Goal: Task Accomplishment & Management: Manage account settings

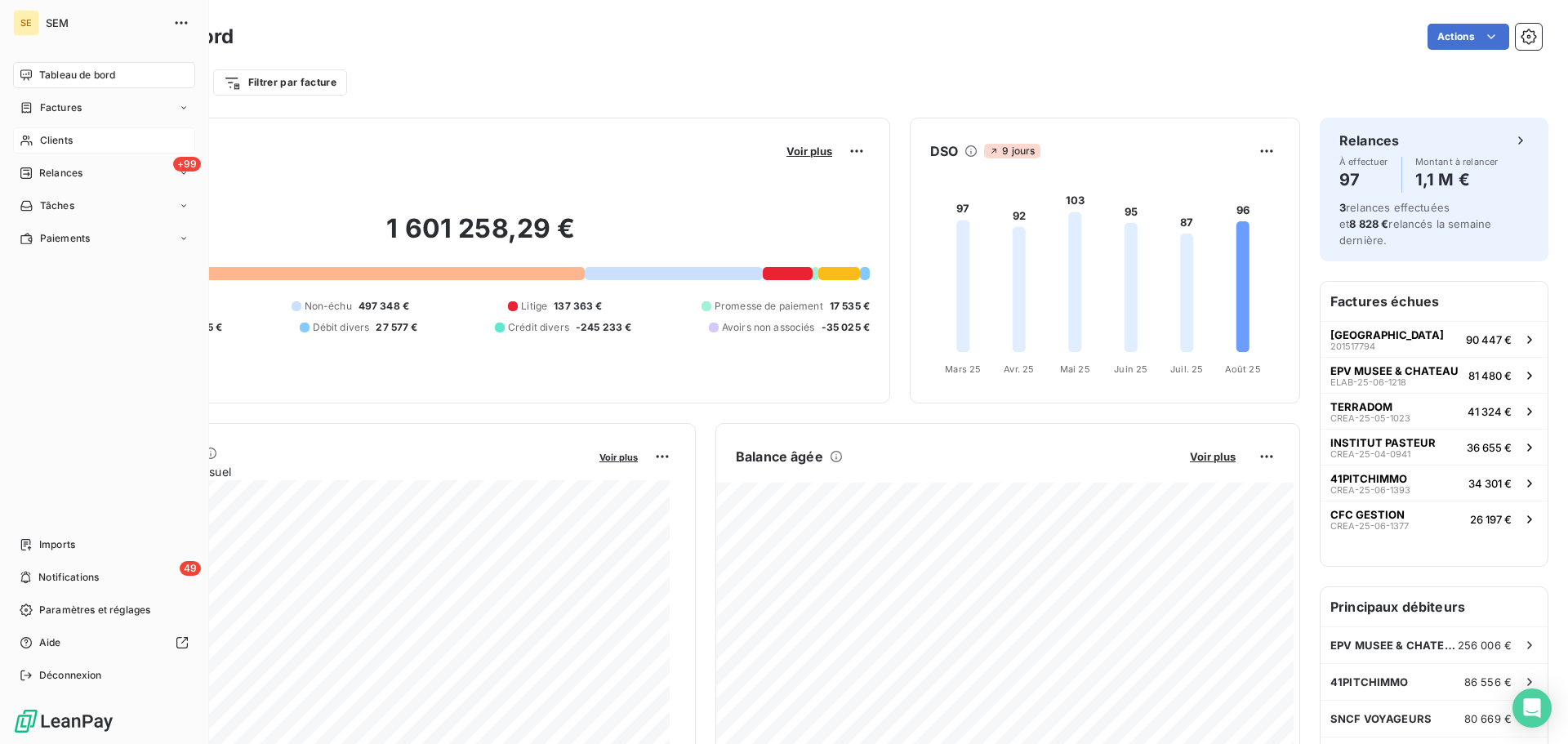
click at [47, 146] on span "Clients" at bounding box center [57, 141] width 33 height 15
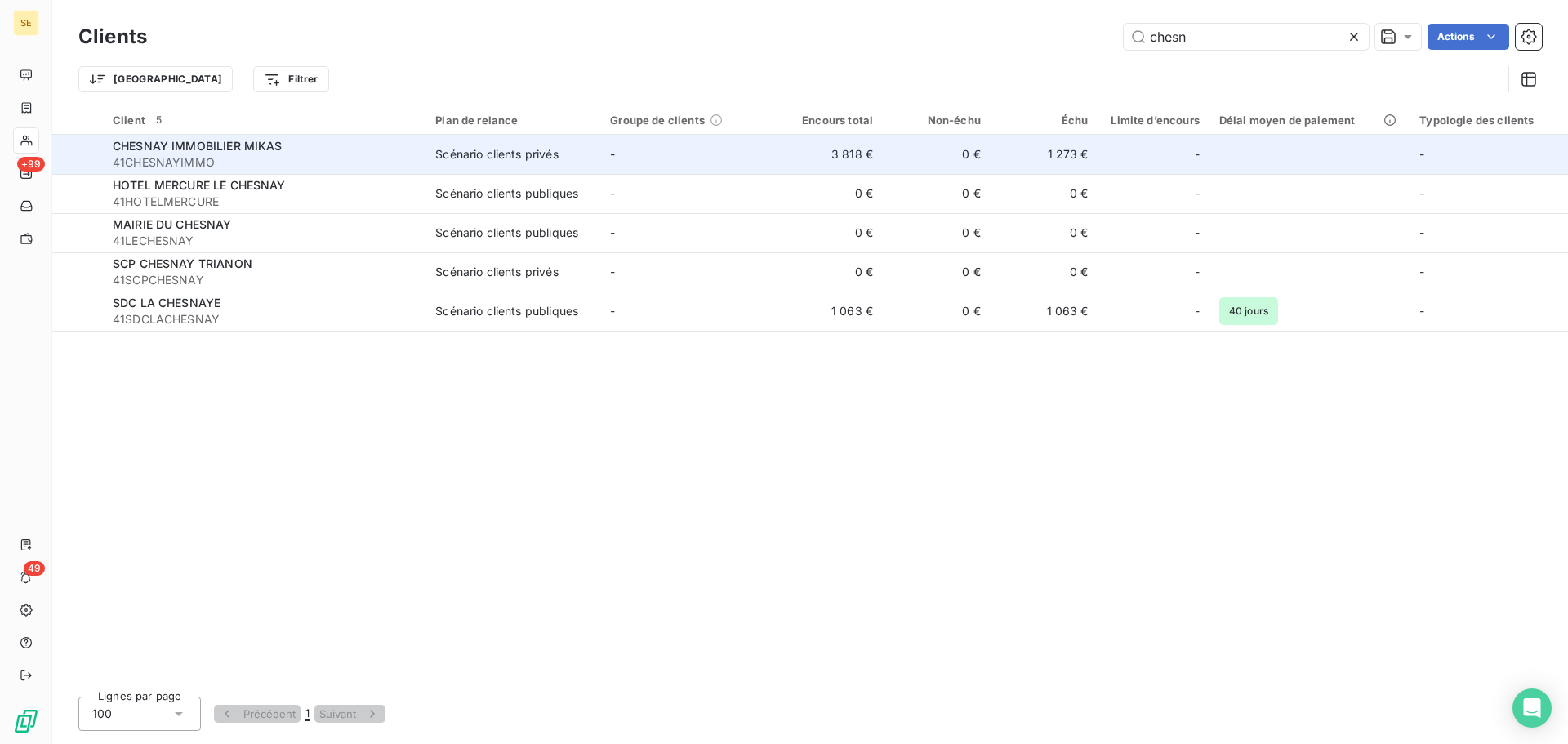
type input "chesn"
click at [310, 145] on div "CHESNAY IMMOBILIER MIKAS" at bounding box center [265, 146] width 303 height 16
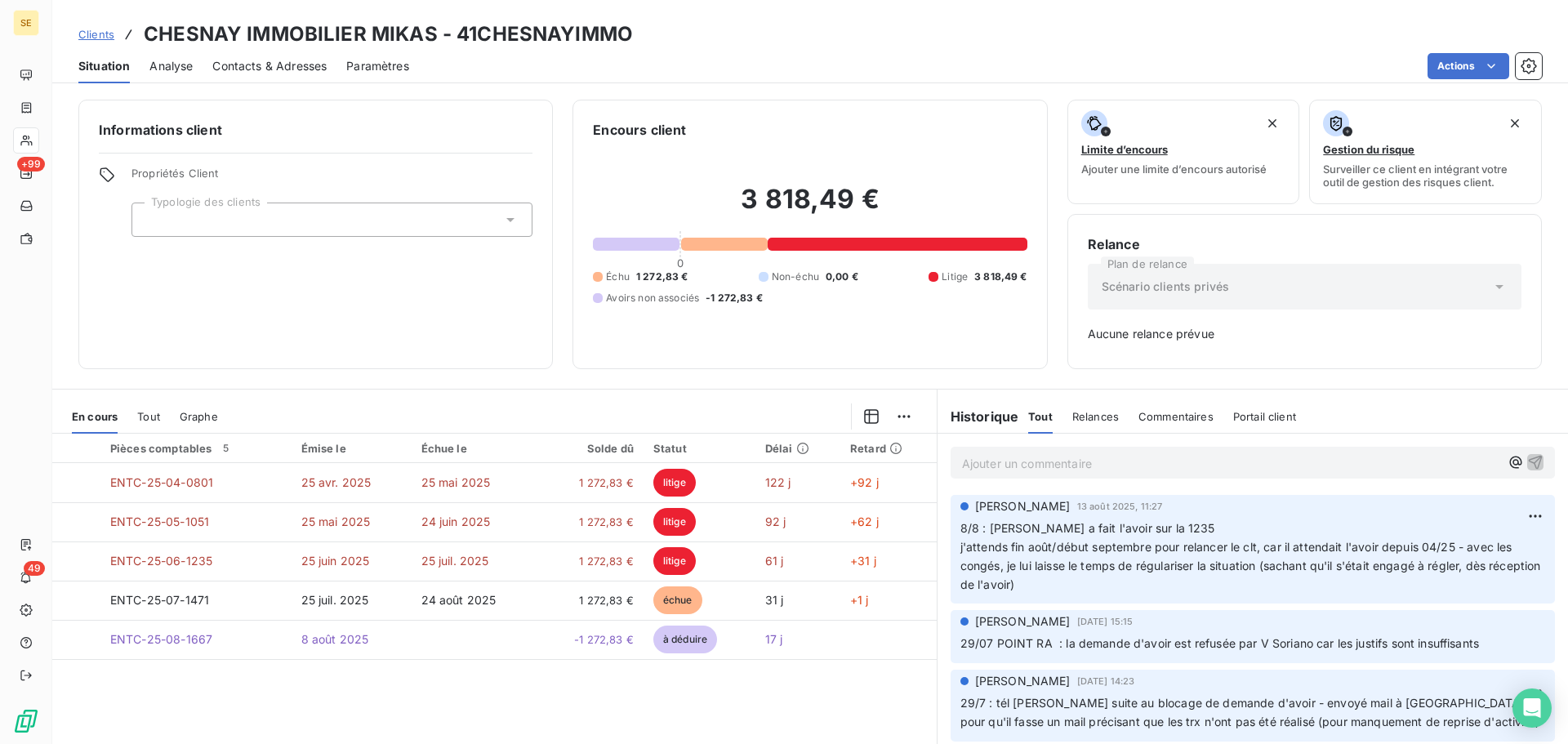
click at [255, 58] on span "Contacts & Adresses" at bounding box center [270, 66] width 115 height 16
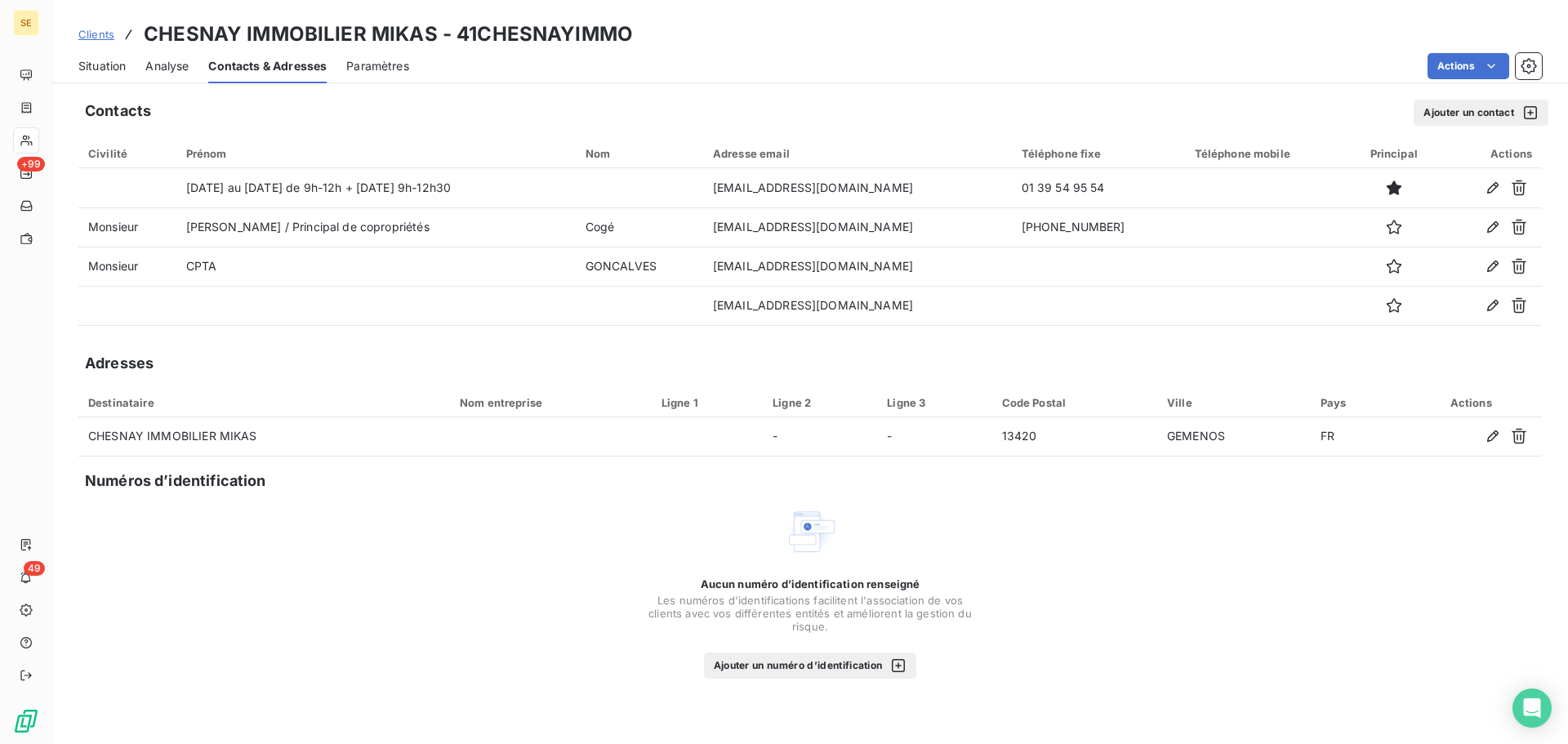
click at [103, 65] on span "Situation" at bounding box center [102, 66] width 48 height 16
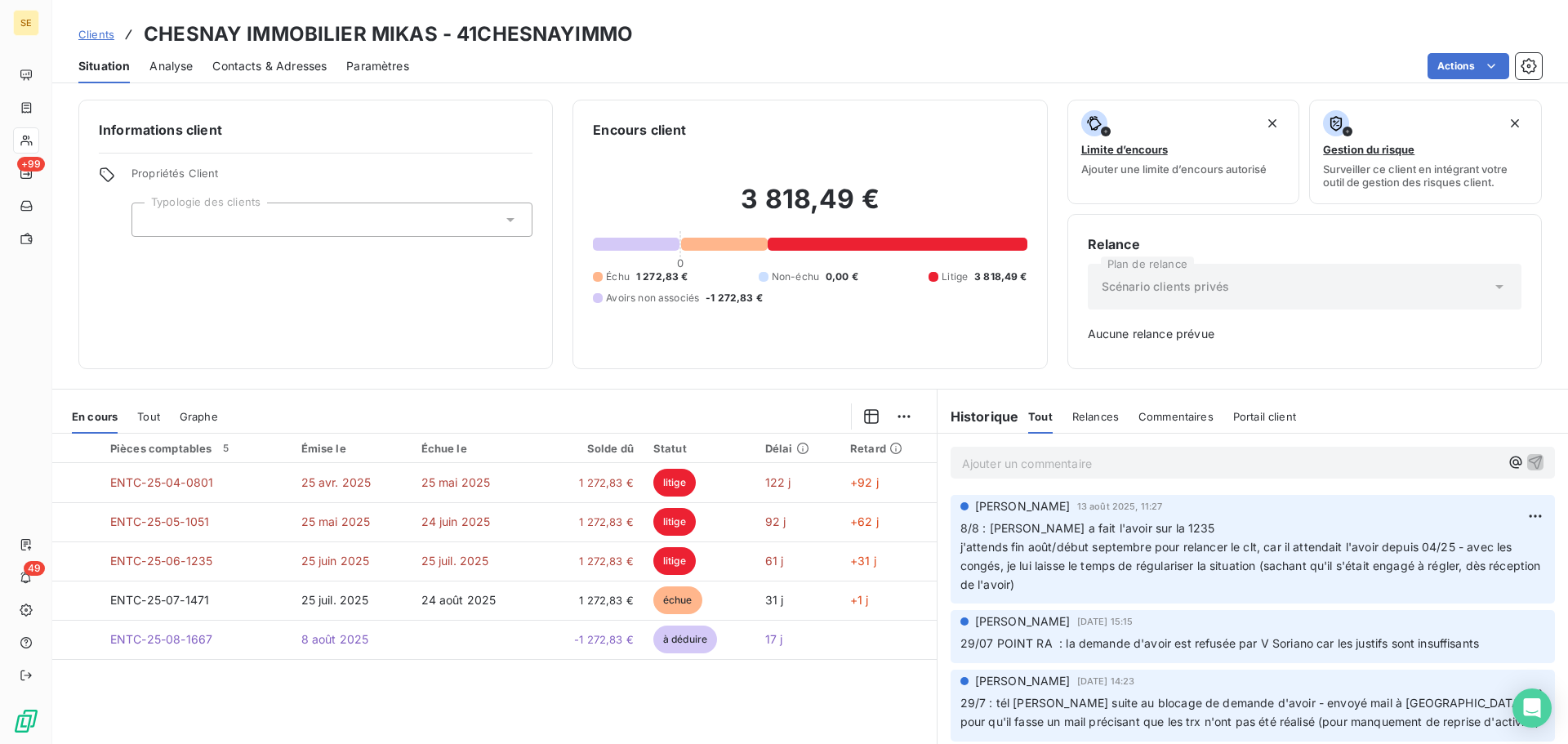
click at [1105, 460] on p "Ajouter un commentaire ﻿" at bounding box center [1231, 463] width 539 height 20
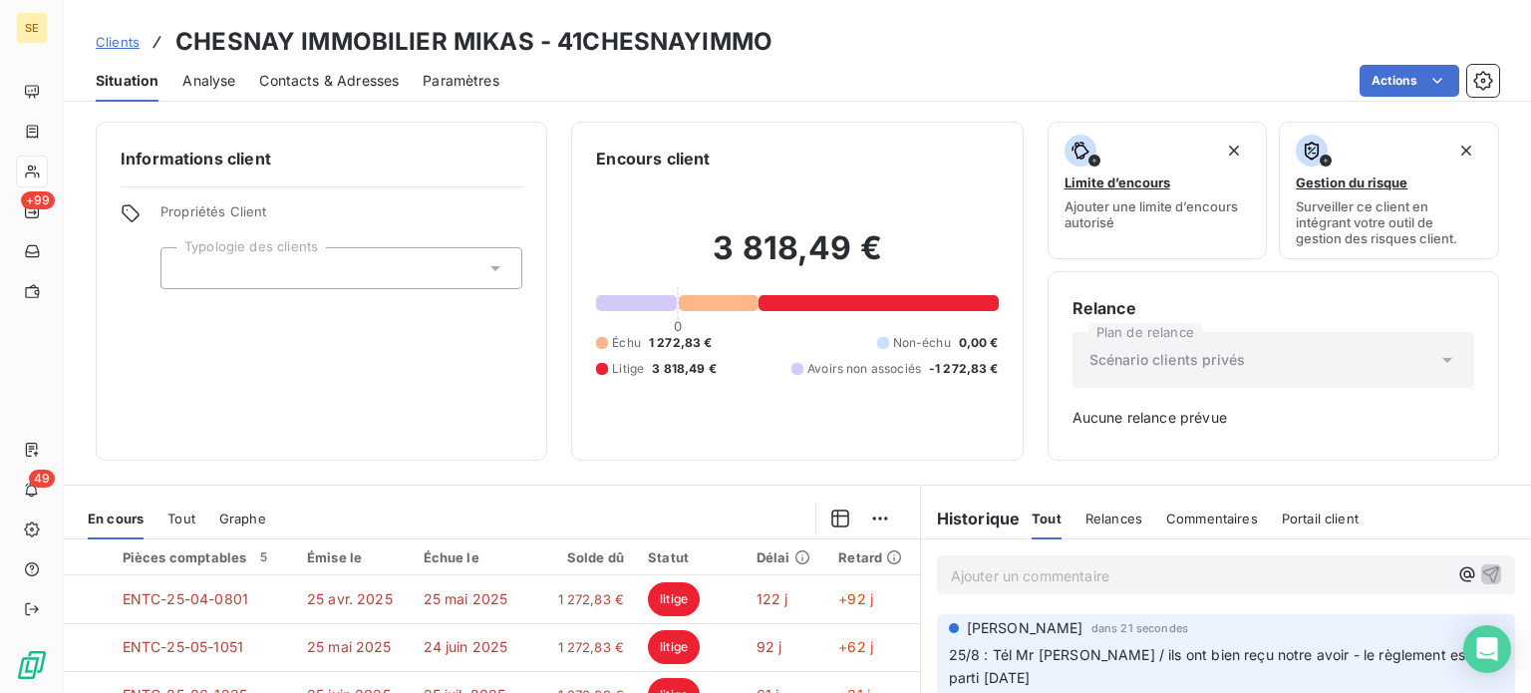
click at [106, 47] on span "Clients" at bounding box center [118, 42] width 44 height 16
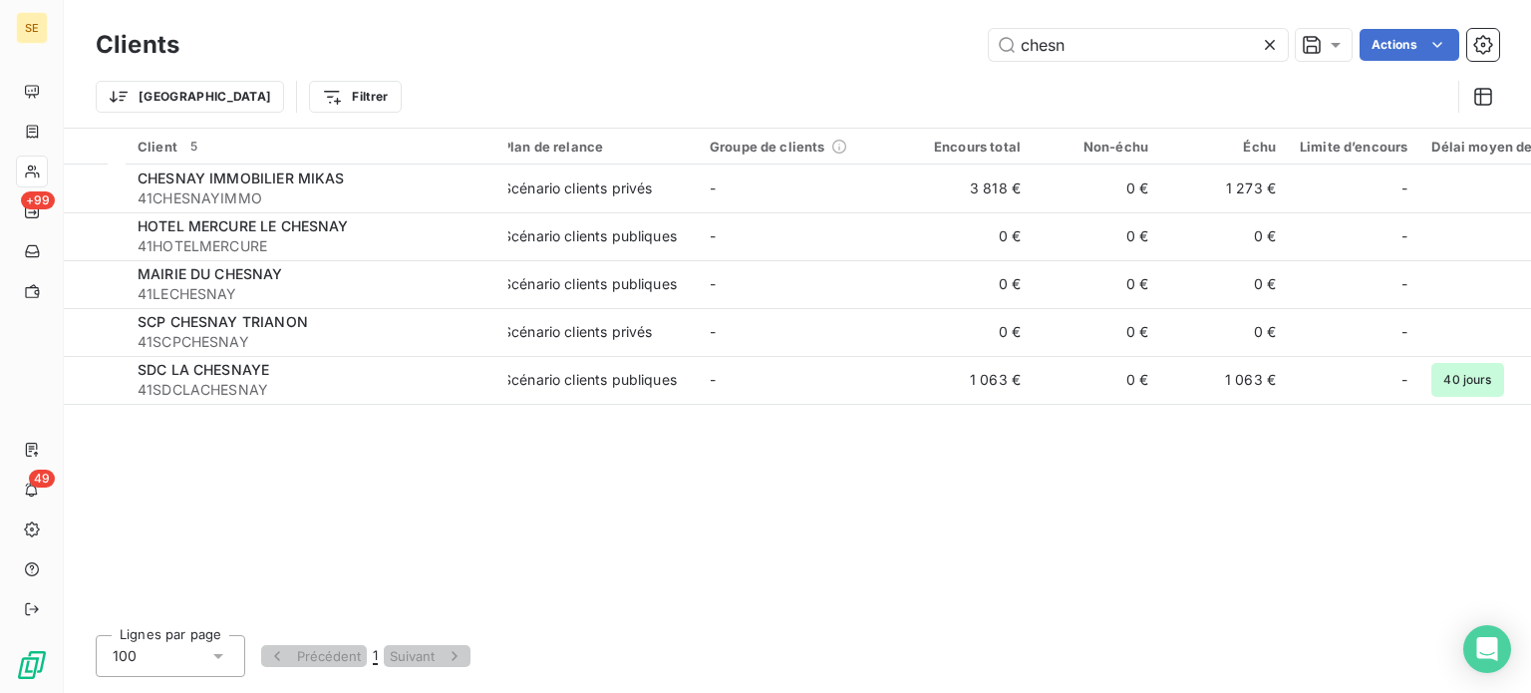
drag, startPoint x: 1087, startPoint y: 57, endPoint x: 900, endPoint y: 59, distance: 186.4
click at [900, 59] on div "chesn Actions" at bounding box center [851, 45] width 1296 height 32
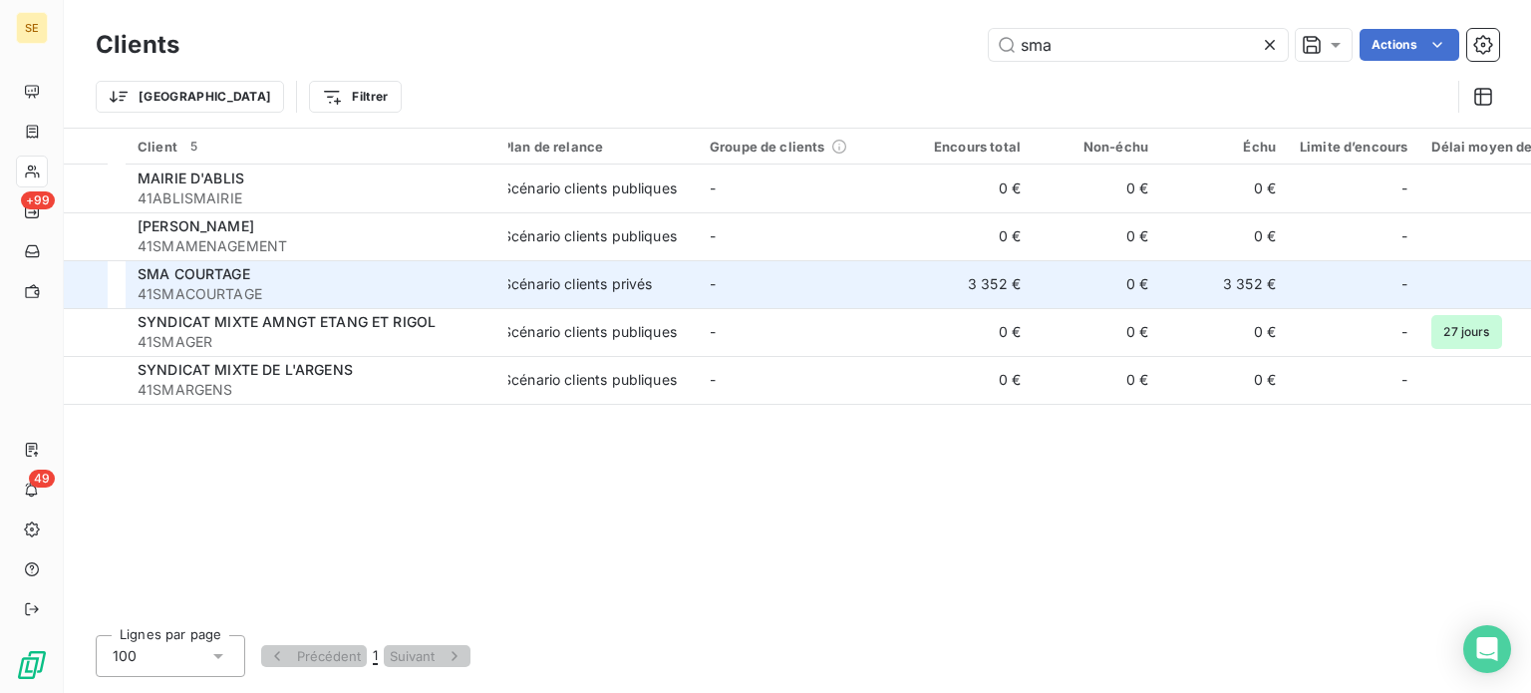
type input "sma"
click at [198, 285] on span "41SMACOURTAGE" at bounding box center [317, 294] width 359 height 20
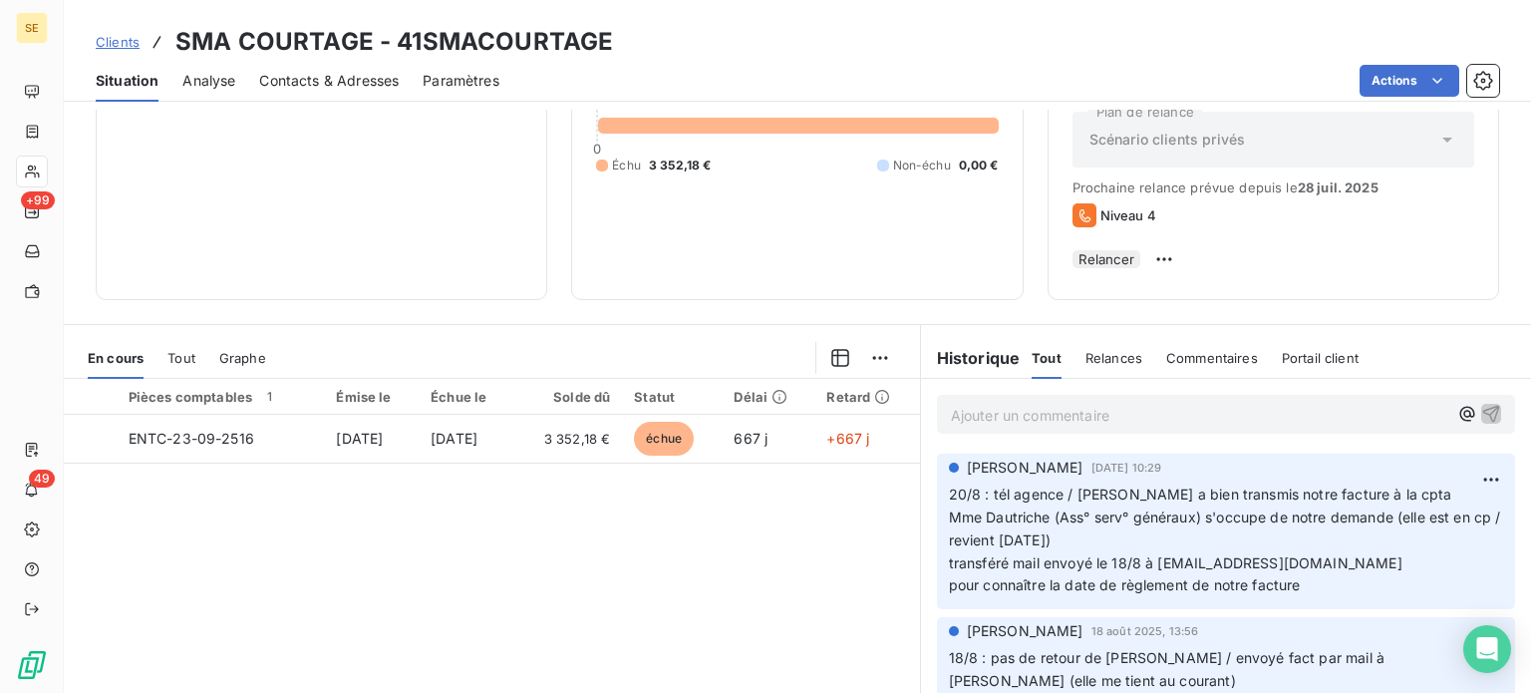
scroll to position [359, 0]
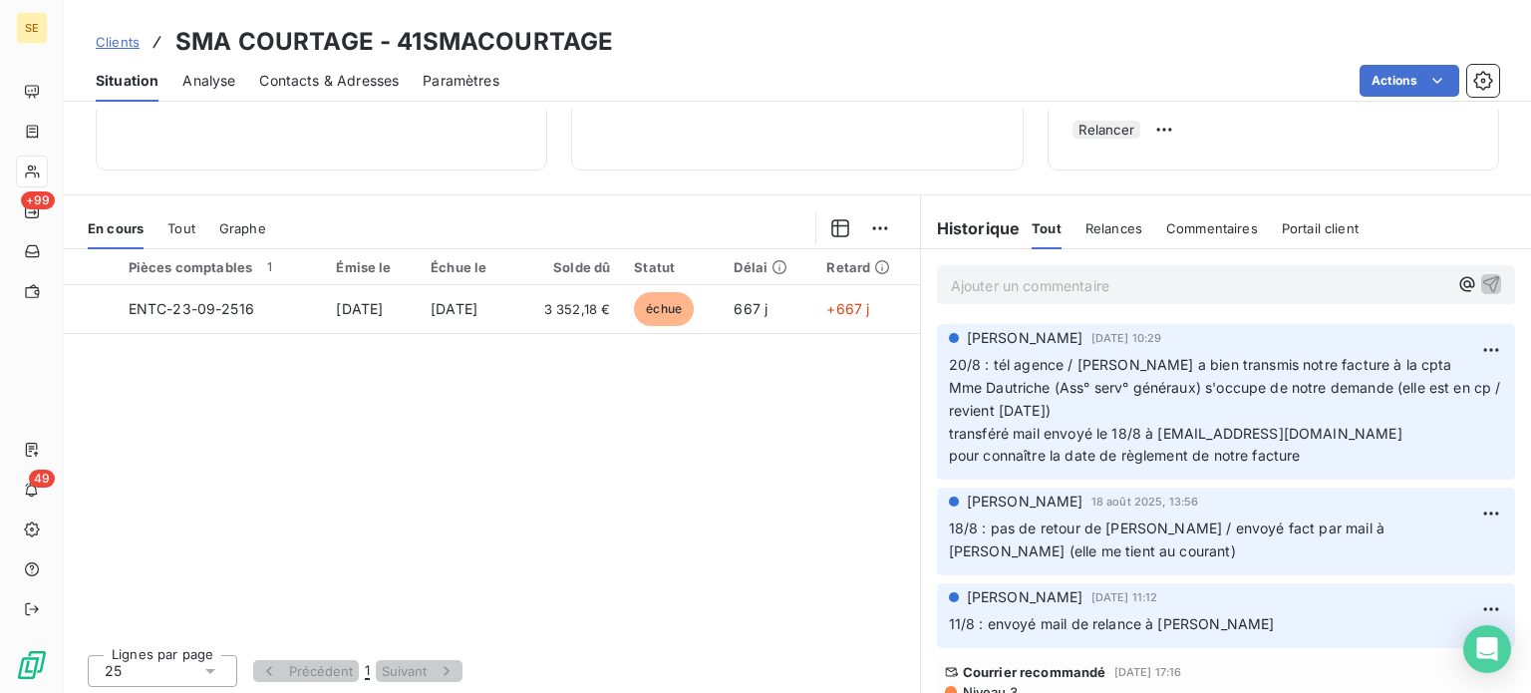
click at [1029, 276] on p "Ajouter un commentaire ﻿" at bounding box center [1200, 285] width 498 height 25
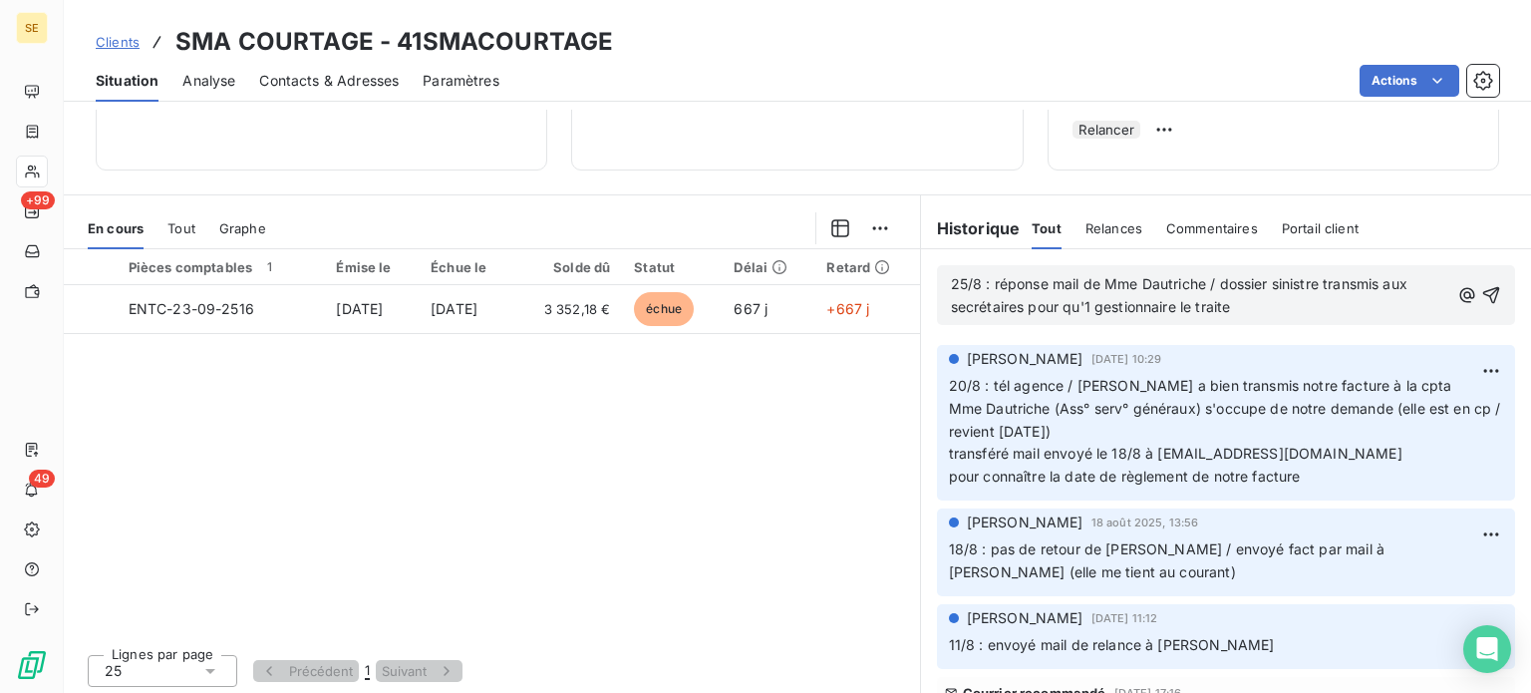
click at [1315, 282] on span "25/8 : réponse mail de Mme Dautriche / dossier sinistre transmis aux secrétaire…" at bounding box center [1181, 295] width 461 height 40
click at [1483, 288] on icon "button" at bounding box center [1491, 295] width 17 height 17
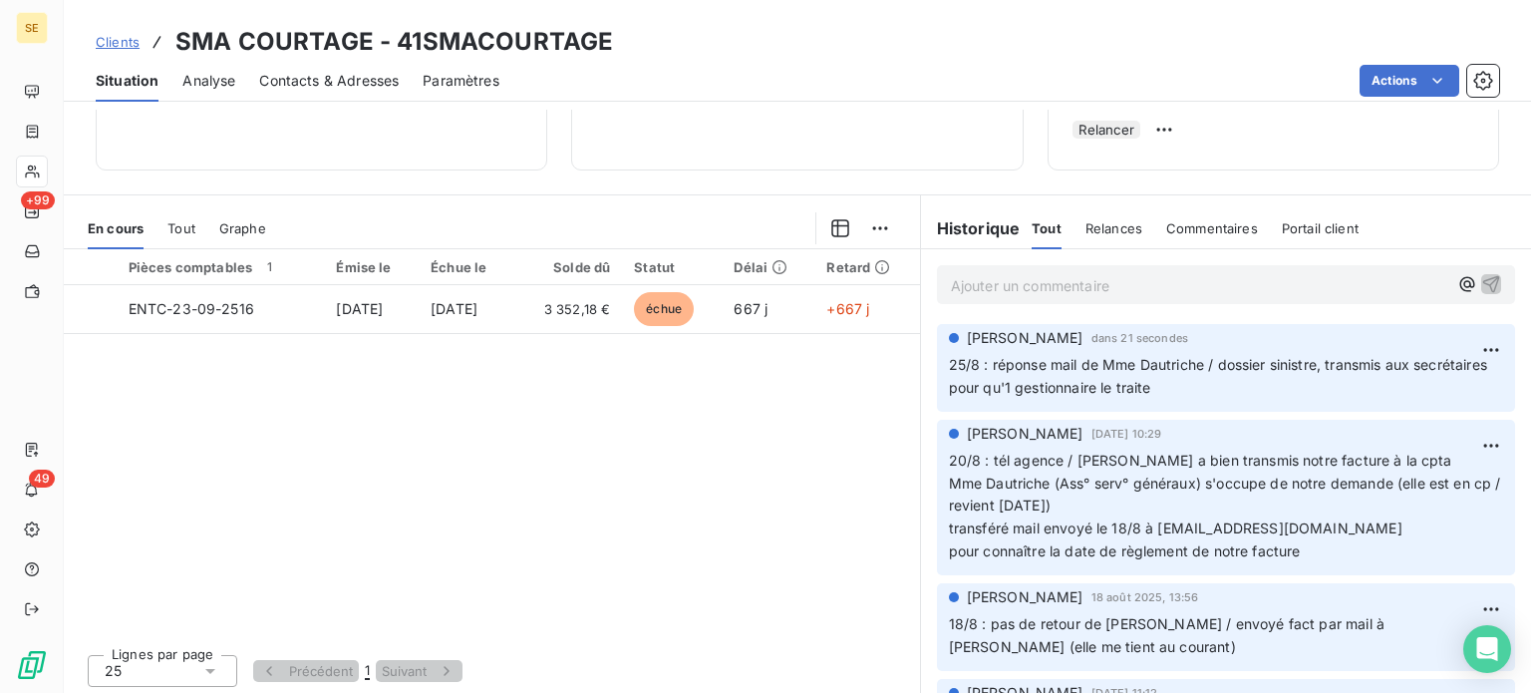
click at [121, 40] on span "Clients" at bounding box center [118, 42] width 44 height 16
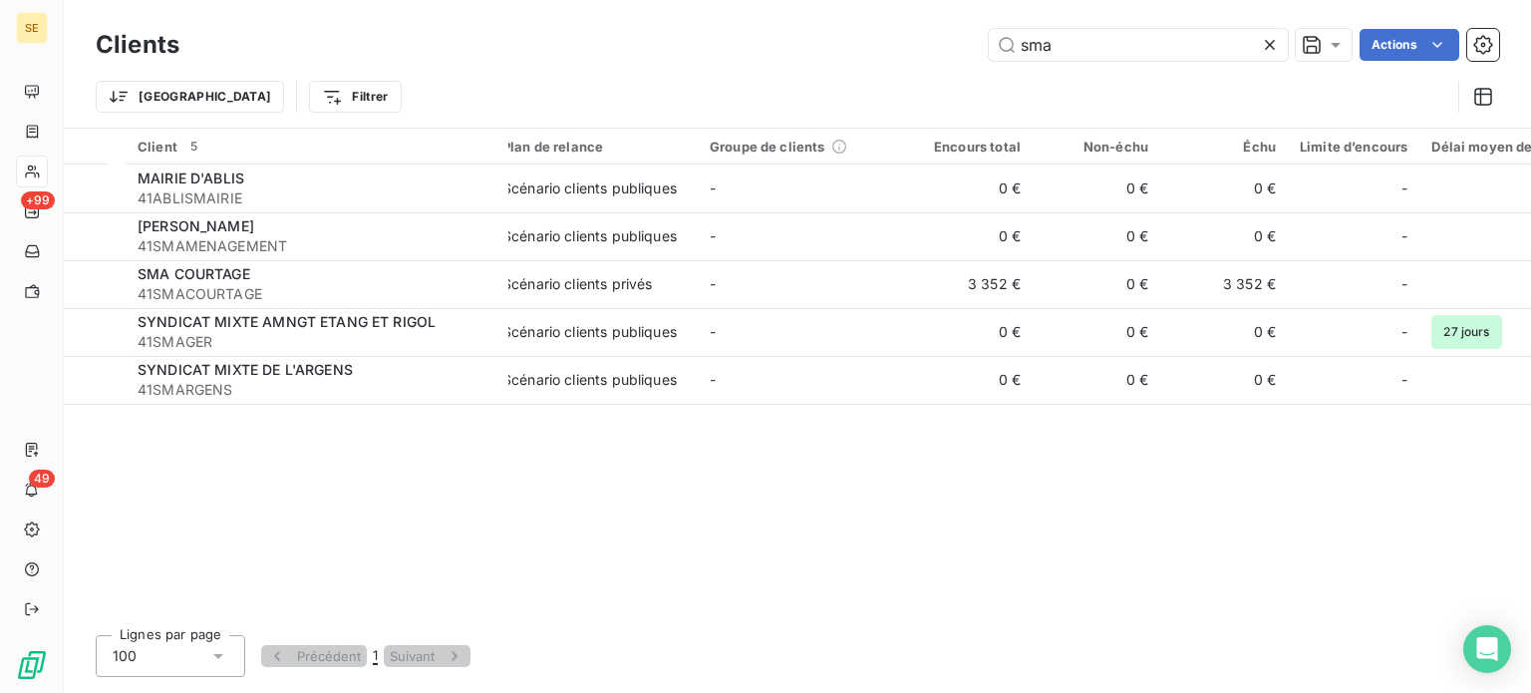
drag, startPoint x: 1108, startPoint y: 50, endPoint x: 720, endPoint y: 47, distance: 387.8
click at [720, 47] on div "sma Actions" at bounding box center [851, 45] width 1296 height 32
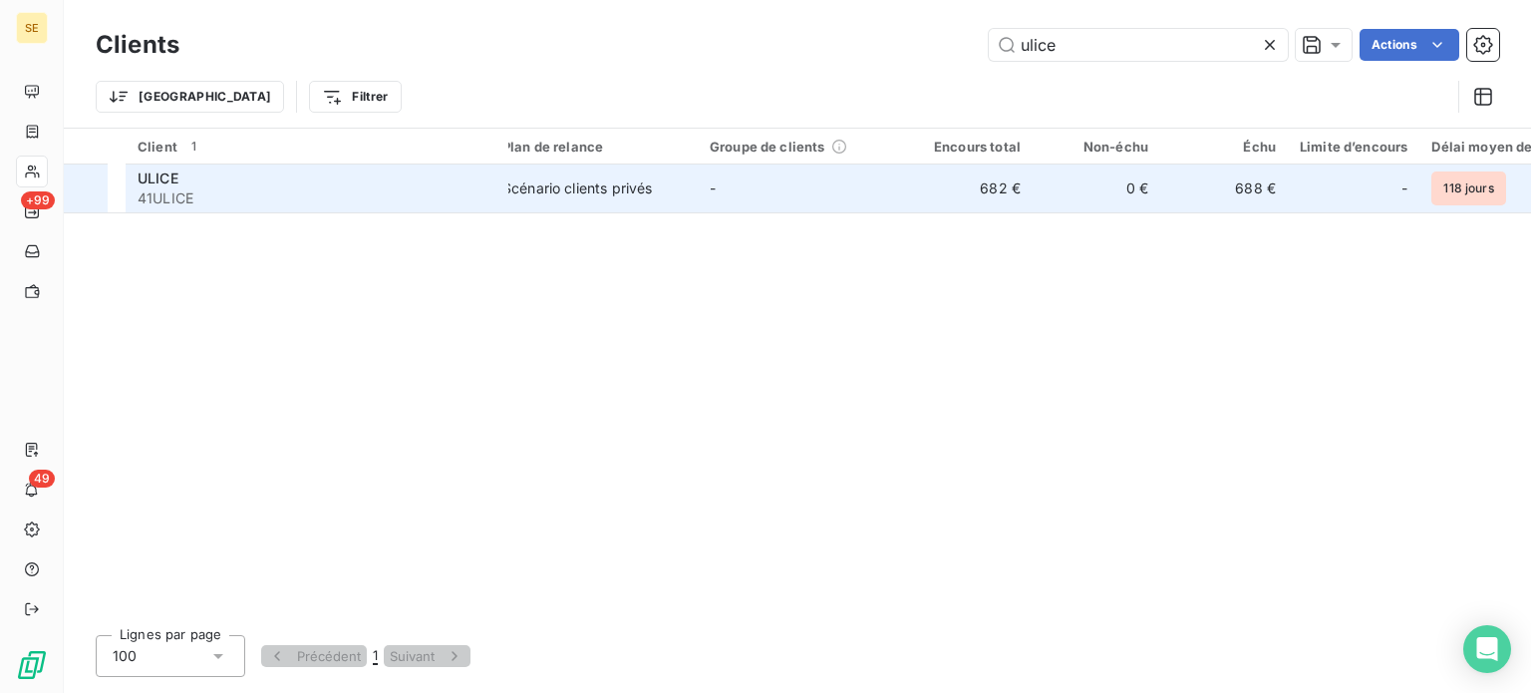
type input "ulice"
click at [435, 185] on div "ULICE" at bounding box center [317, 178] width 359 height 20
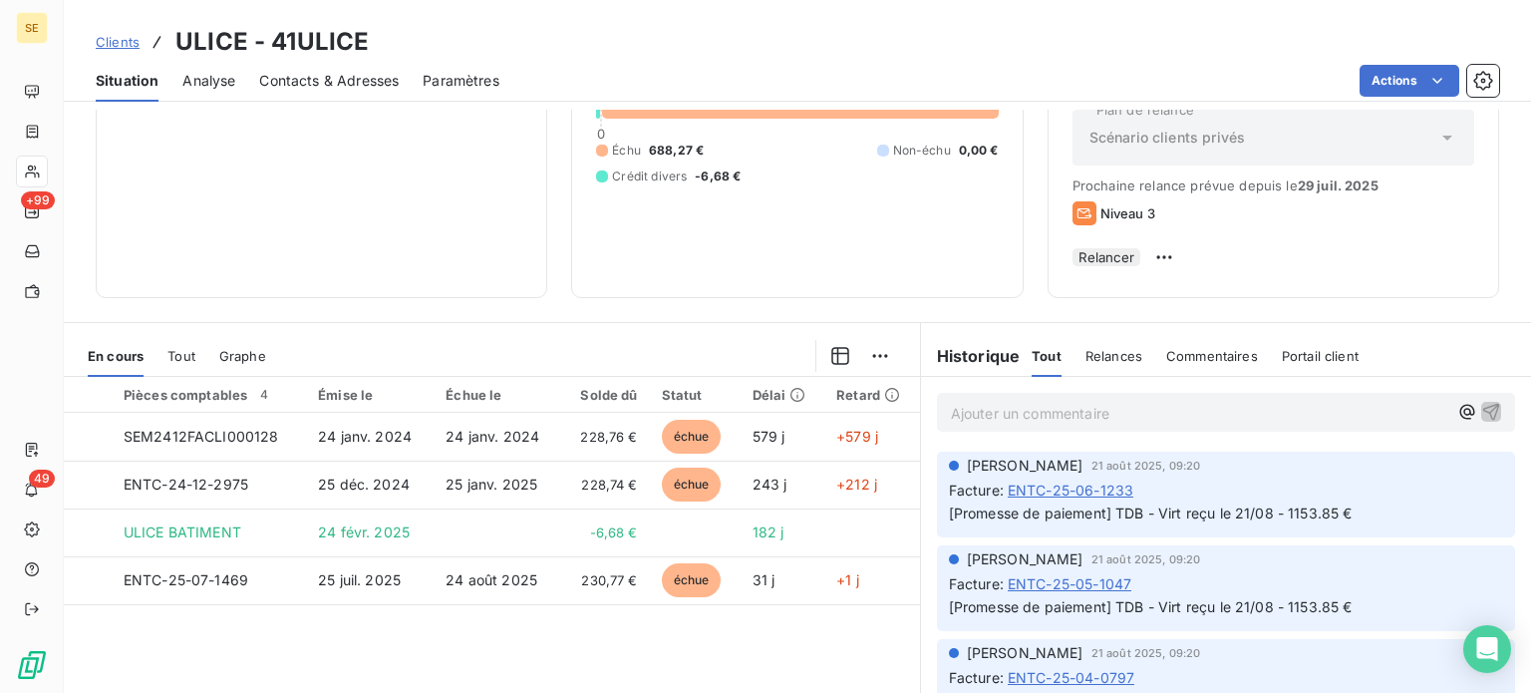
scroll to position [359, 0]
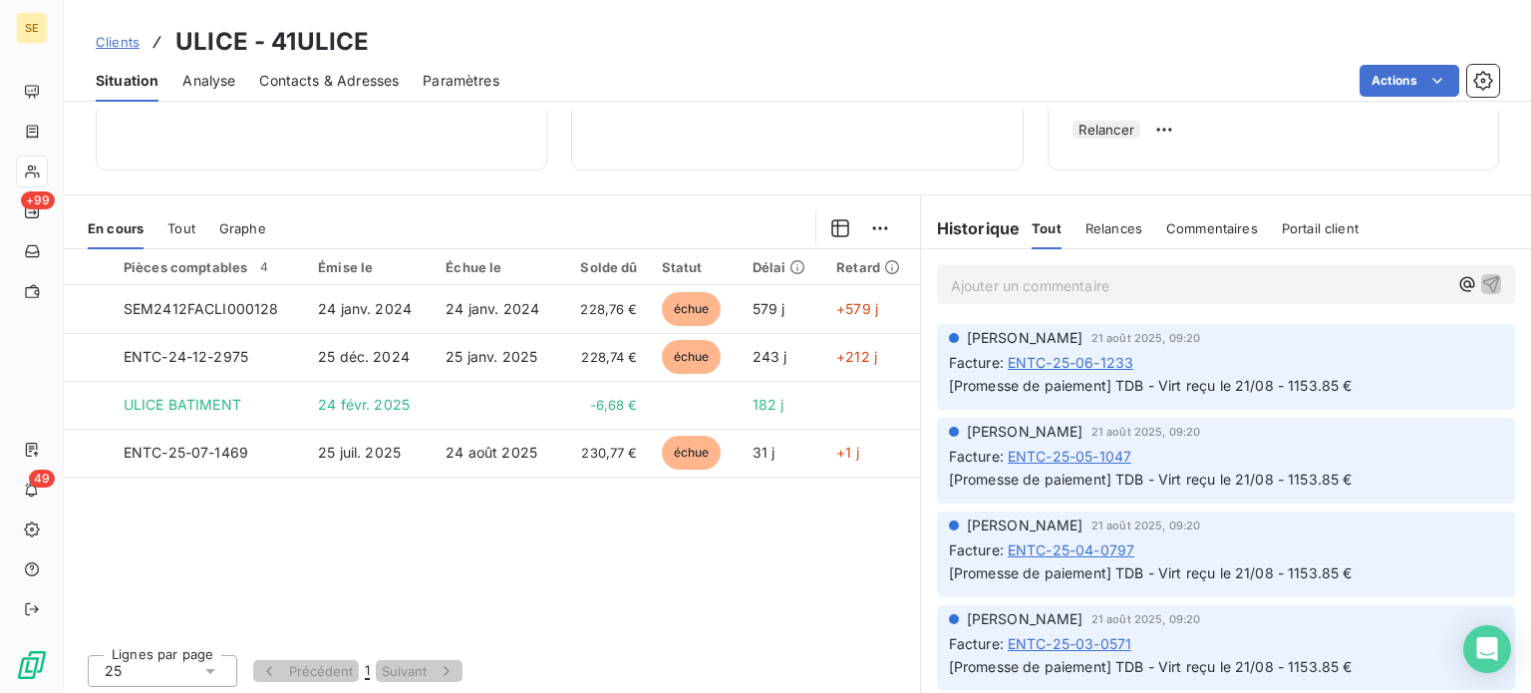
click at [106, 51] on link "Clients" at bounding box center [118, 42] width 44 height 20
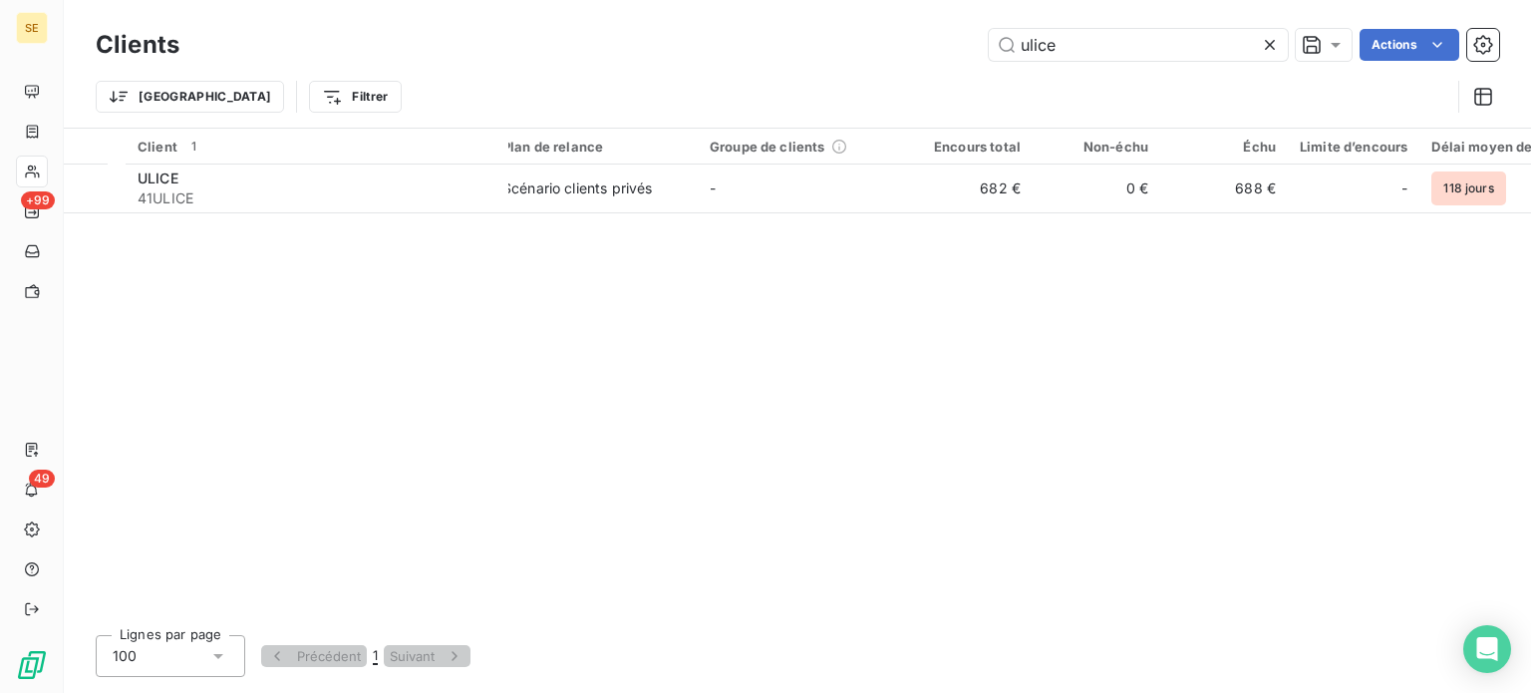
drag, startPoint x: 1186, startPoint y: 46, endPoint x: 603, endPoint y: 50, distance: 583.2
click at [610, 49] on div "ulice Actions" at bounding box center [851, 45] width 1296 height 32
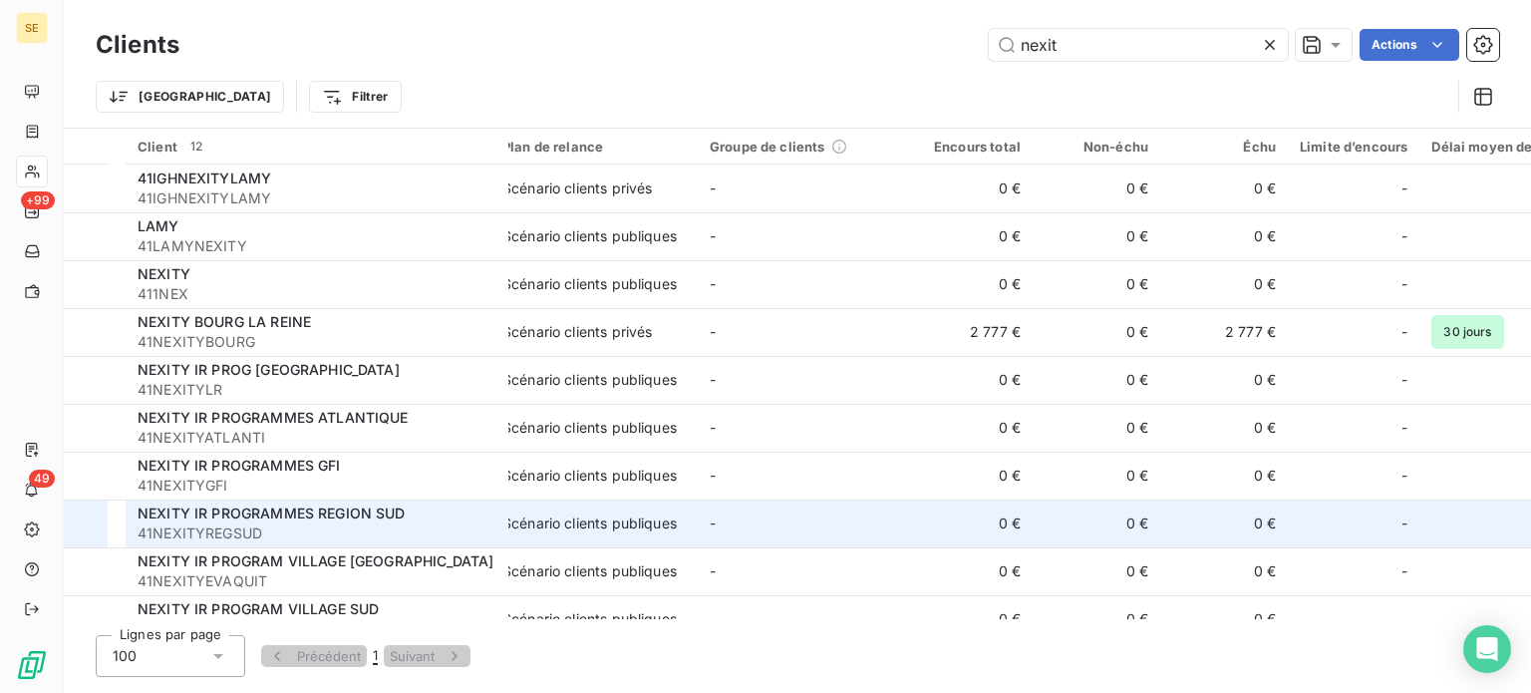
scroll to position [128, 0]
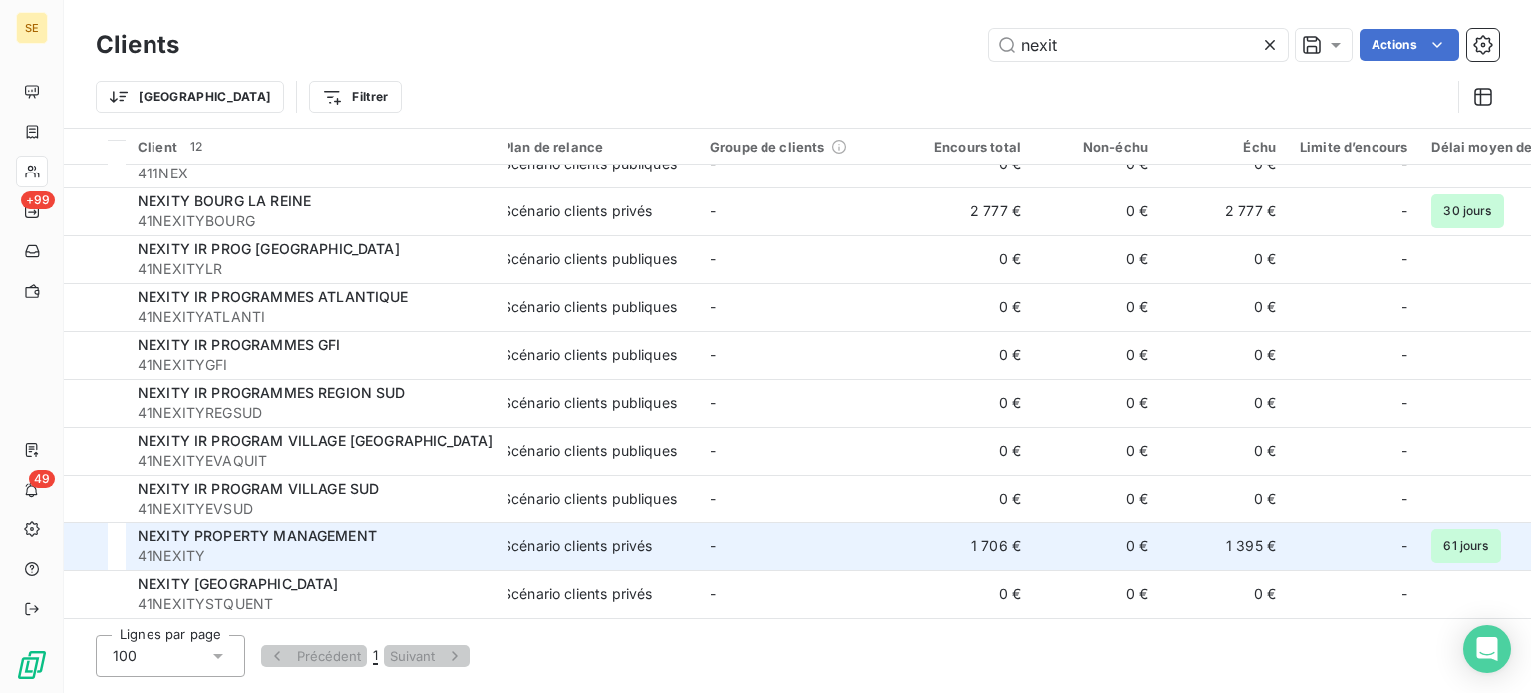
type input "nexit"
click at [293, 529] on span "NEXITY PROPERTY MANAGEMENT" at bounding box center [257, 535] width 239 height 17
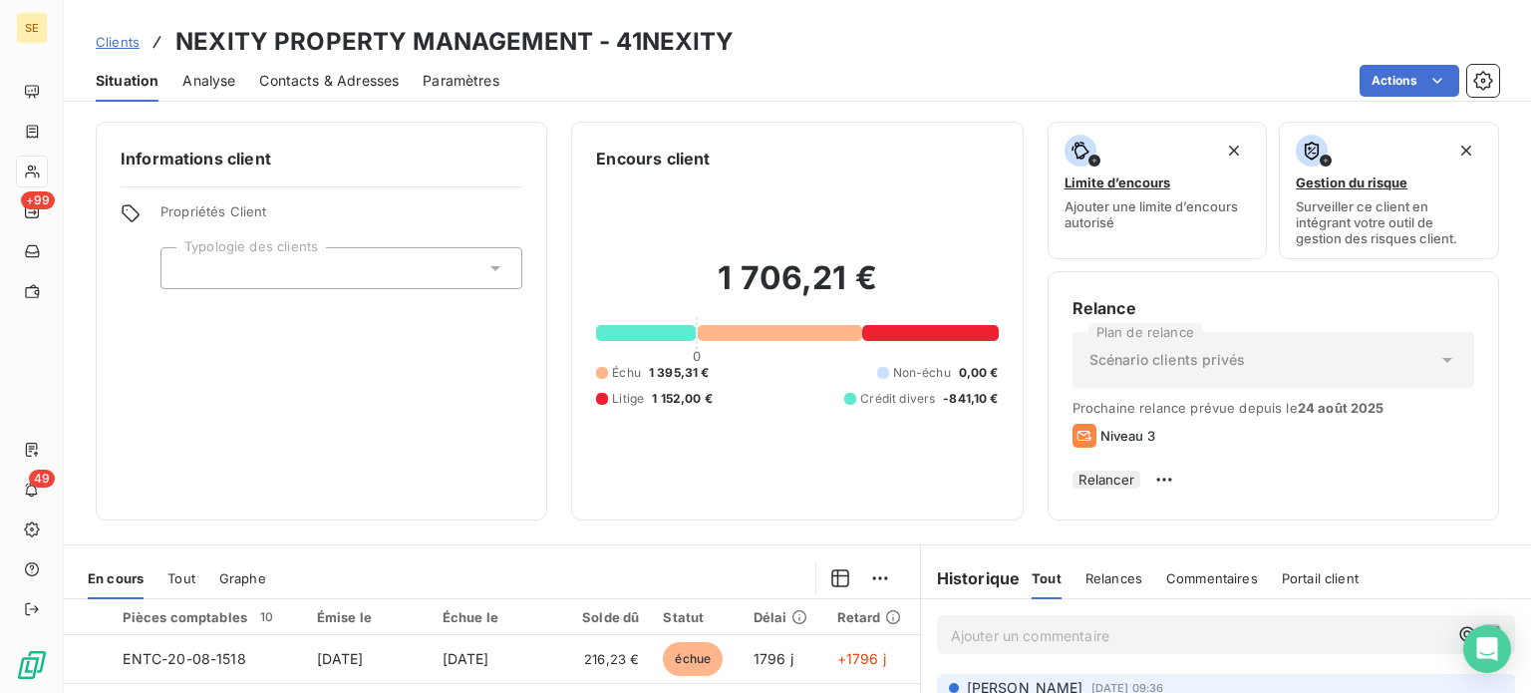
click at [281, 79] on span "Contacts & Adresses" at bounding box center [329, 81] width 140 height 20
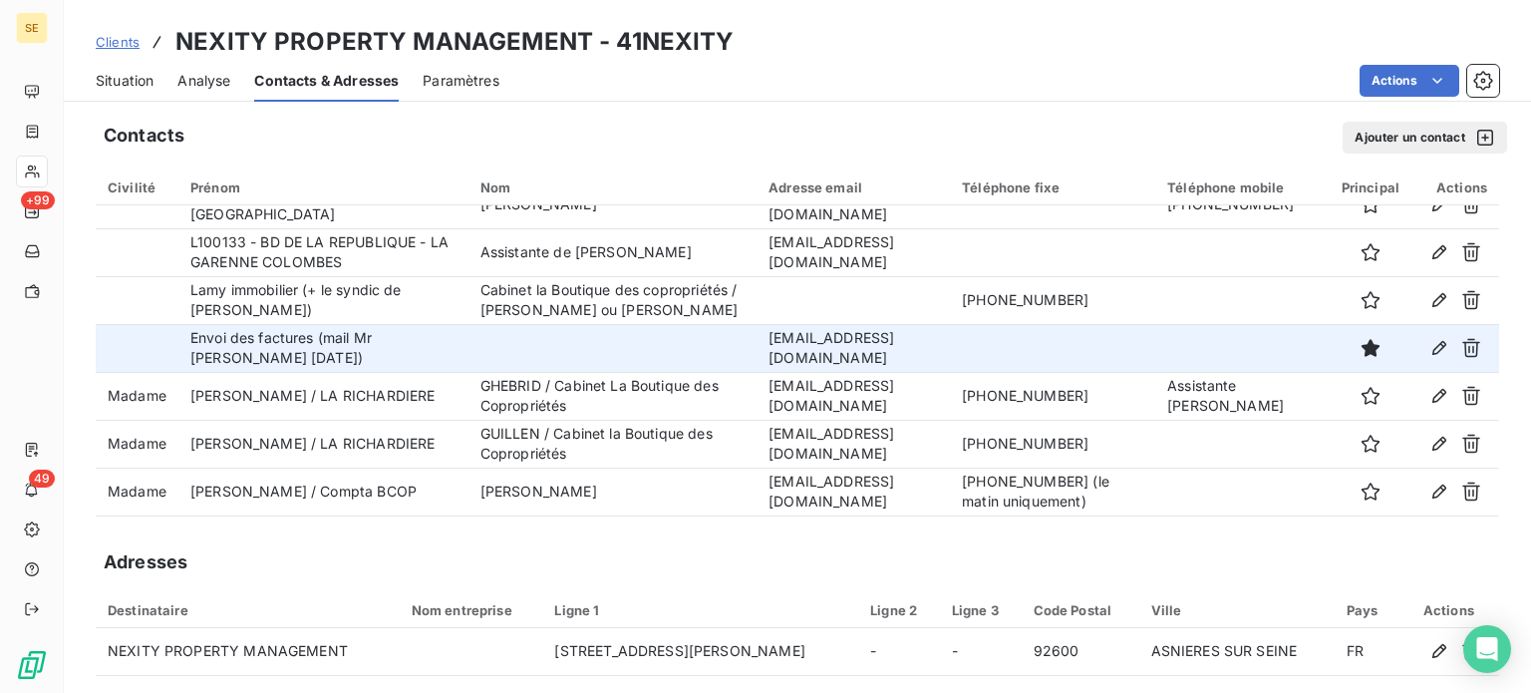
scroll to position [698, 0]
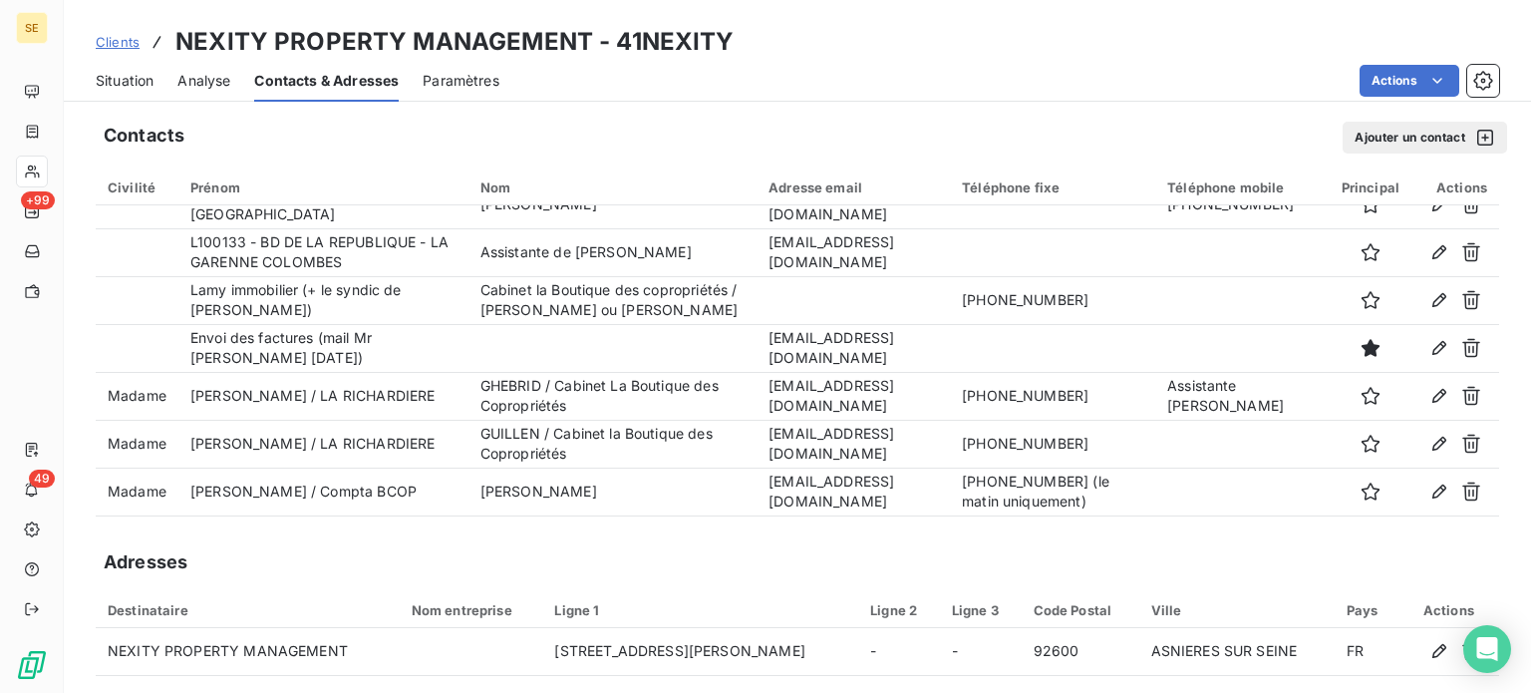
click at [130, 83] on span "Situation" at bounding box center [125, 81] width 58 height 20
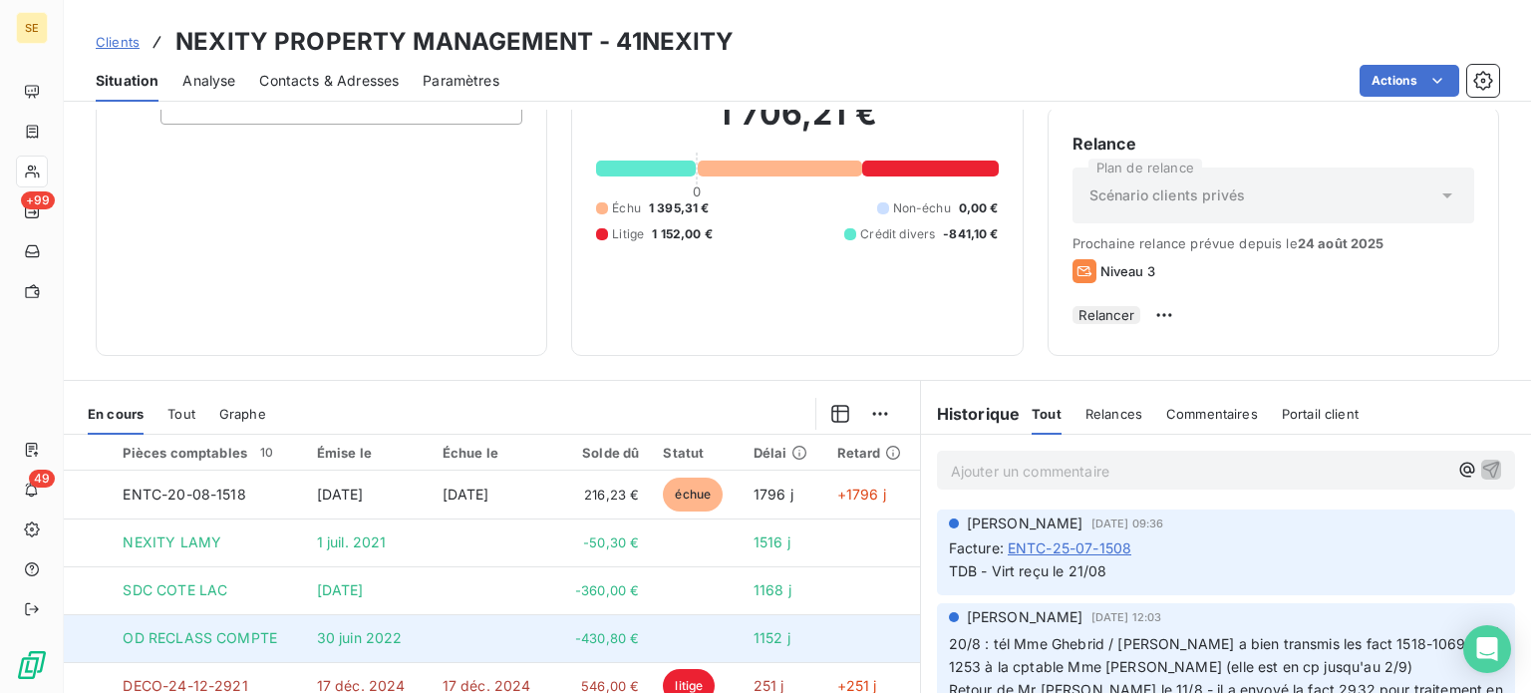
scroll to position [359, 0]
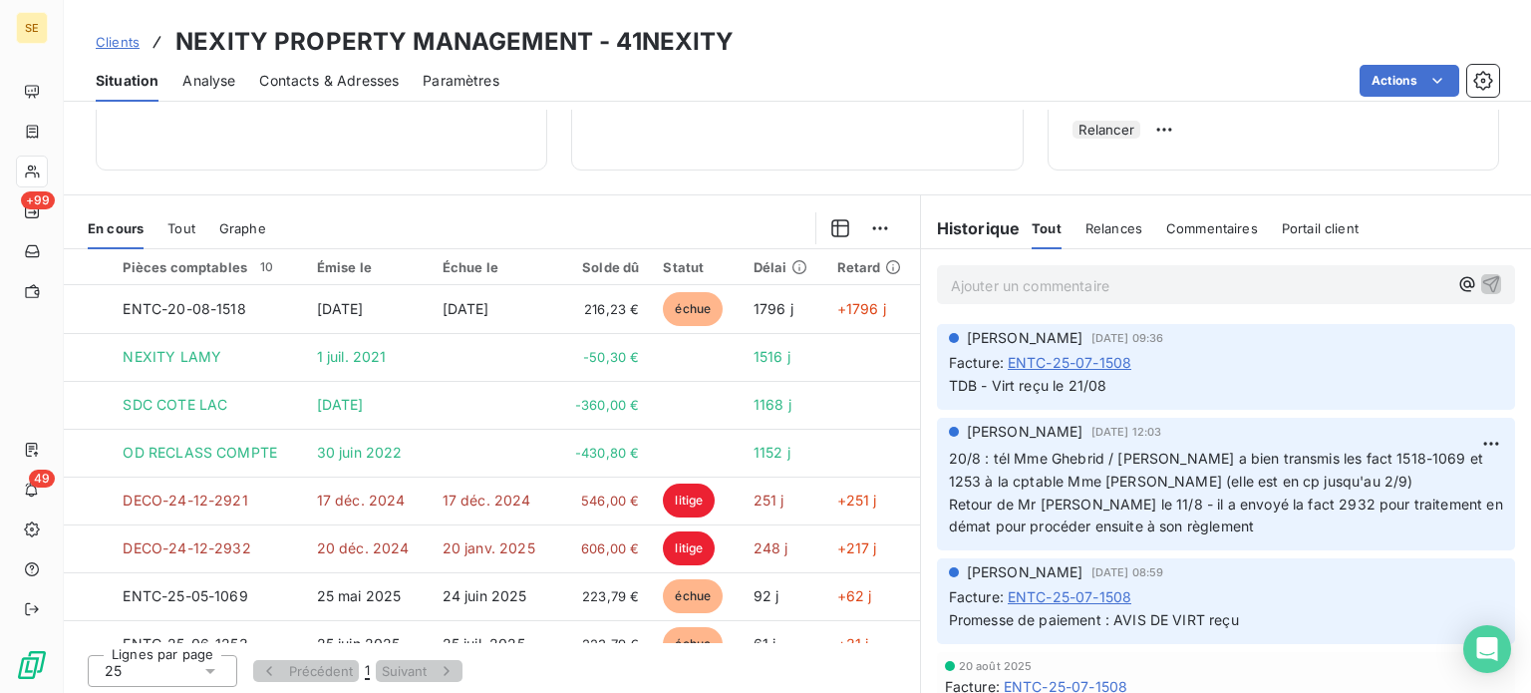
click at [991, 289] on p "Ajouter un commentaire ﻿" at bounding box center [1200, 285] width 498 height 25
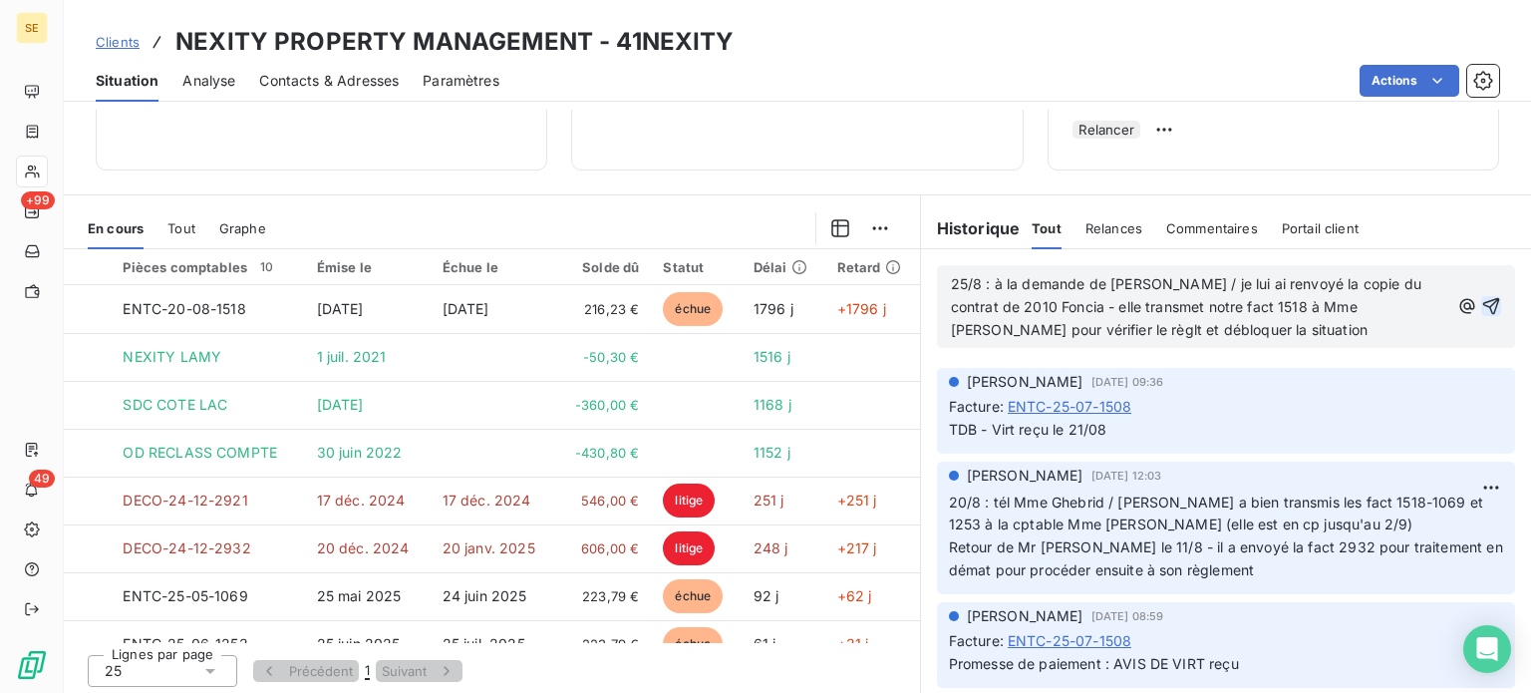
click at [1481, 304] on icon "button" at bounding box center [1491, 306] width 20 height 20
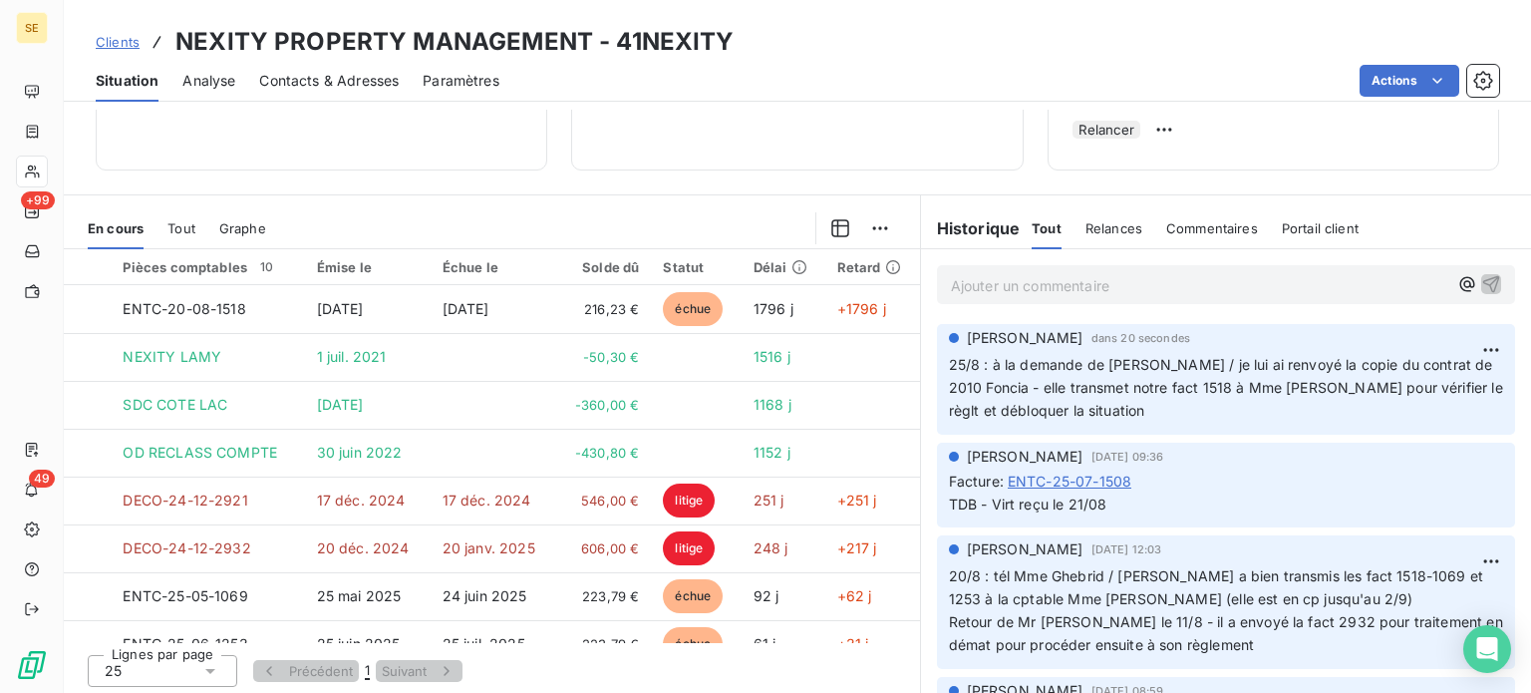
click at [102, 38] on span "Clients" at bounding box center [118, 42] width 44 height 16
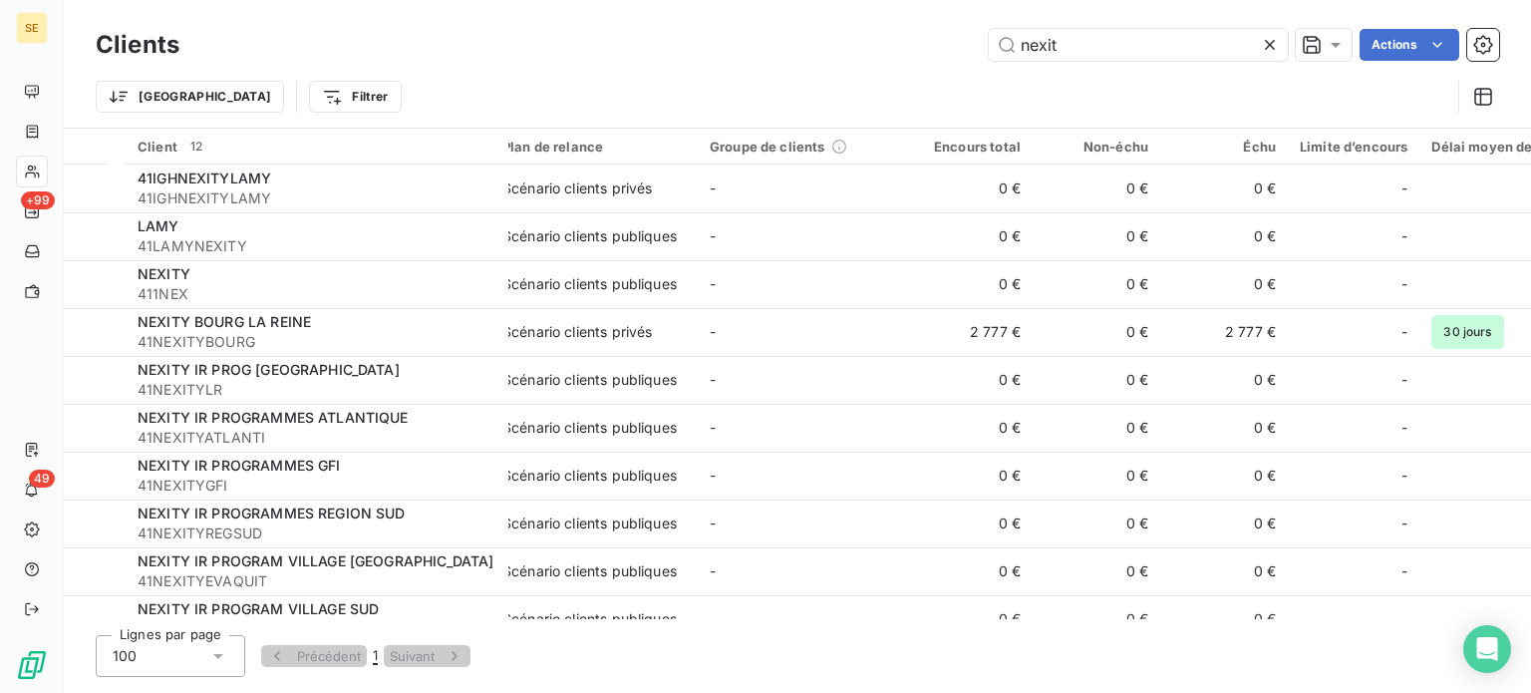
drag, startPoint x: 1111, startPoint y: 55, endPoint x: 574, endPoint y: 62, distance: 536.4
click at [574, 62] on div "Clients nexit Actions" at bounding box center [798, 45] width 1404 height 42
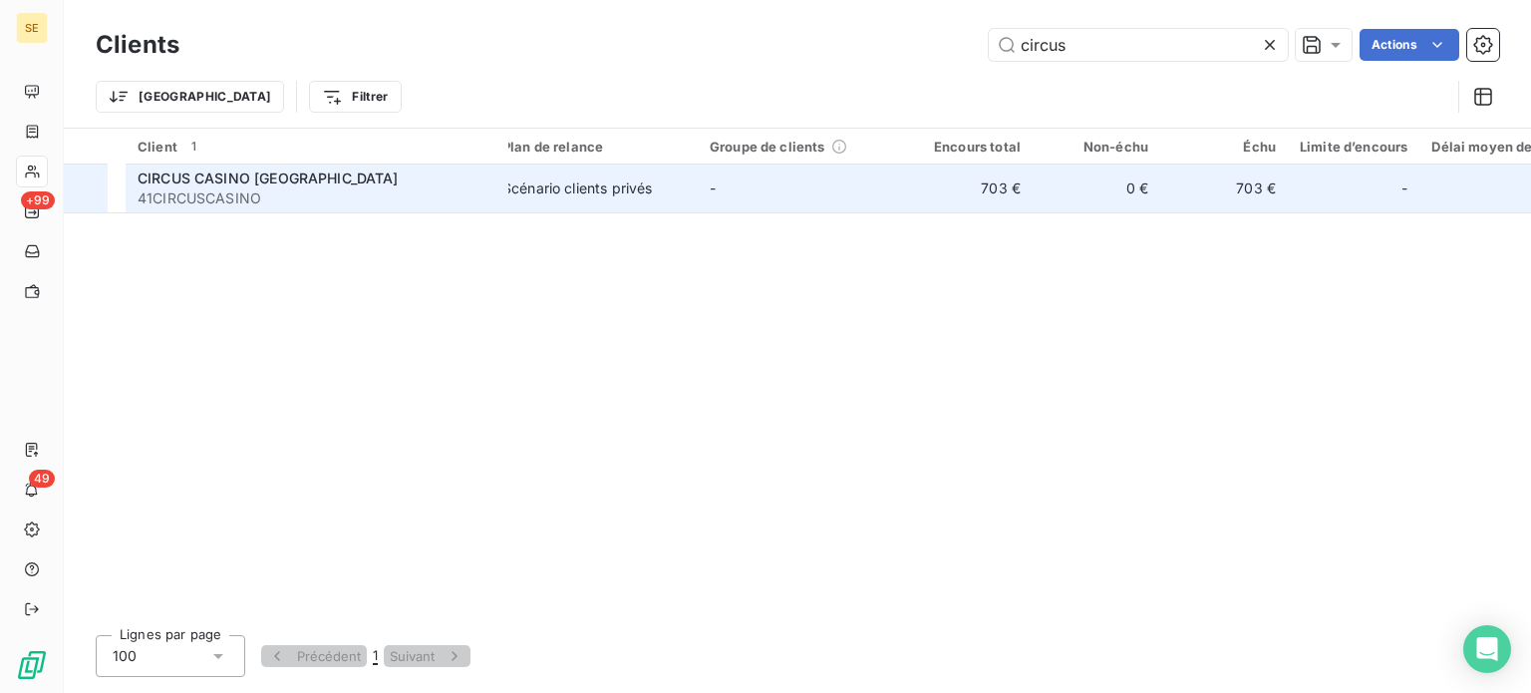
type input "circus"
click at [329, 205] on span "41CIRCUSCASINO" at bounding box center [317, 198] width 359 height 20
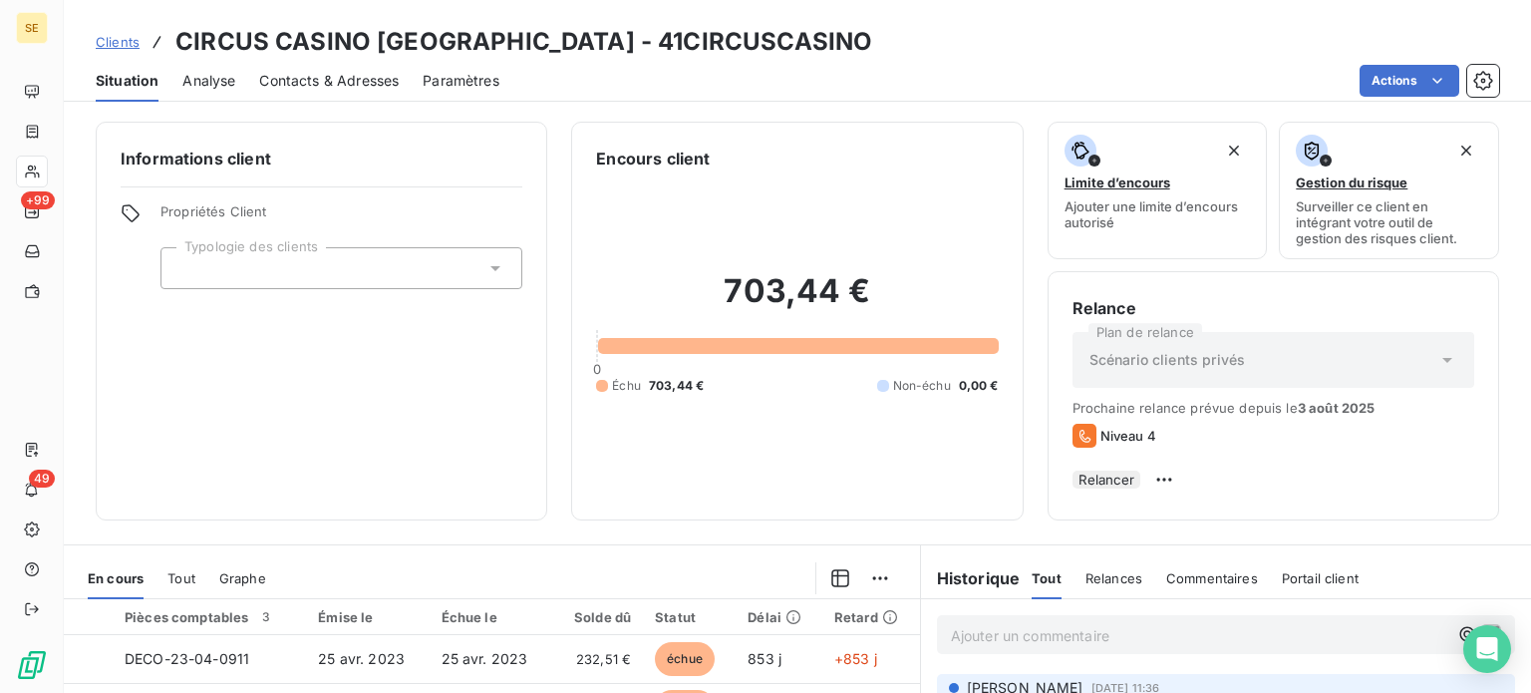
click at [335, 83] on span "Contacts & Adresses" at bounding box center [329, 81] width 140 height 20
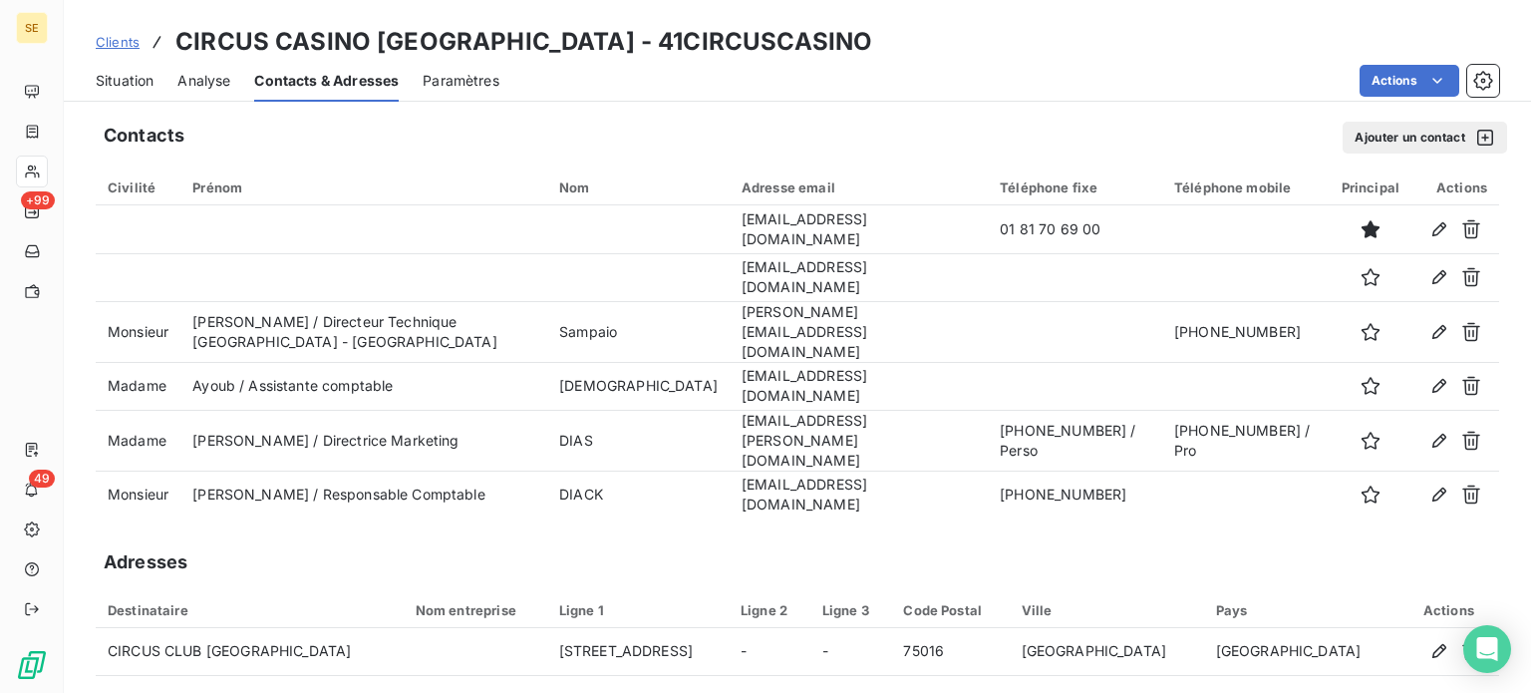
click at [140, 79] on span "Situation" at bounding box center [125, 81] width 58 height 20
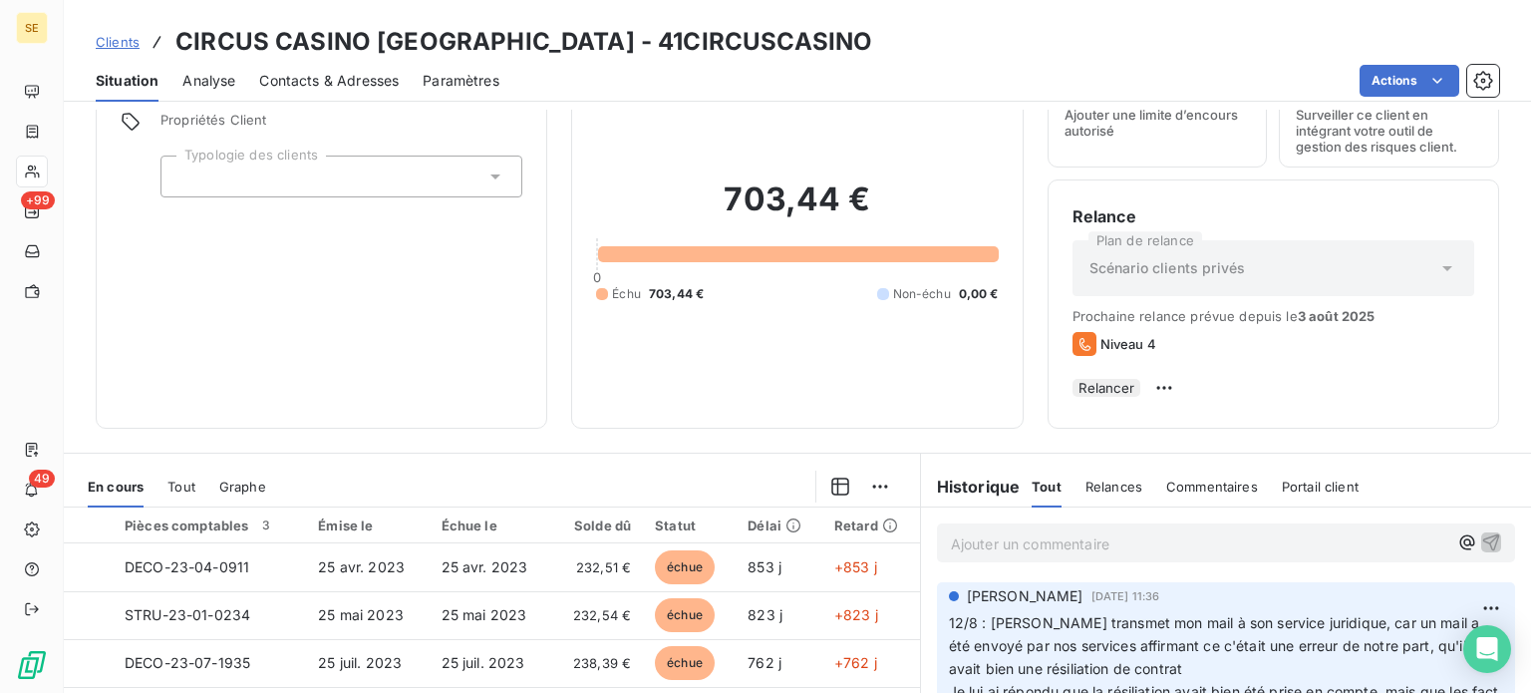
scroll to position [359, 0]
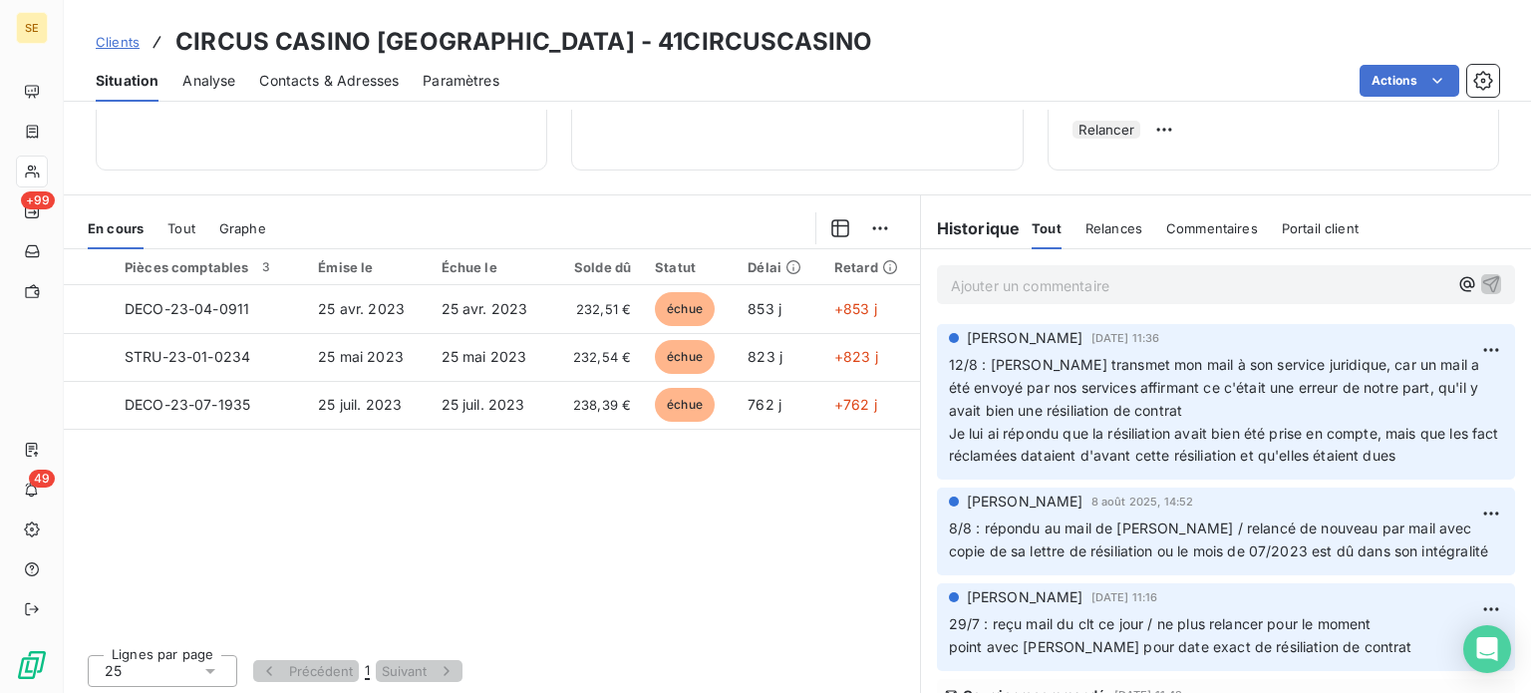
click at [1088, 286] on p "Ajouter un commentaire ﻿" at bounding box center [1200, 285] width 498 height 25
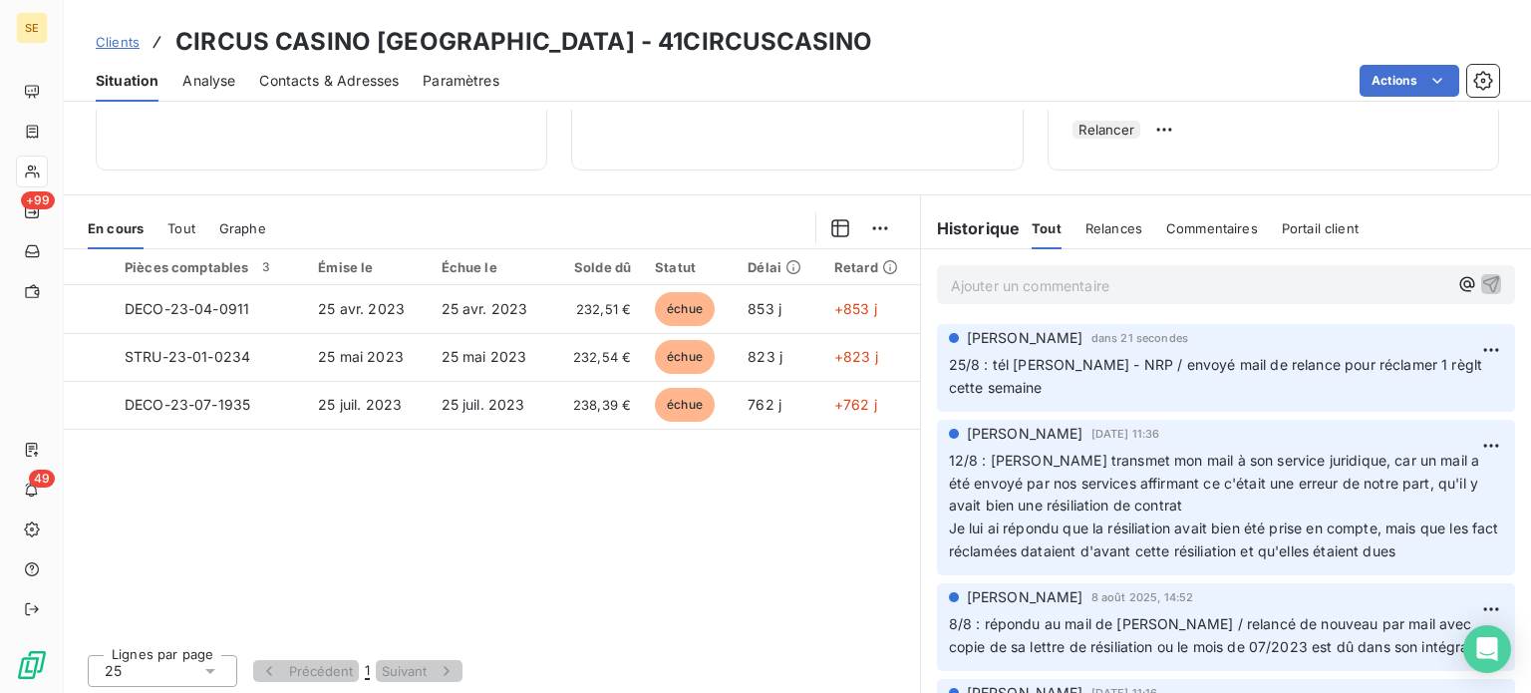
click at [122, 37] on span "Clients" at bounding box center [118, 42] width 44 height 16
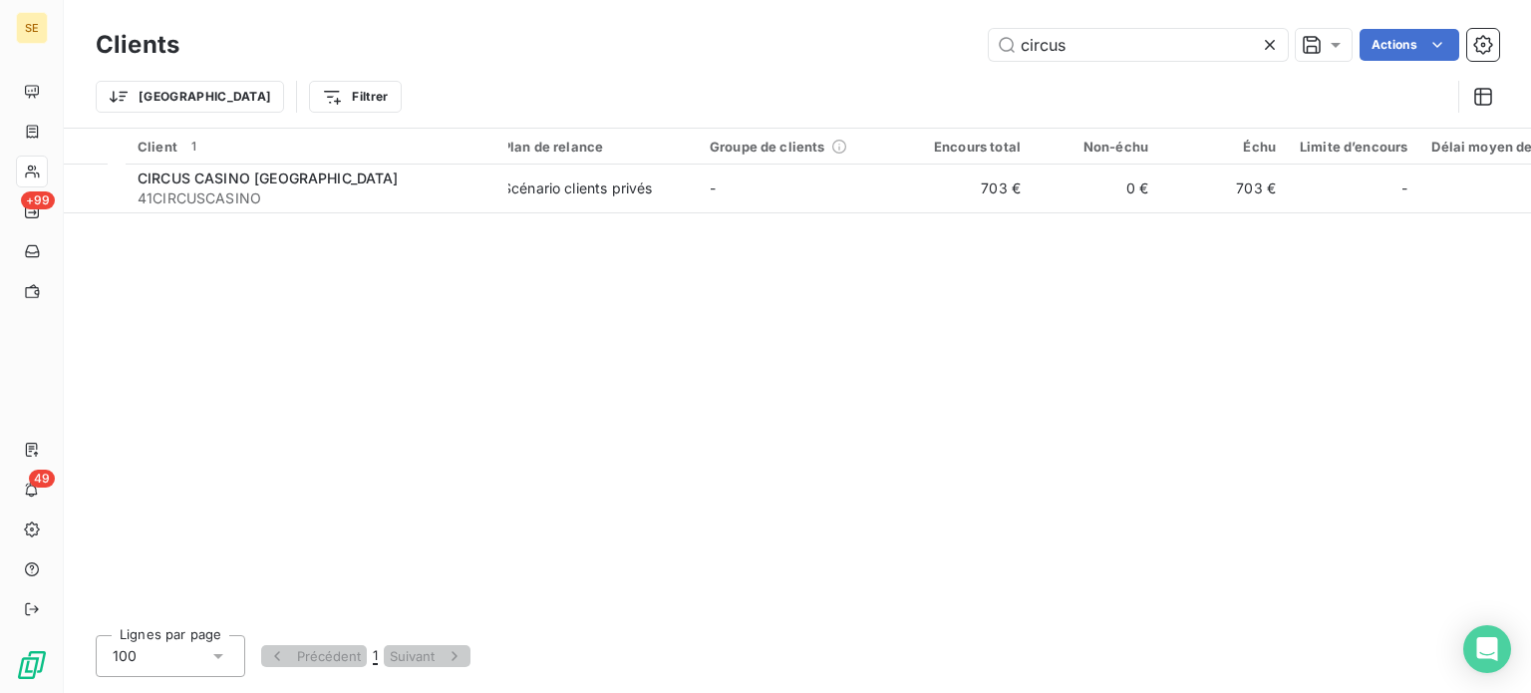
drag, startPoint x: 1065, startPoint y: 34, endPoint x: 777, endPoint y: 40, distance: 288.2
click at [777, 40] on div "circus Actions" at bounding box center [851, 45] width 1296 height 32
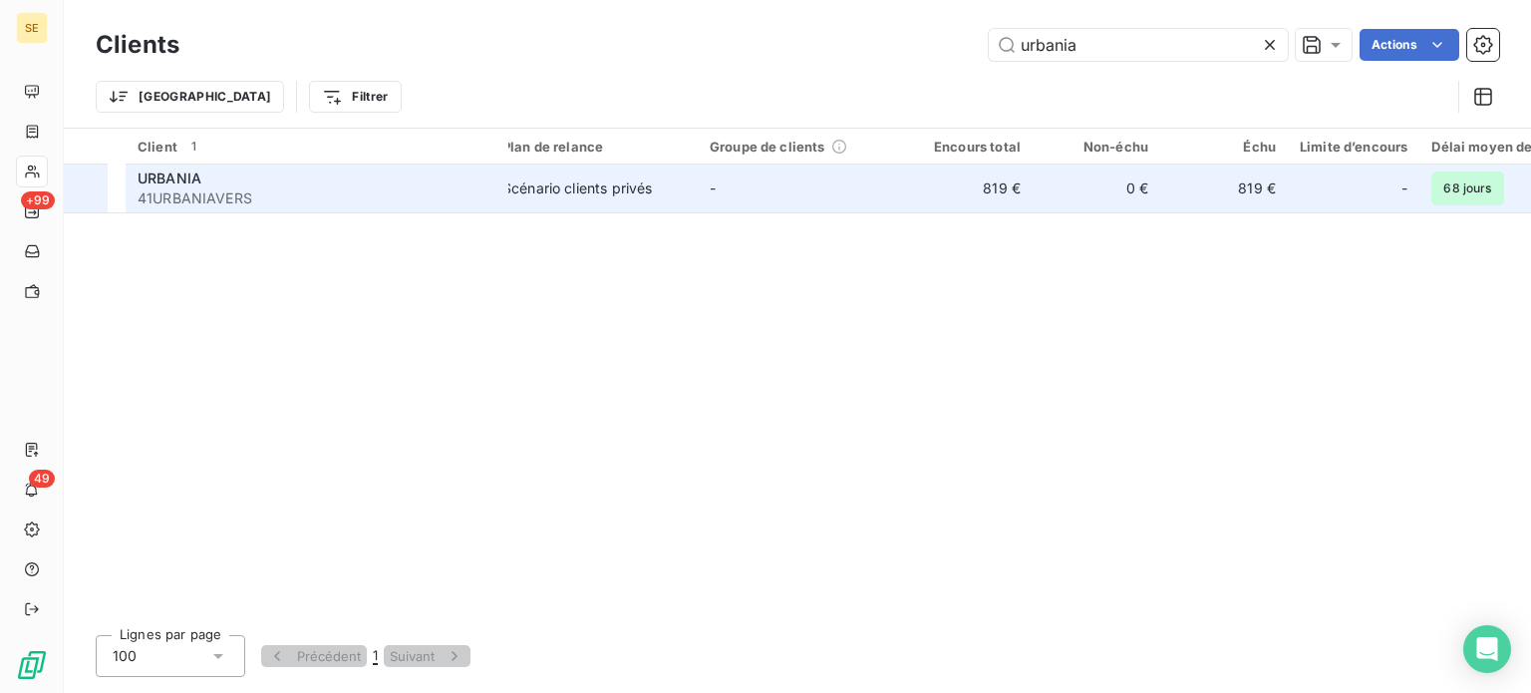
type input "urbania"
click at [336, 189] on span "41URBANIAVERS" at bounding box center [317, 198] width 359 height 20
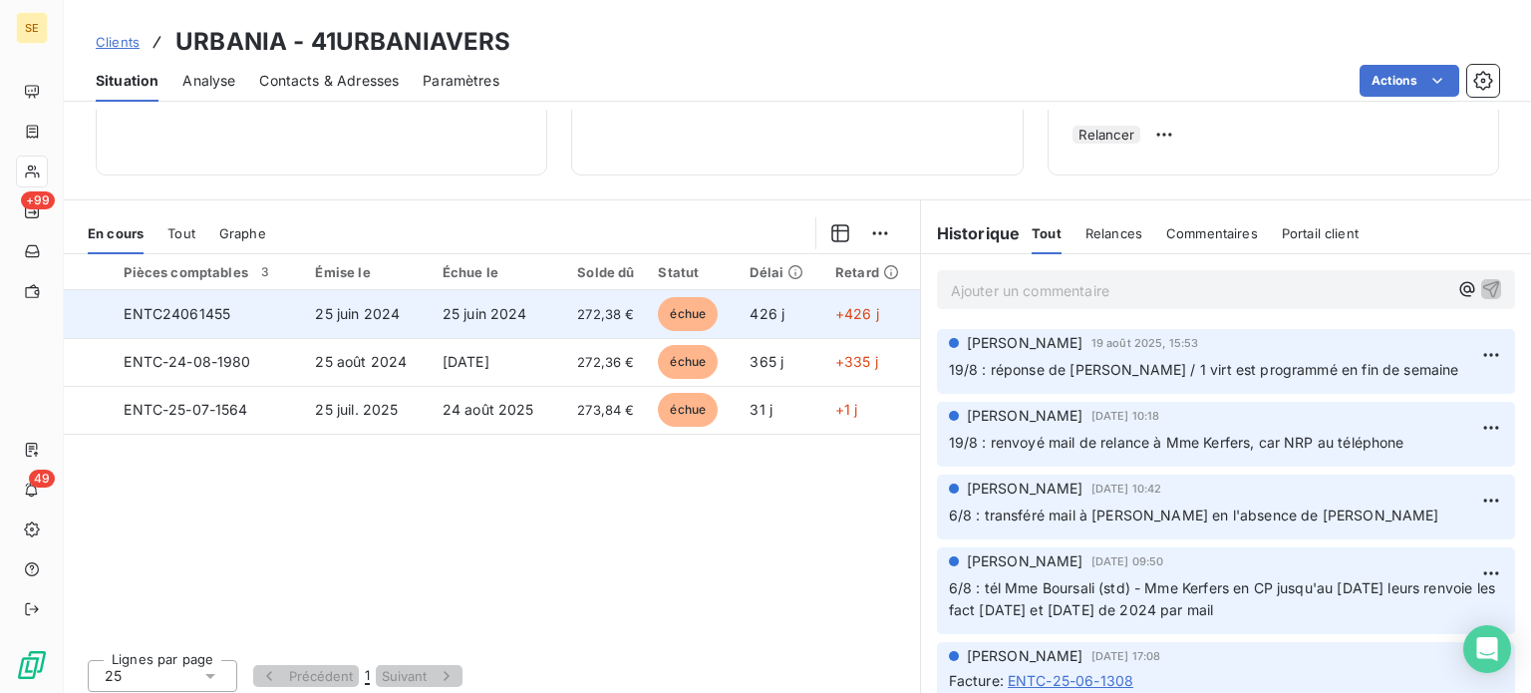
scroll to position [359, 0]
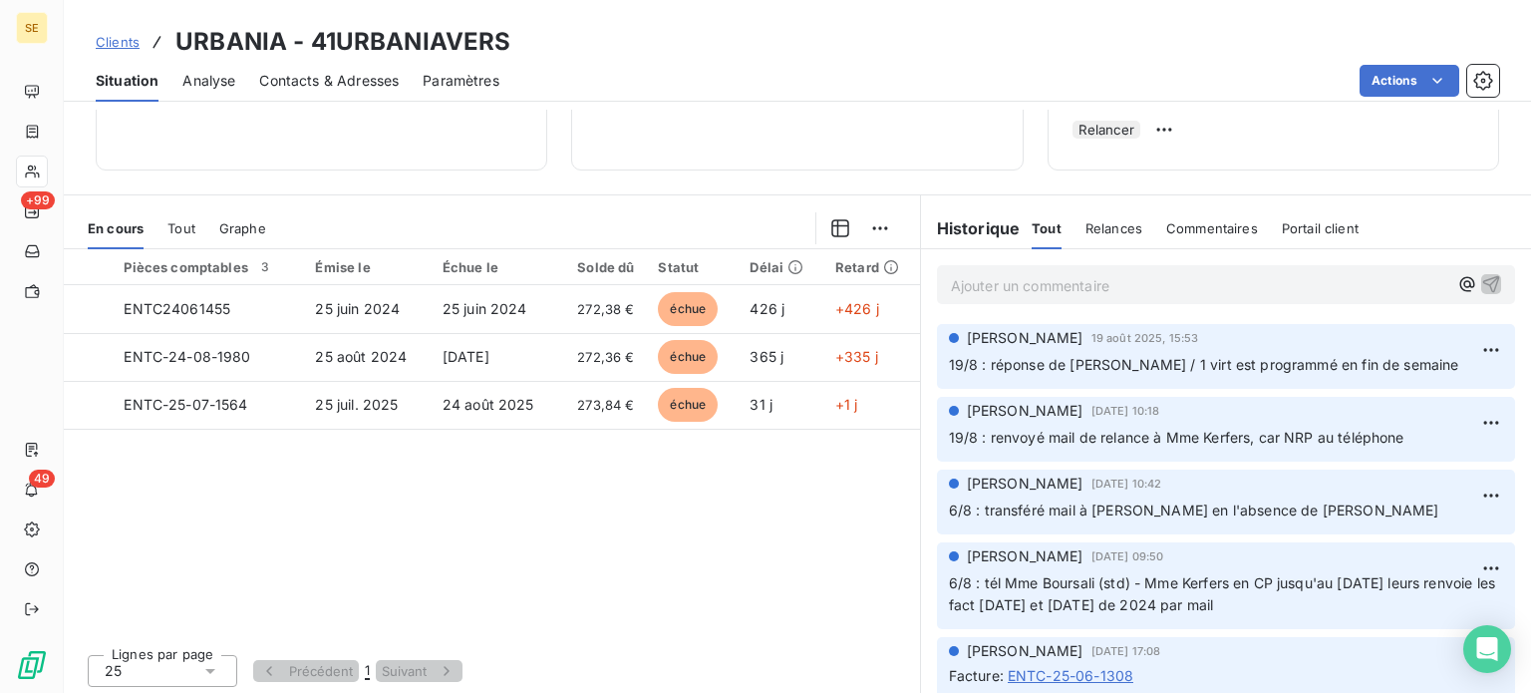
click at [112, 39] on span "Clients" at bounding box center [118, 42] width 44 height 16
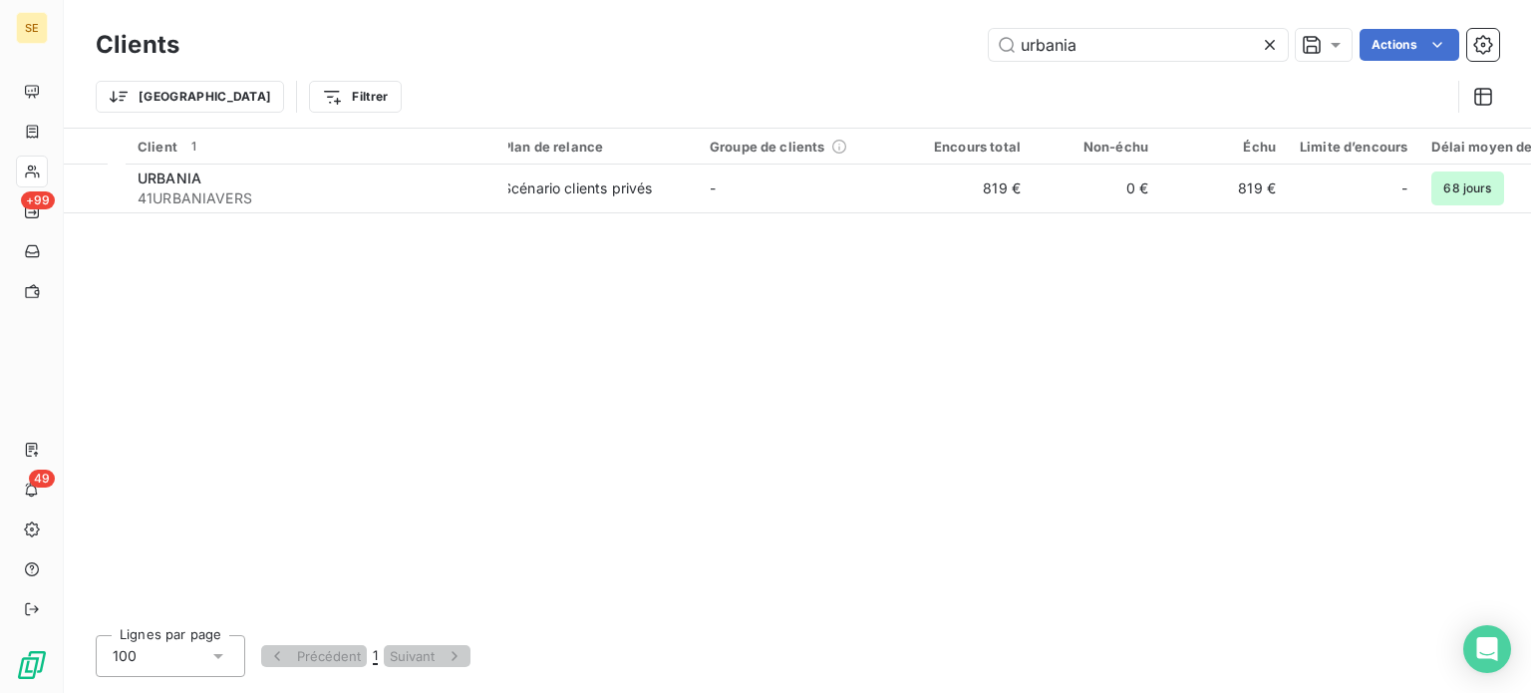
drag, startPoint x: 976, startPoint y: 55, endPoint x: 873, endPoint y: 63, distance: 103.0
click at [873, 63] on div "Clients urbania Actions" at bounding box center [798, 45] width 1404 height 42
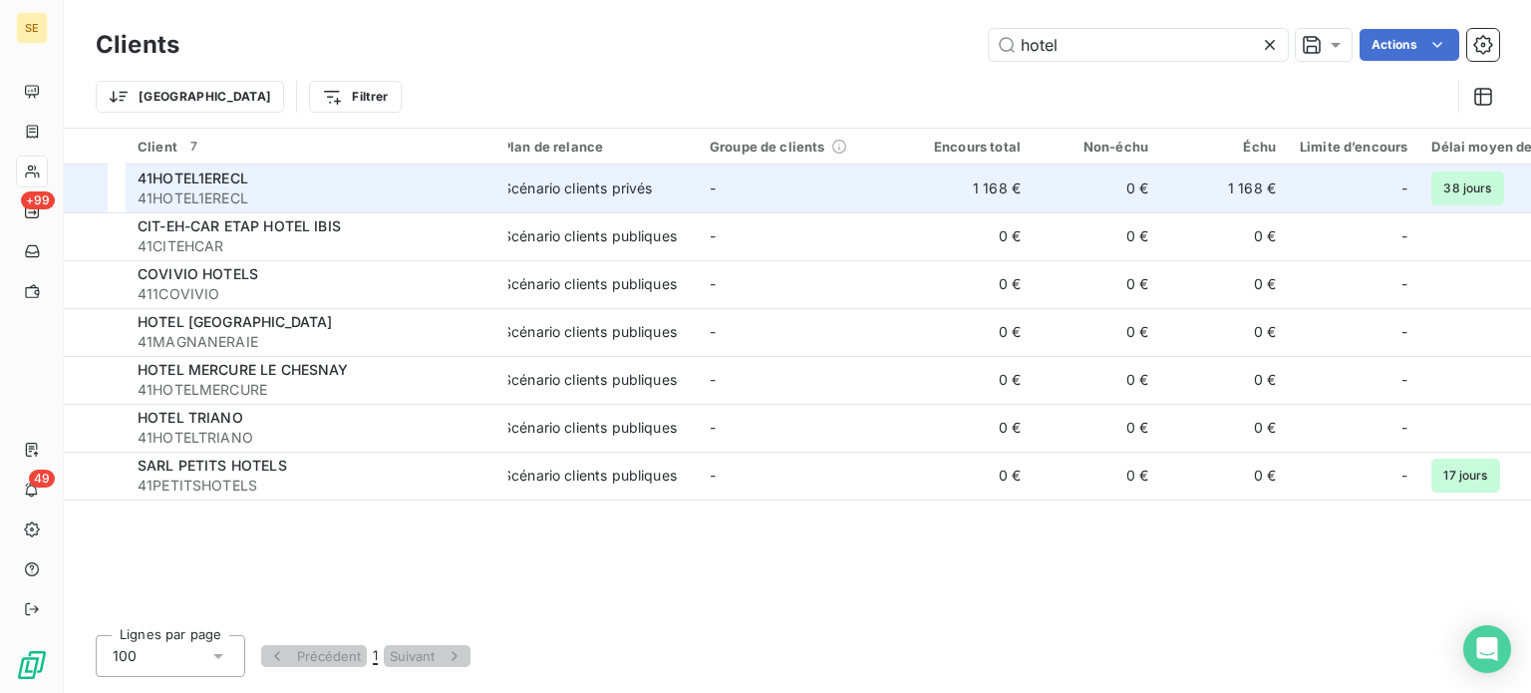
type input "hotel"
click at [398, 195] on span "41HOTEL1ERECL" at bounding box center [317, 198] width 359 height 20
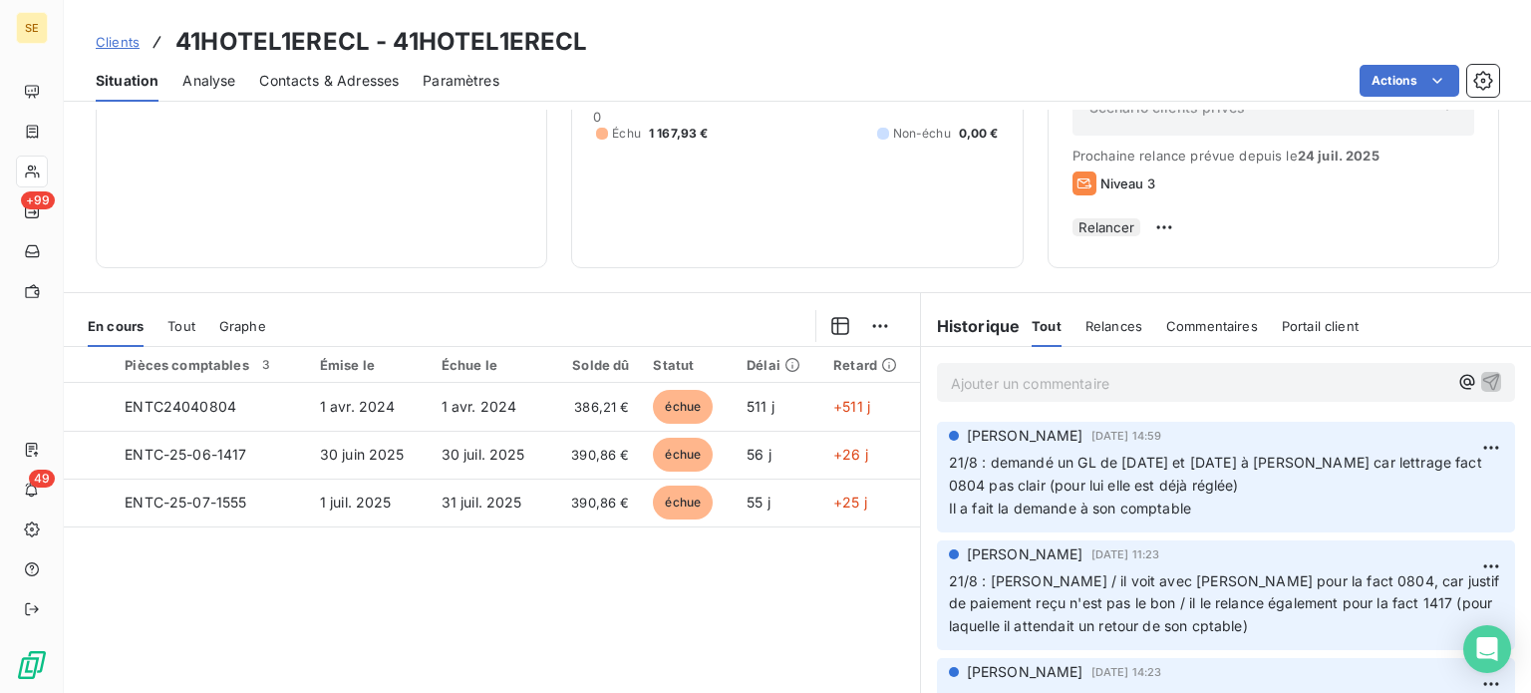
scroll to position [299, 0]
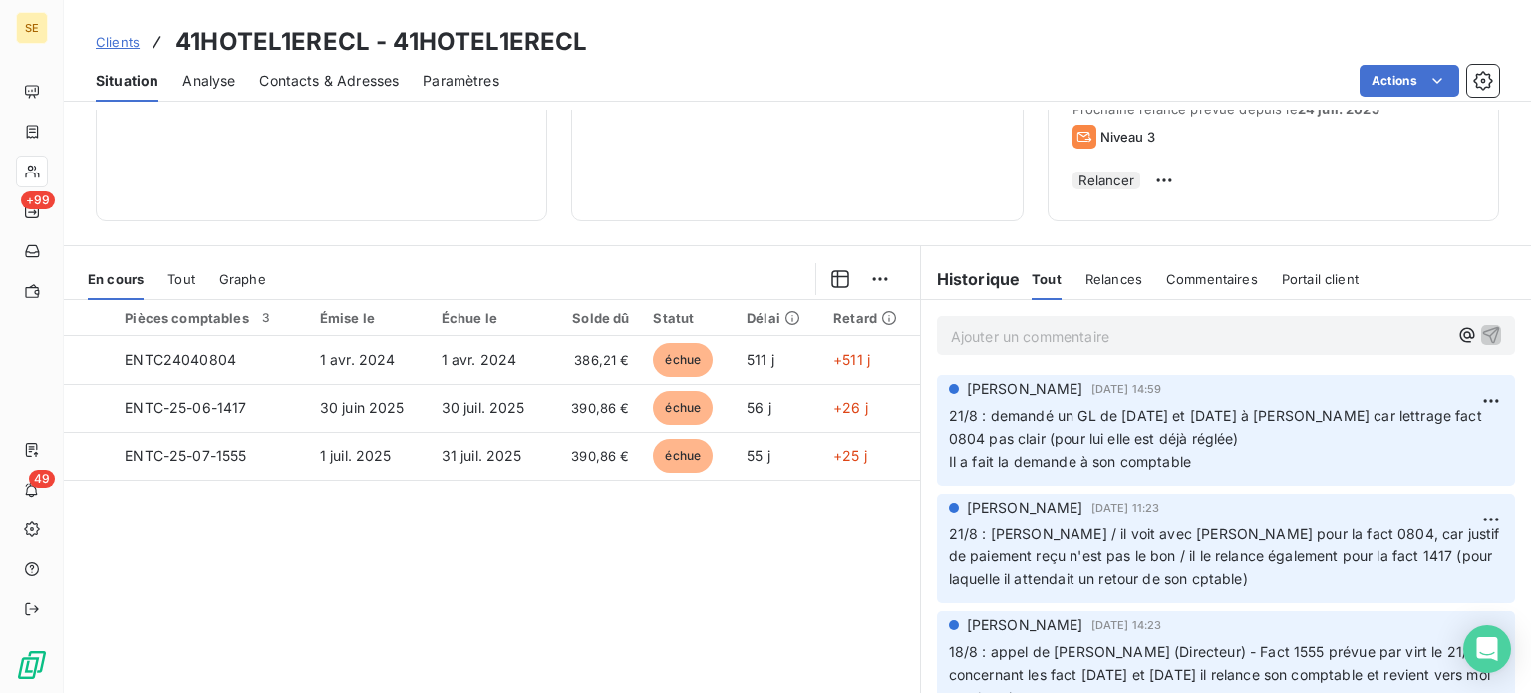
click at [119, 39] on span "Clients" at bounding box center [118, 42] width 44 height 16
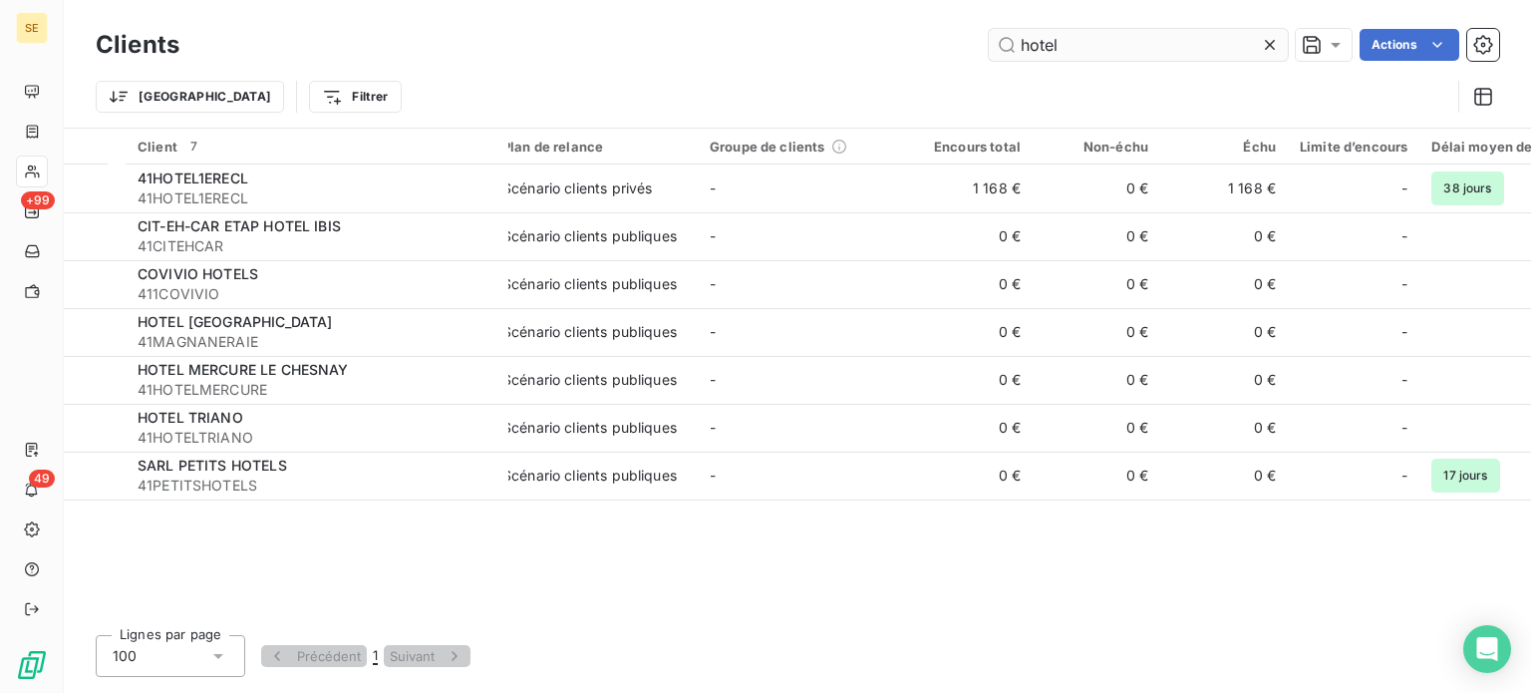
drag, startPoint x: 1093, startPoint y: 27, endPoint x: 1039, endPoint y: 43, distance: 56.1
click at [1039, 43] on div "Clients hotel Actions" at bounding box center [798, 45] width 1404 height 42
drag, startPoint x: 1065, startPoint y: 47, endPoint x: 786, endPoint y: 64, distance: 279.7
click at [786, 64] on div "Clients hotel Actions" at bounding box center [798, 45] width 1404 height 42
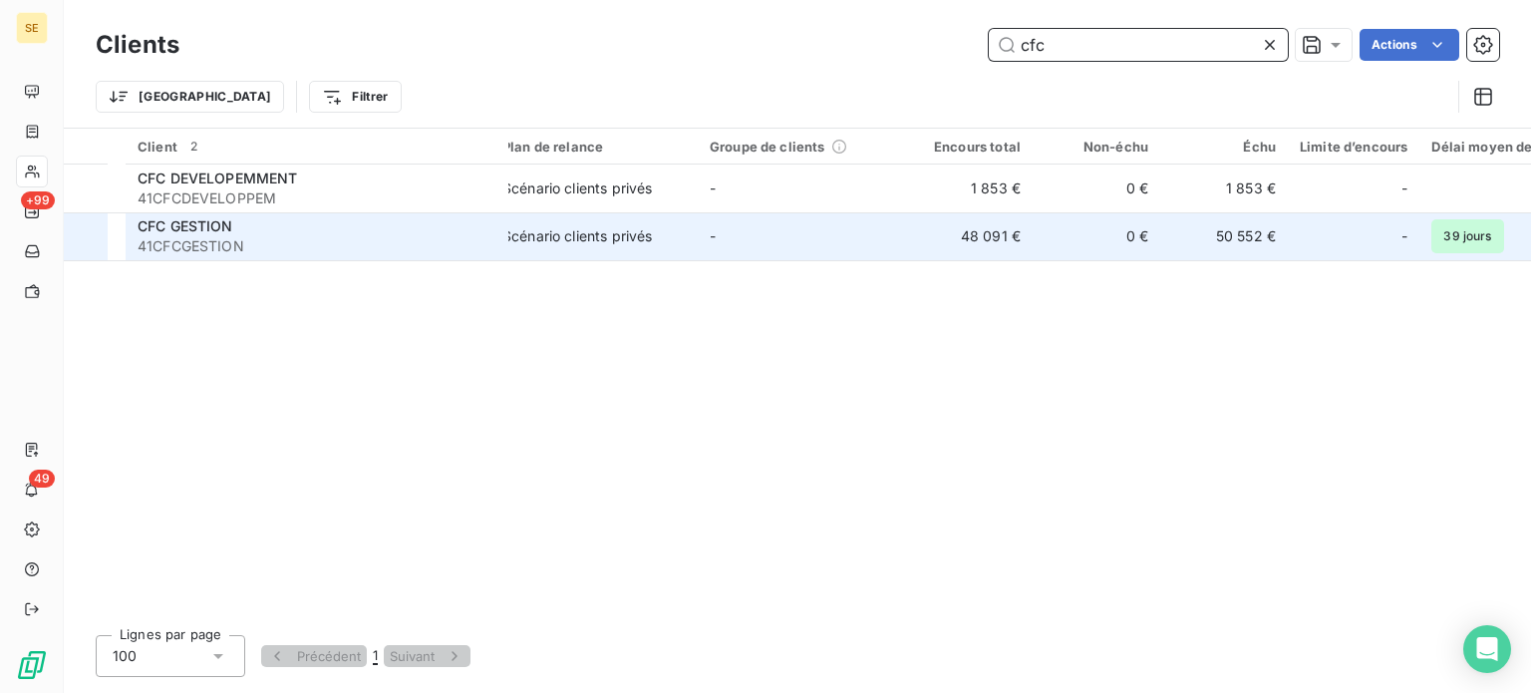
type input "cfc"
click at [301, 238] on span "41CFCGESTION" at bounding box center [317, 246] width 359 height 20
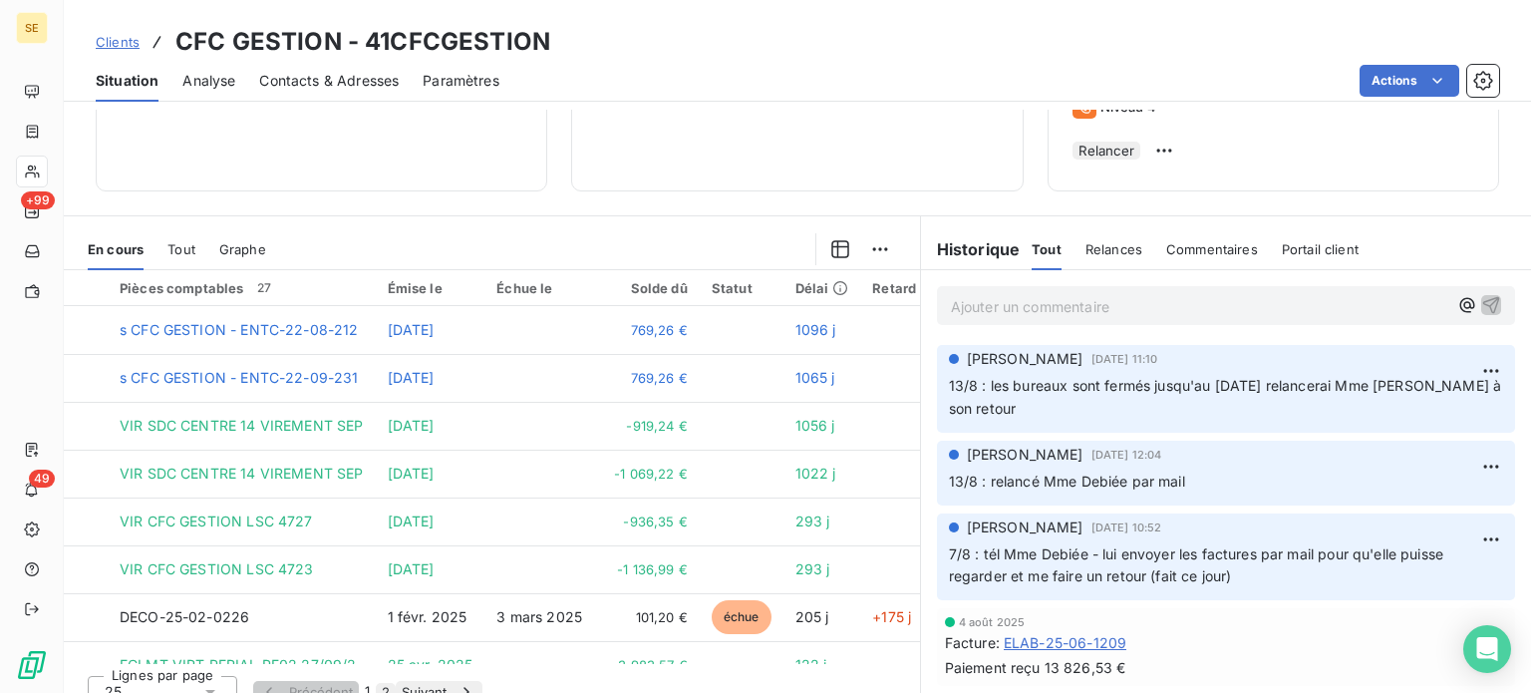
scroll to position [359, 0]
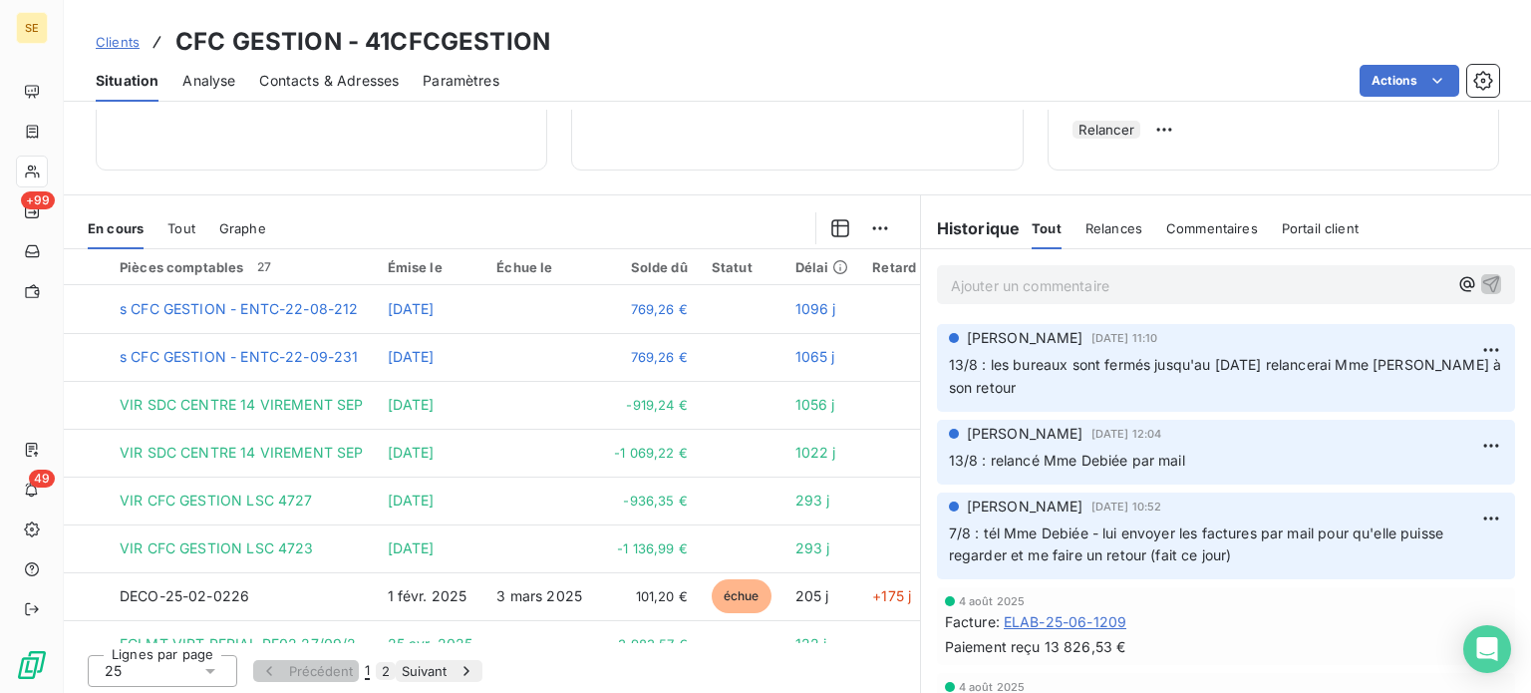
click at [295, 74] on span "Contacts & Adresses" at bounding box center [329, 81] width 140 height 20
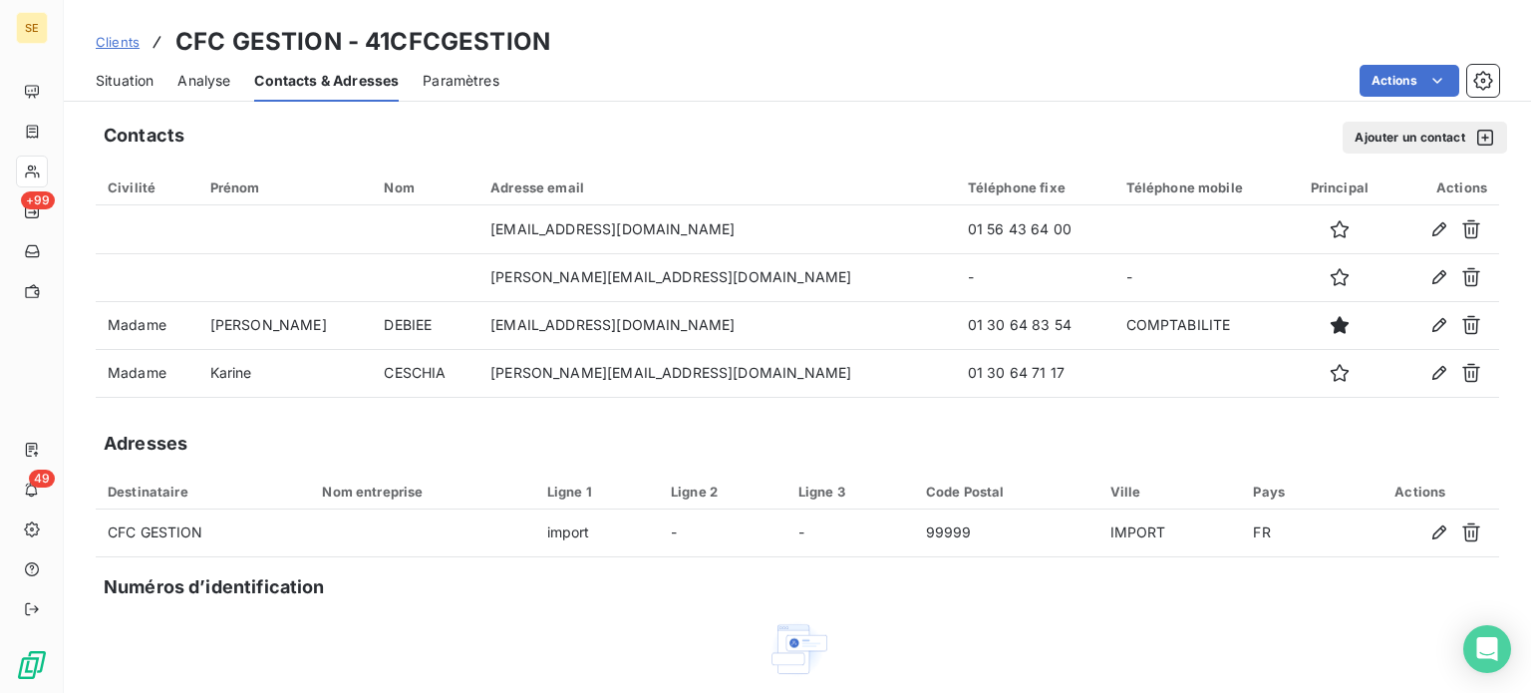
click at [128, 77] on span "Situation" at bounding box center [125, 81] width 58 height 20
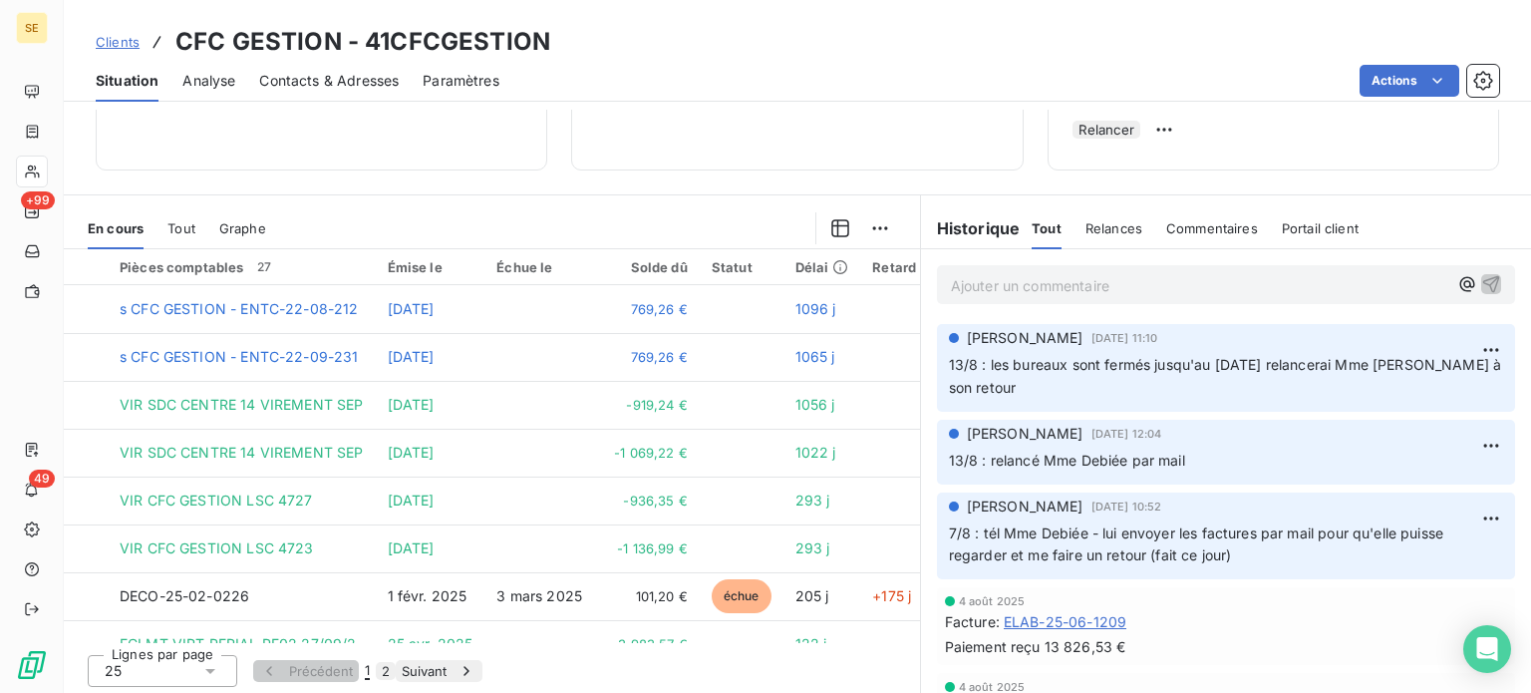
click at [998, 269] on div "Ajouter un commentaire ﻿" at bounding box center [1226, 284] width 578 height 39
click at [1000, 282] on p "Ajouter un commentaire ﻿" at bounding box center [1200, 285] width 498 height 25
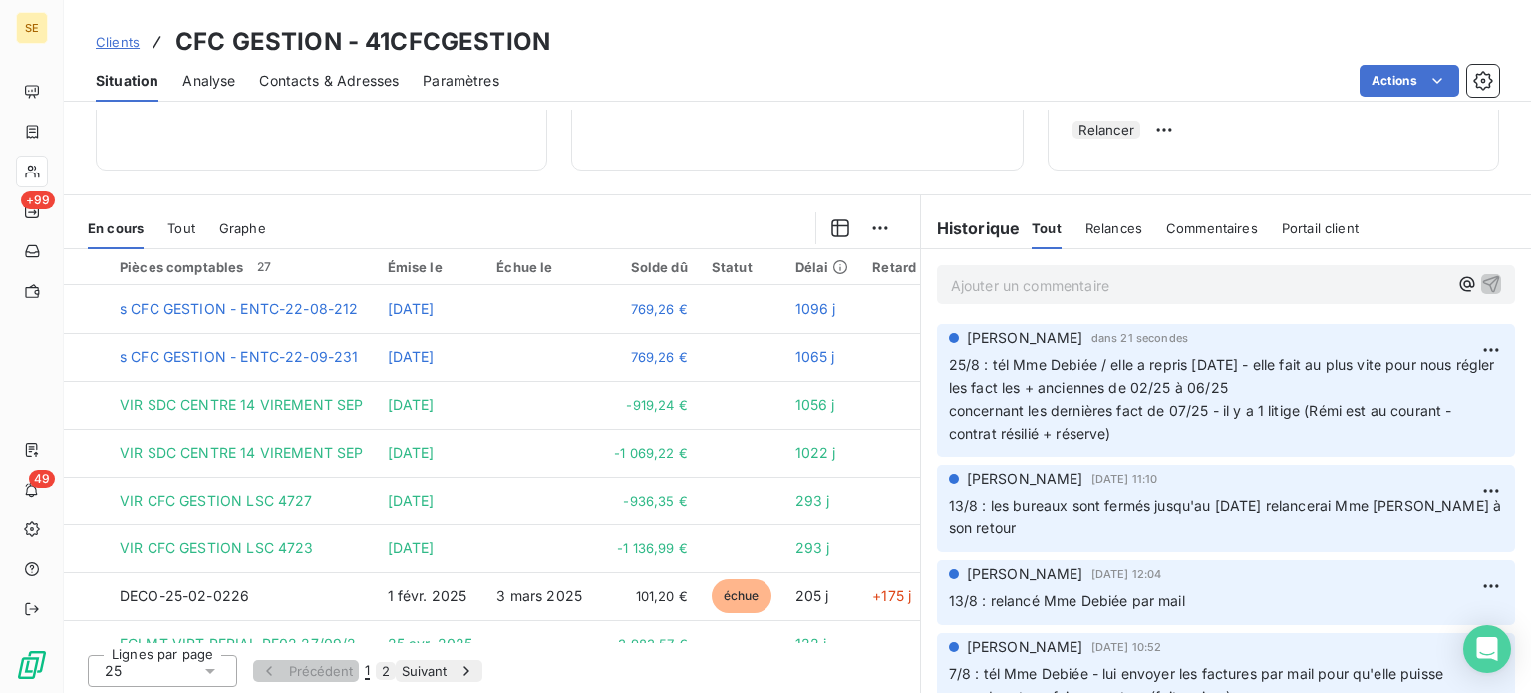
click at [105, 40] on span "Clients" at bounding box center [118, 42] width 44 height 16
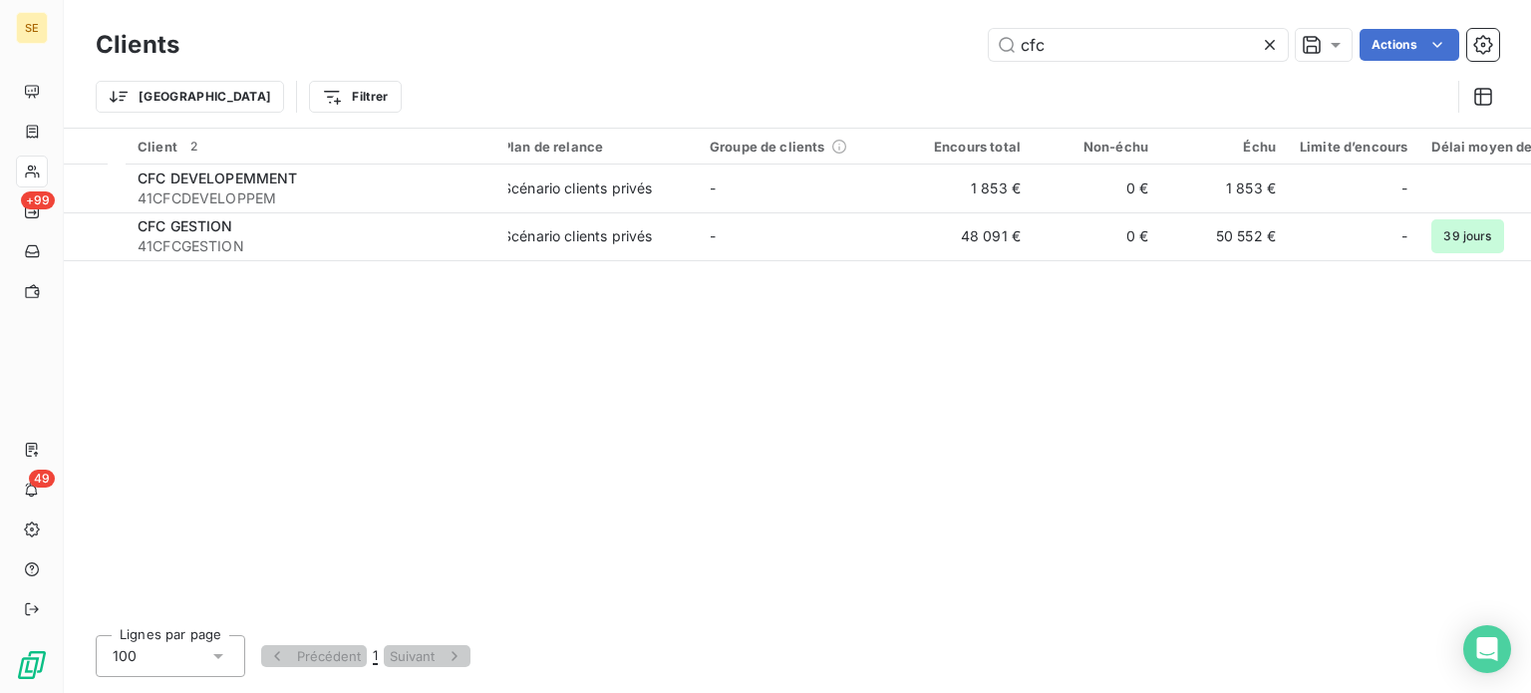
drag, startPoint x: 1074, startPoint y: 37, endPoint x: 890, endPoint y: 36, distance: 183.4
click at [894, 37] on div "cfc Actions" at bounding box center [851, 45] width 1296 height 32
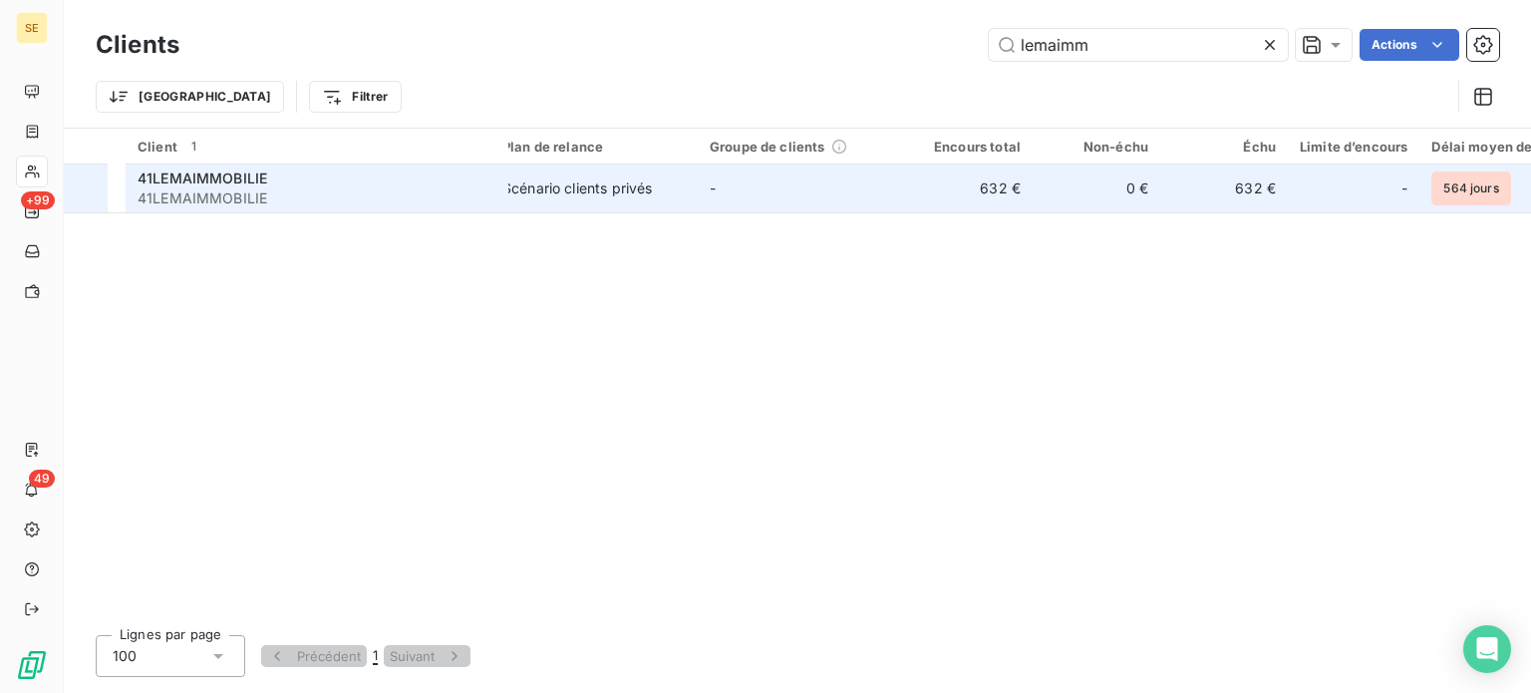
type input "lemaimm"
click at [376, 185] on div "41LEMAIMMOBILIE" at bounding box center [317, 178] width 359 height 20
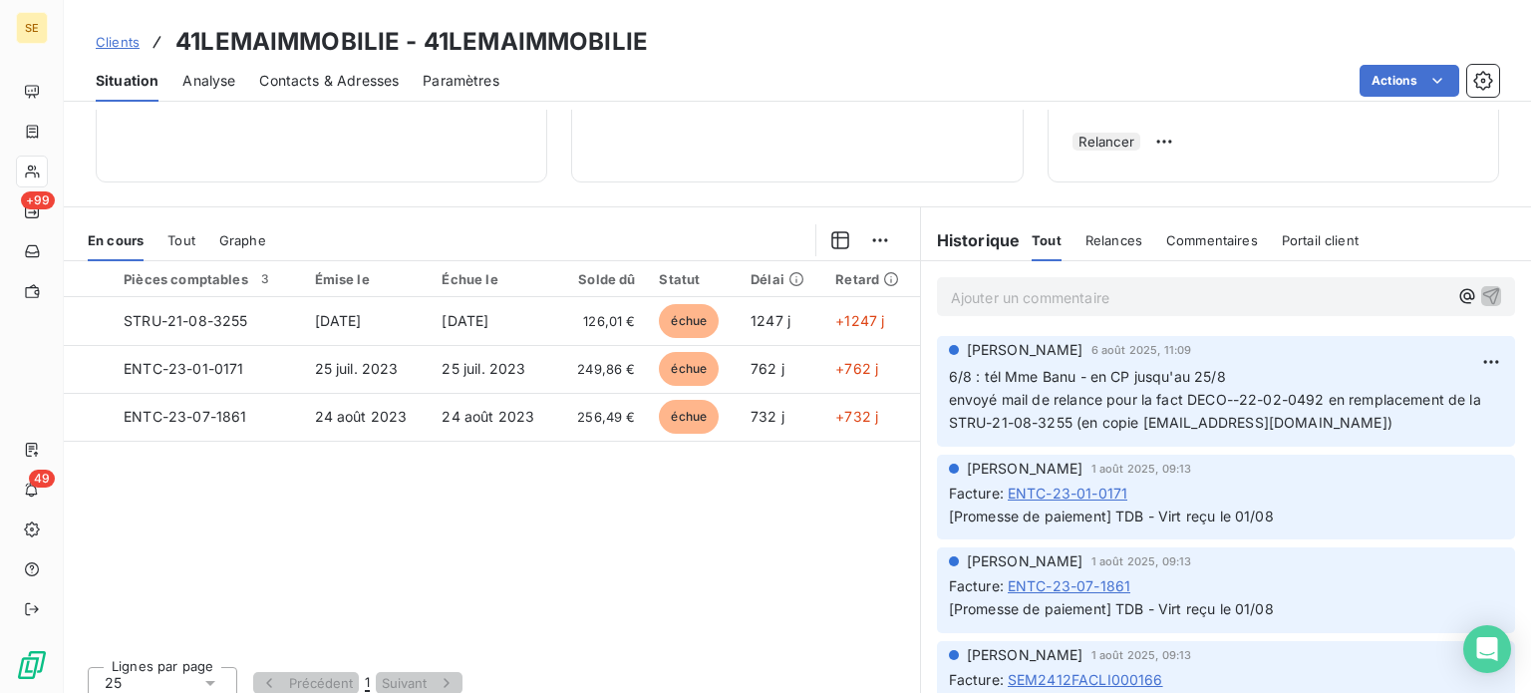
scroll to position [359, 0]
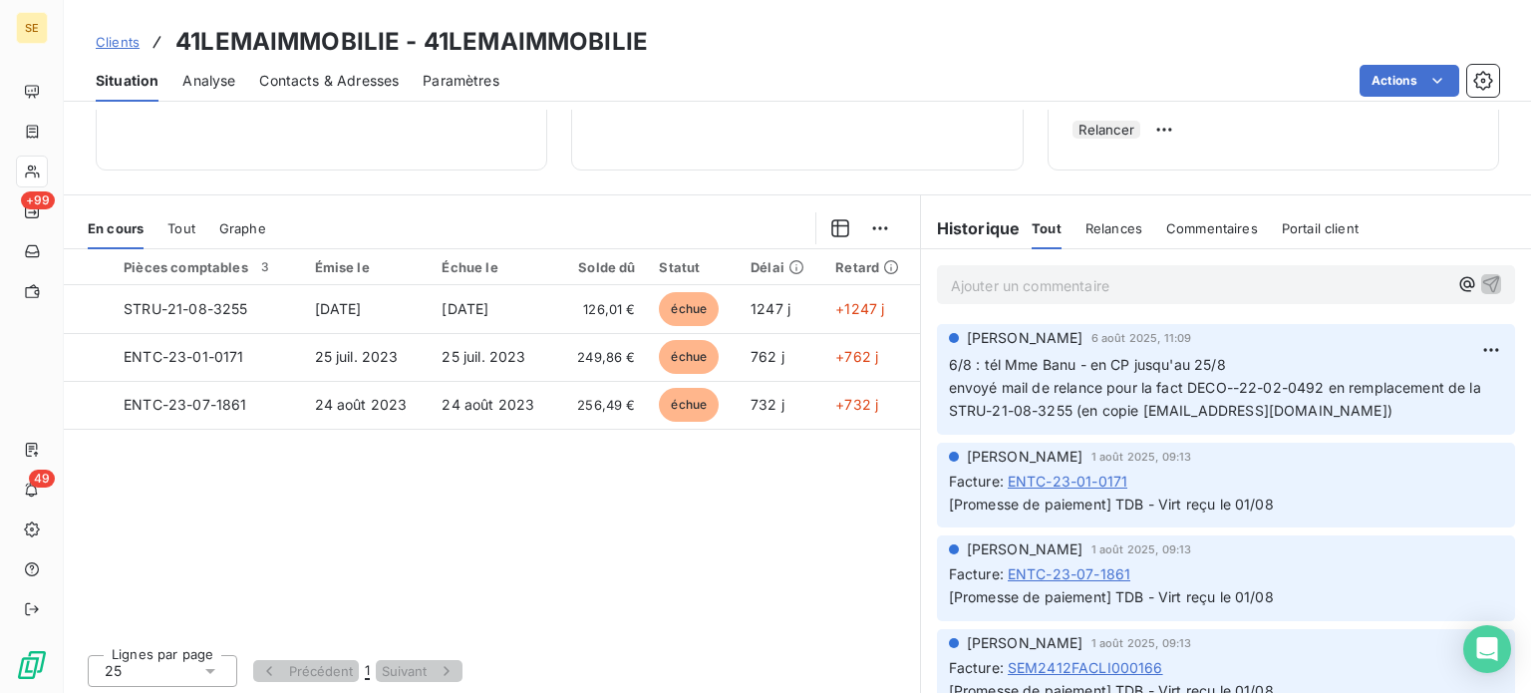
click at [317, 83] on span "Contacts & Adresses" at bounding box center [329, 81] width 140 height 20
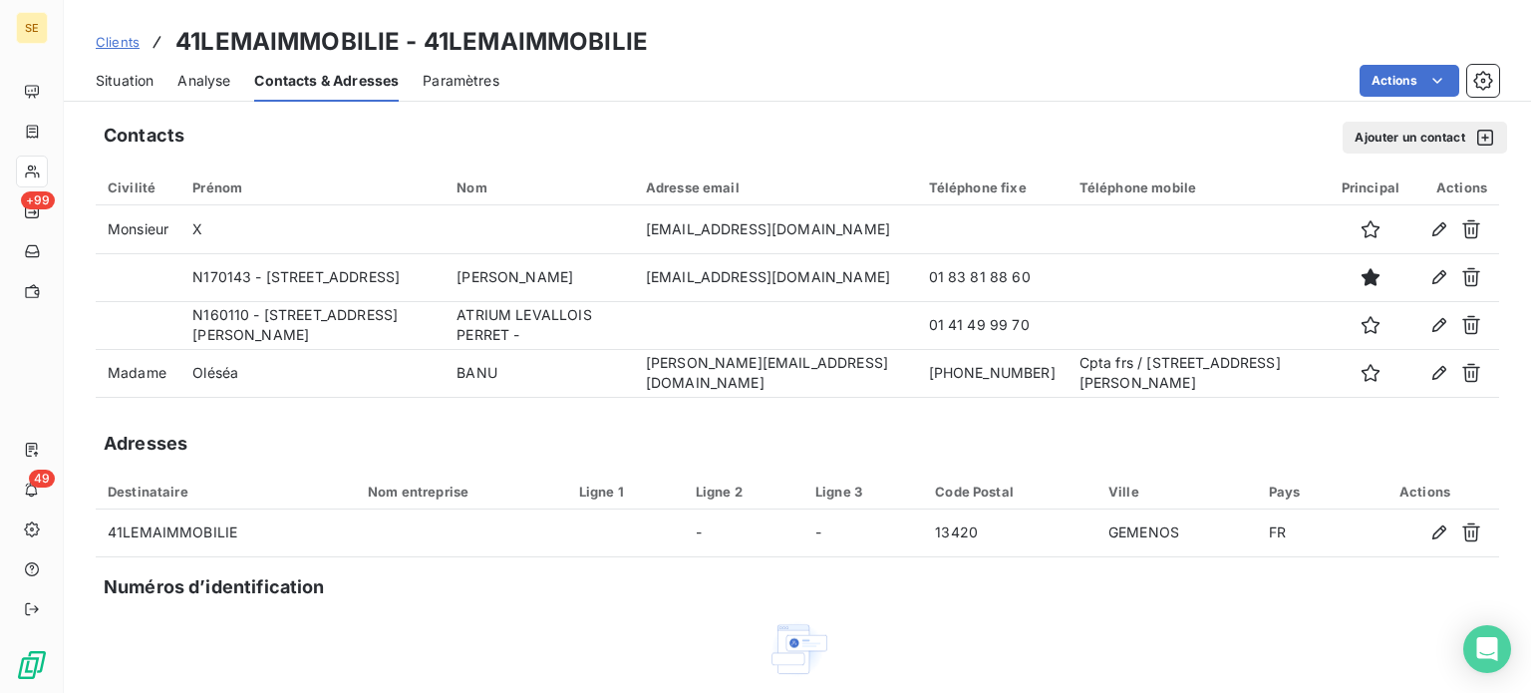
click at [118, 83] on span "Situation" at bounding box center [125, 81] width 58 height 20
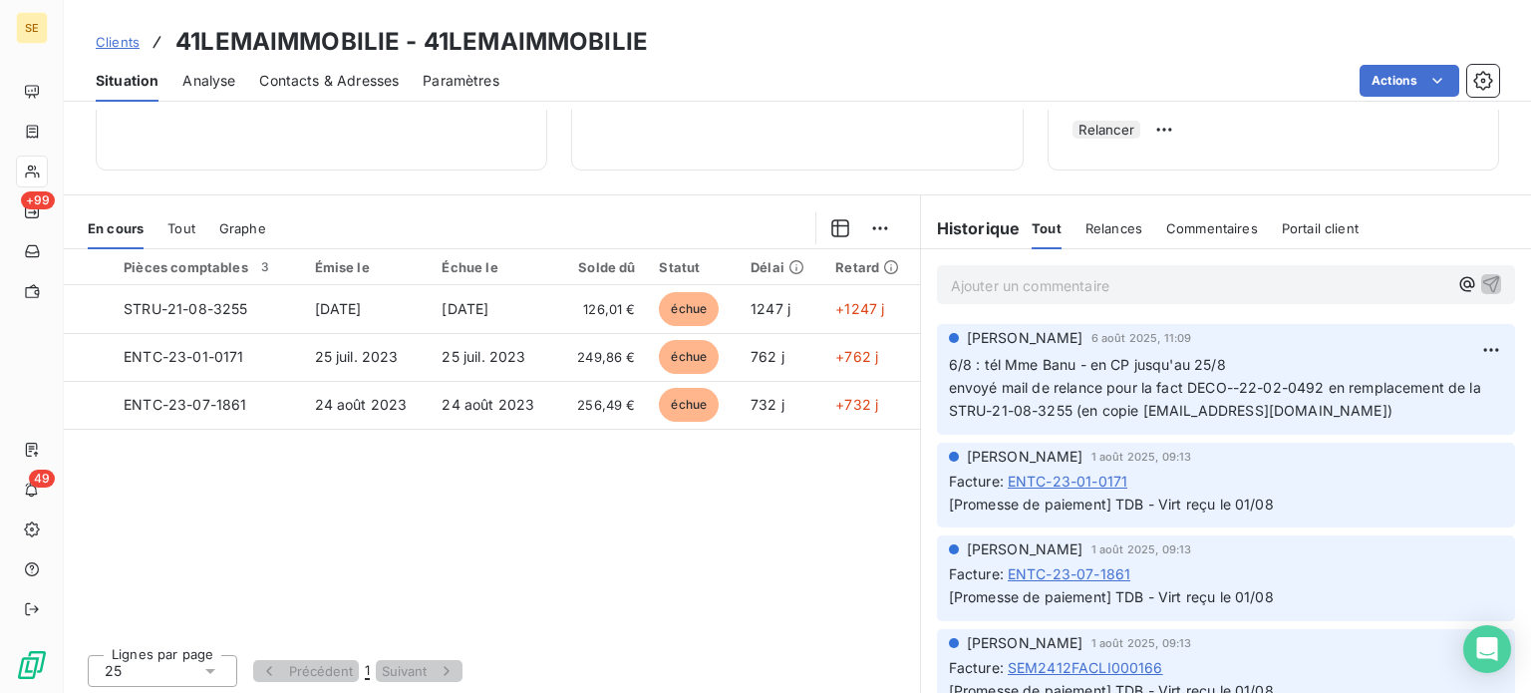
click at [1075, 290] on p "Ajouter un commentaire ﻿" at bounding box center [1200, 285] width 498 height 25
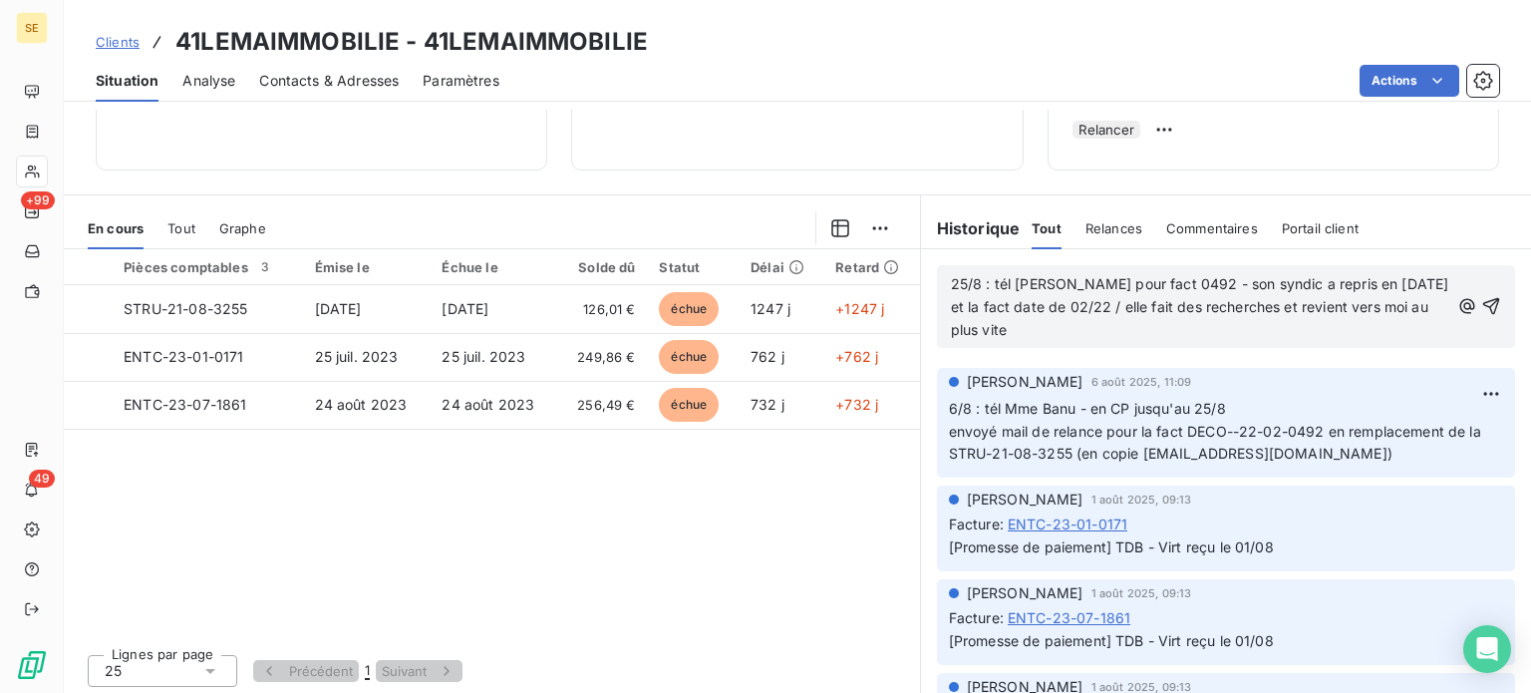
click at [1150, 305] on span "25/8 : tél [PERSON_NAME] pour fact 0492 - son syndic a repris en [DATE] et la f…" at bounding box center [1202, 306] width 502 height 63
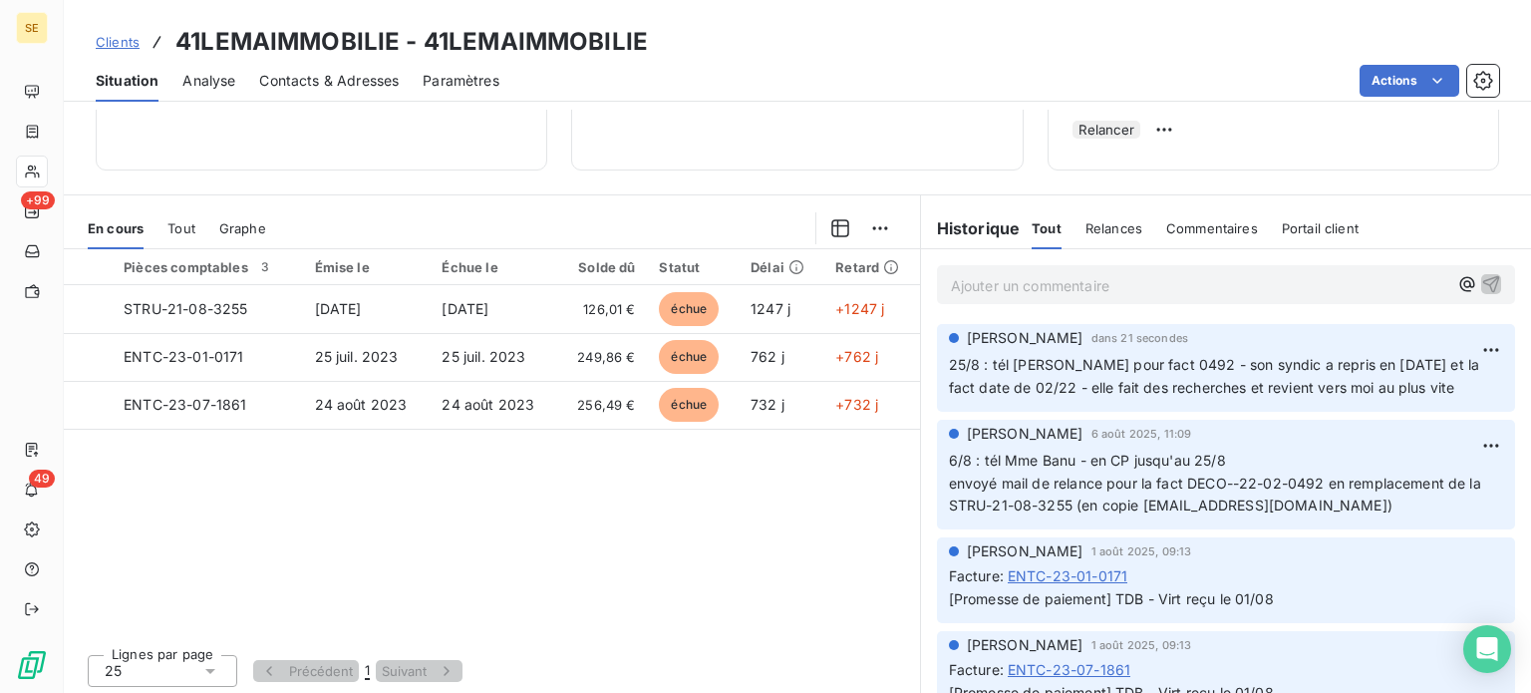
click at [122, 38] on span "Clients" at bounding box center [118, 42] width 44 height 16
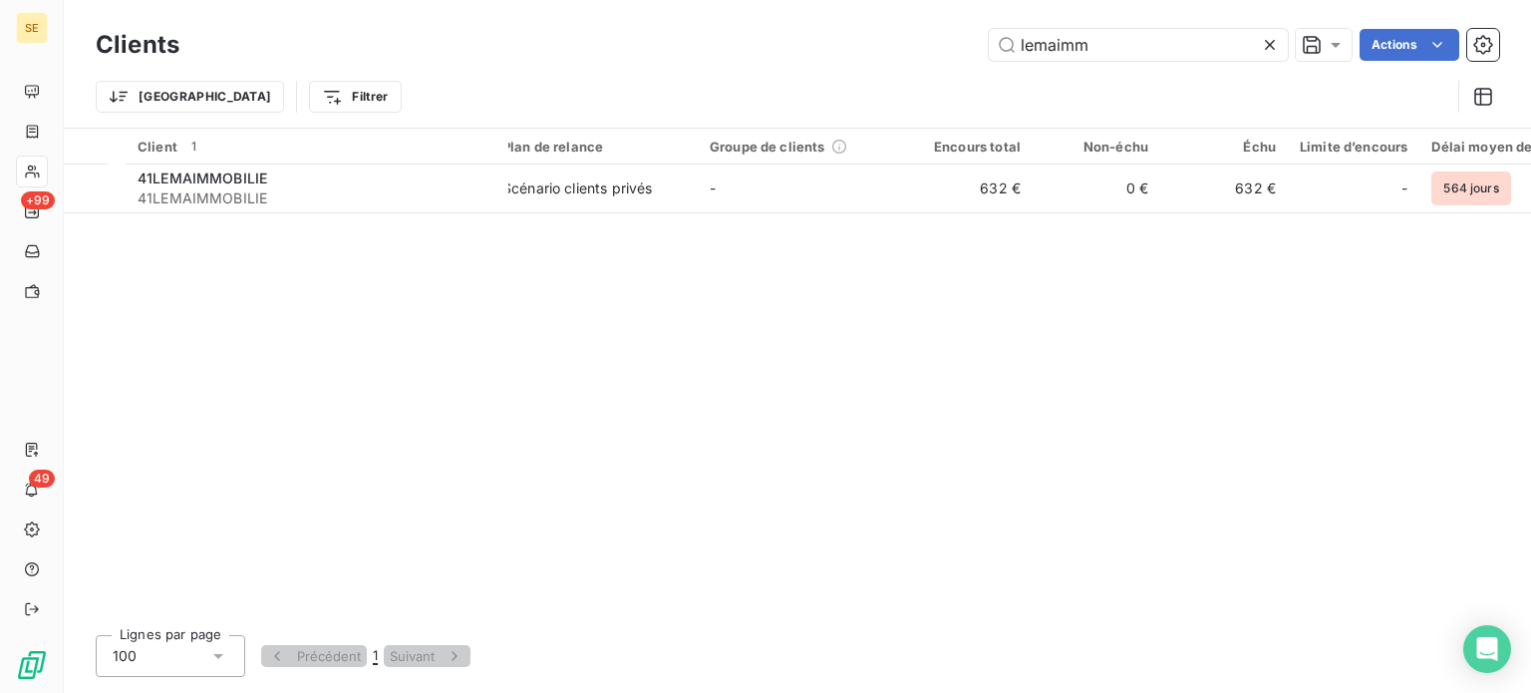
drag, startPoint x: 1131, startPoint y: 35, endPoint x: 834, endPoint y: 43, distance: 296.2
click at [841, 39] on div "lemaimm Actions" at bounding box center [851, 45] width 1296 height 32
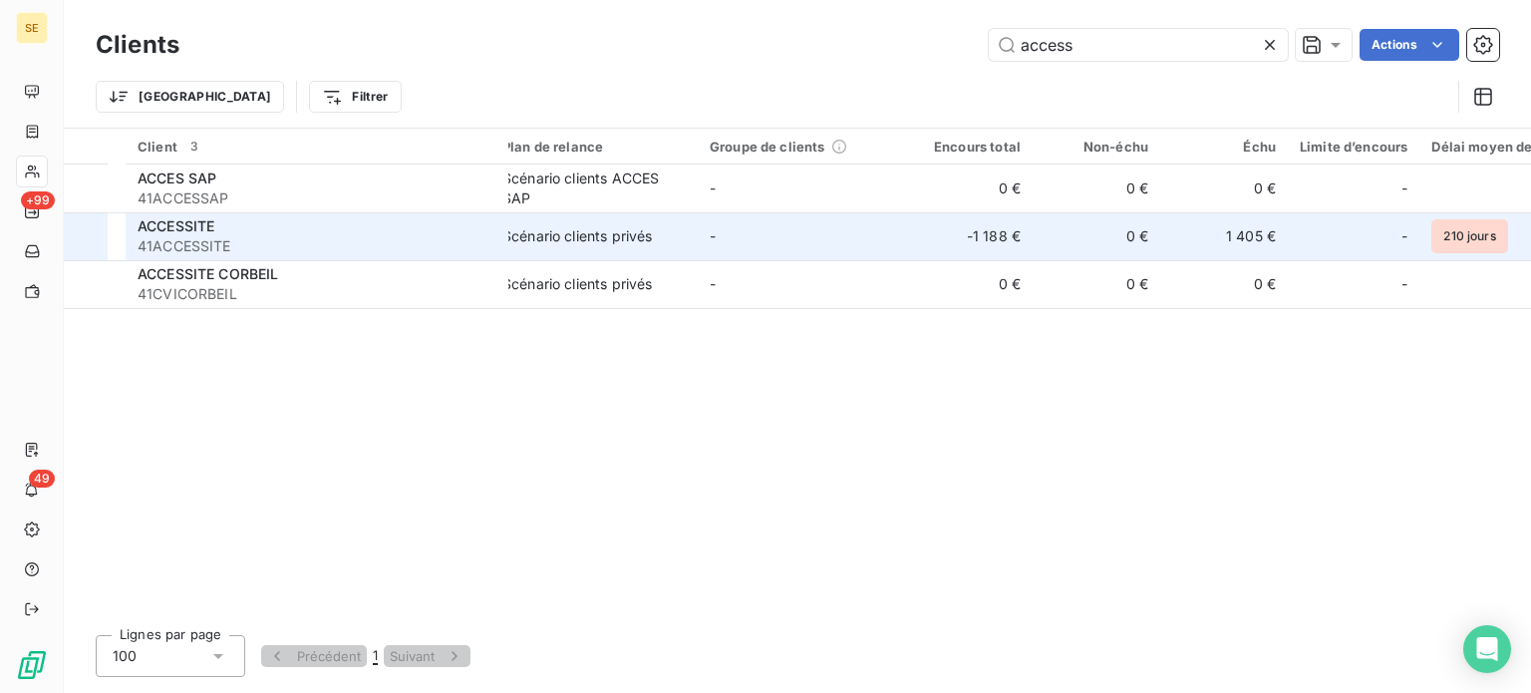
type input "access"
click at [414, 241] on span "41ACCESSITE" at bounding box center [317, 246] width 359 height 20
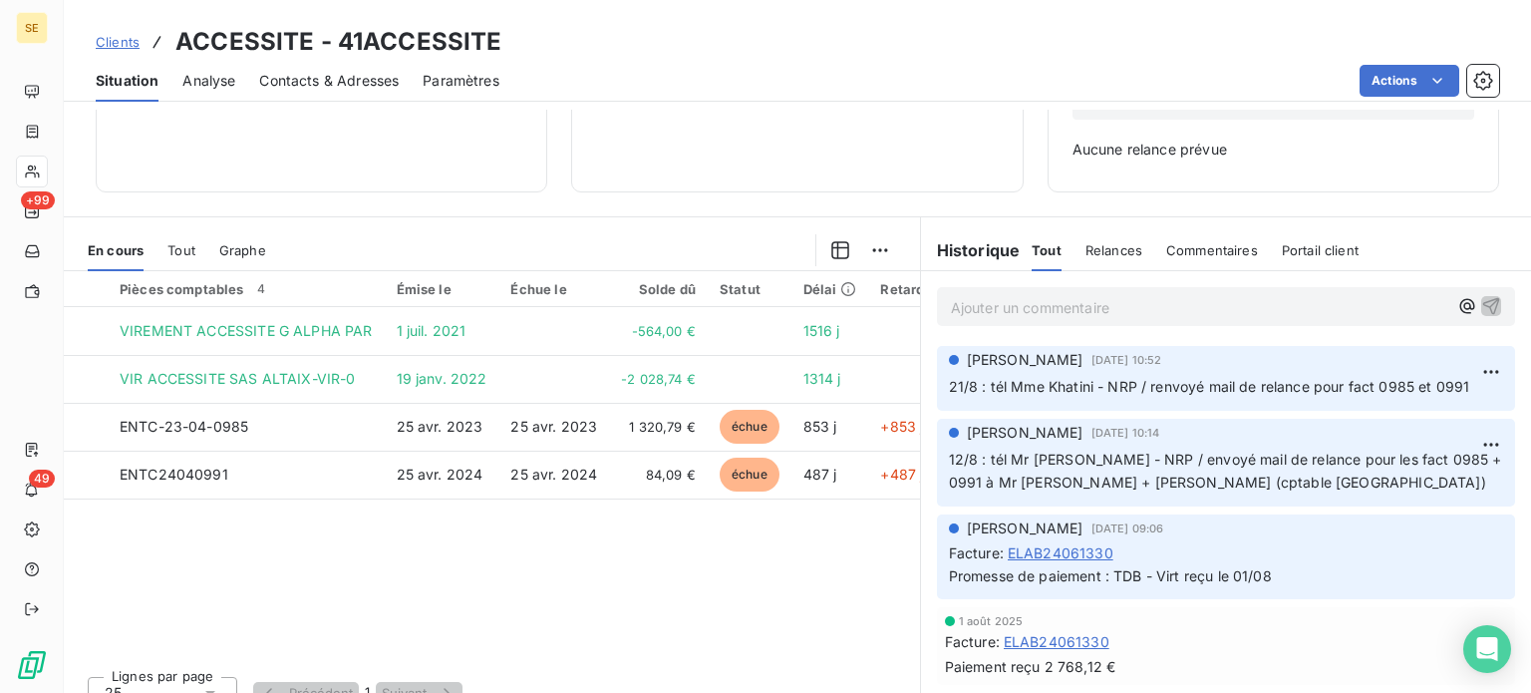
scroll to position [288, 0]
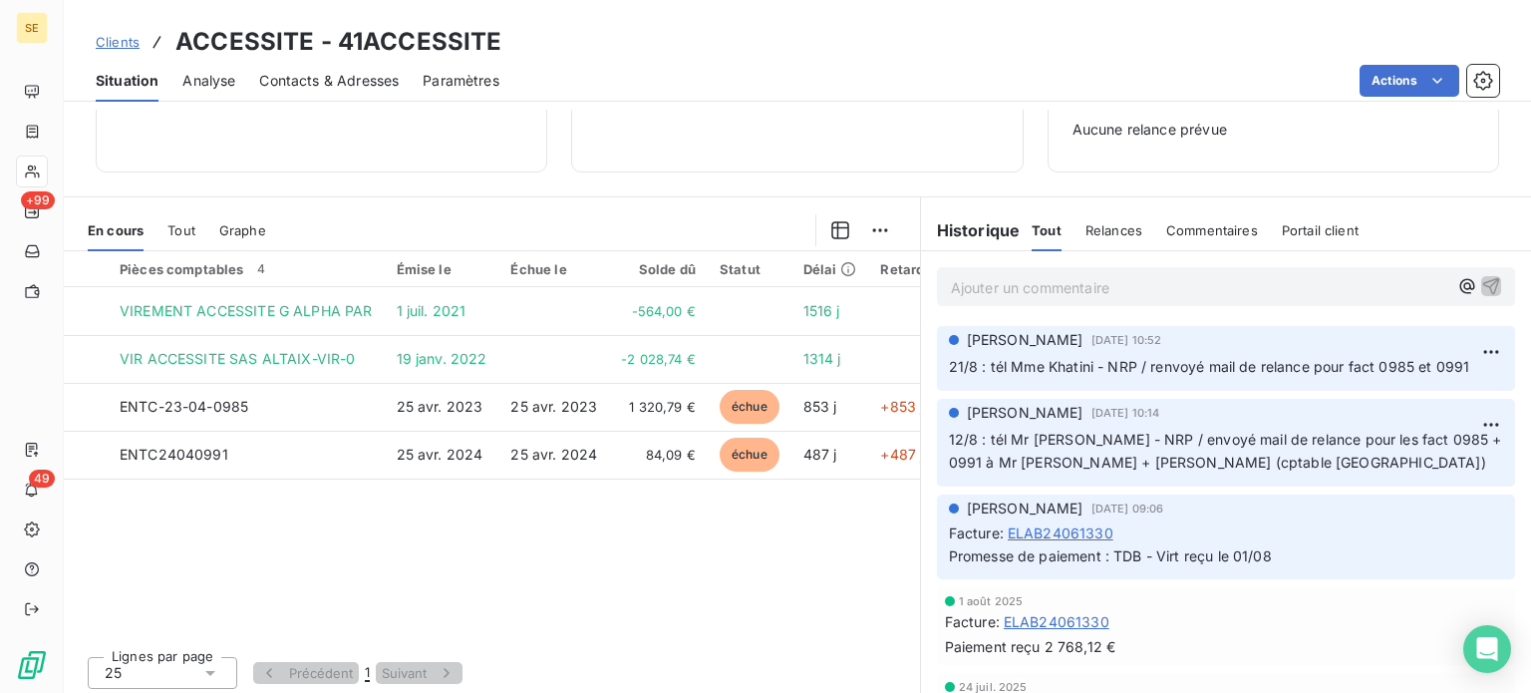
click at [321, 79] on span "Contacts & Adresses" at bounding box center [329, 81] width 140 height 20
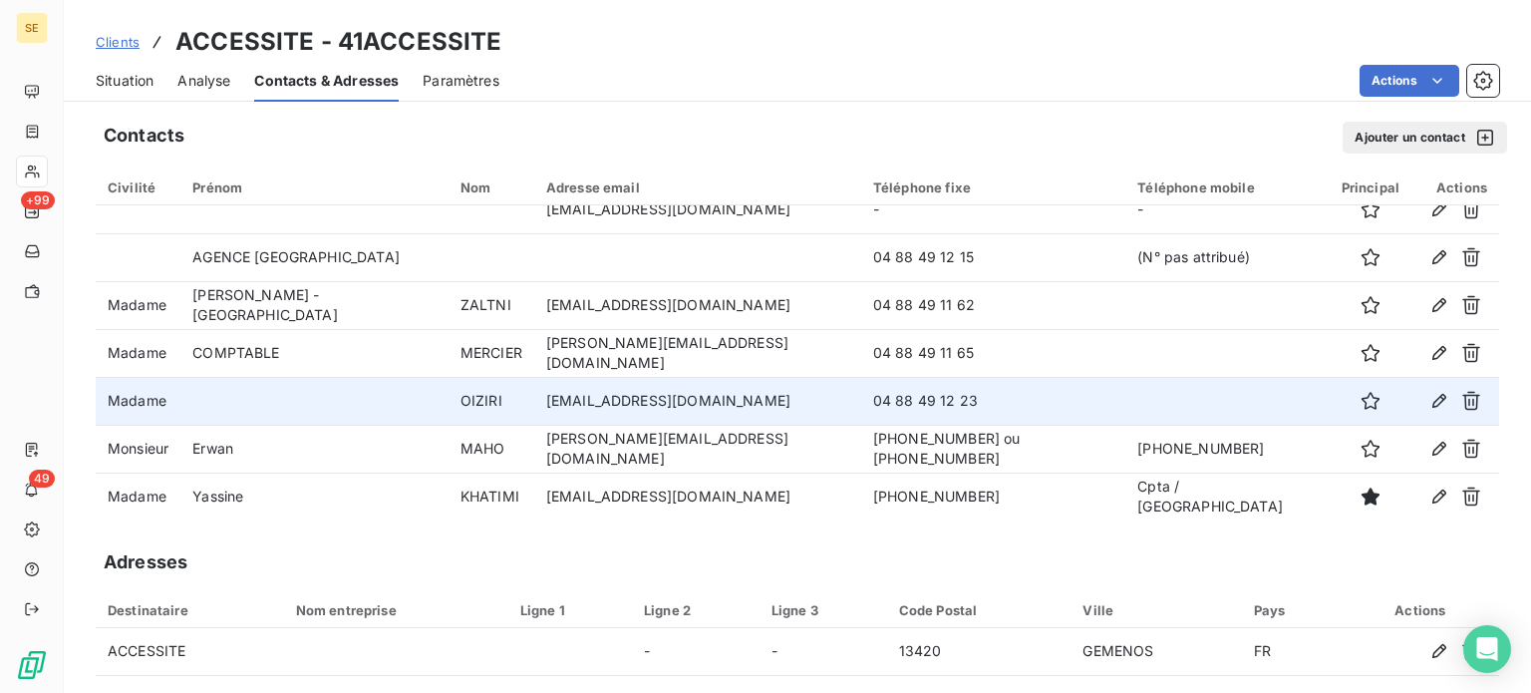
scroll to position [24, 0]
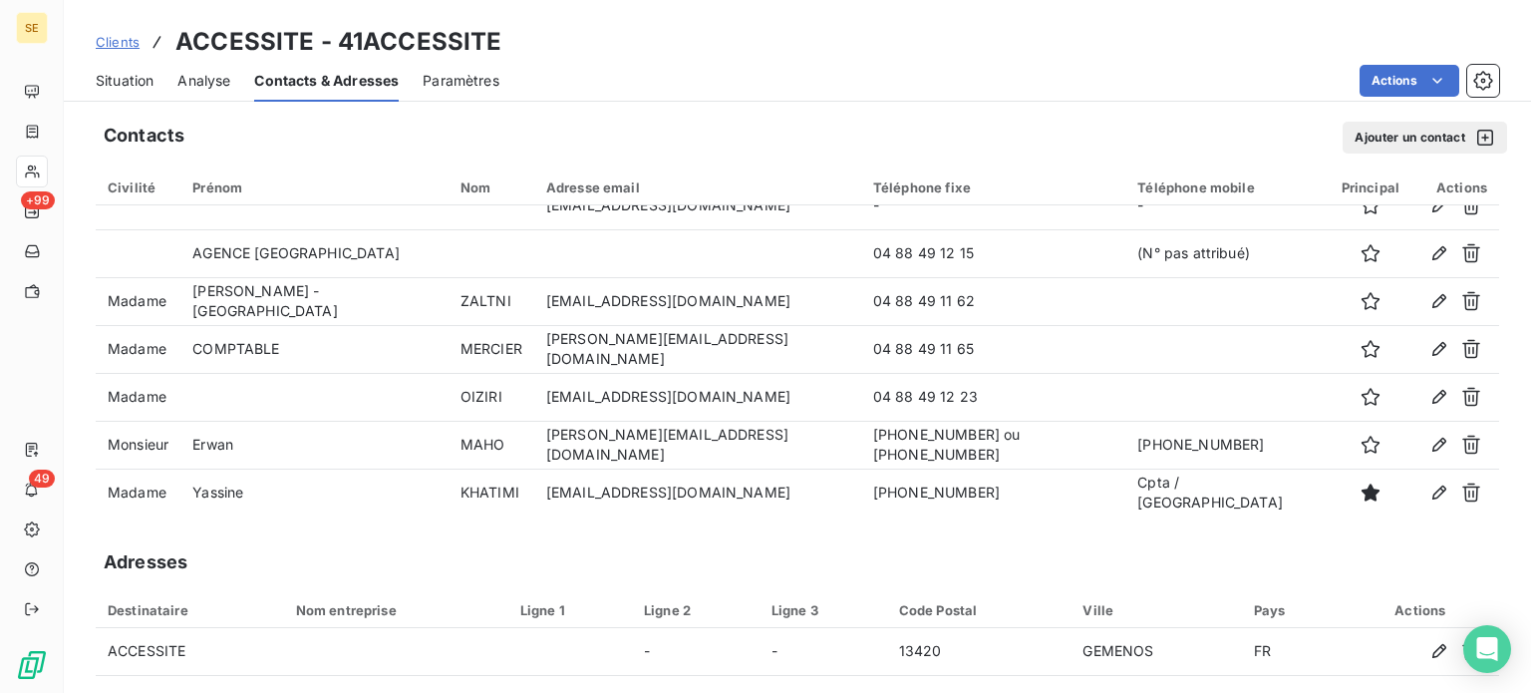
drag, startPoint x: 138, startPoint y: 82, endPoint x: 140, endPoint y: 99, distance: 17.1
click at [138, 81] on span "Situation" at bounding box center [125, 81] width 58 height 20
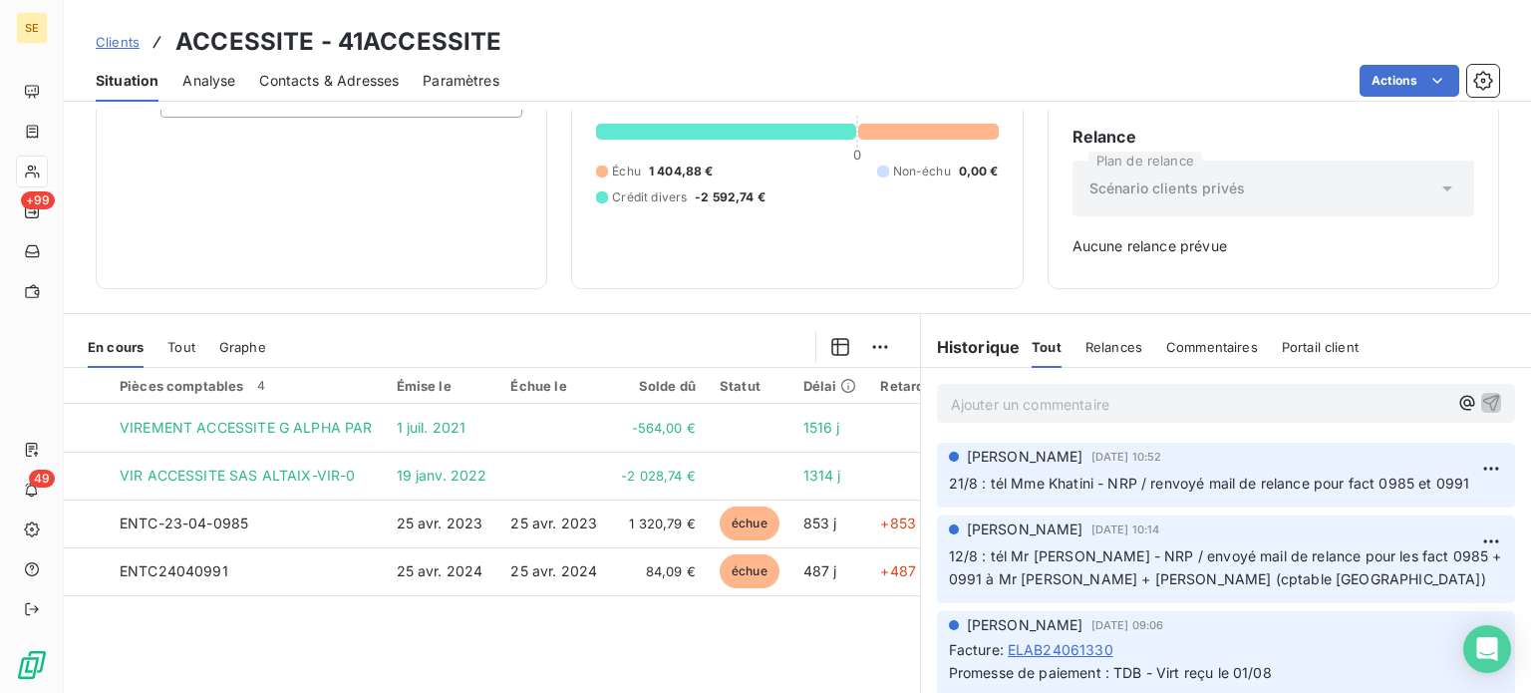
scroll to position [288, 0]
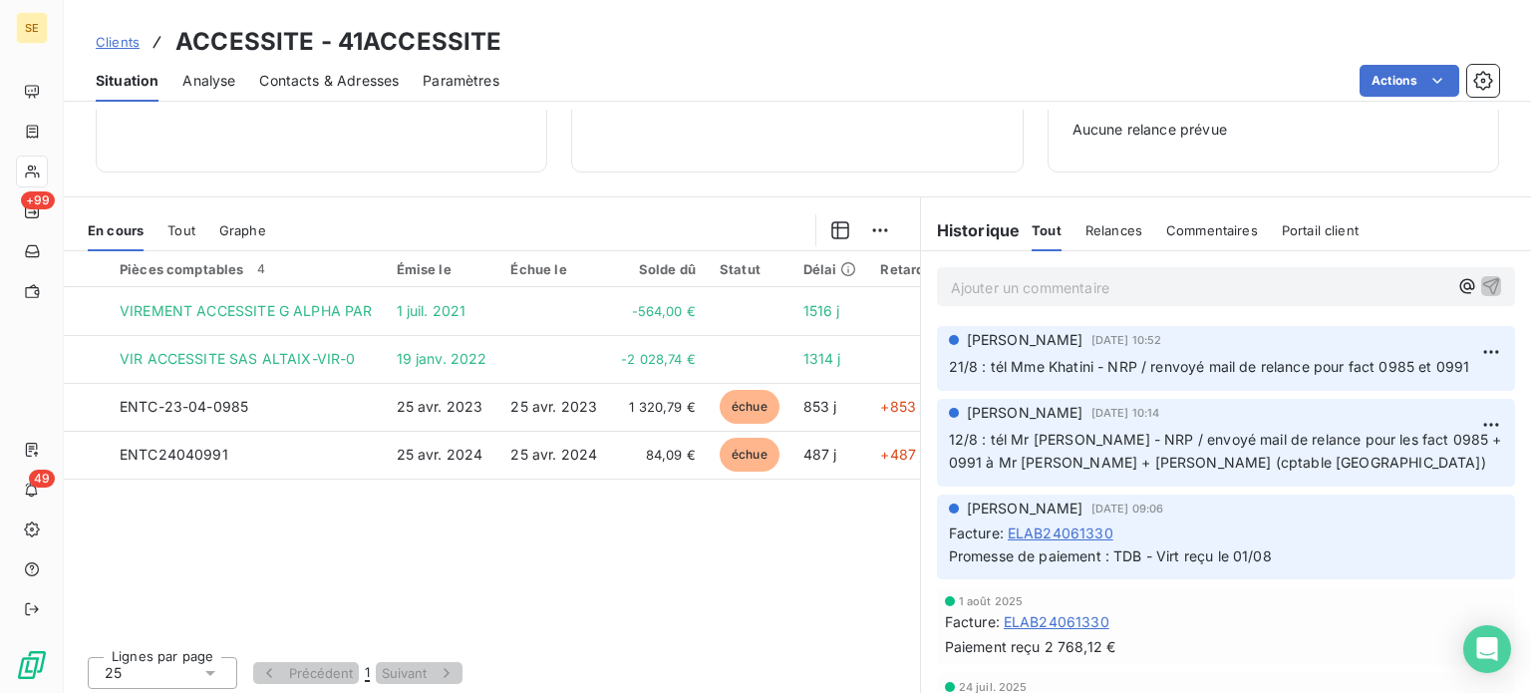
click at [1043, 287] on p "Ajouter un commentaire ﻿" at bounding box center [1200, 287] width 498 height 25
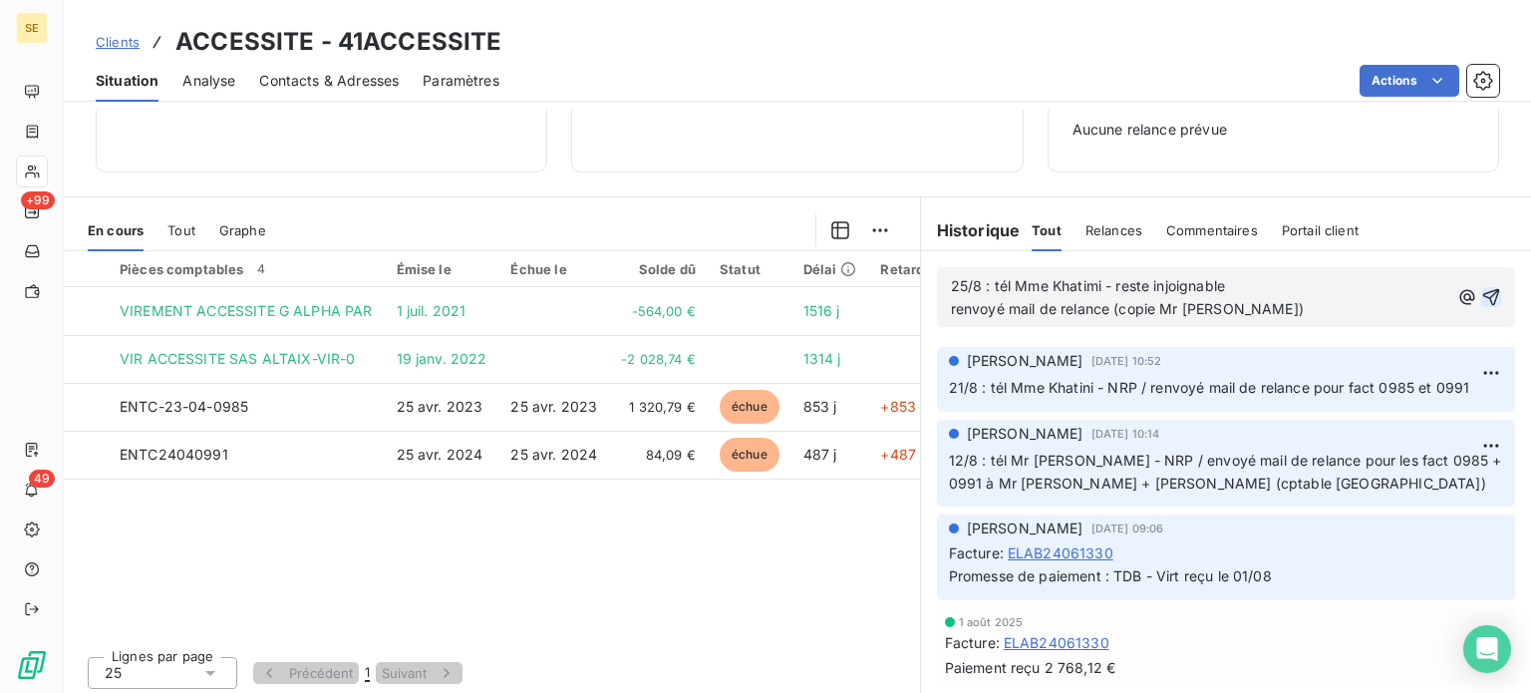
click at [1483, 292] on icon "button" at bounding box center [1491, 297] width 17 height 17
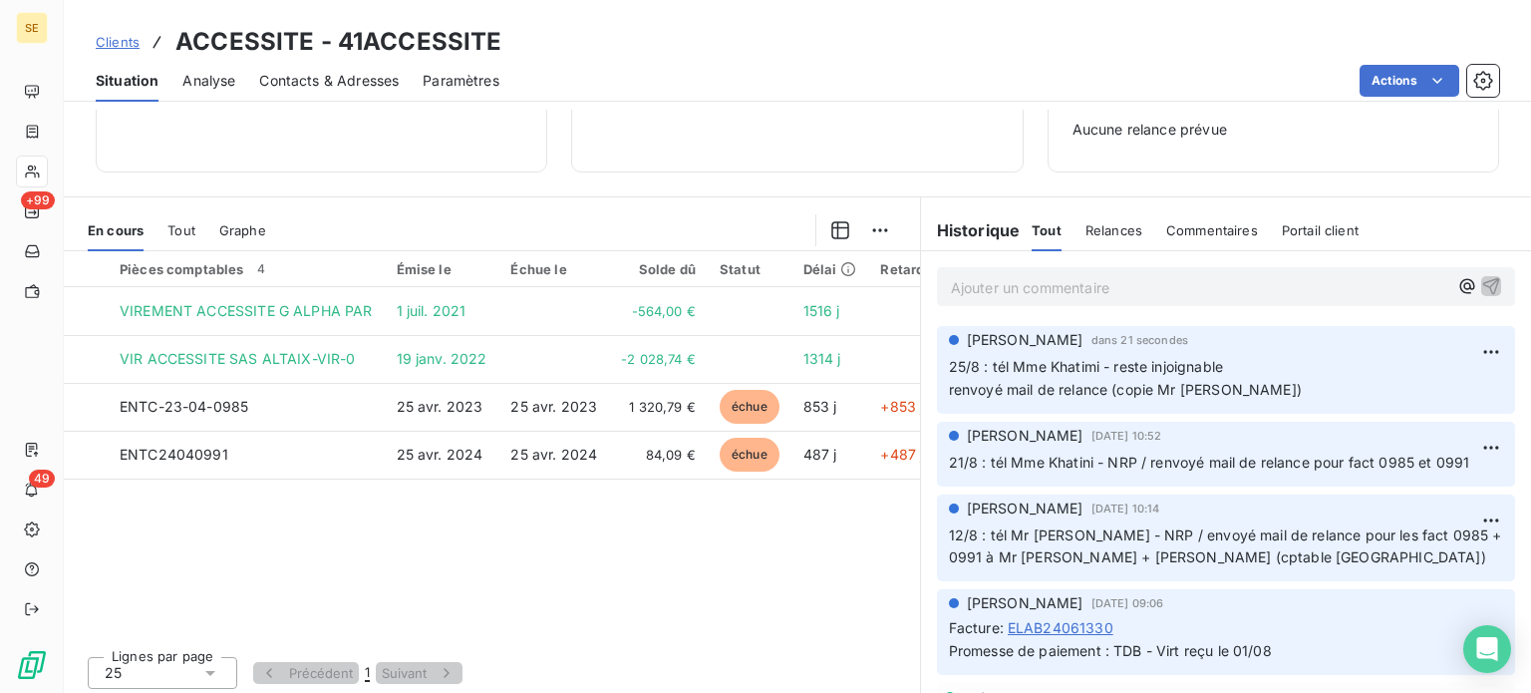
click at [291, 83] on span "Contacts & Adresses" at bounding box center [329, 81] width 140 height 20
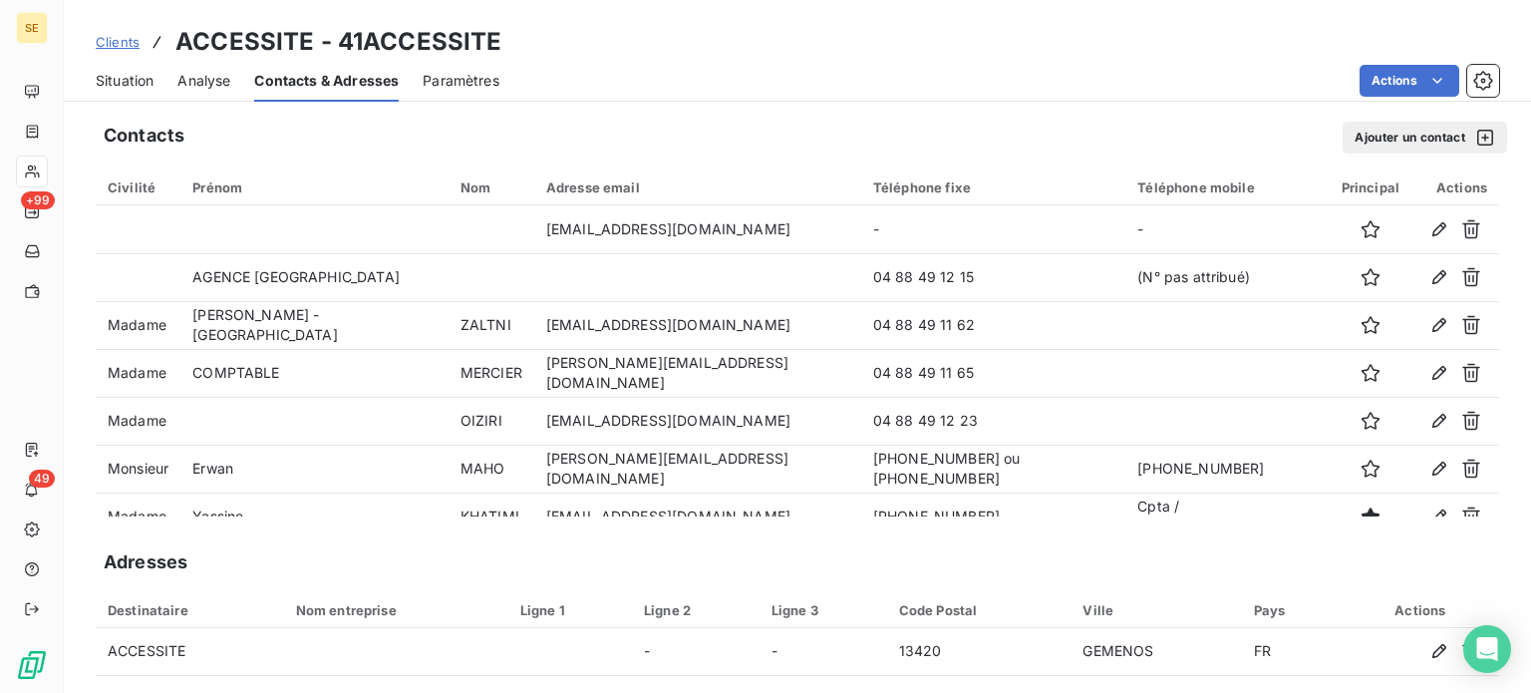
drag, startPoint x: 135, startPoint y: 81, endPoint x: 142, endPoint y: 99, distance: 19.3
click at [135, 81] on span "Situation" at bounding box center [125, 81] width 58 height 20
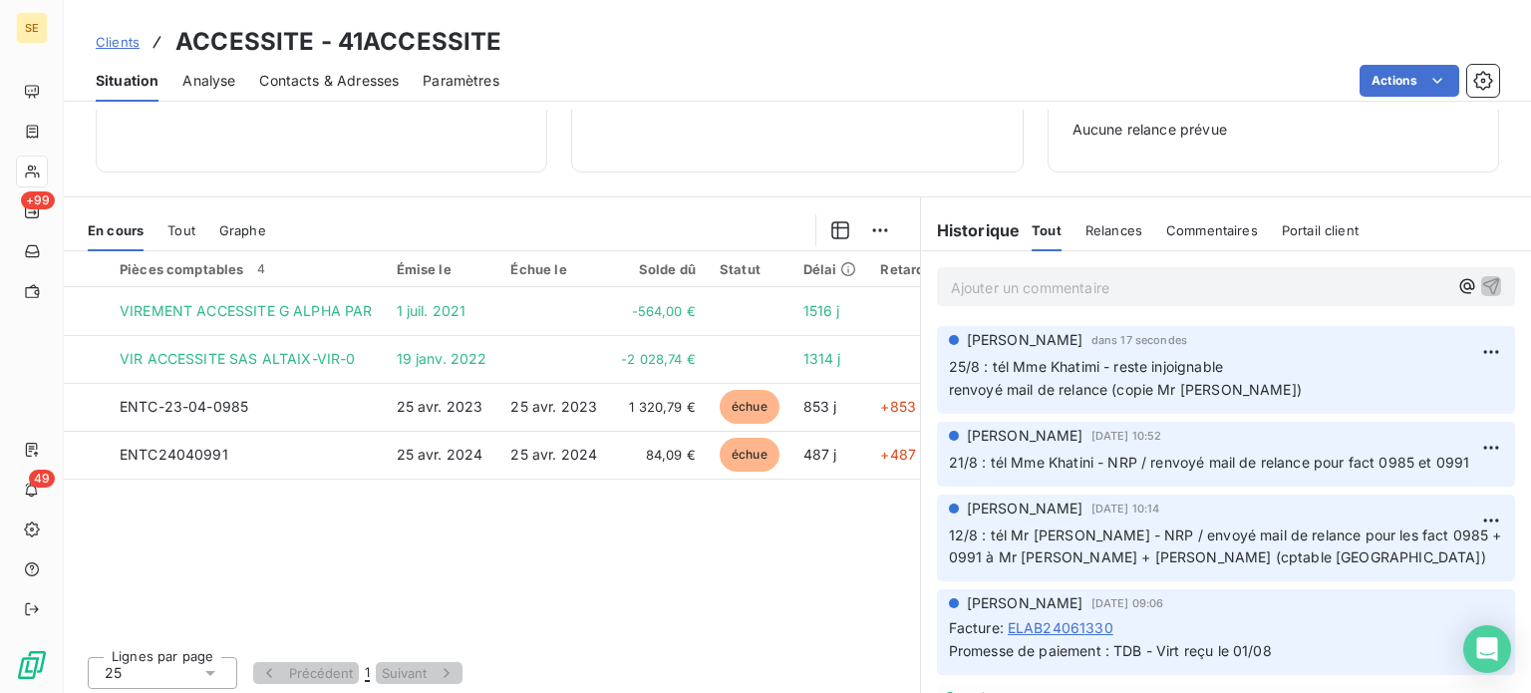
click at [105, 40] on span "Clients" at bounding box center [118, 42] width 44 height 16
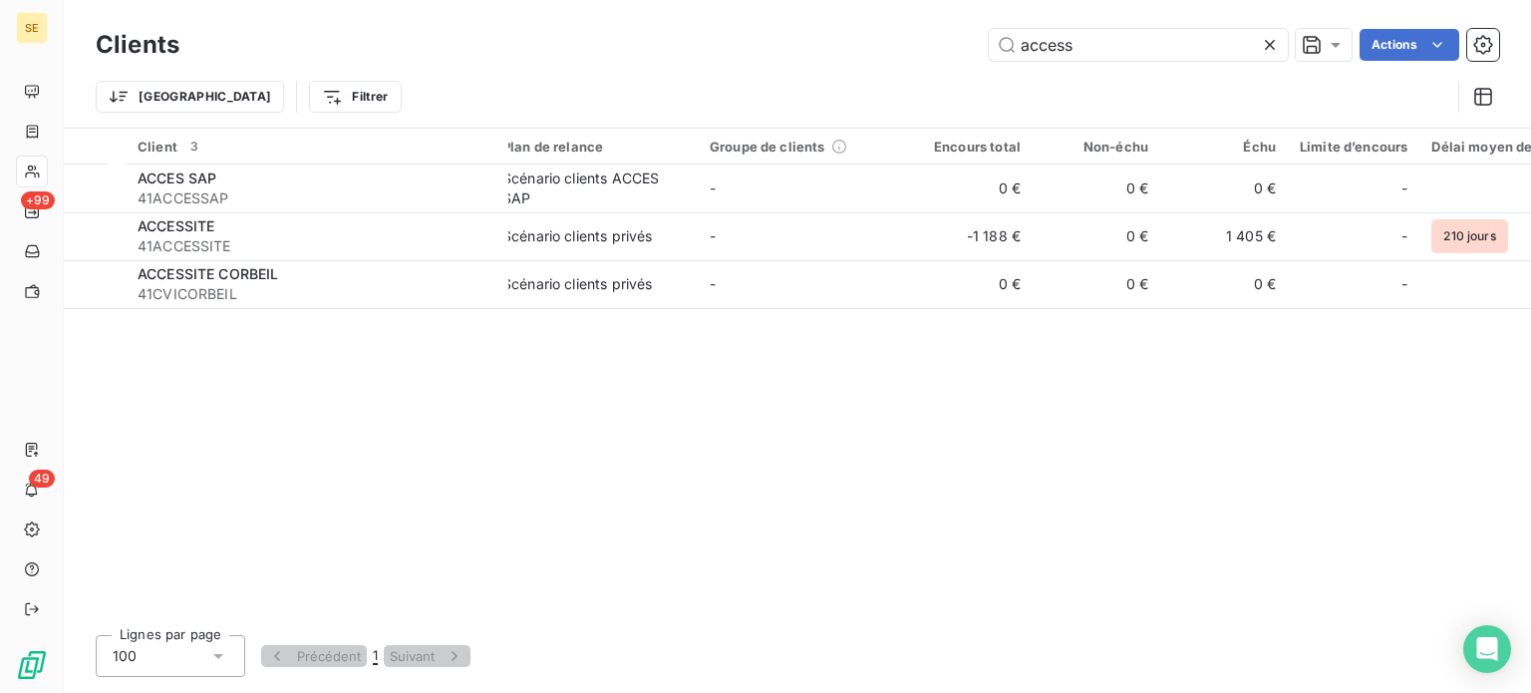
drag, startPoint x: 1097, startPoint y: 45, endPoint x: 877, endPoint y: 46, distance: 219.3
click at [878, 46] on div "access Actions" at bounding box center [851, 45] width 1296 height 32
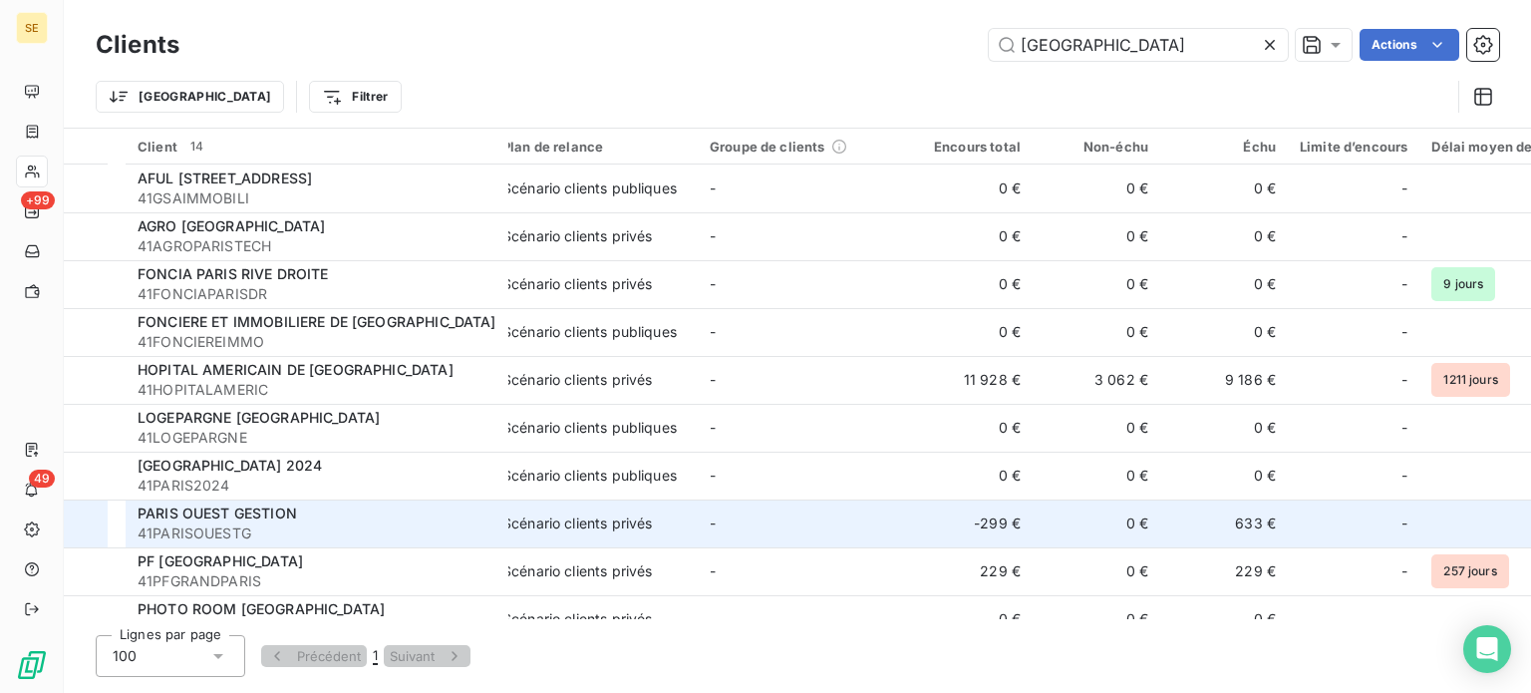
type input "[GEOGRAPHIC_DATA]"
click at [375, 527] on span "41PARISOUESTG" at bounding box center [317, 533] width 359 height 20
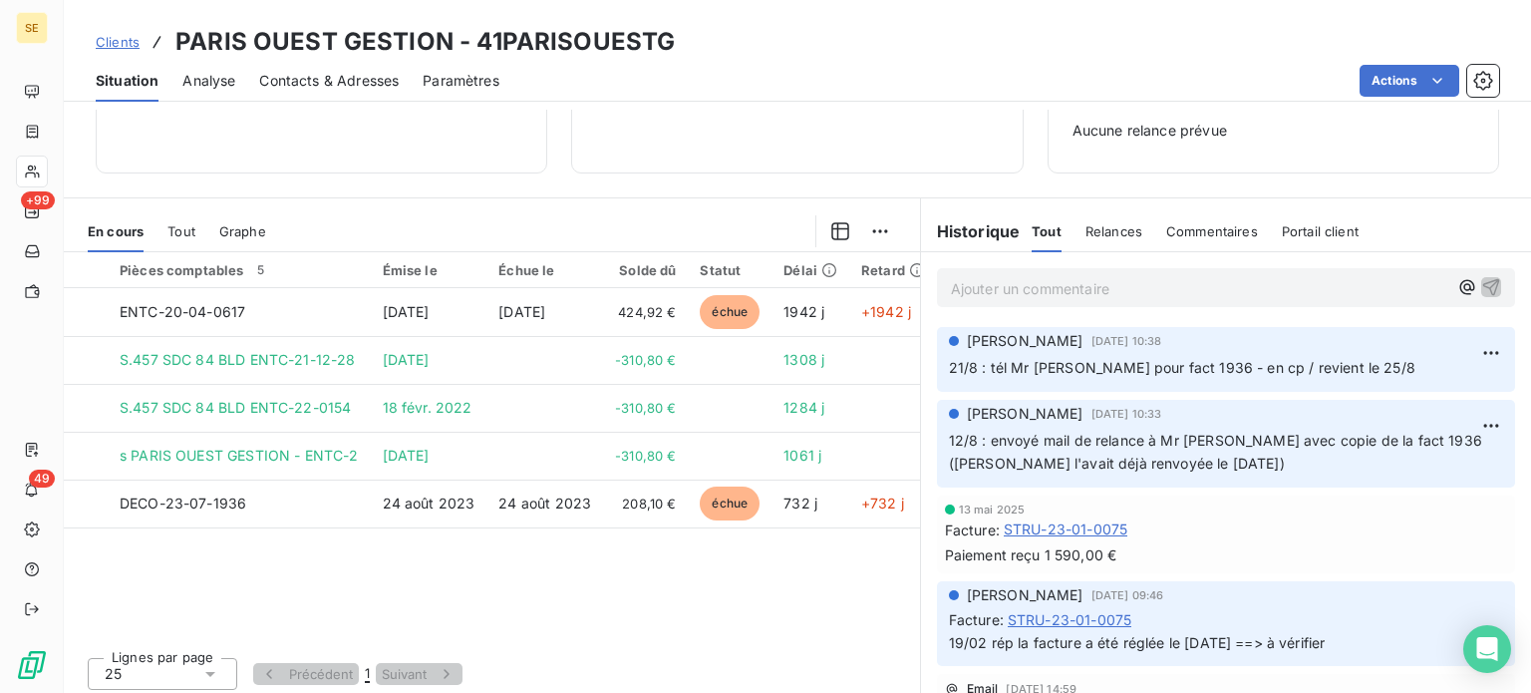
scroll to position [288, 0]
click at [120, 39] on span "Clients" at bounding box center [118, 42] width 44 height 16
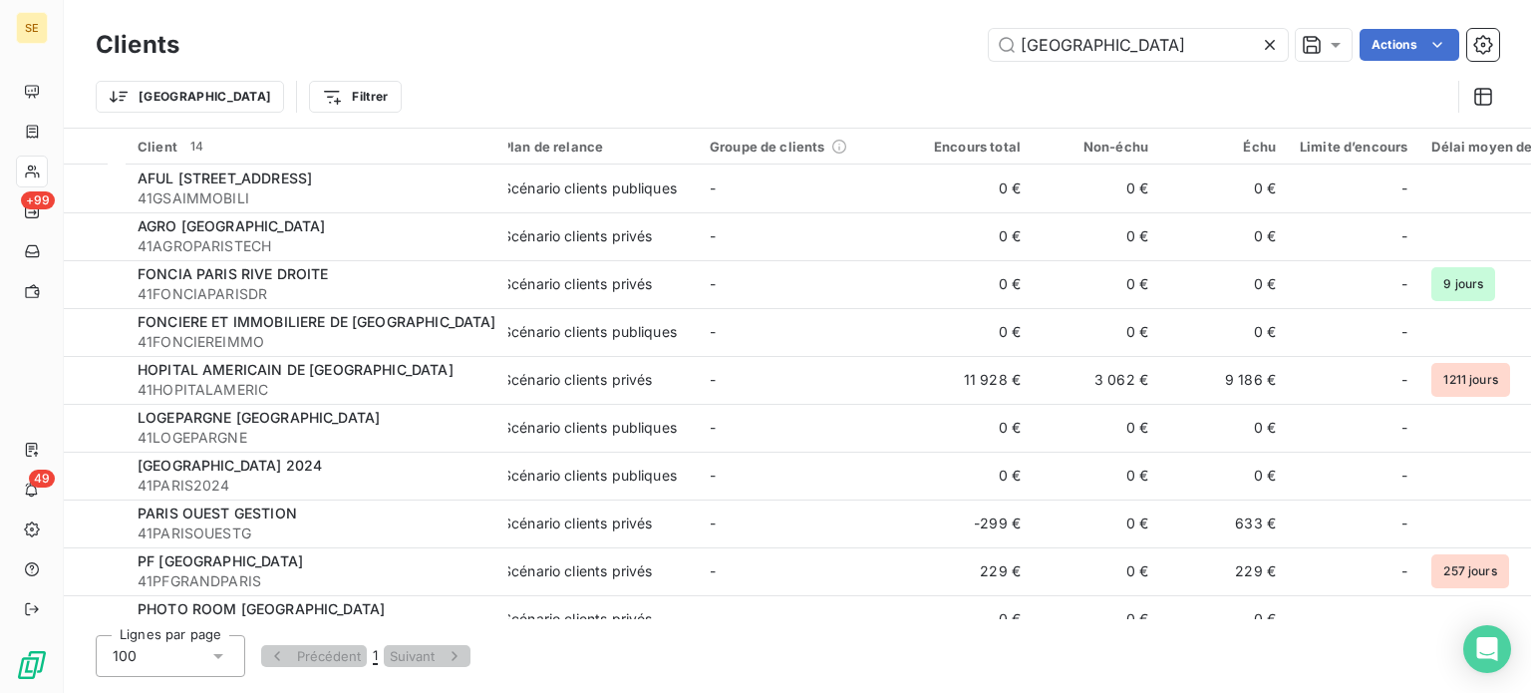
drag, startPoint x: 1093, startPoint y: 63, endPoint x: 909, endPoint y: 47, distance: 184.1
click at [909, 47] on div "Clients paris Actions" at bounding box center [798, 45] width 1404 height 42
drag, startPoint x: 1125, startPoint y: 58, endPoint x: 693, endPoint y: 89, distance: 432.8
click at [703, 90] on div "Clients paris Actions Trier Filtrer" at bounding box center [798, 76] width 1404 height 104
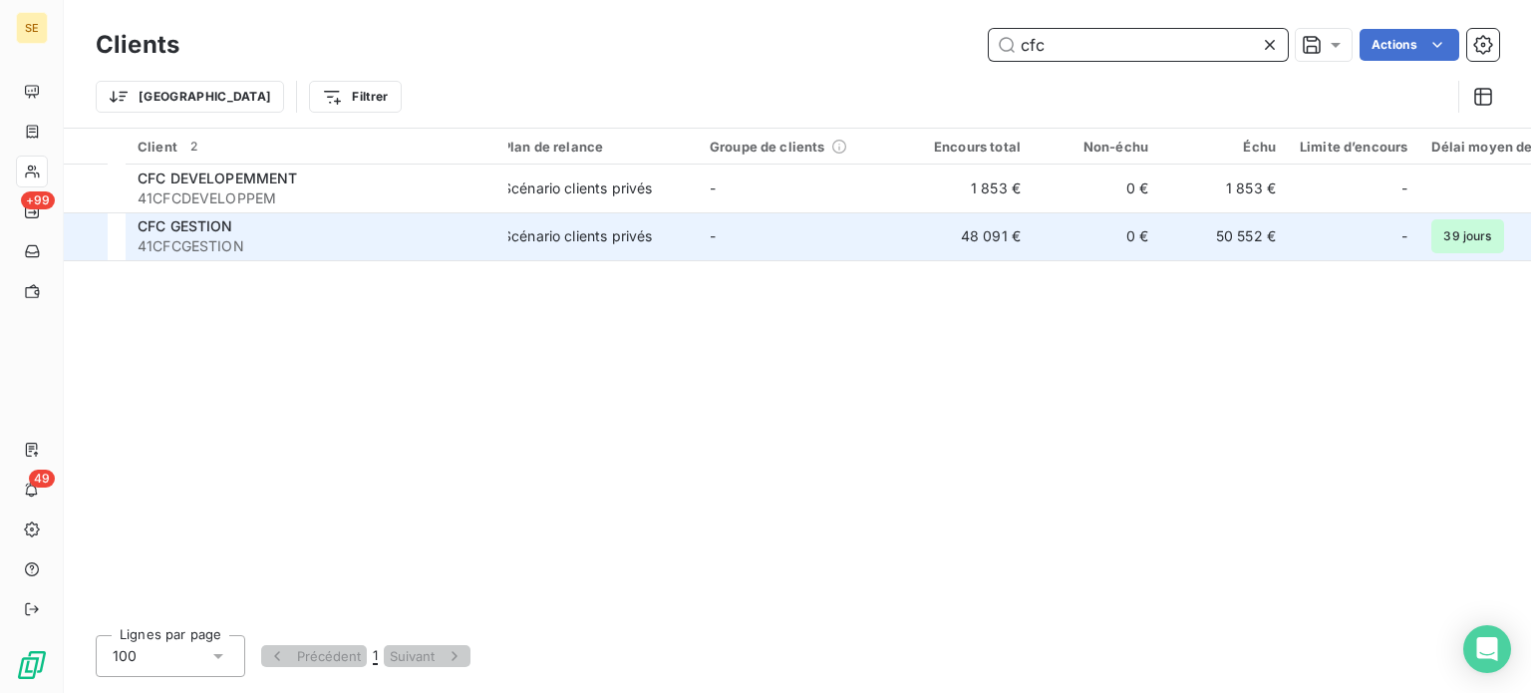
type input "cfc"
click at [269, 246] on span "41CFCGESTION" at bounding box center [317, 246] width 359 height 20
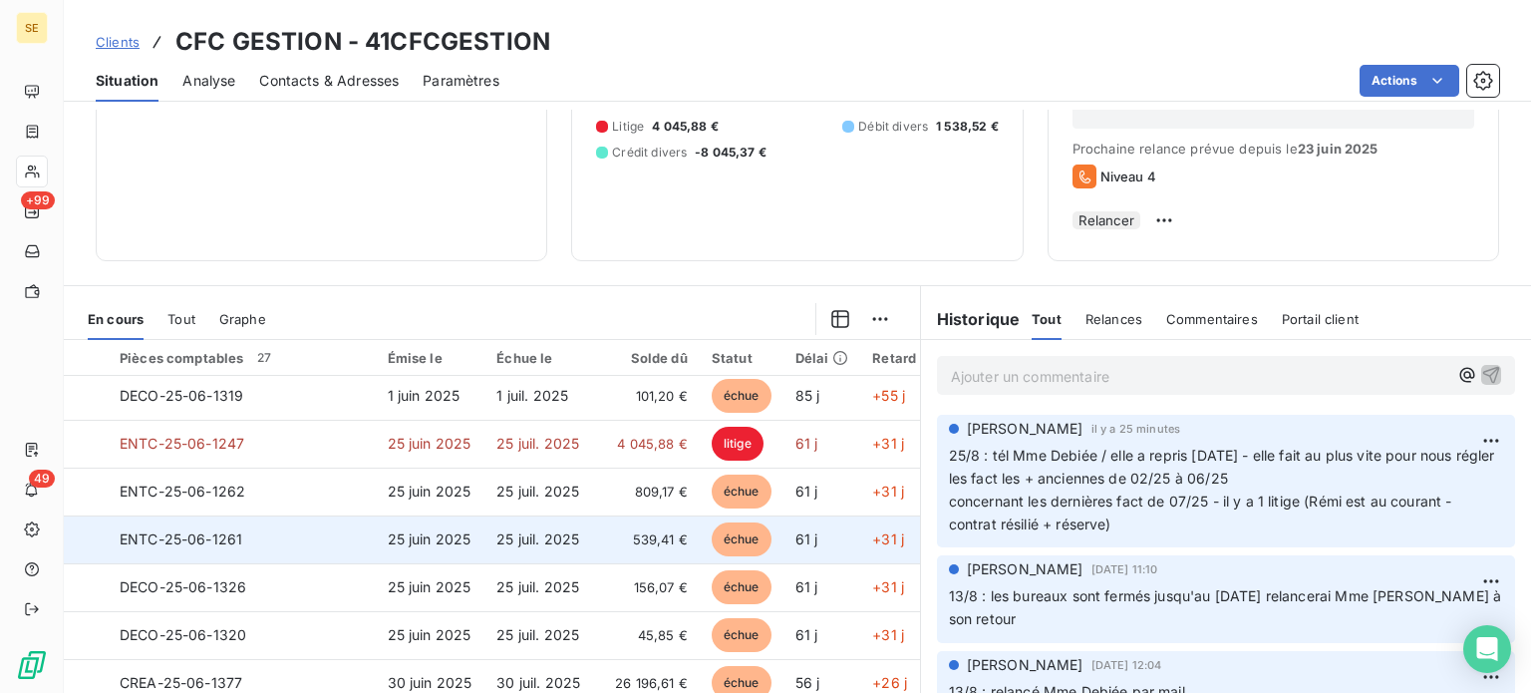
scroll to position [498, 0]
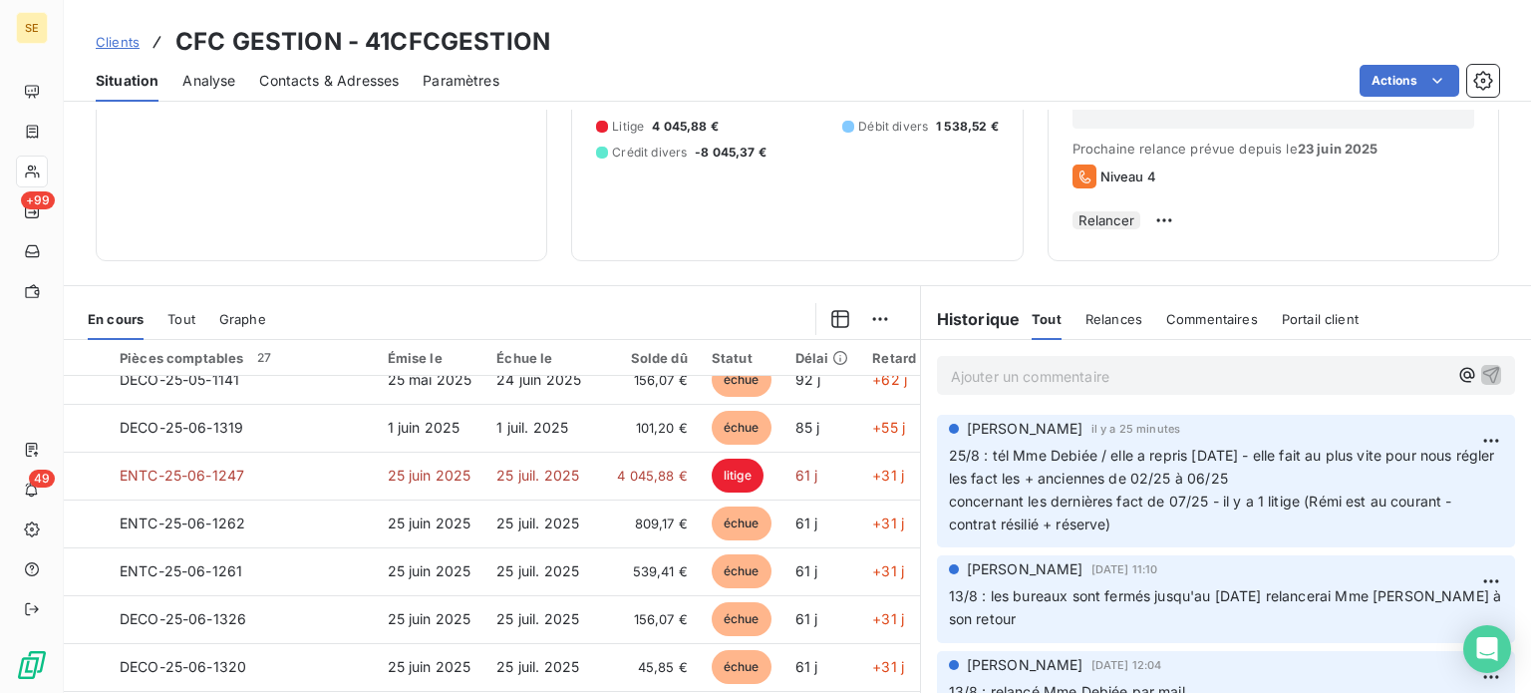
click at [109, 43] on span "Clients" at bounding box center [118, 42] width 44 height 16
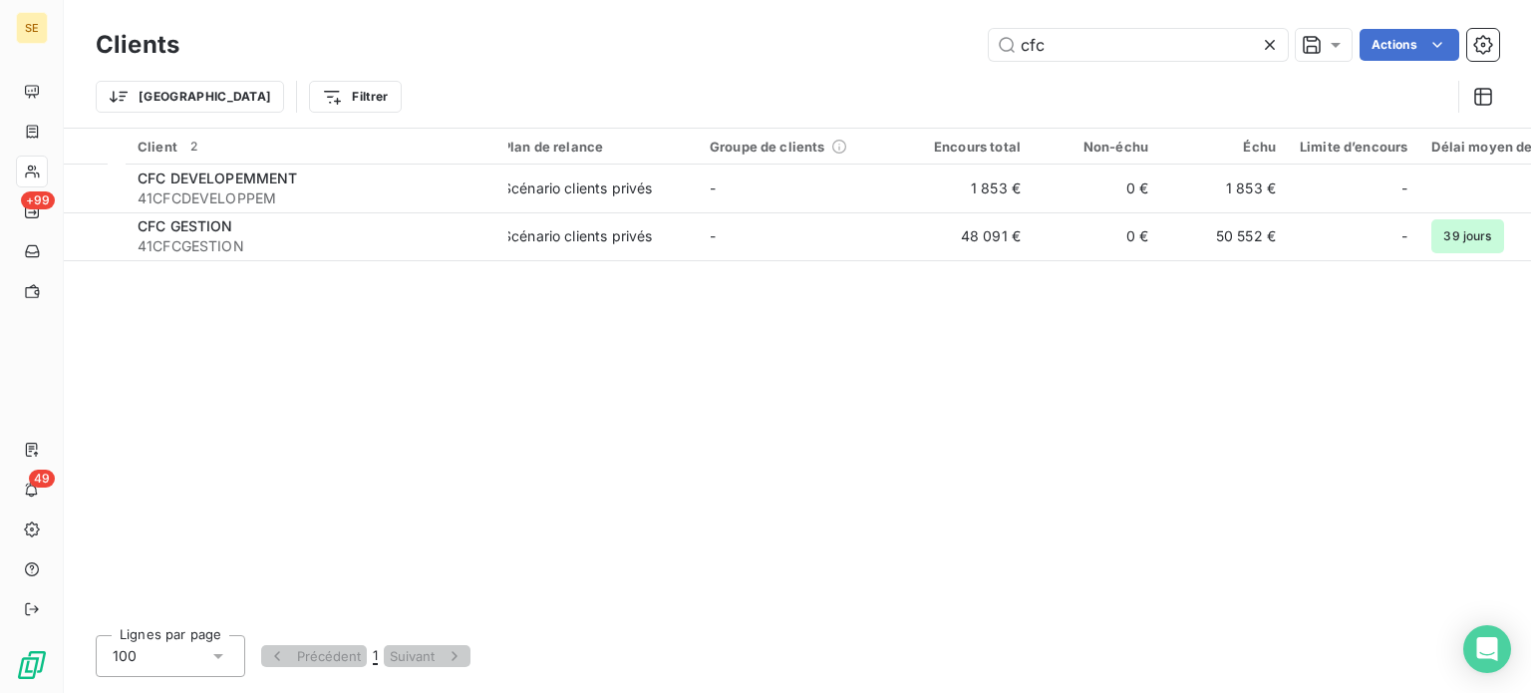
drag, startPoint x: 1109, startPoint y: 47, endPoint x: 702, endPoint y: 49, distance: 406.8
click at [712, 49] on div "cfc Actions" at bounding box center [851, 45] width 1296 height 32
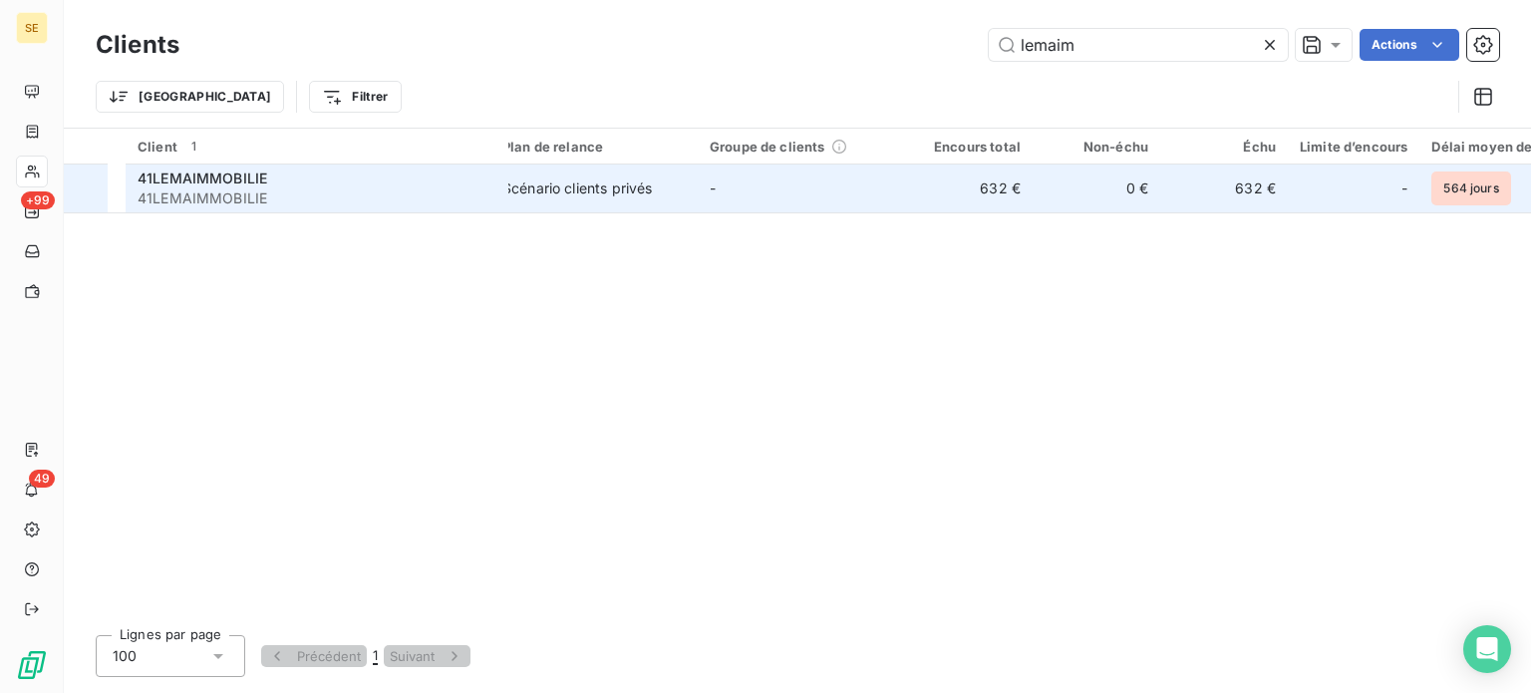
type input "lemaim"
click at [351, 165] on td "41LEMAIMMOBILIE 41LEMAIMMOBILIE" at bounding box center [317, 188] width 383 height 48
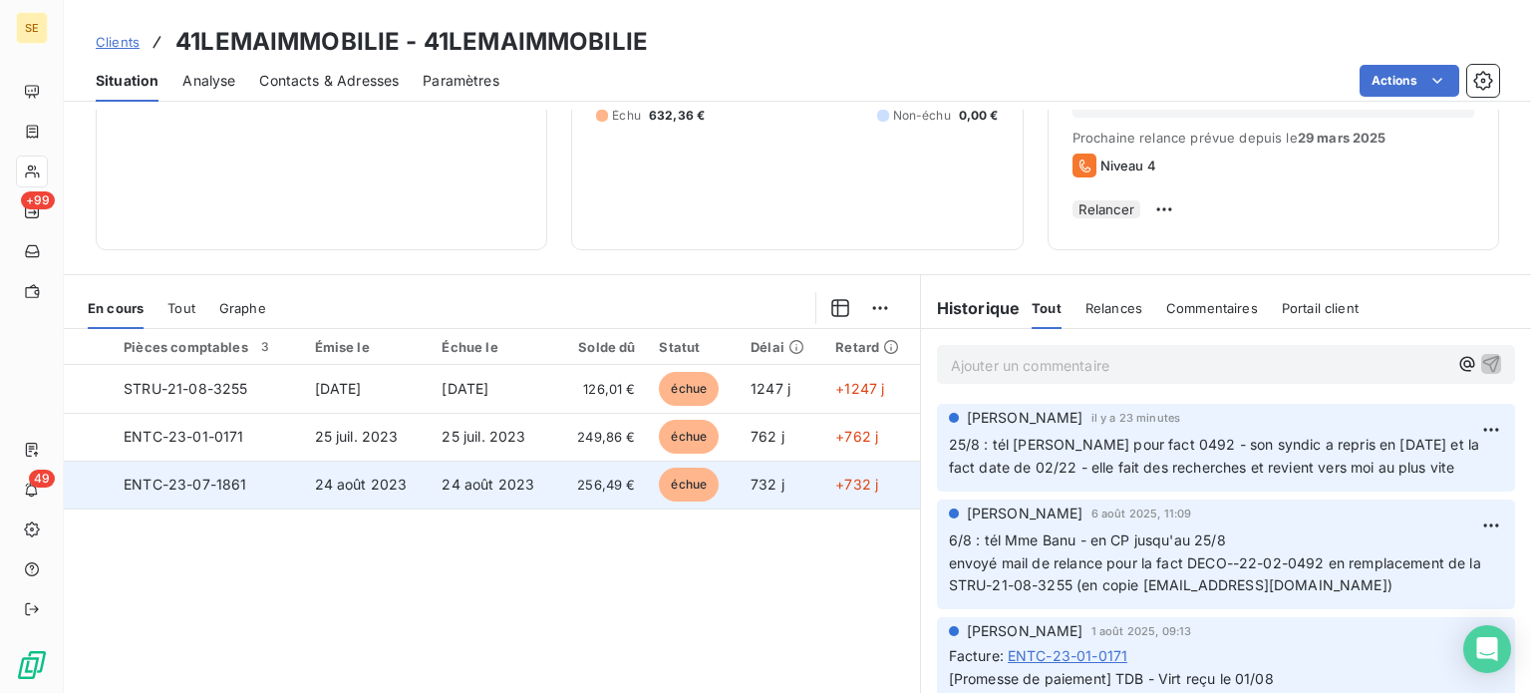
scroll to position [299, 0]
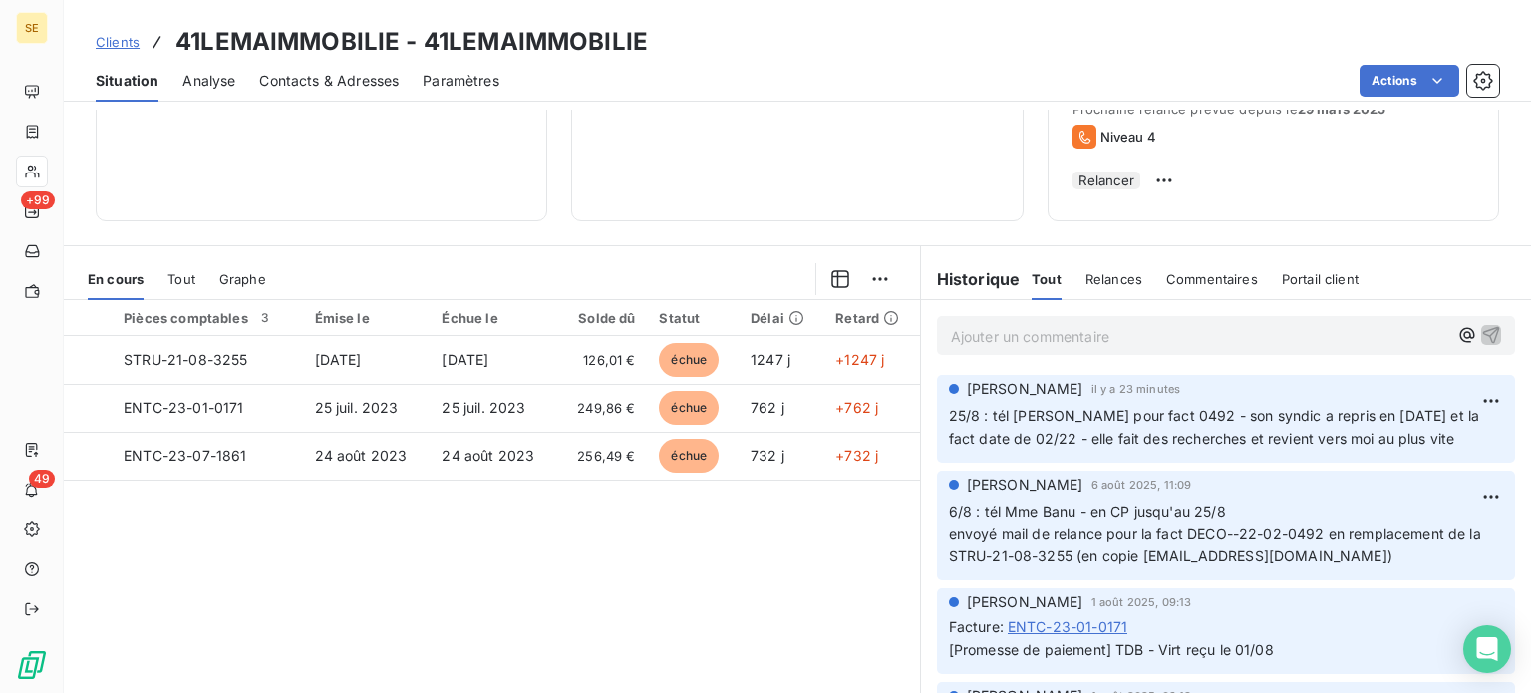
click at [332, 83] on span "Contacts & Adresses" at bounding box center [329, 81] width 140 height 20
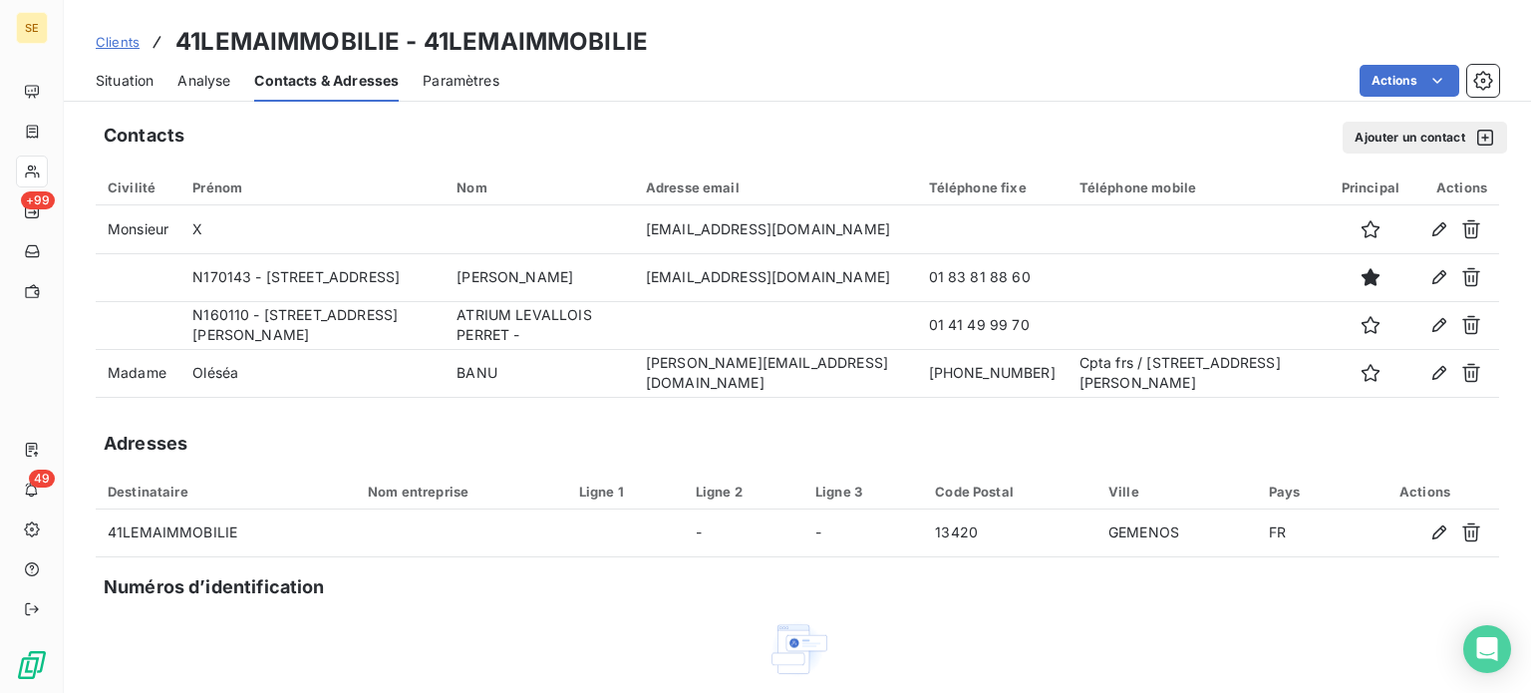
click at [117, 83] on span "Situation" at bounding box center [125, 81] width 58 height 20
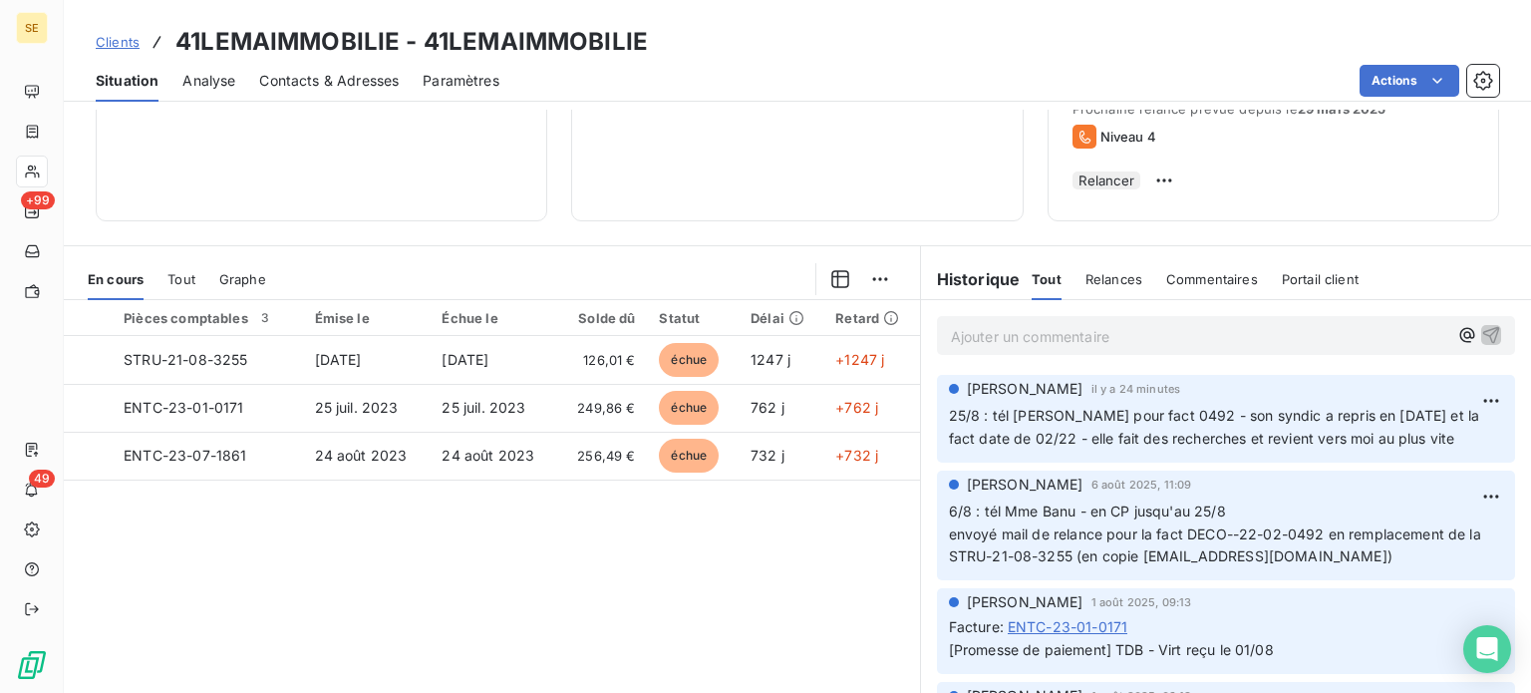
click at [1046, 349] on p "Ajouter un commentaire ﻿" at bounding box center [1200, 336] width 498 height 25
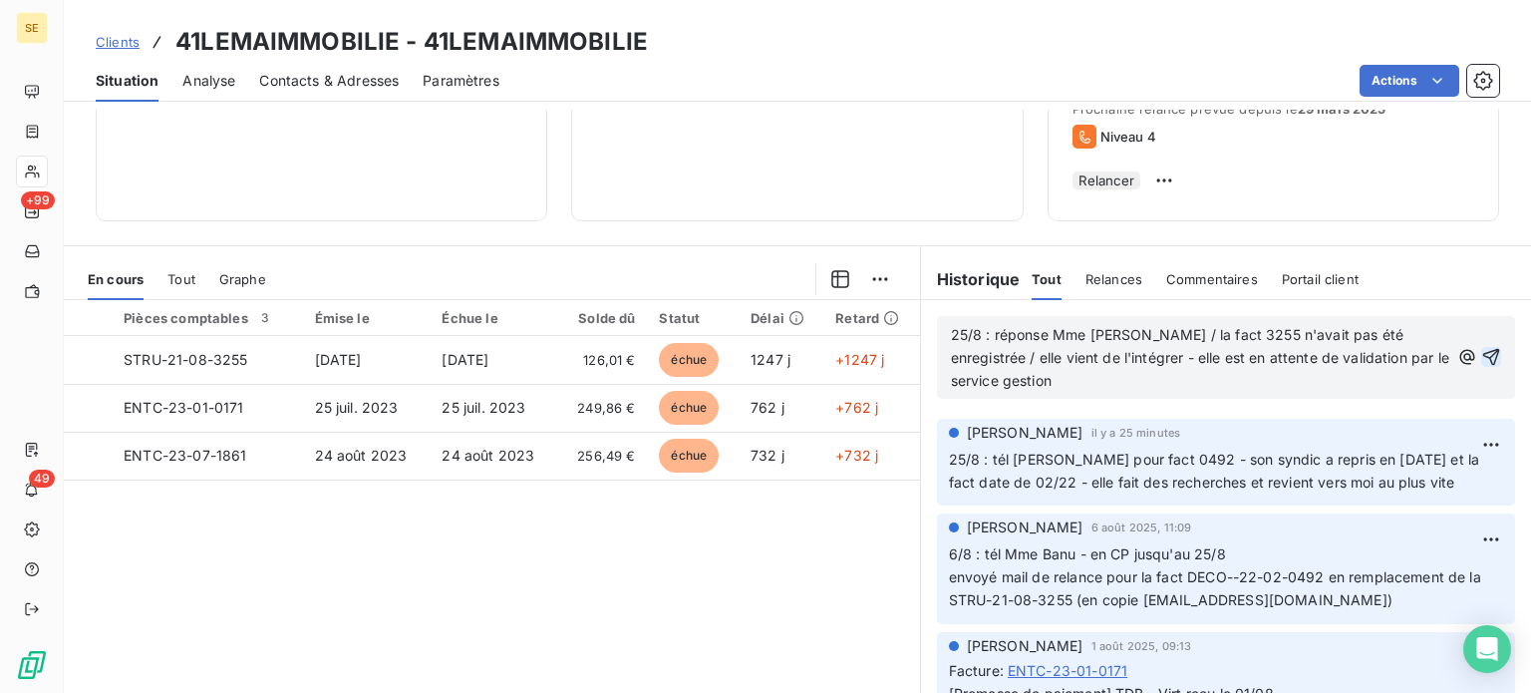
click at [1481, 362] on icon "button" at bounding box center [1491, 357] width 20 height 20
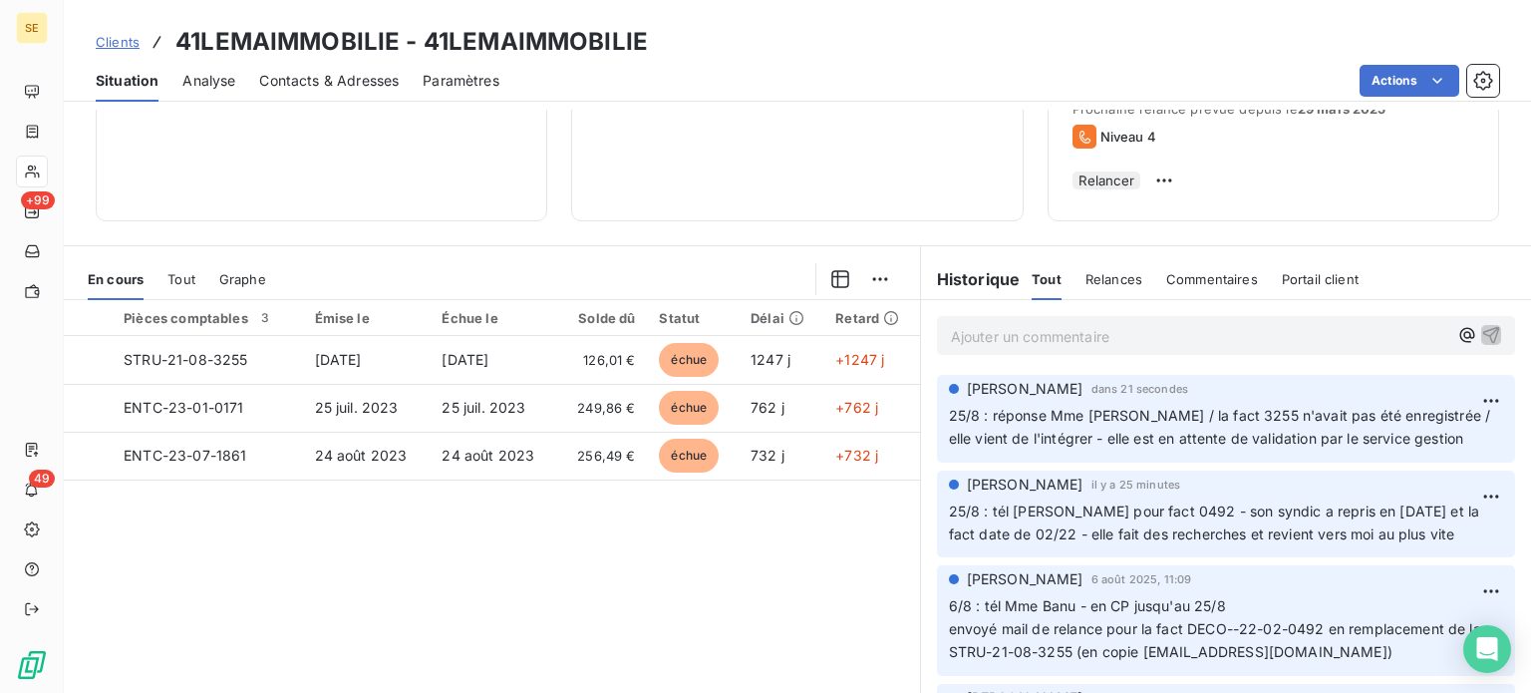
click at [118, 42] on span "Clients" at bounding box center [118, 42] width 44 height 16
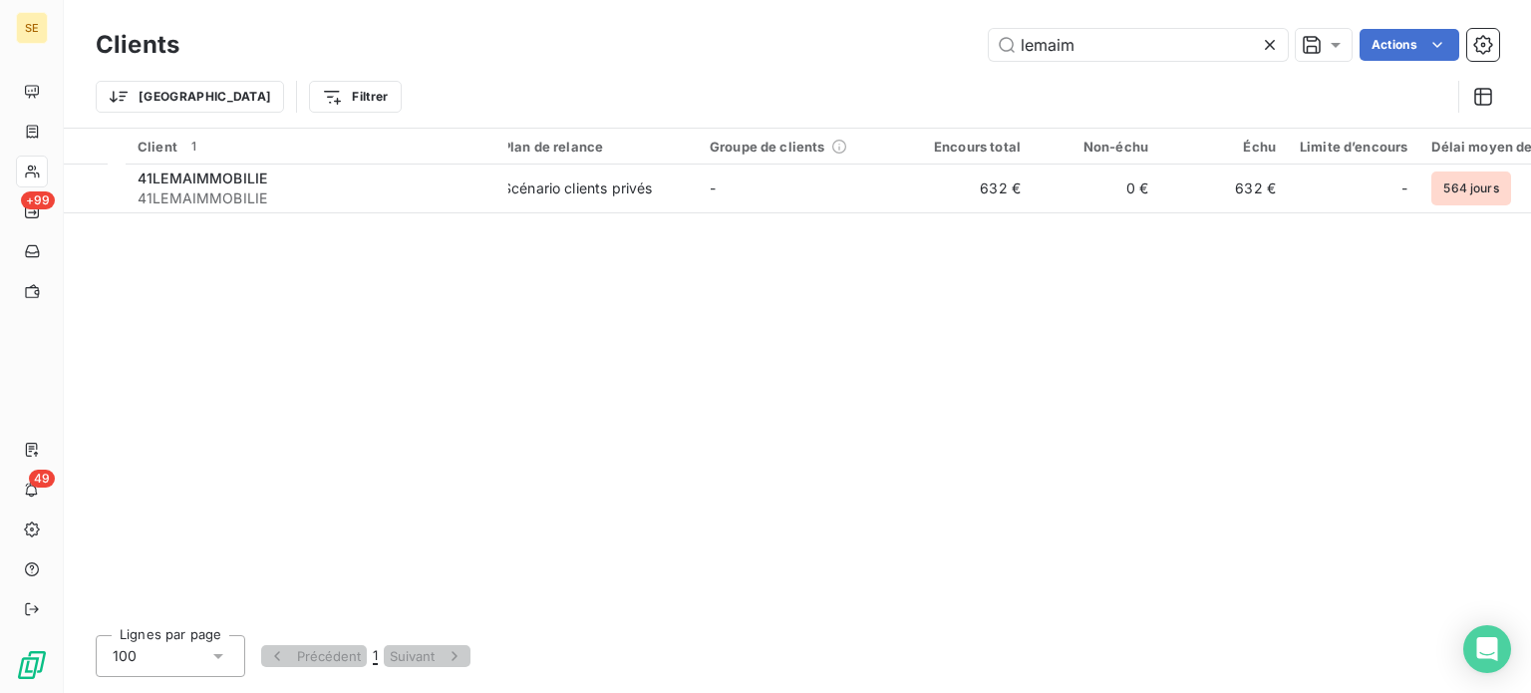
drag, startPoint x: 1094, startPoint y: 37, endPoint x: 841, endPoint y: 44, distance: 252.3
click at [841, 44] on div "lemaim Actions" at bounding box center [851, 45] width 1296 height 32
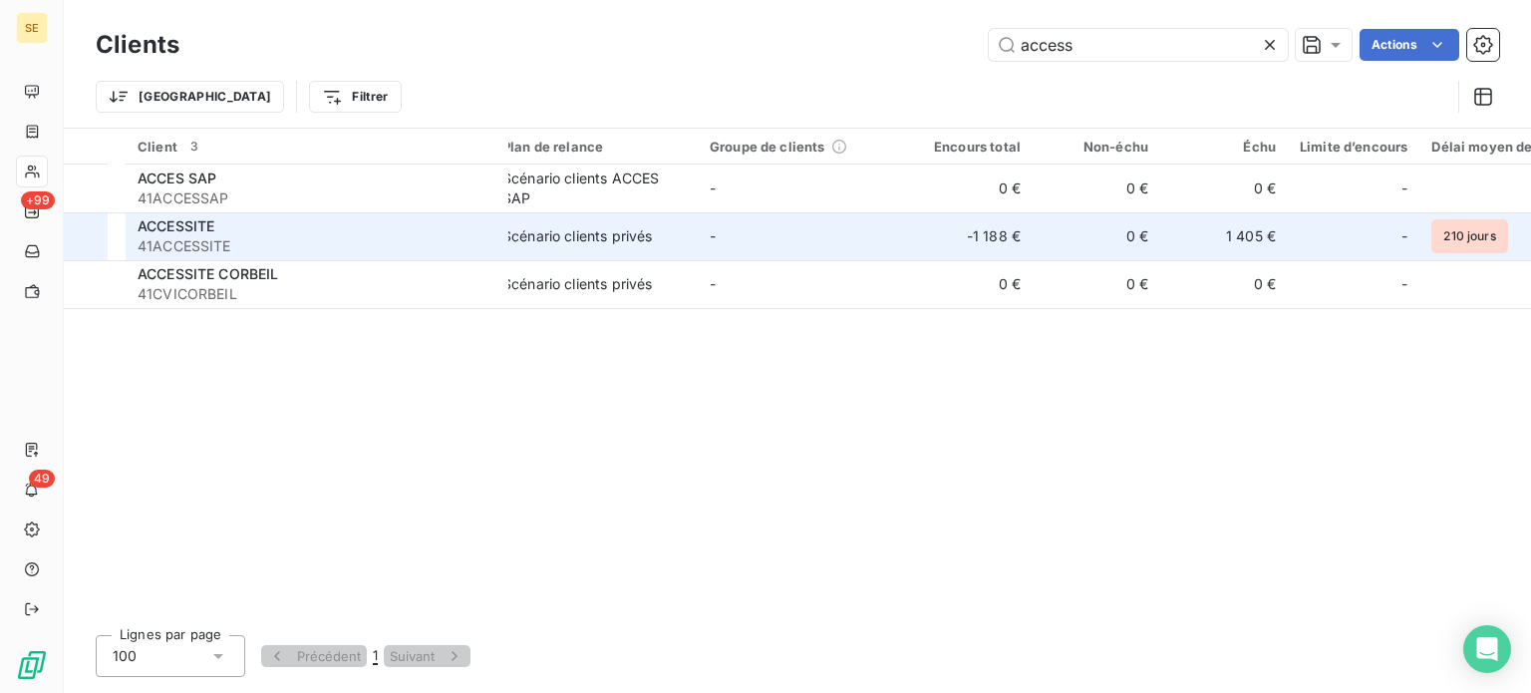
type input "access"
click at [352, 219] on div "ACCESSITE" at bounding box center [317, 226] width 359 height 20
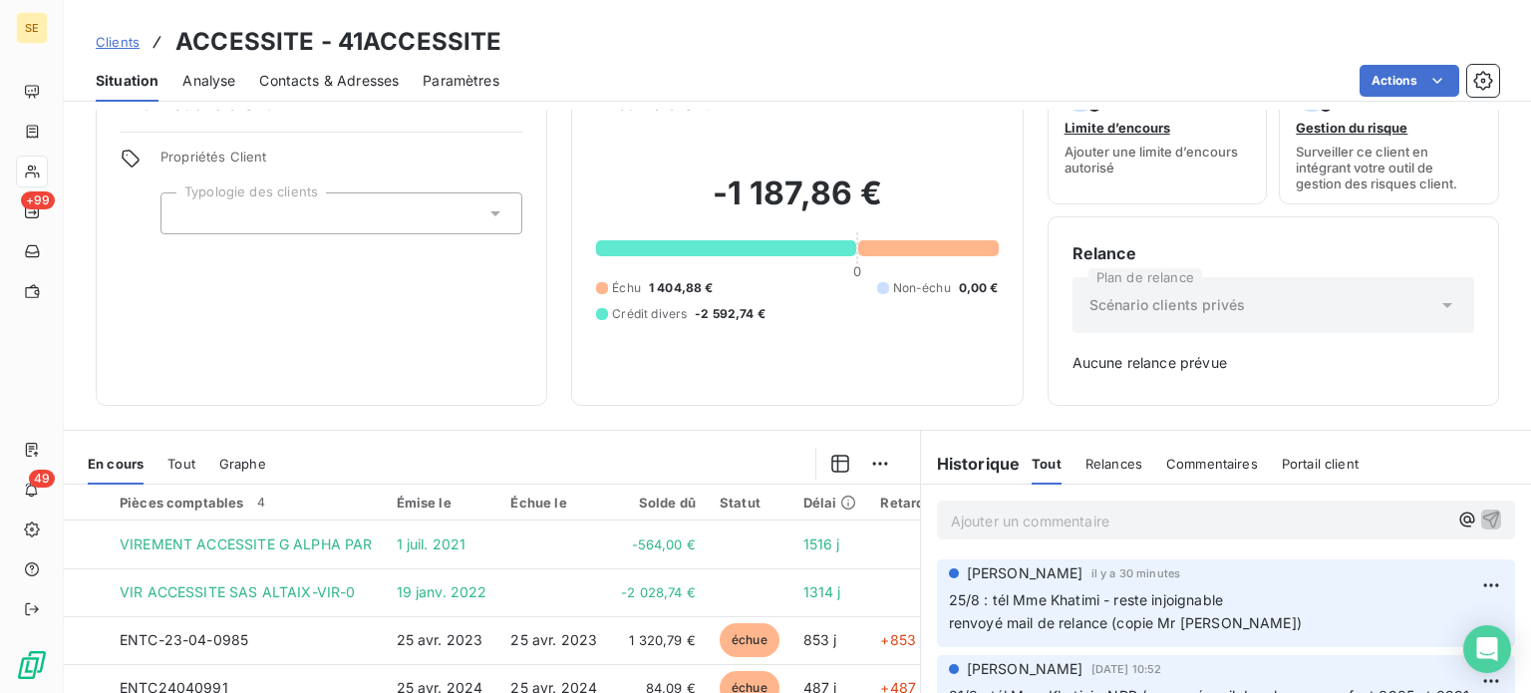
scroll to position [288, 0]
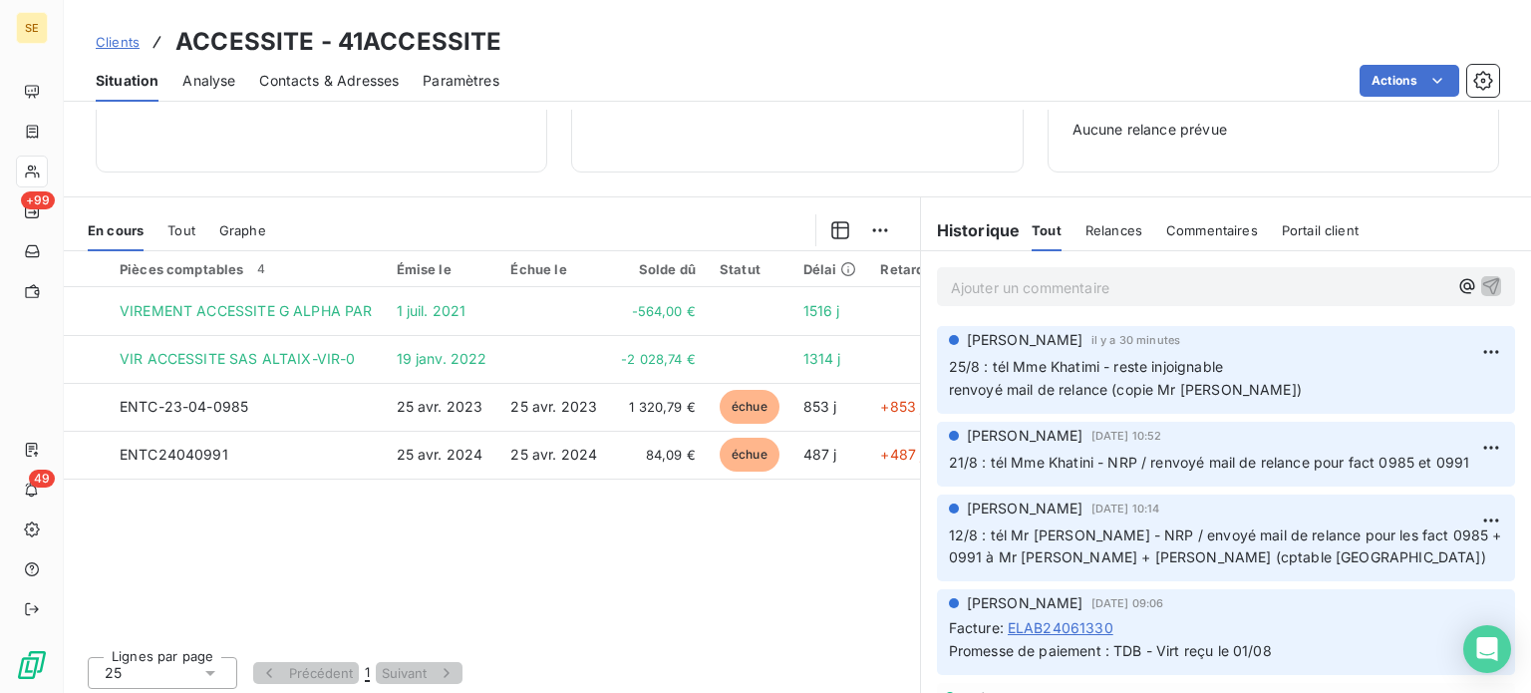
click at [1050, 295] on p "Ajouter un commentaire ﻿" at bounding box center [1200, 287] width 498 height 25
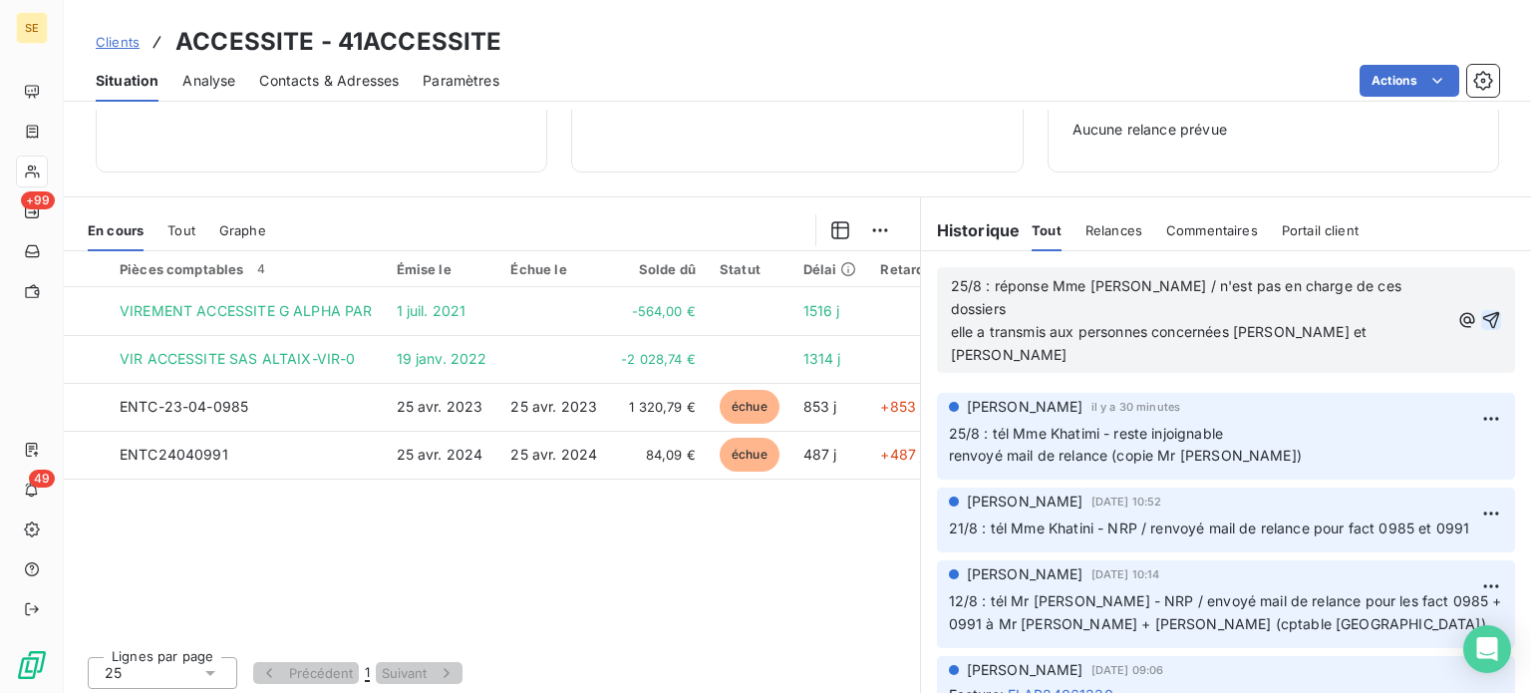
click at [1481, 310] on icon "button" at bounding box center [1491, 320] width 20 height 20
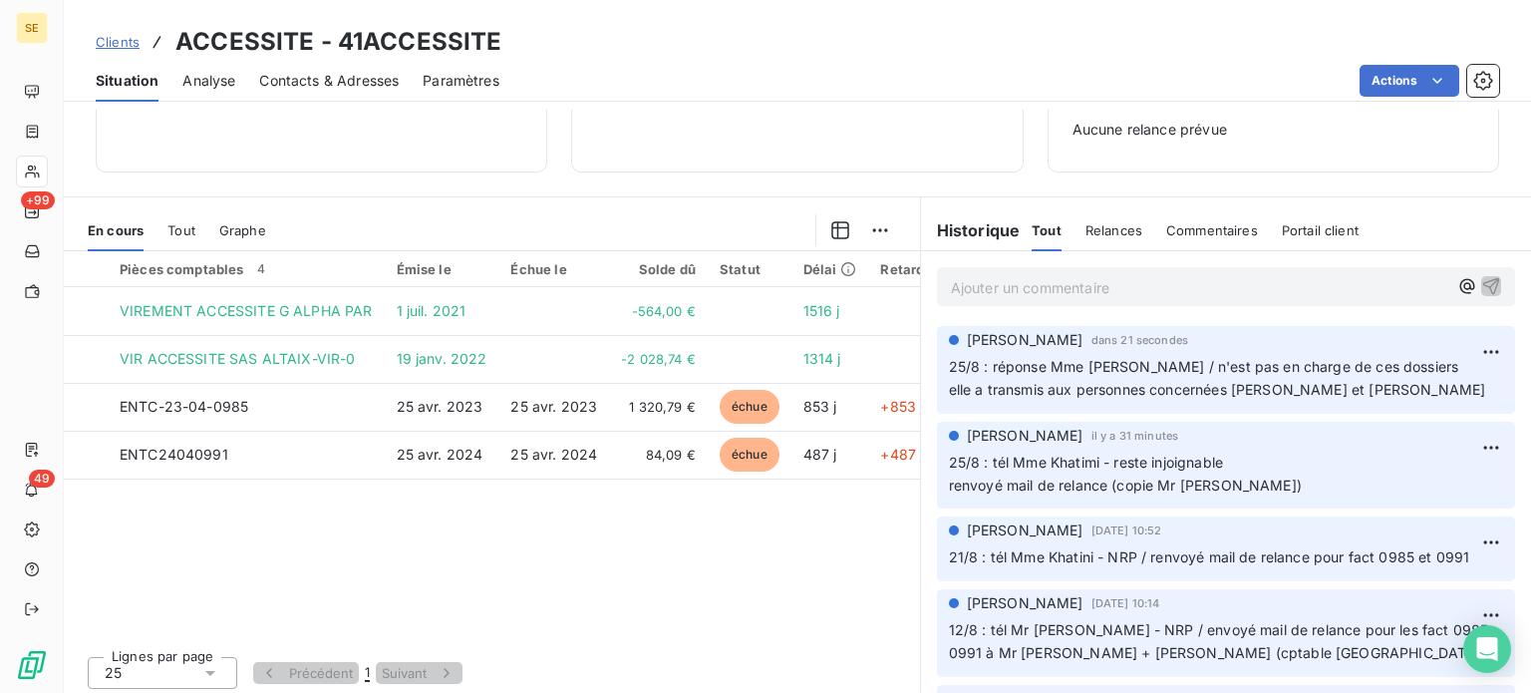
click at [128, 38] on span "Clients" at bounding box center [118, 42] width 44 height 16
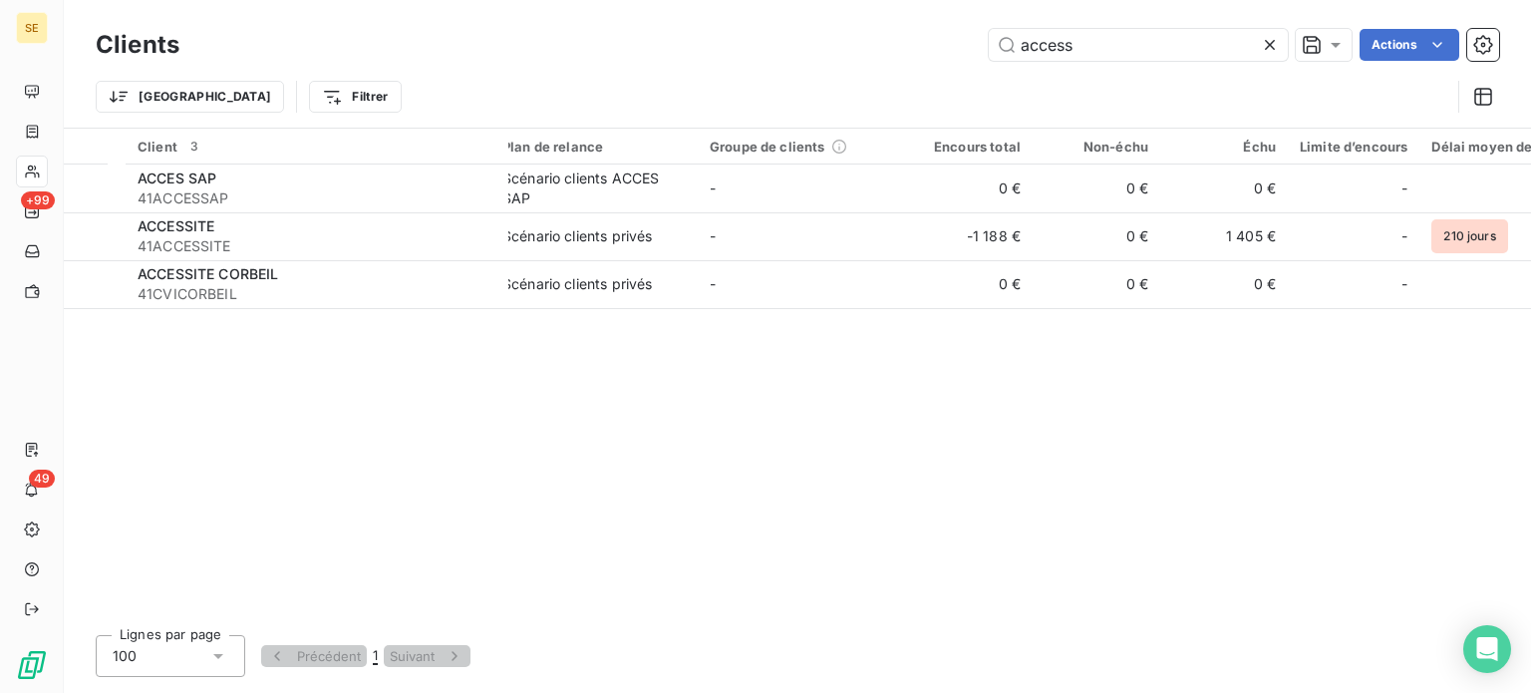
drag, startPoint x: 989, startPoint y: 43, endPoint x: 826, endPoint y: 35, distance: 162.7
click at [828, 35] on div "access Actions" at bounding box center [851, 45] width 1296 height 32
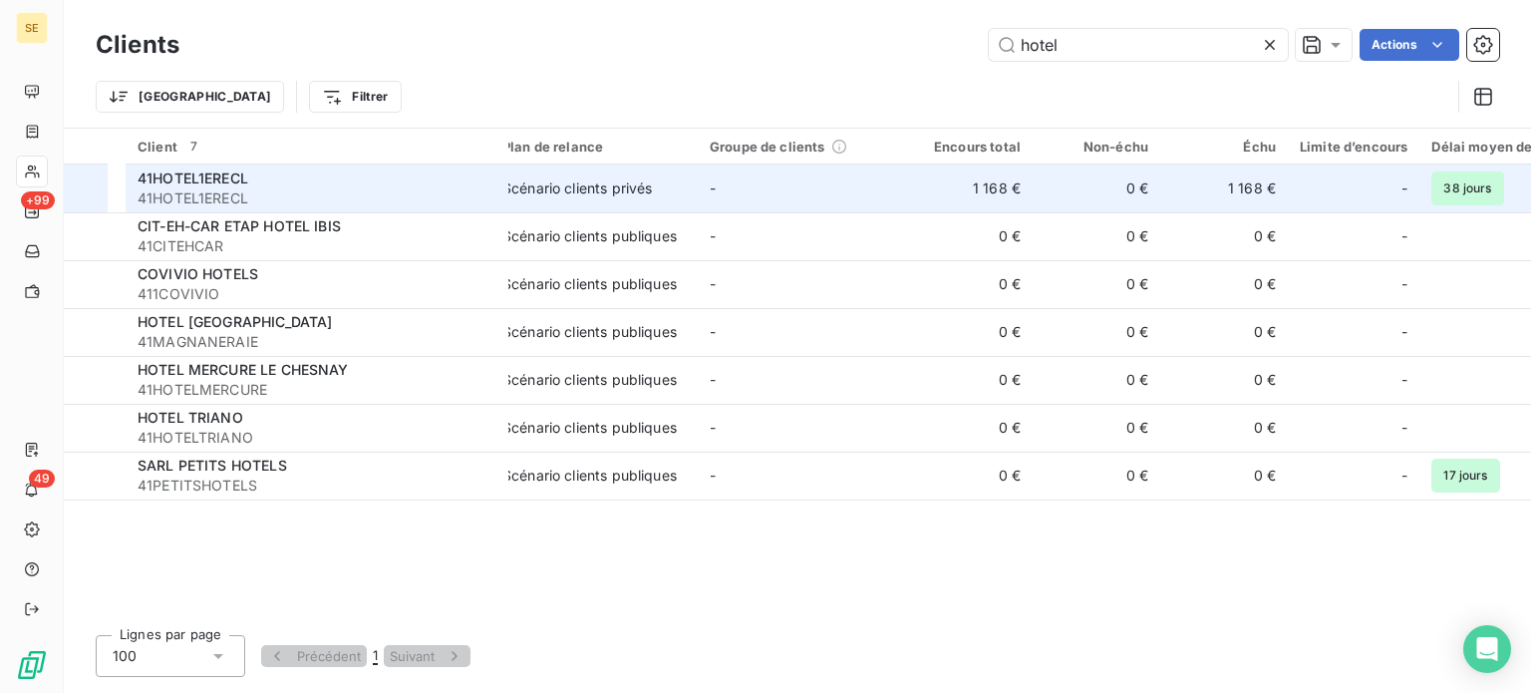
type input "hotel"
click at [405, 190] on span "41HOTEL1ERECL" at bounding box center [317, 198] width 359 height 20
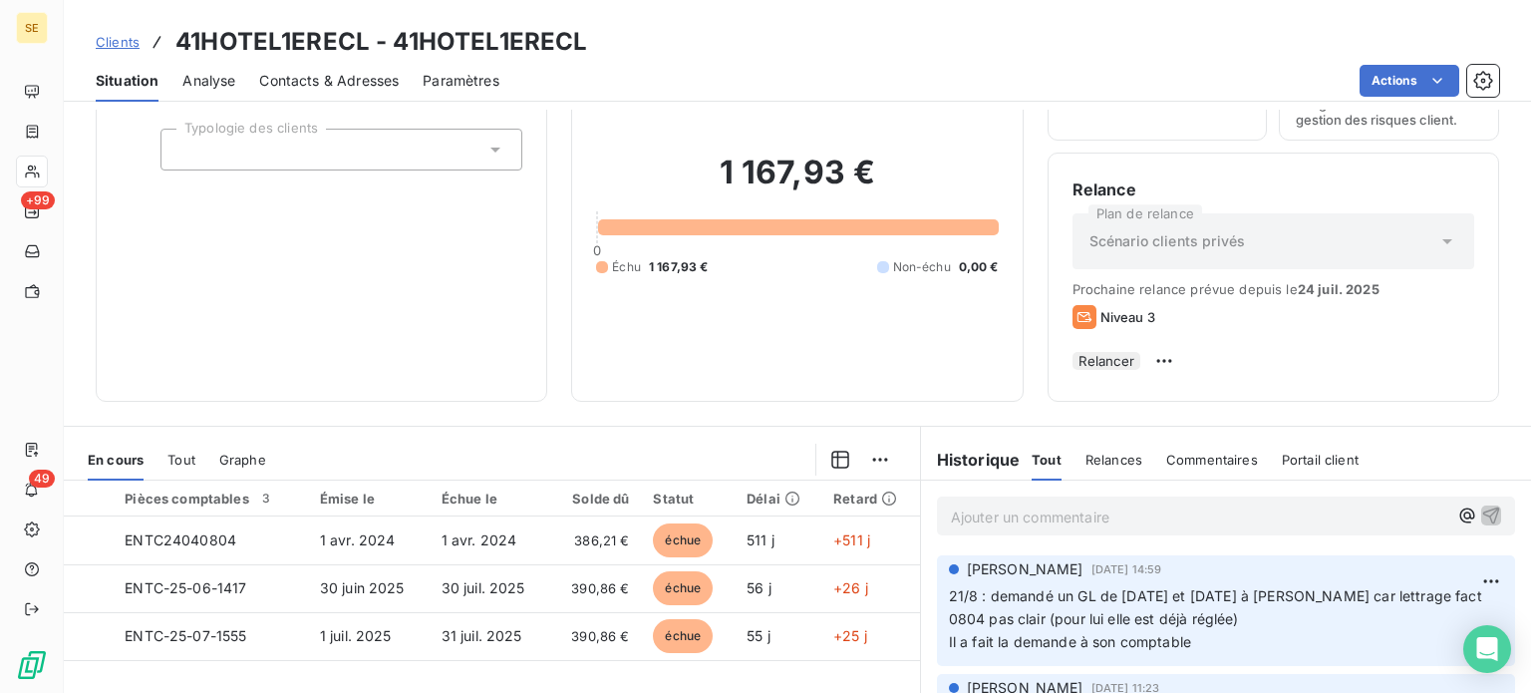
scroll to position [100, 0]
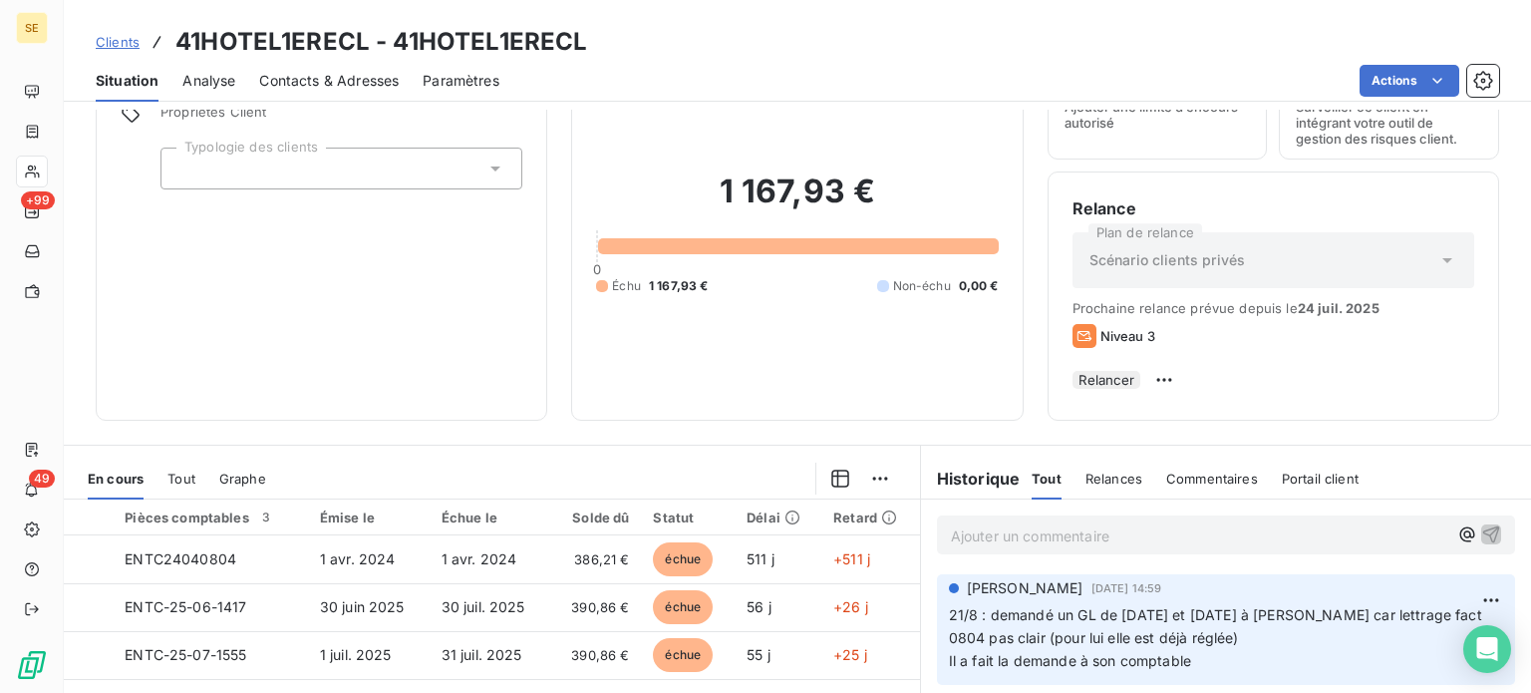
click at [103, 44] on span "Clients" at bounding box center [118, 42] width 44 height 16
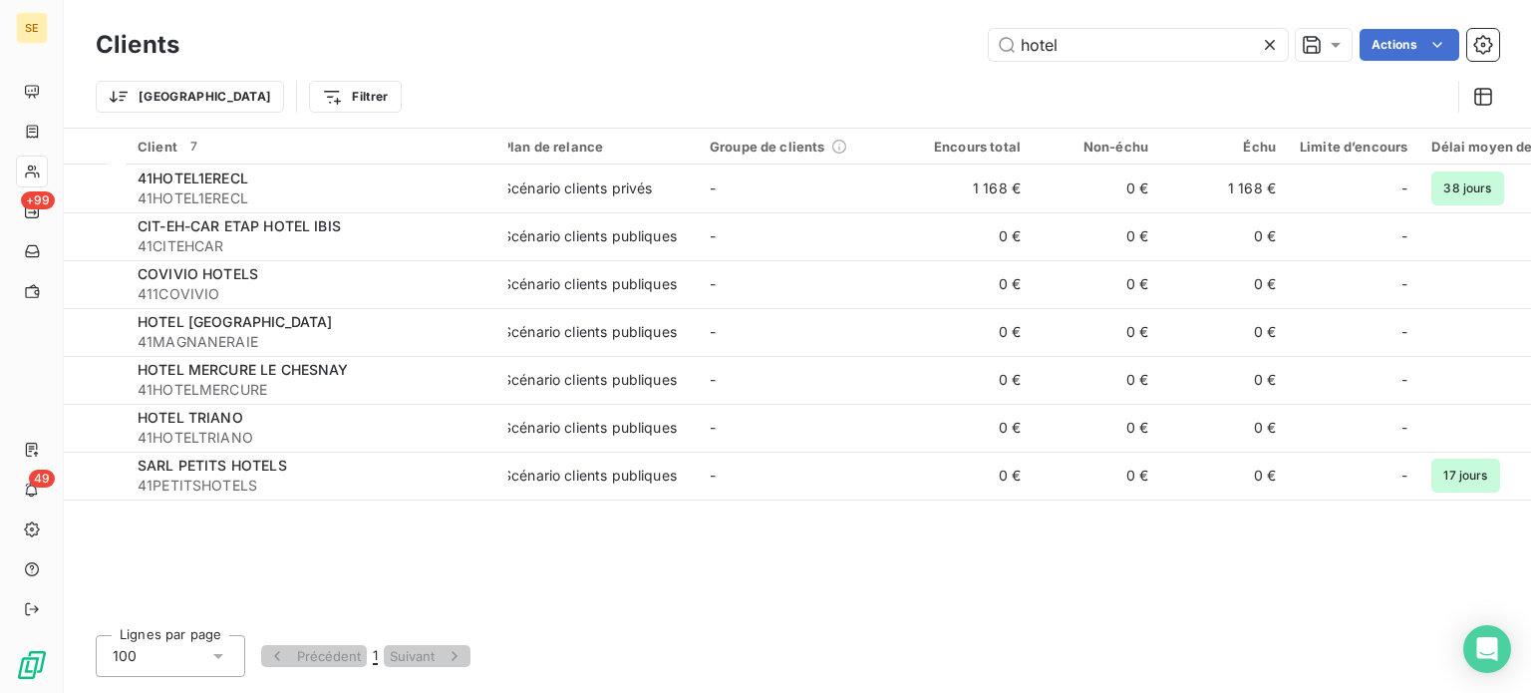
drag, startPoint x: 1117, startPoint y: 59, endPoint x: 959, endPoint y: 67, distance: 157.7
click at [963, 67] on div "Clients hotel Actions Trier Filtrer" at bounding box center [798, 76] width 1404 height 104
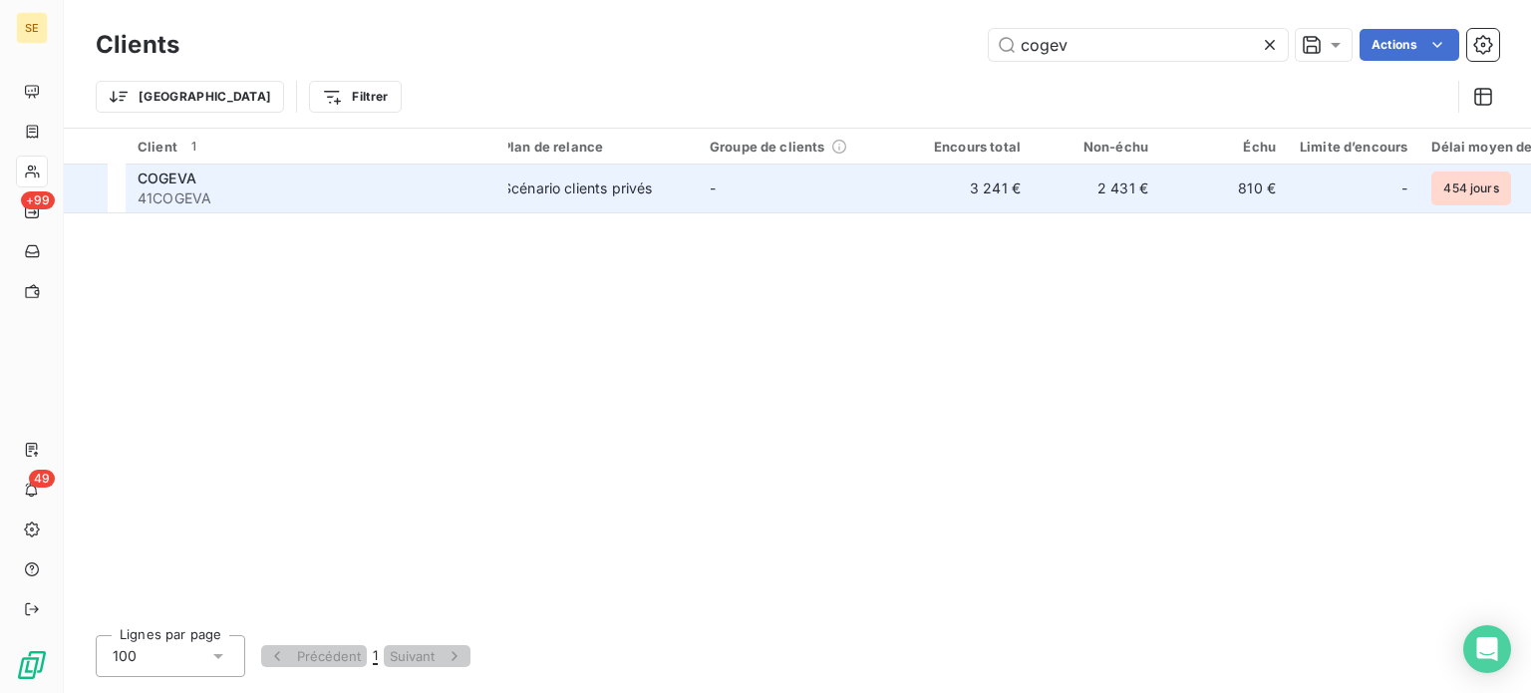
type input "cogev"
click at [634, 180] on div "Scénario clients privés" at bounding box center [577, 188] width 150 height 20
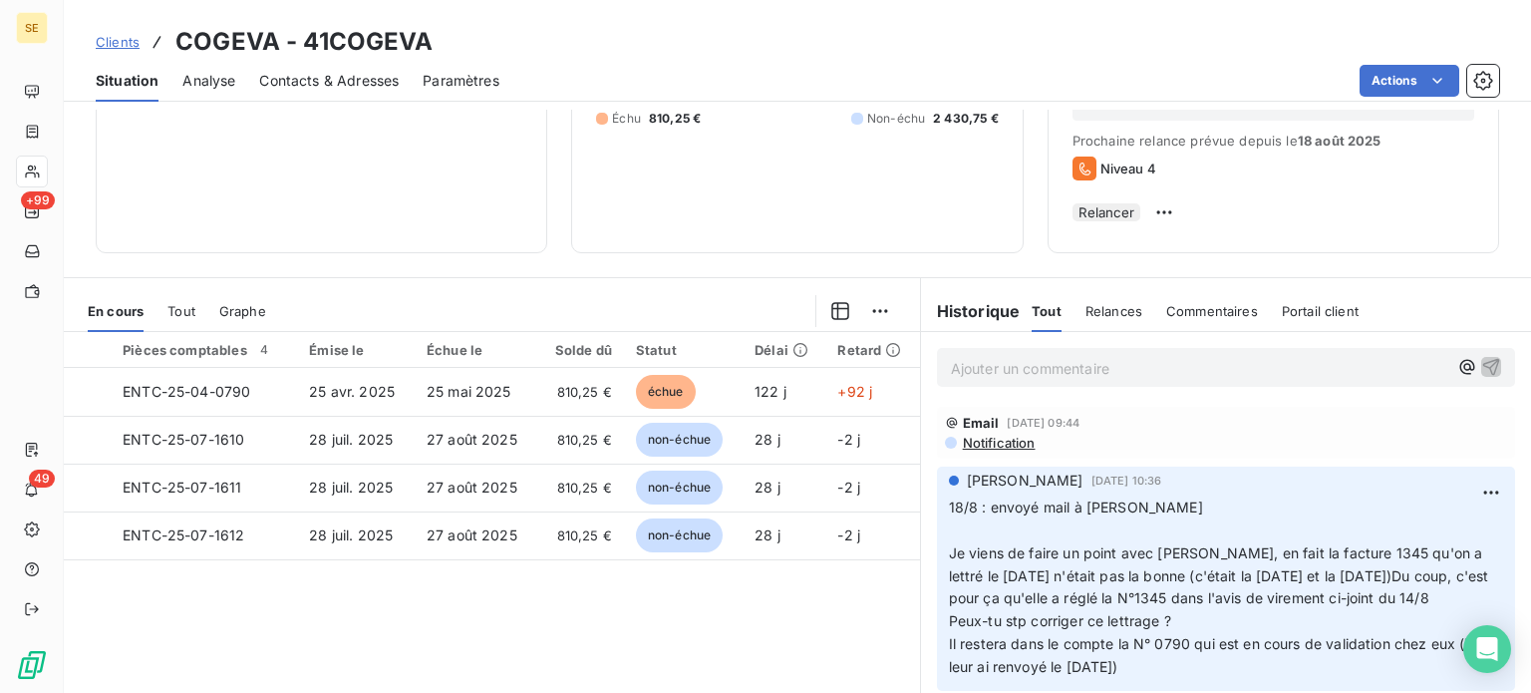
scroll to position [299, 0]
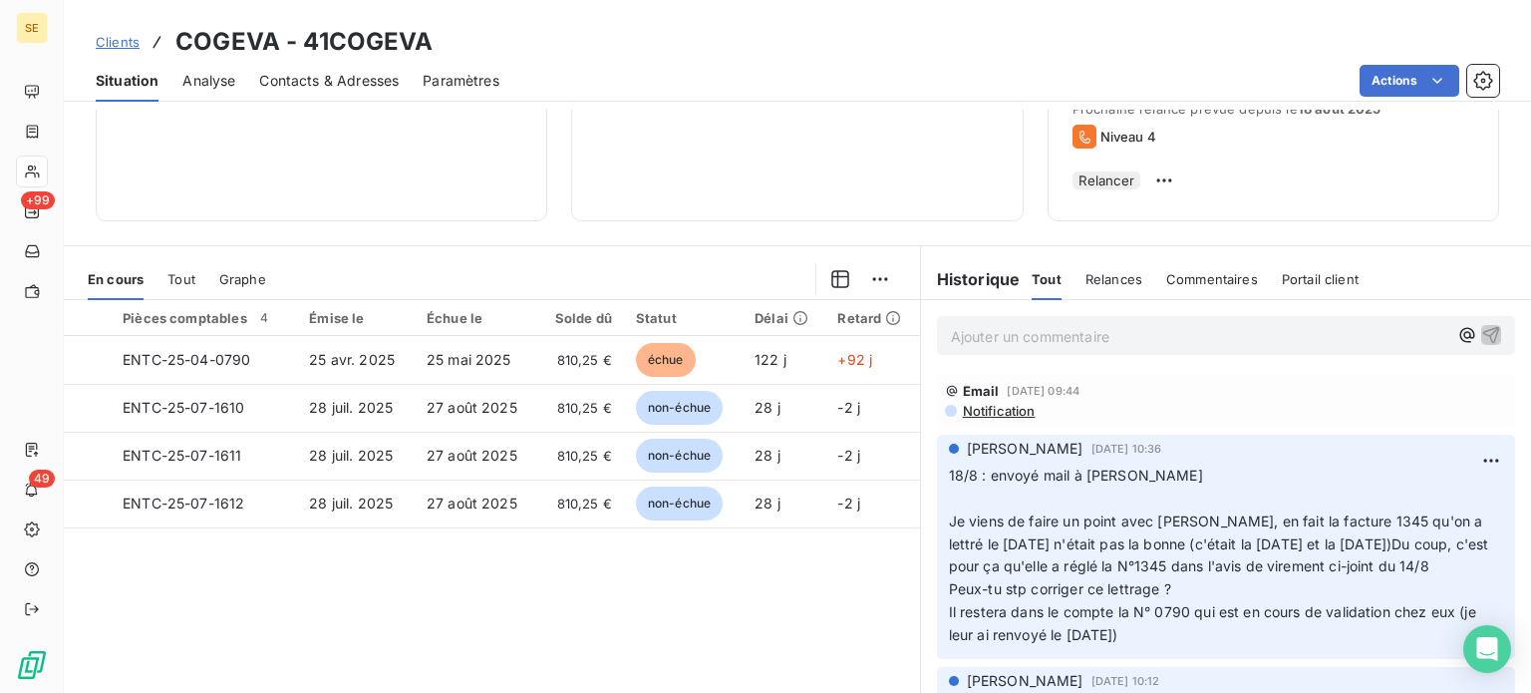
click at [106, 38] on span "Clients" at bounding box center [118, 42] width 44 height 16
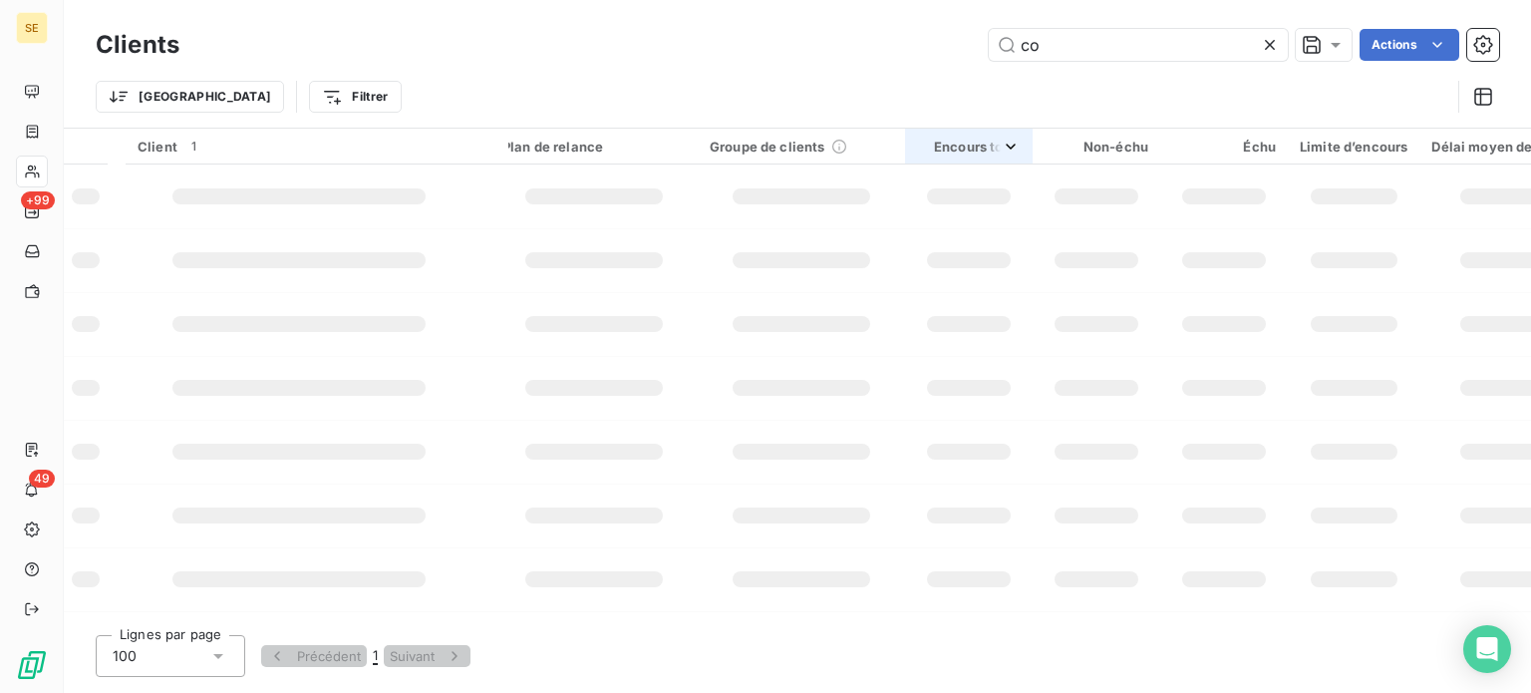
type input "c"
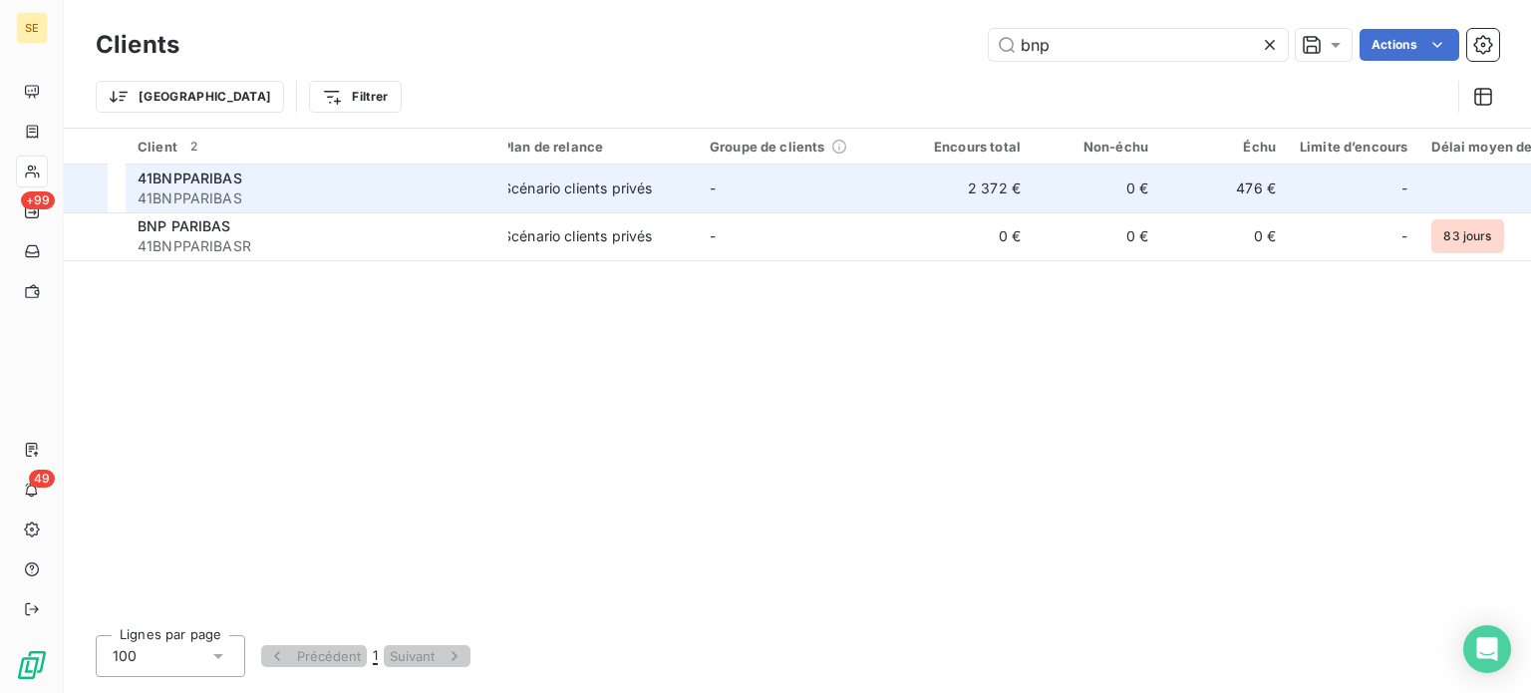
type input "bnp"
click at [383, 186] on div "41BNPPARIBAS" at bounding box center [317, 178] width 359 height 20
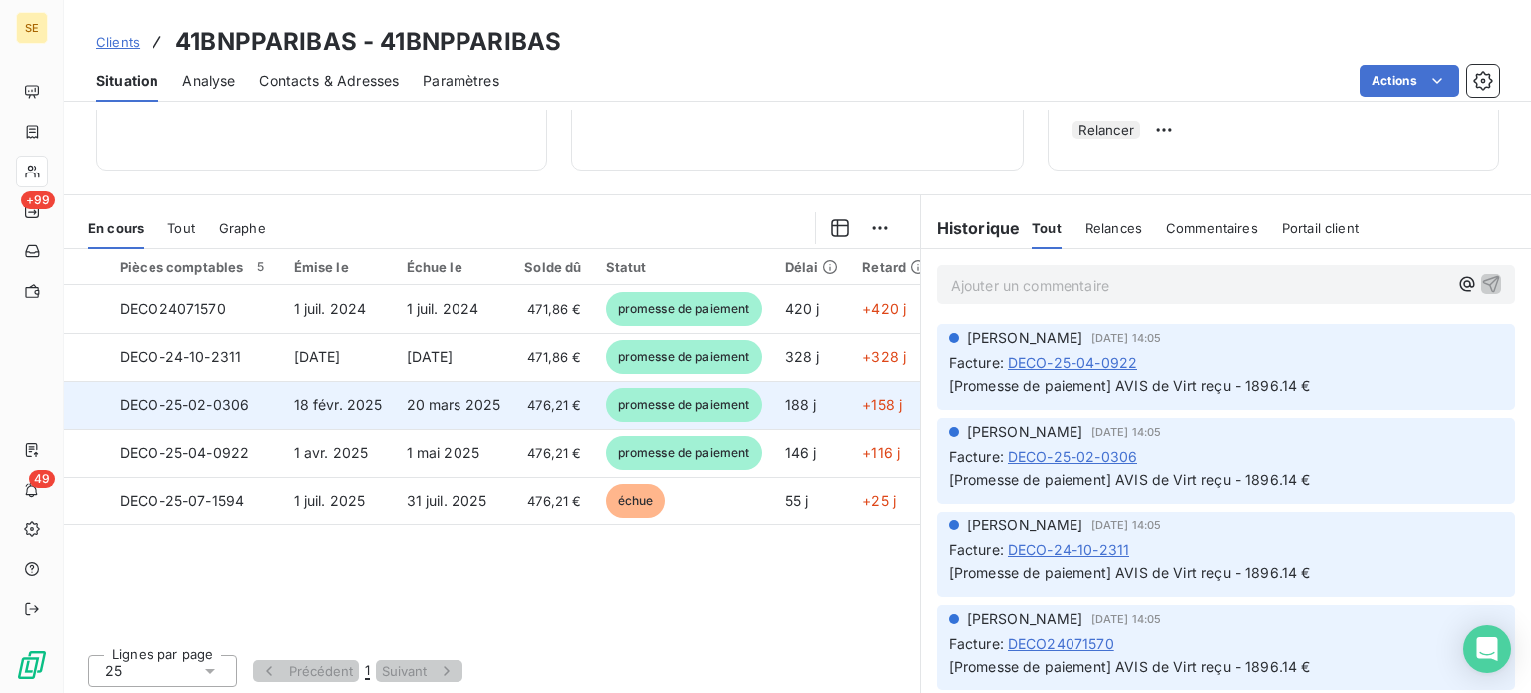
scroll to position [259, 0]
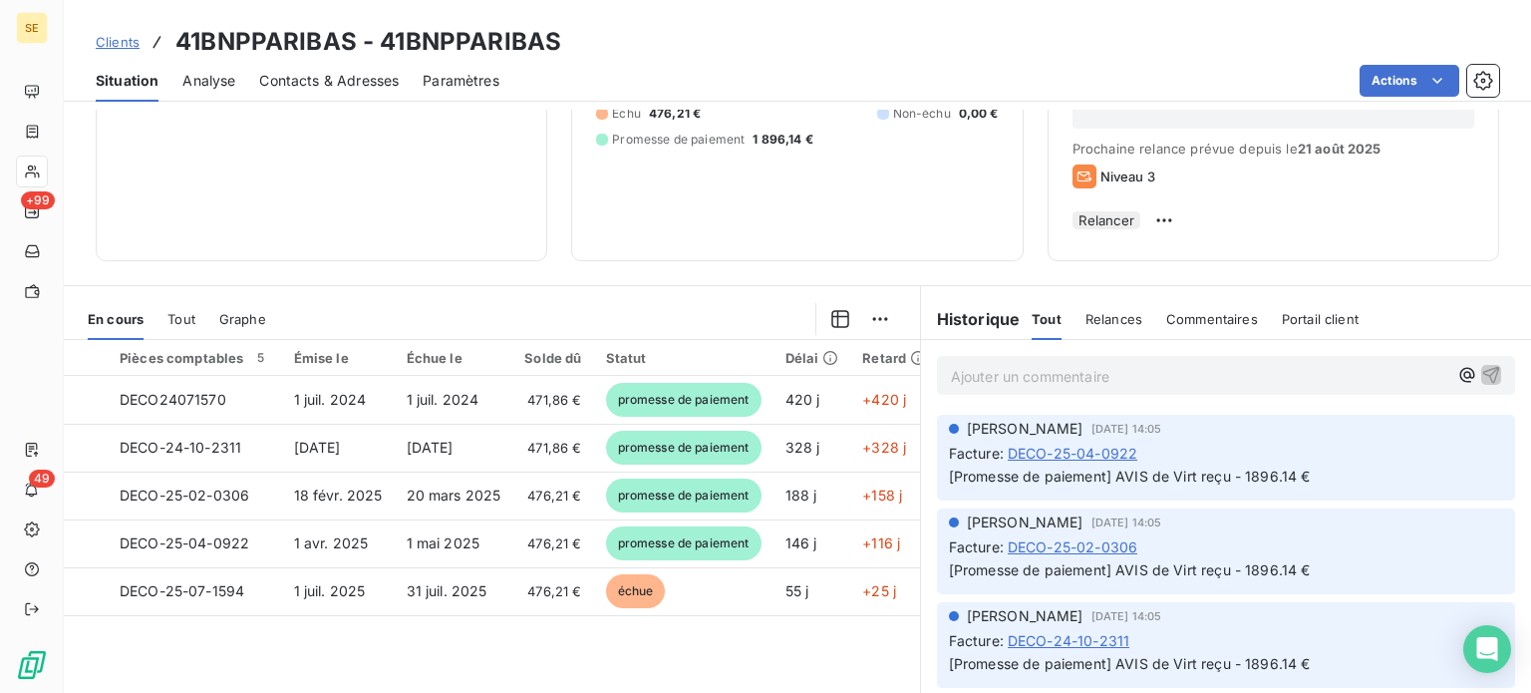
click at [109, 45] on span "Clients" at bounding box center [118, 42] width 44 height 16
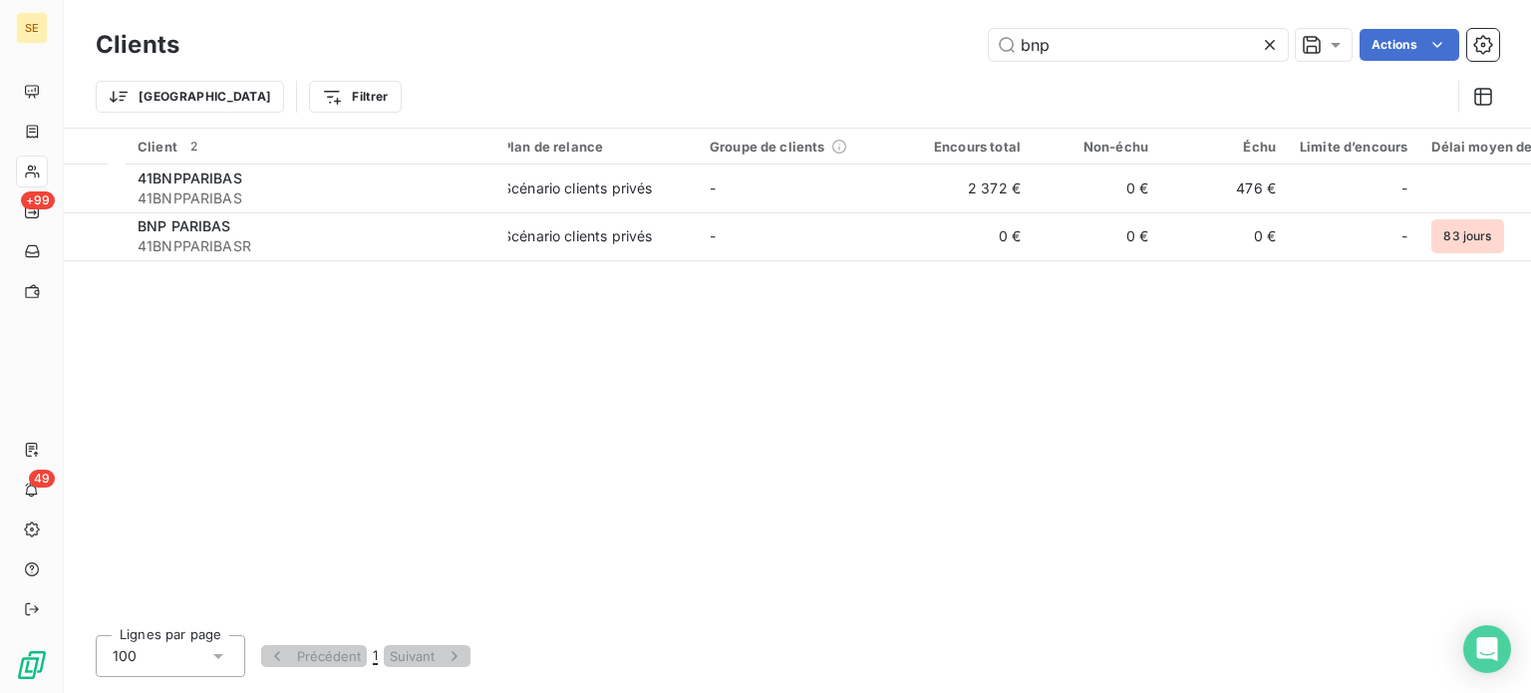
drag, startPoint x: 1082, startPoint y: 51, endPoint x: 869, endPoint y: 47, distance: 212.4
click at [869, 47] on div "bnp Actions" at bounding box center [851, 45] width 1296 height 32
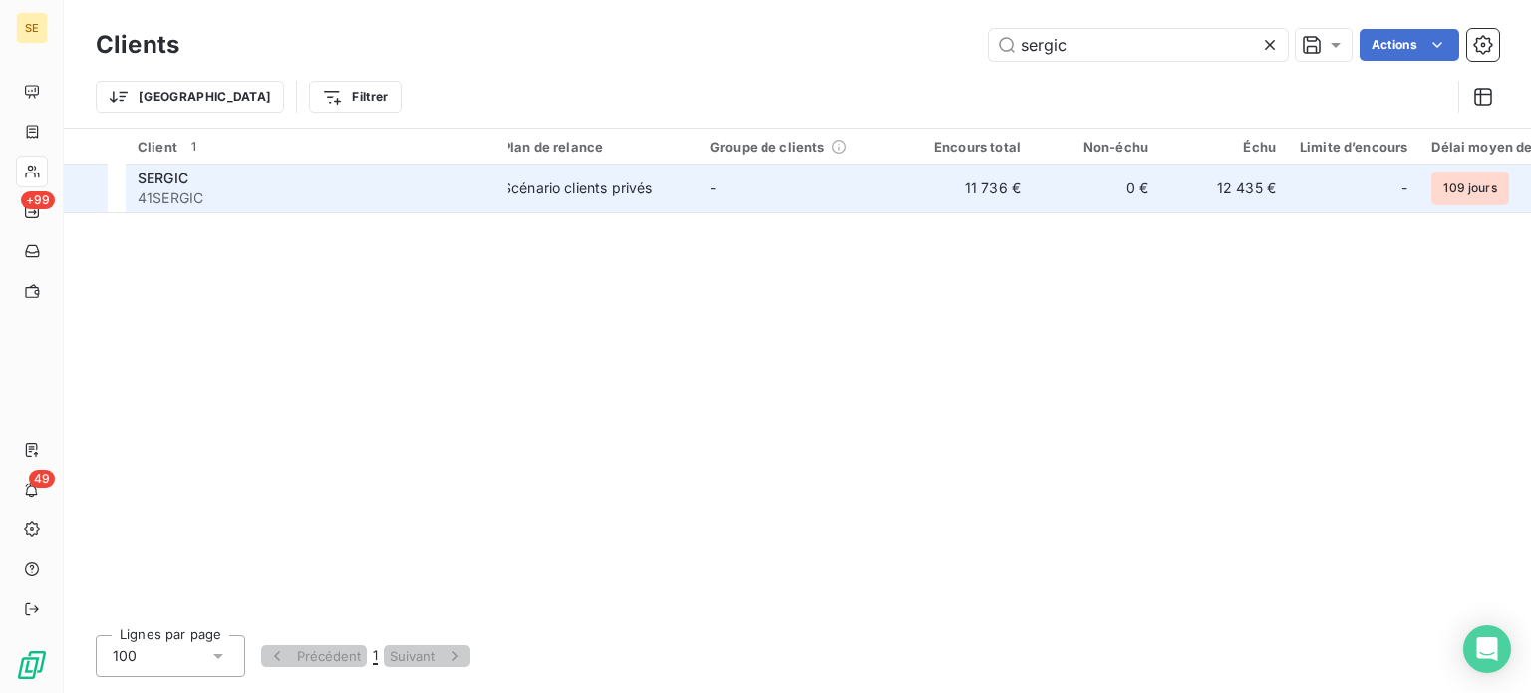
type input "sergic"
click at [378, 186] on div "SERGIC" at bounding box center [317, 178] width 359 height 20
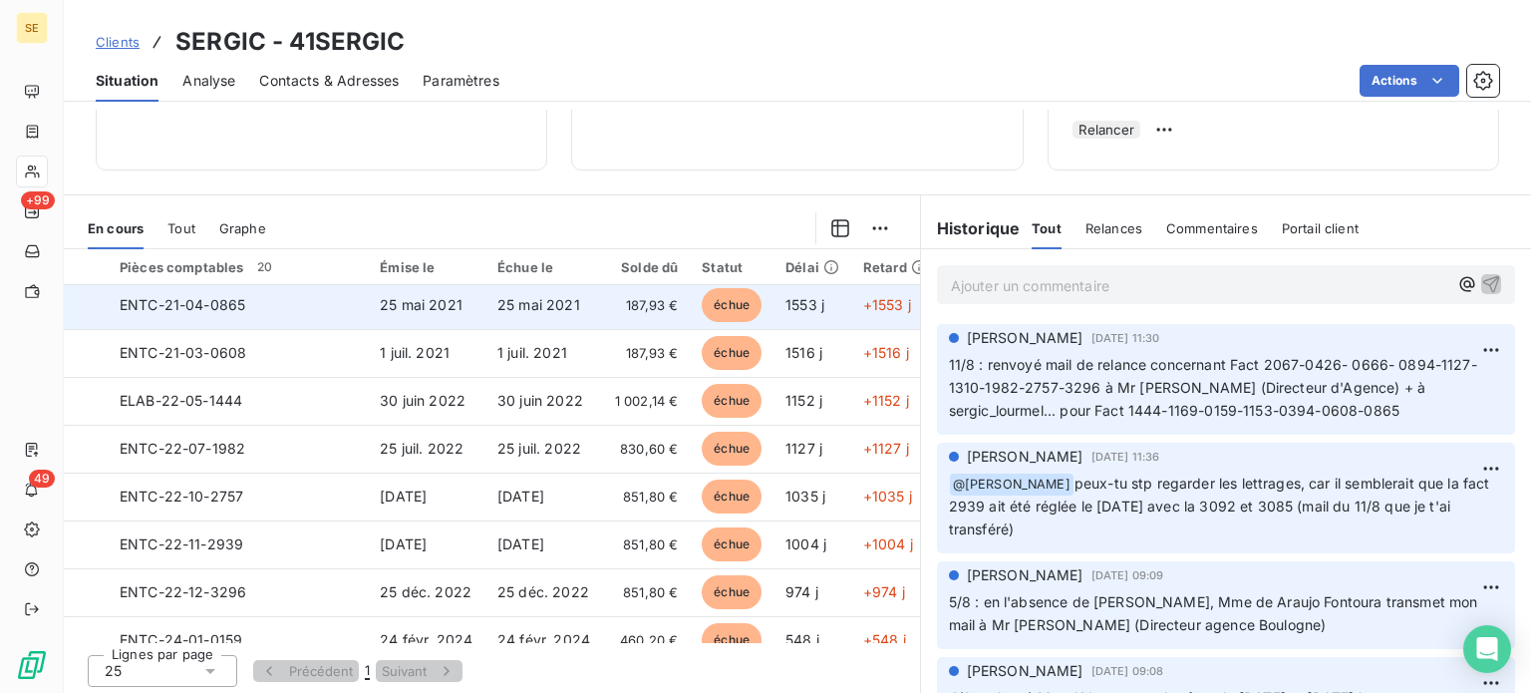
scroll to position [199, 0]
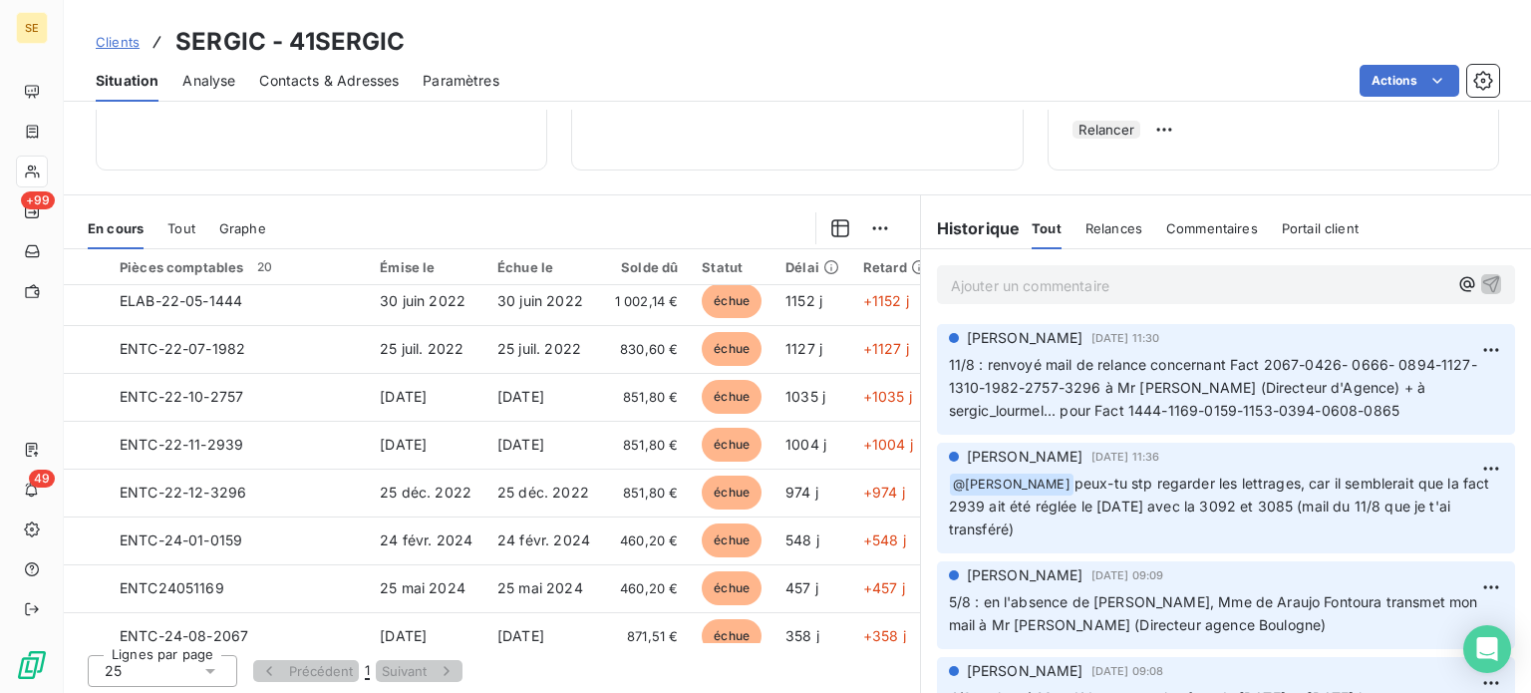
click at [113, 39] on span "Clients" at bounding box center [118, 42] width 44 height 16
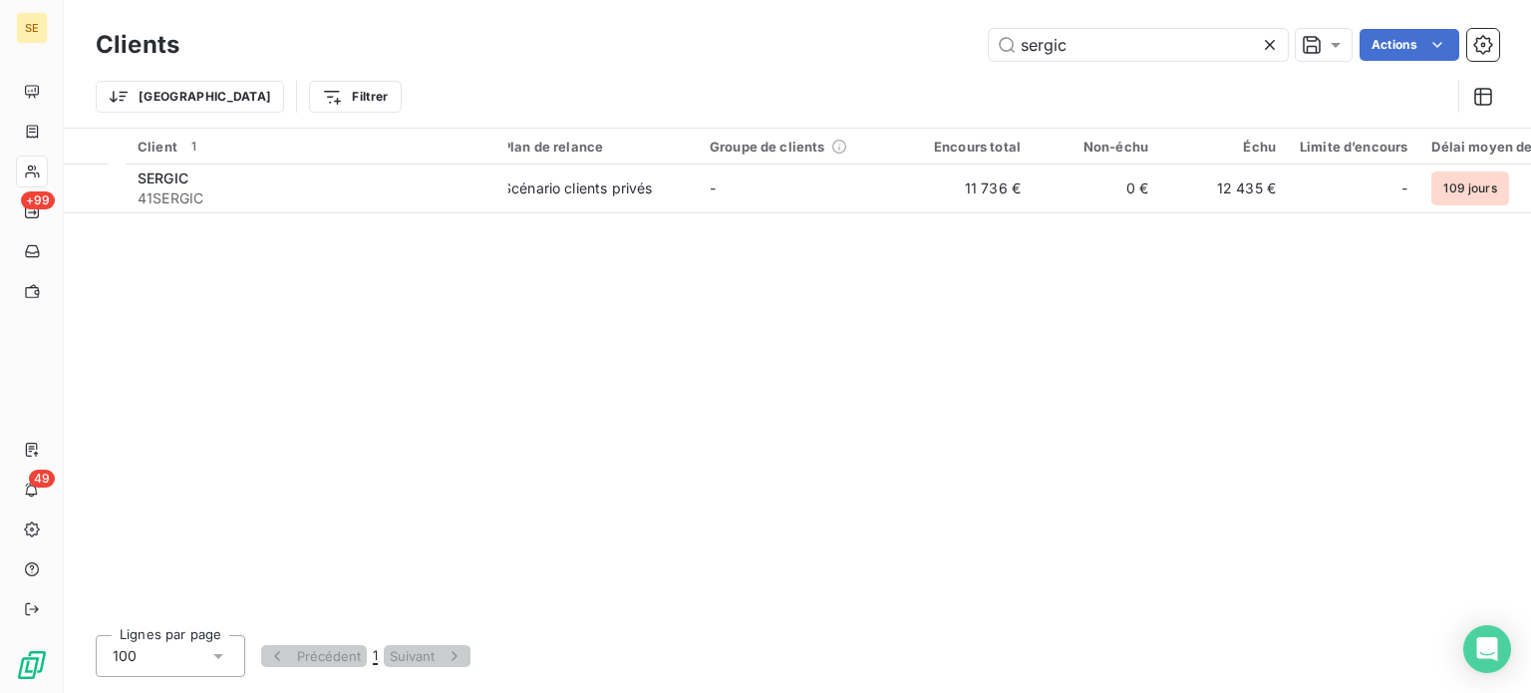
drag, startPoint x: 1085, startPoint y: 54, endPoint x: 737, endPoint y: 73, distance: 348.4
click at [742, 65] on div "Clients sergic Actions Trier Filtrer" at bounding box center [798, 76] width 1404 height 104
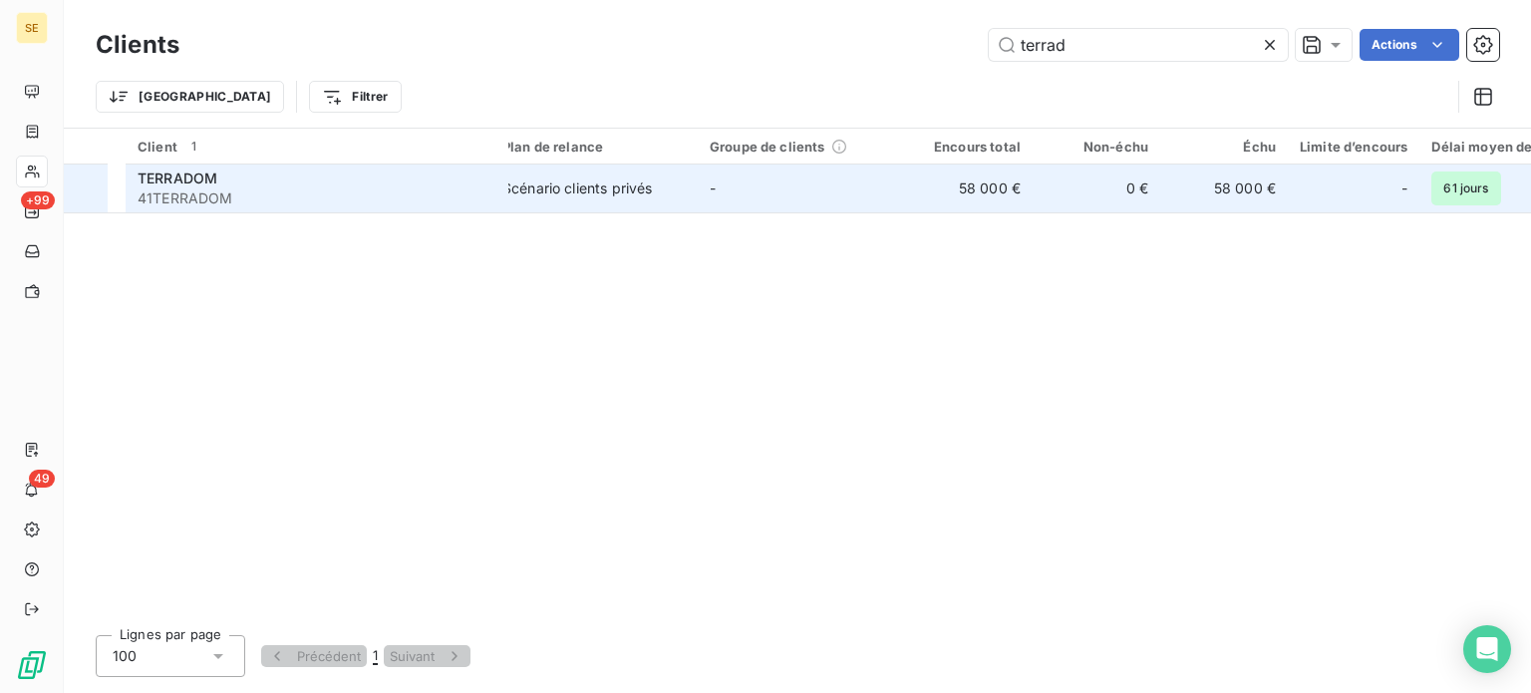
type input "terrad"
click at [431, 185] on div "TERRADOM" at bounding box center [317, 178] width 359 height 20
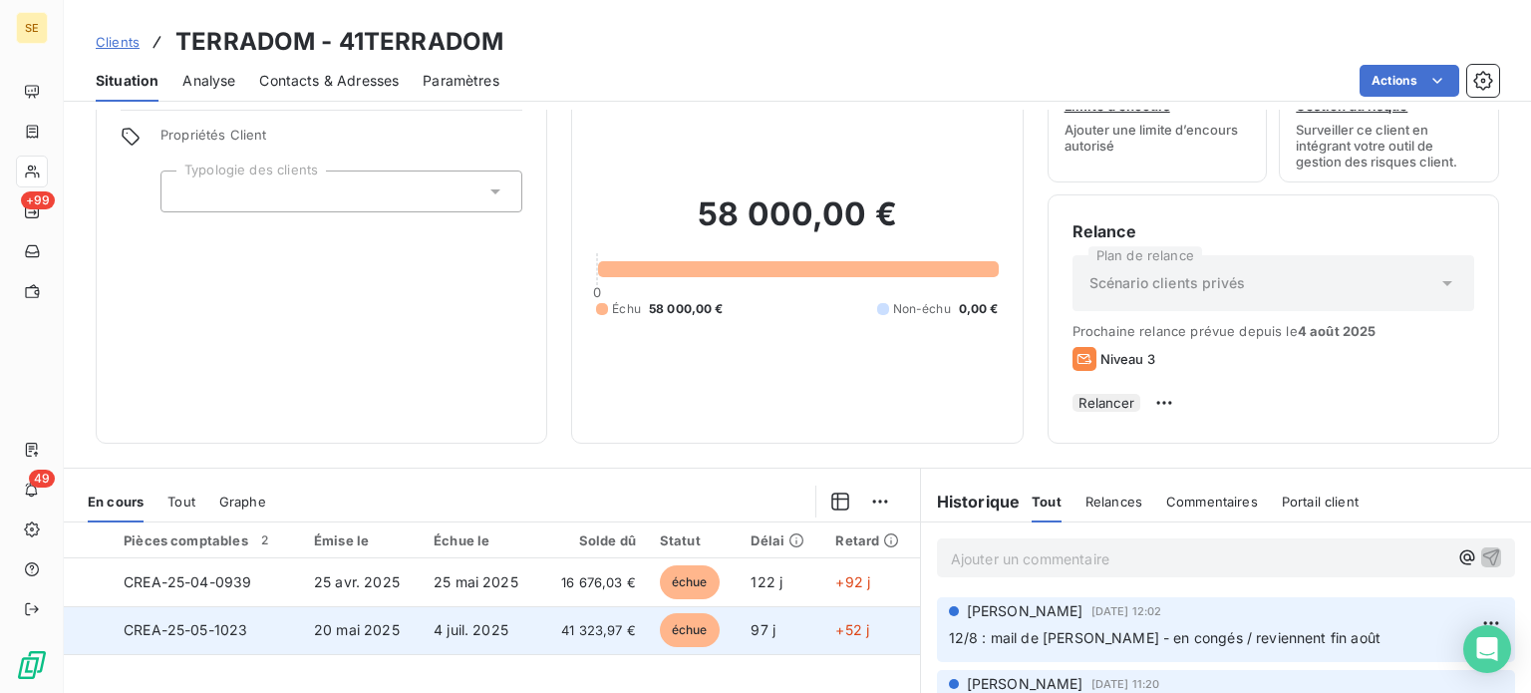
scroll to position [299, 0]
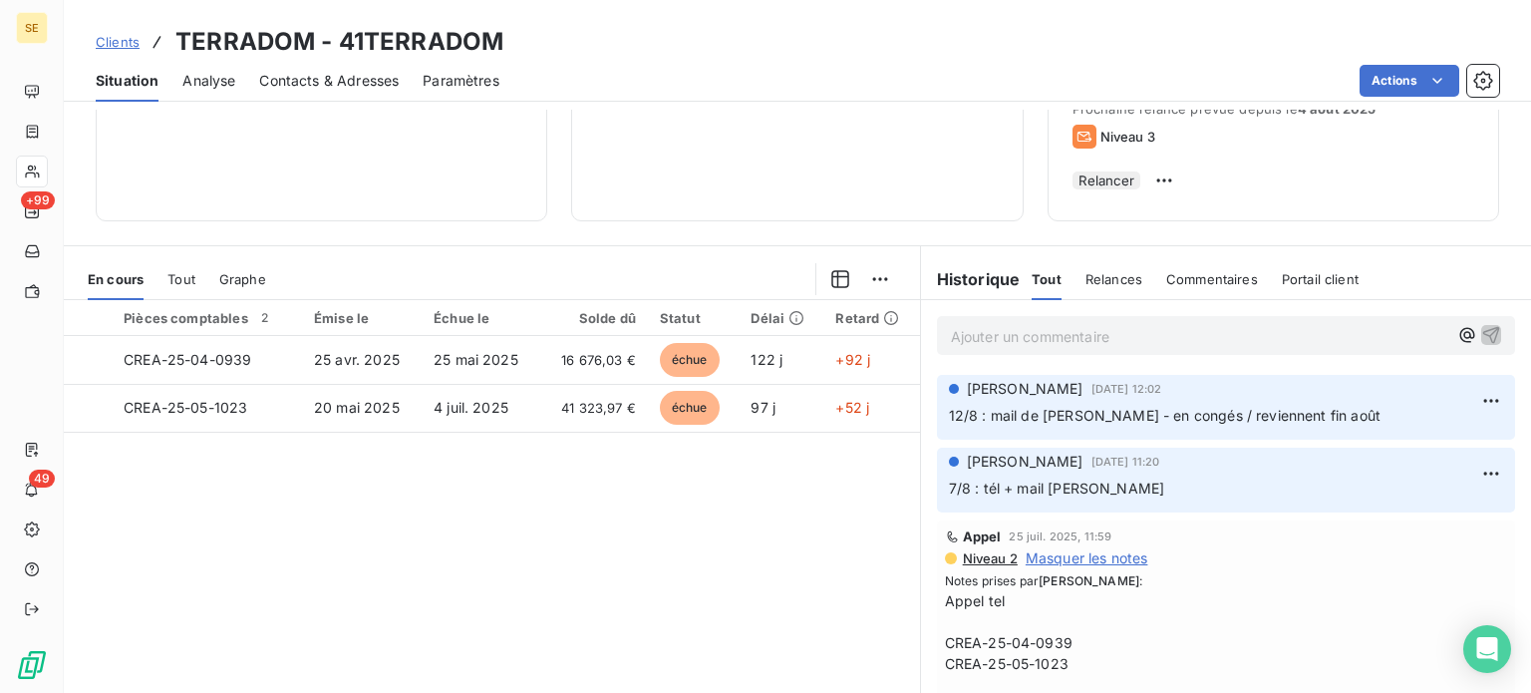
click at [120, 39] on span "Clients" at bounding box center [118, 42] width 44 height 16
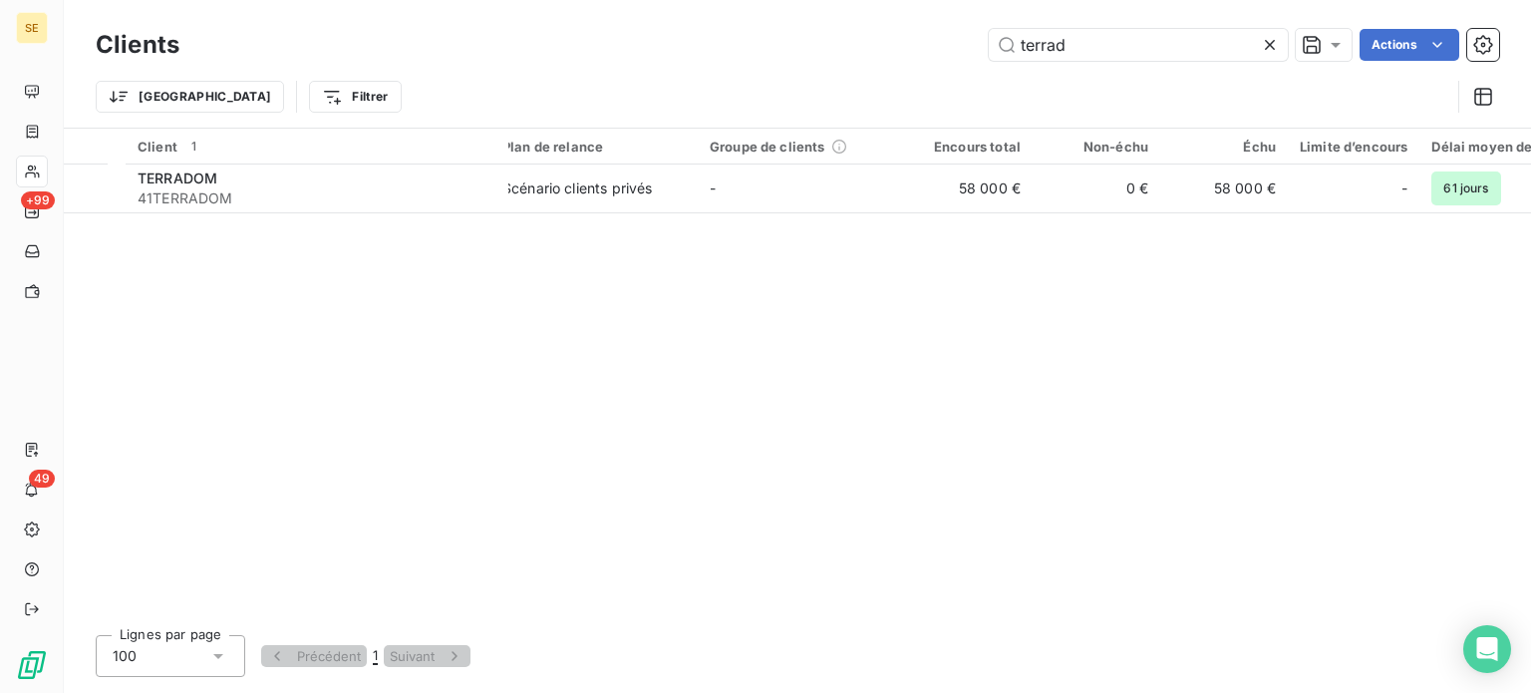
drag, startPoint x: 1079, startPoint y: 50, endPoint x: 741, endPoint y: 49, distance: 338.0
click at [742, 49] on div "terrad Actions" at bounding box center [851, 45] width 1296 height 32
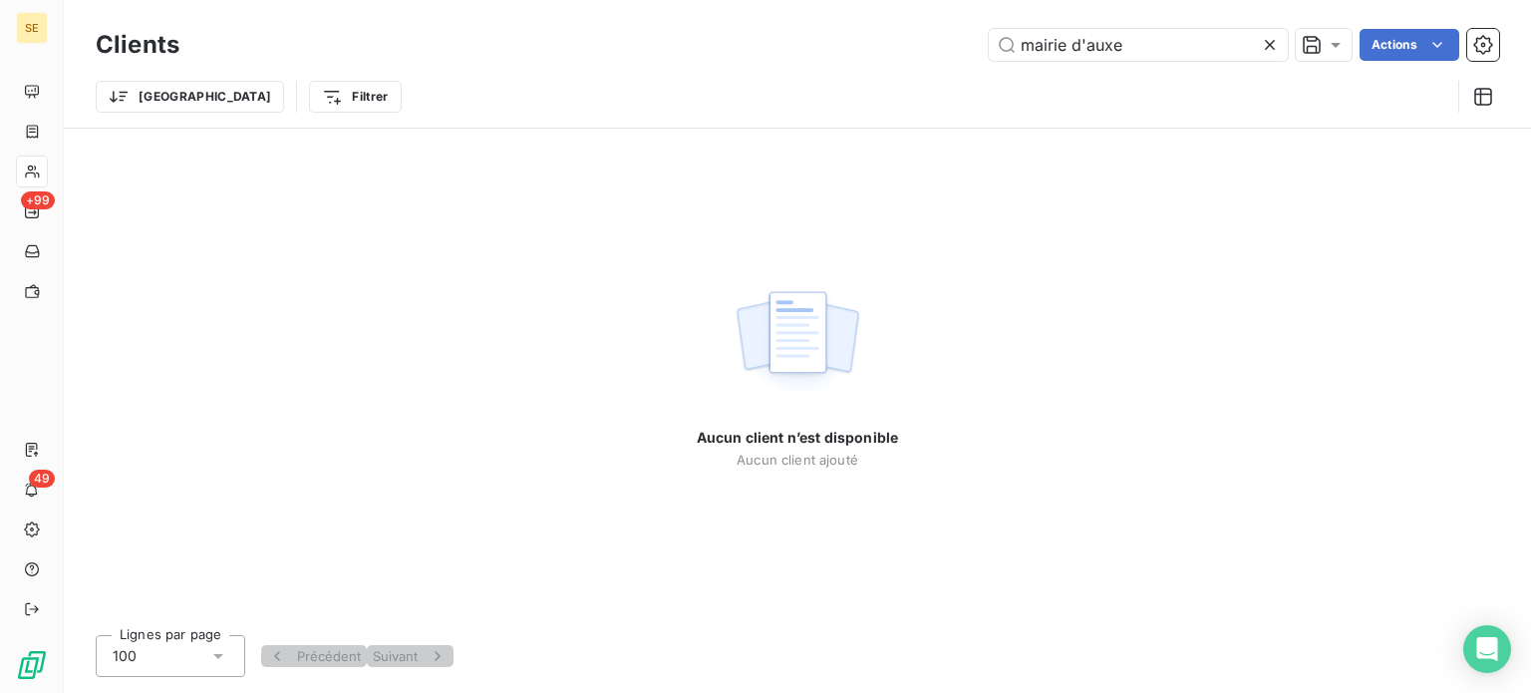
drag, startPoint x: 1130, startPoint y: 46, endPoint x: 755, endPoint y: 55, distance: 375.0
click at [755, 54] on div "mairie d'auxe Actions" at bounding box center [851, 45] width 1296 height 32
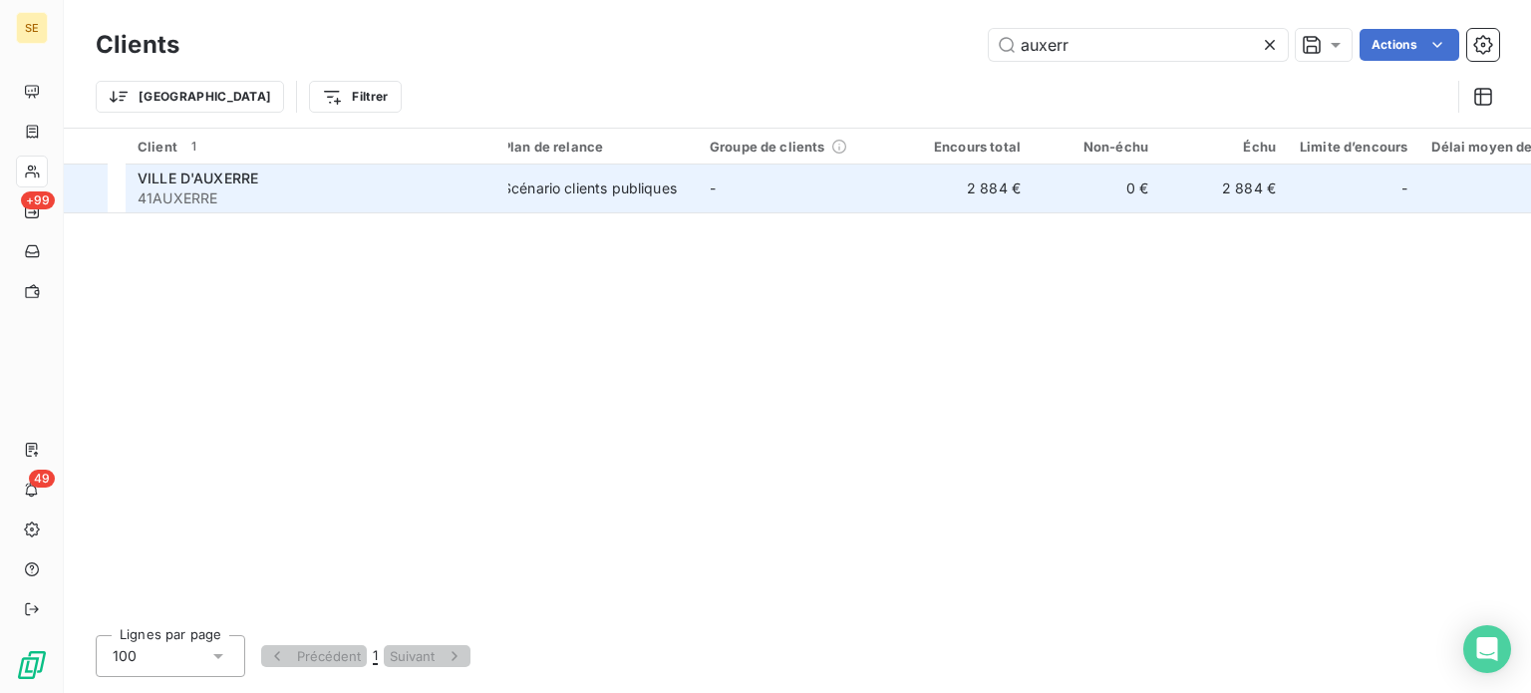
type input "auxerr"
click at [504, 191] on td "VILLE D'AUXERRE 41AUXERRE" at bounding box center [317, 188] width 383 height 48
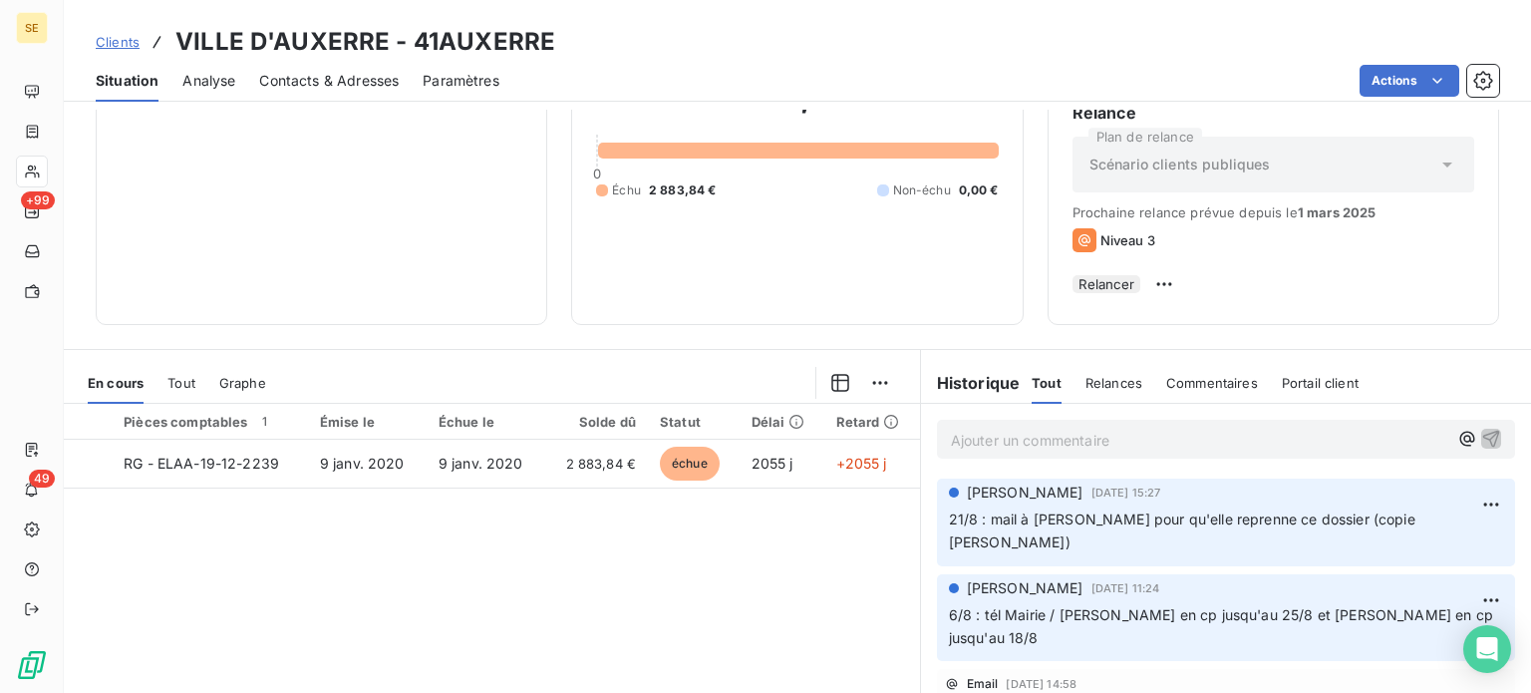
scroll to position [199, 0]
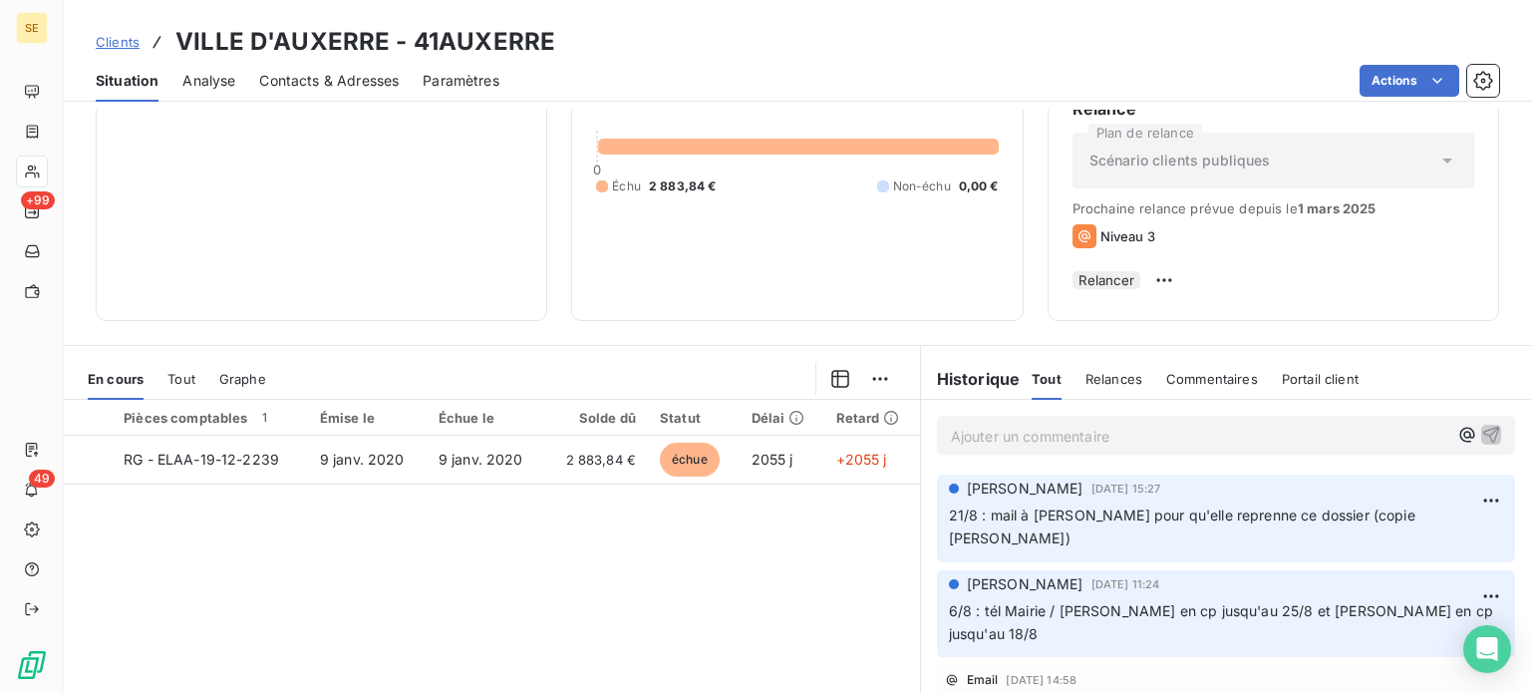
click at [114, 43] on span "Clients" at bounding box center [118, 42] width 44 height 16
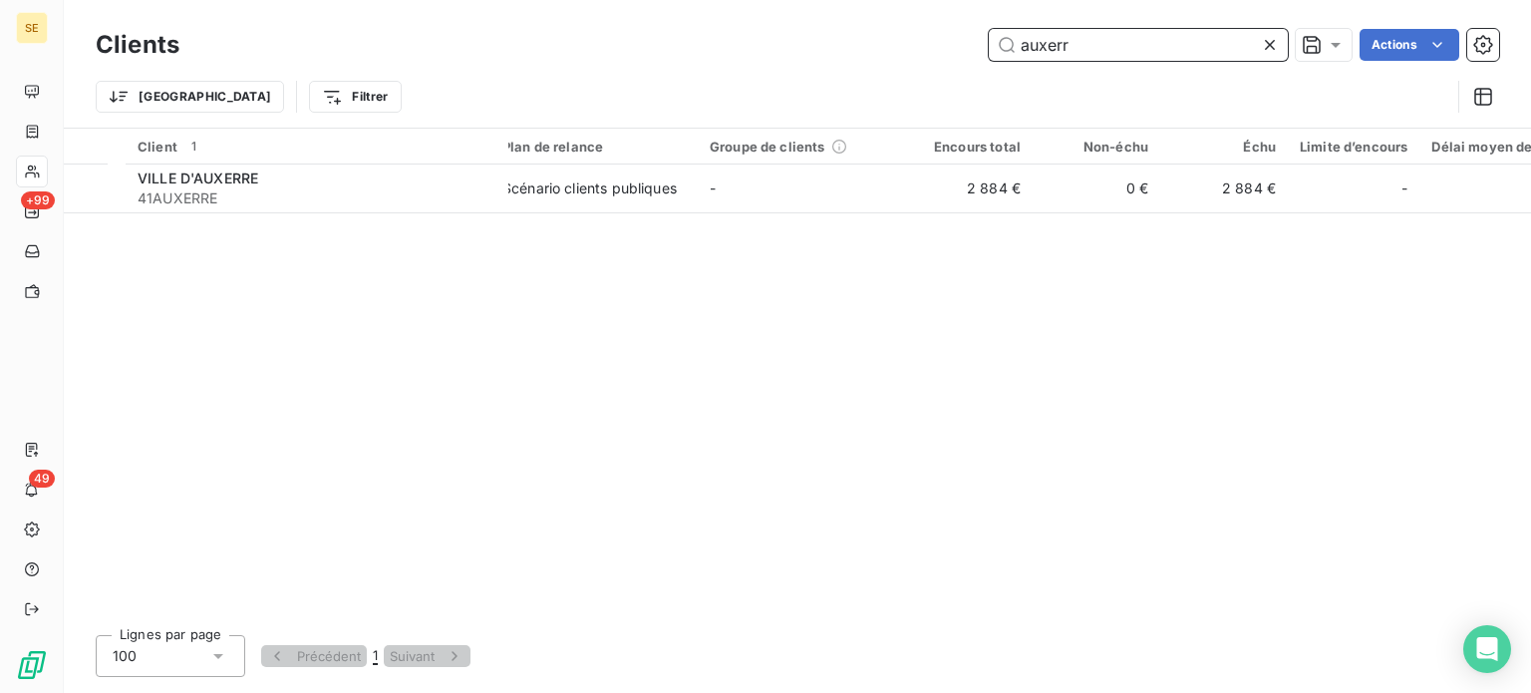
drag, startPoint x: 1111, startPoint y: 36, endPoint x: 929, endPoint y: 61, distance: 183.1
click at [929, 61] on div "Clients auxerr Actions" at bounding box center [798, 45] width 1404 height 42
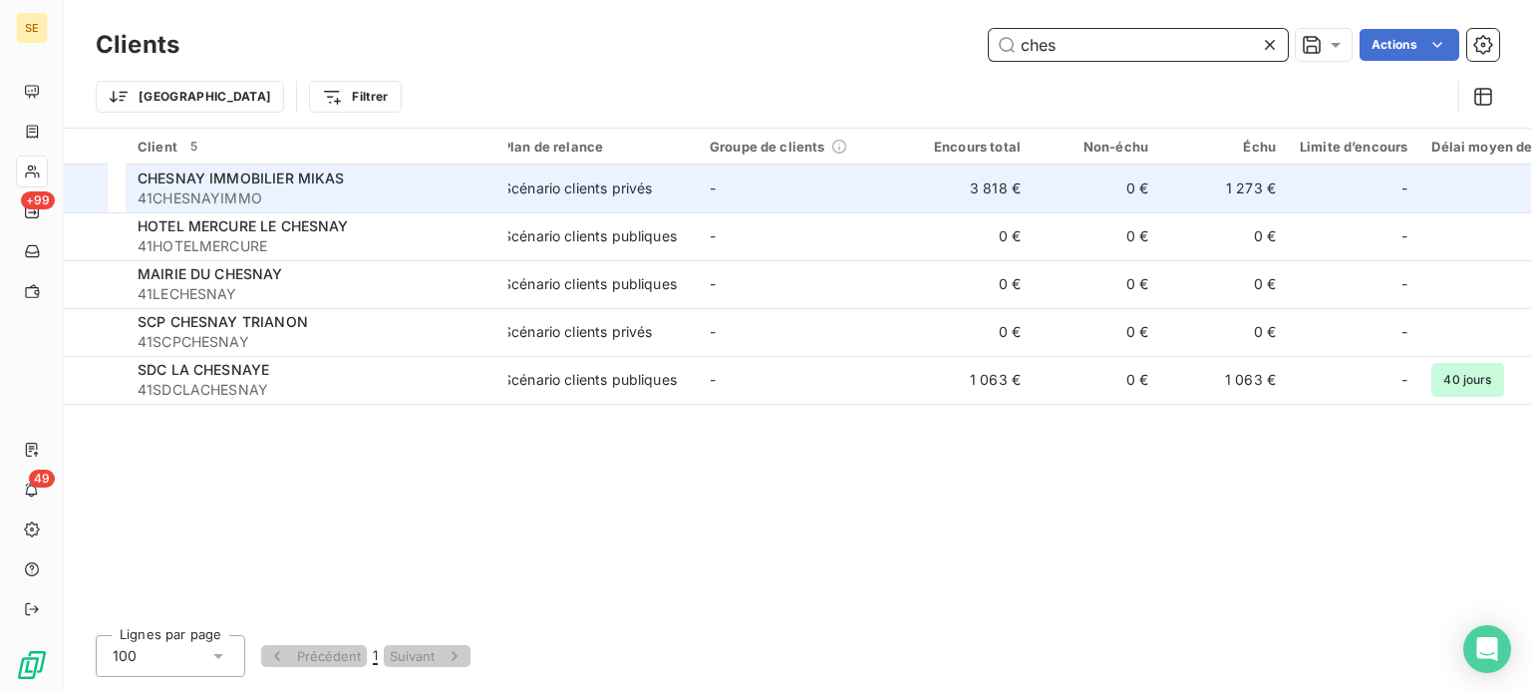
type input "ches"
click at [372, 174] on div "CHESNAY IMMOBILIER MIKAS" at bounding box center [317, 178] width 359 height 20
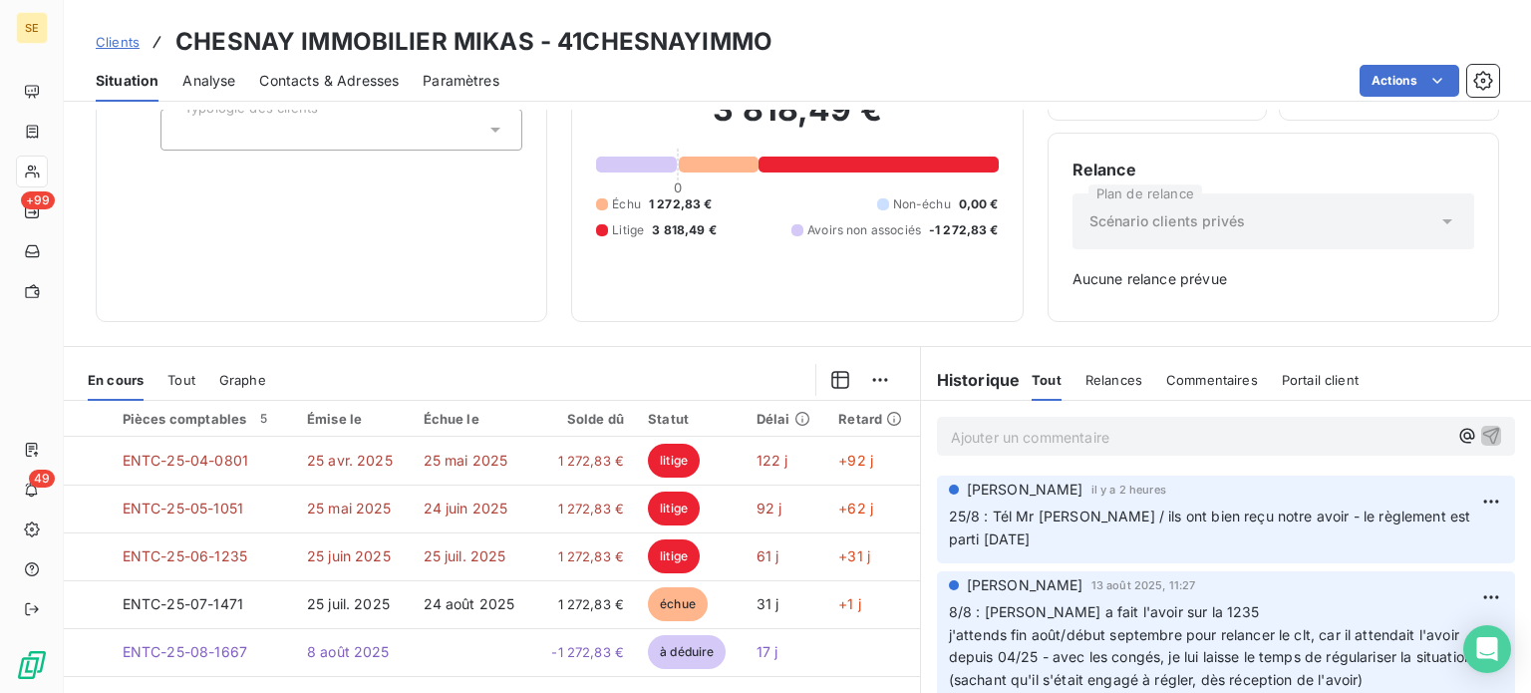
scroll to position [288, 0]
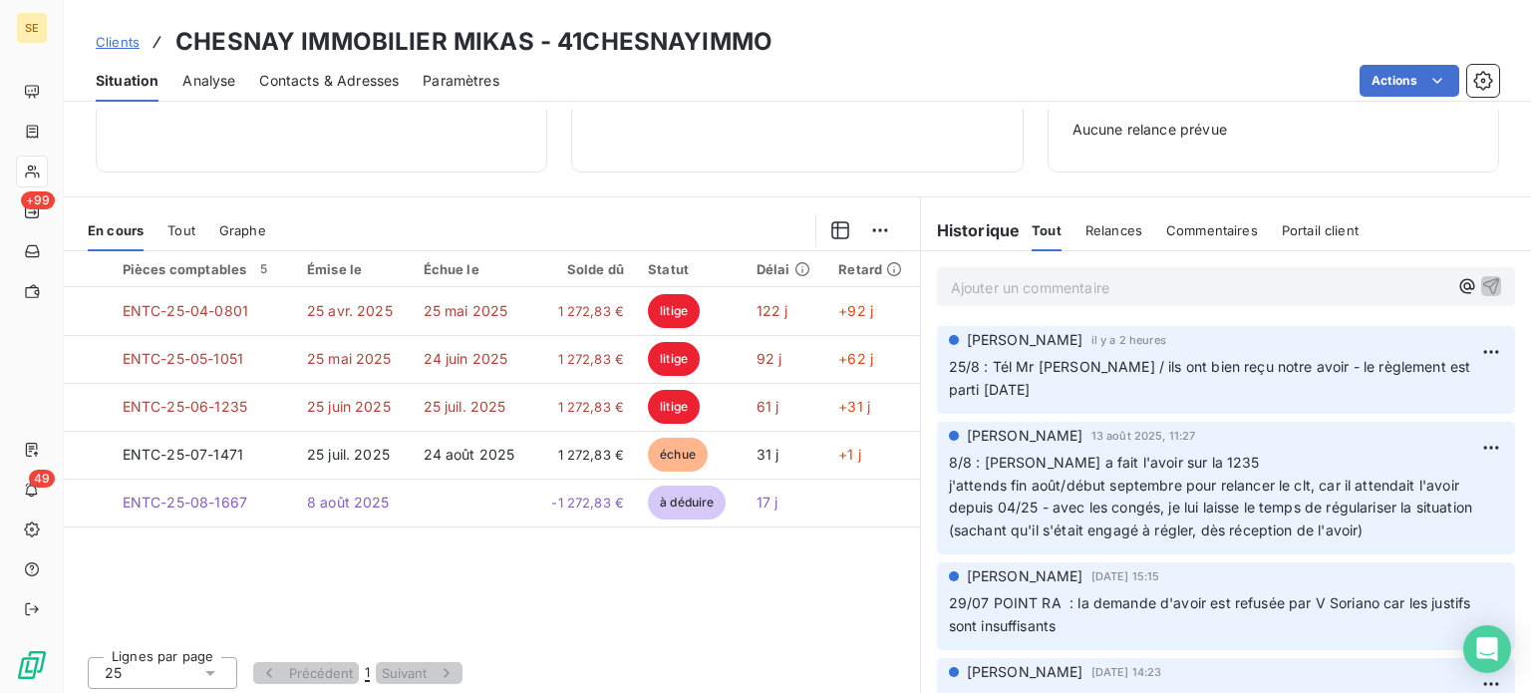
click at [116, 37] on span "Clients" at bounding box center [118, 42] width 44 height 16
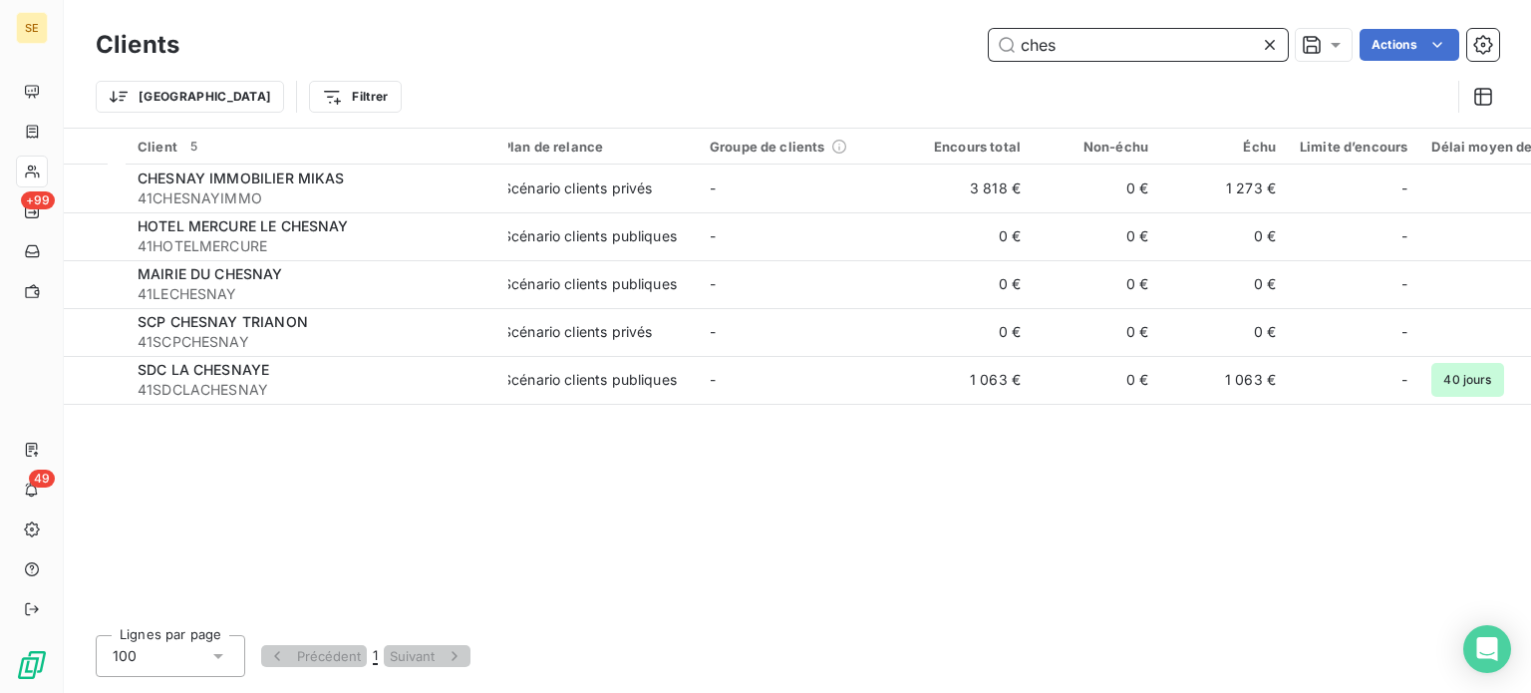
drag, startPoint x: 1122, startPoint y: 58, endPoint x: 698, endPoint y: 86, distance: 424.6
click at [698, 86] on div "Clients ches Actions Trier Filtrer" at bounding box center [798, 76] width 1404 height 104
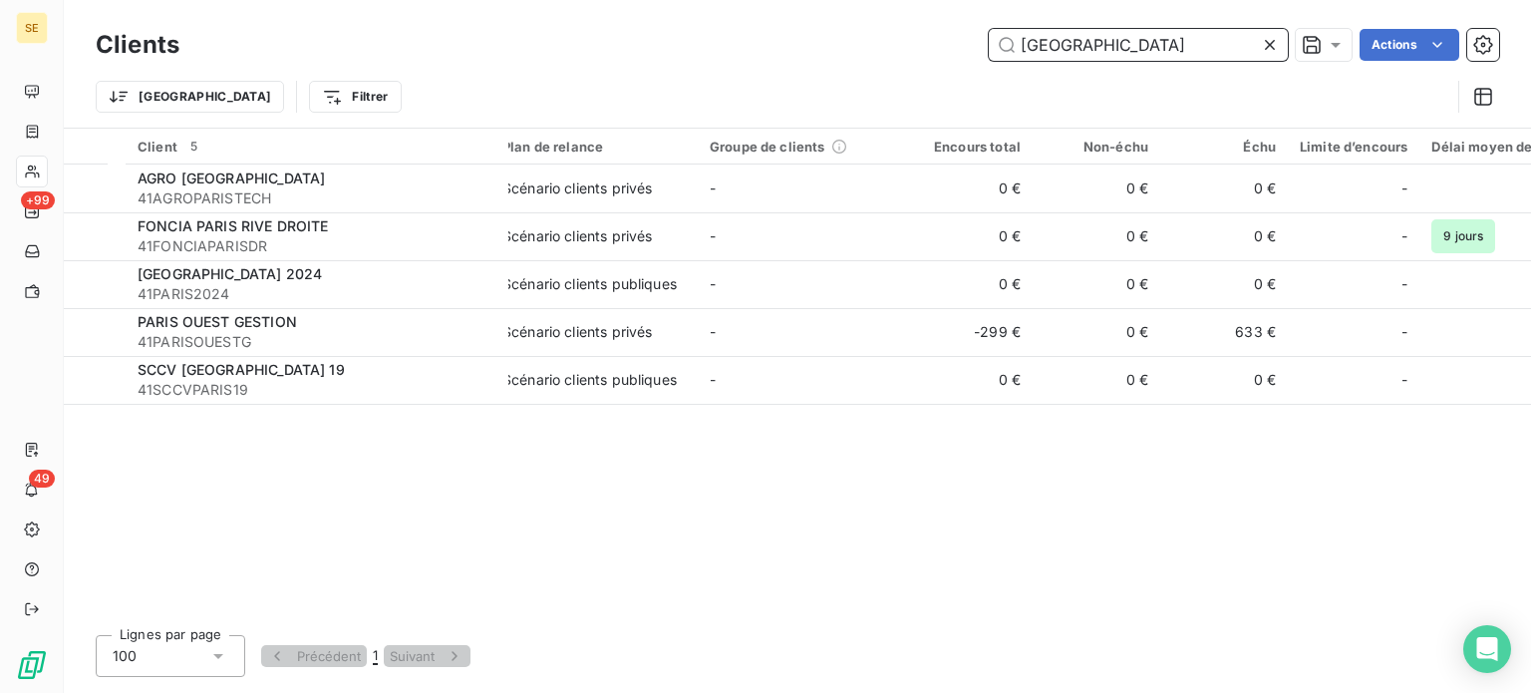
type input "[GEOGRAPHIC_DATA]"
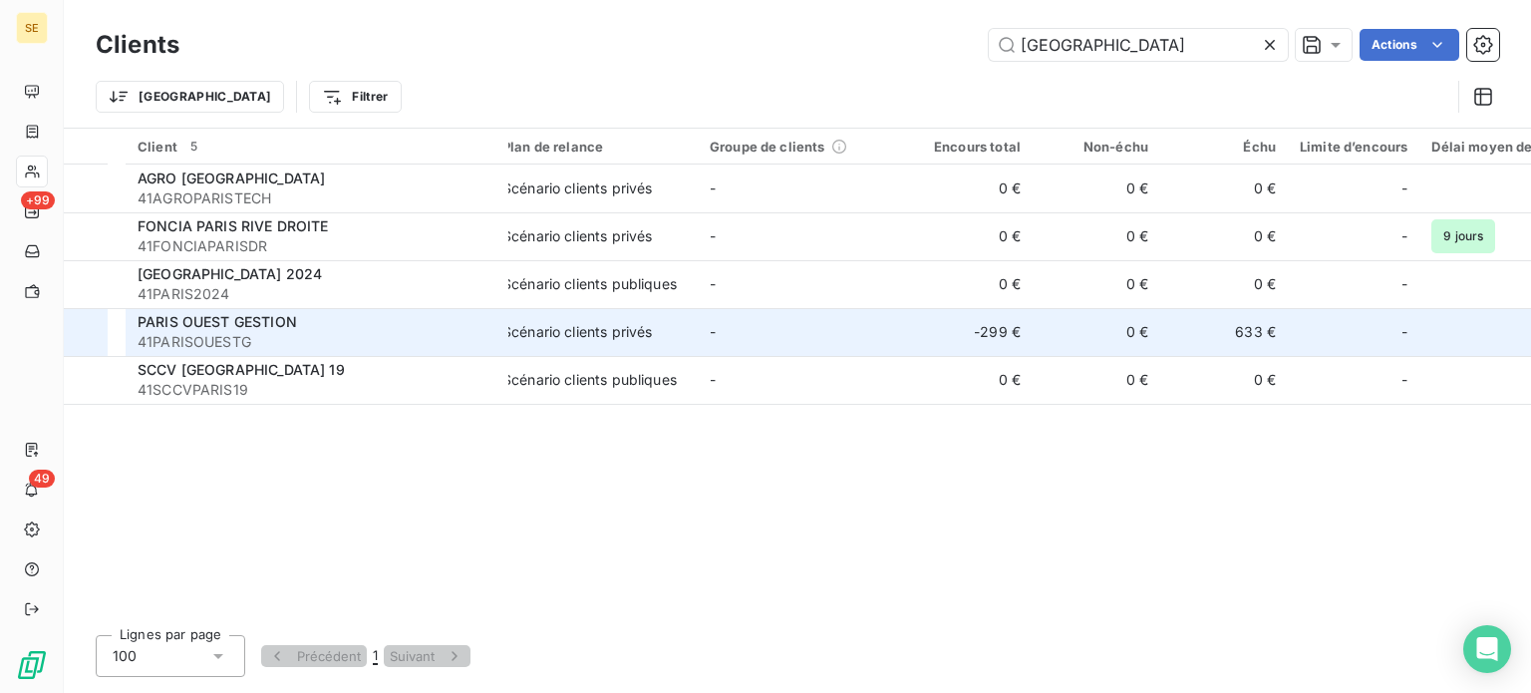
click at [308, 330] on div "PARIS OUEST GESTION" at bounding box center [317, 322] width 359 height 20
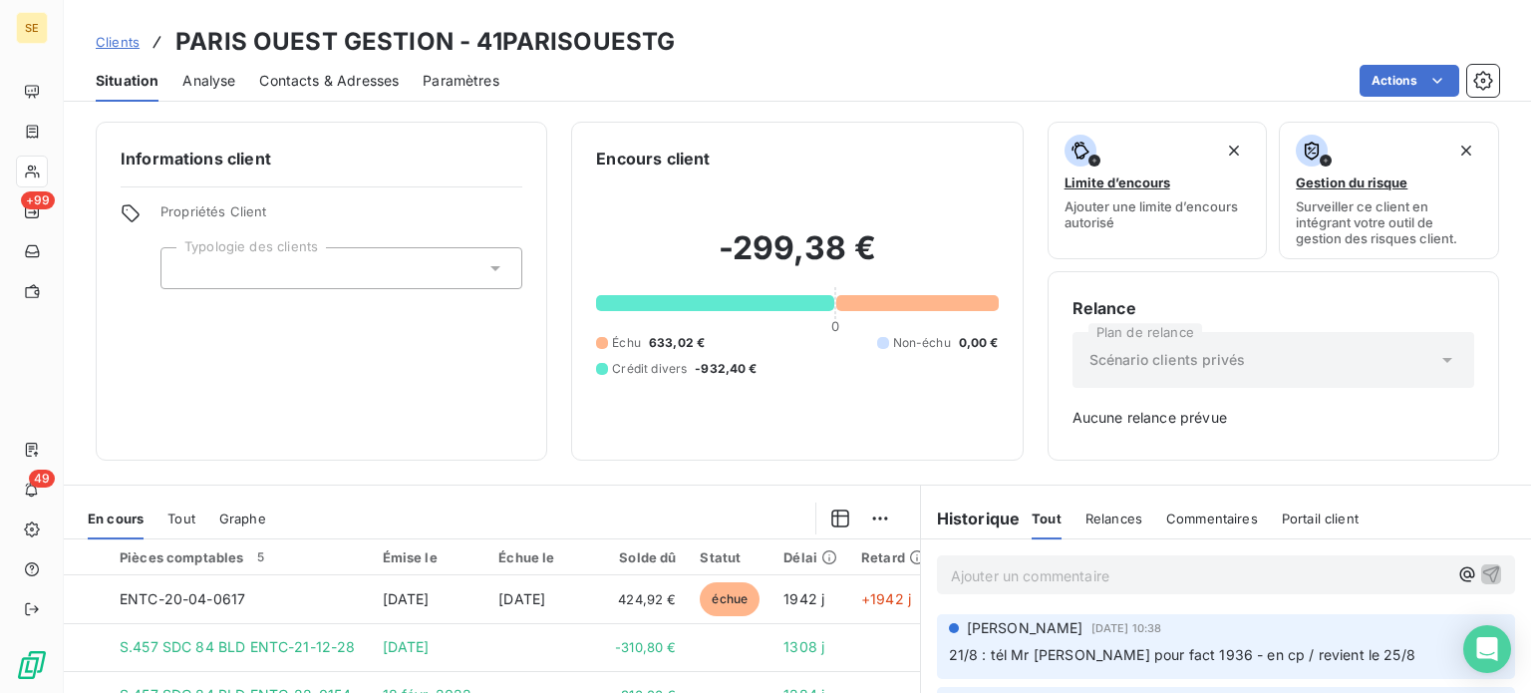
scroll to position [288, 0]
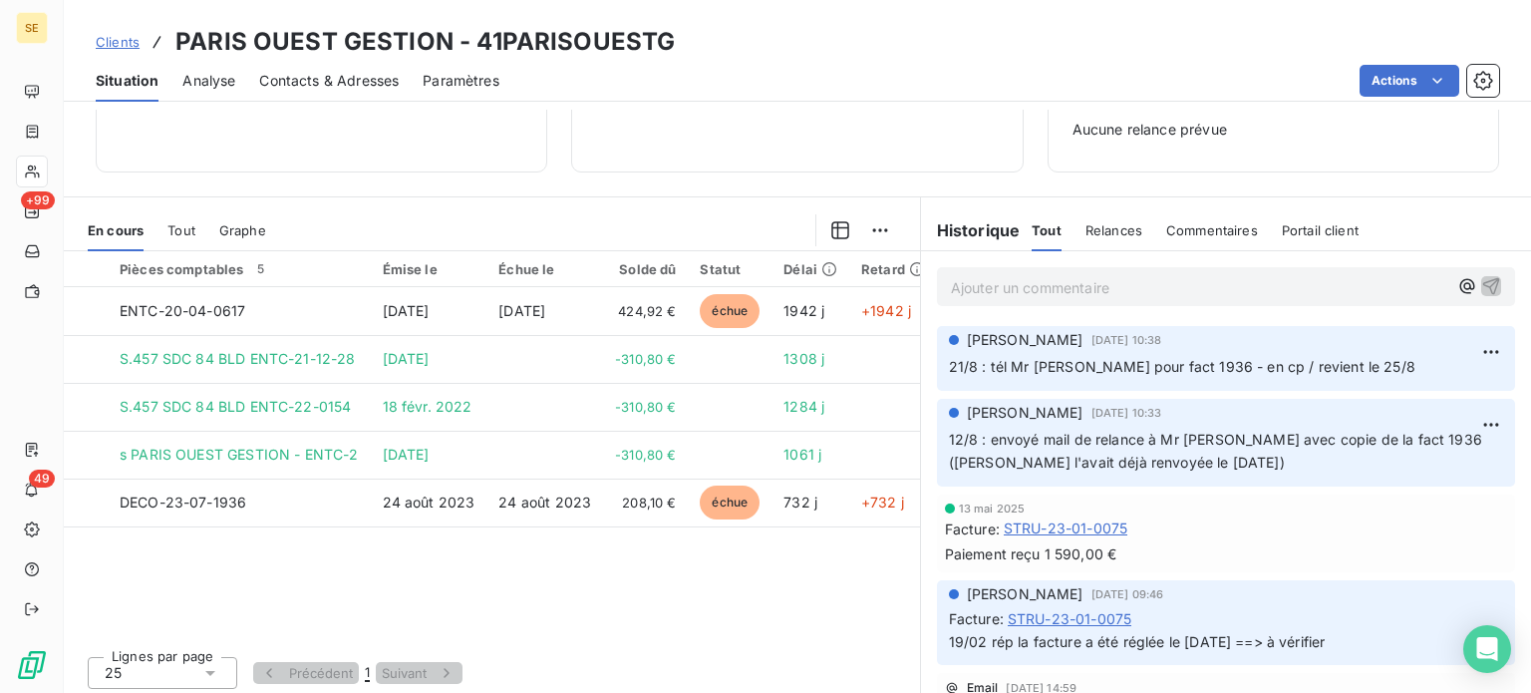
click at [356, 82] on span "Contacts & Adresses" at bounding box center [329, 81] width 140 height 20
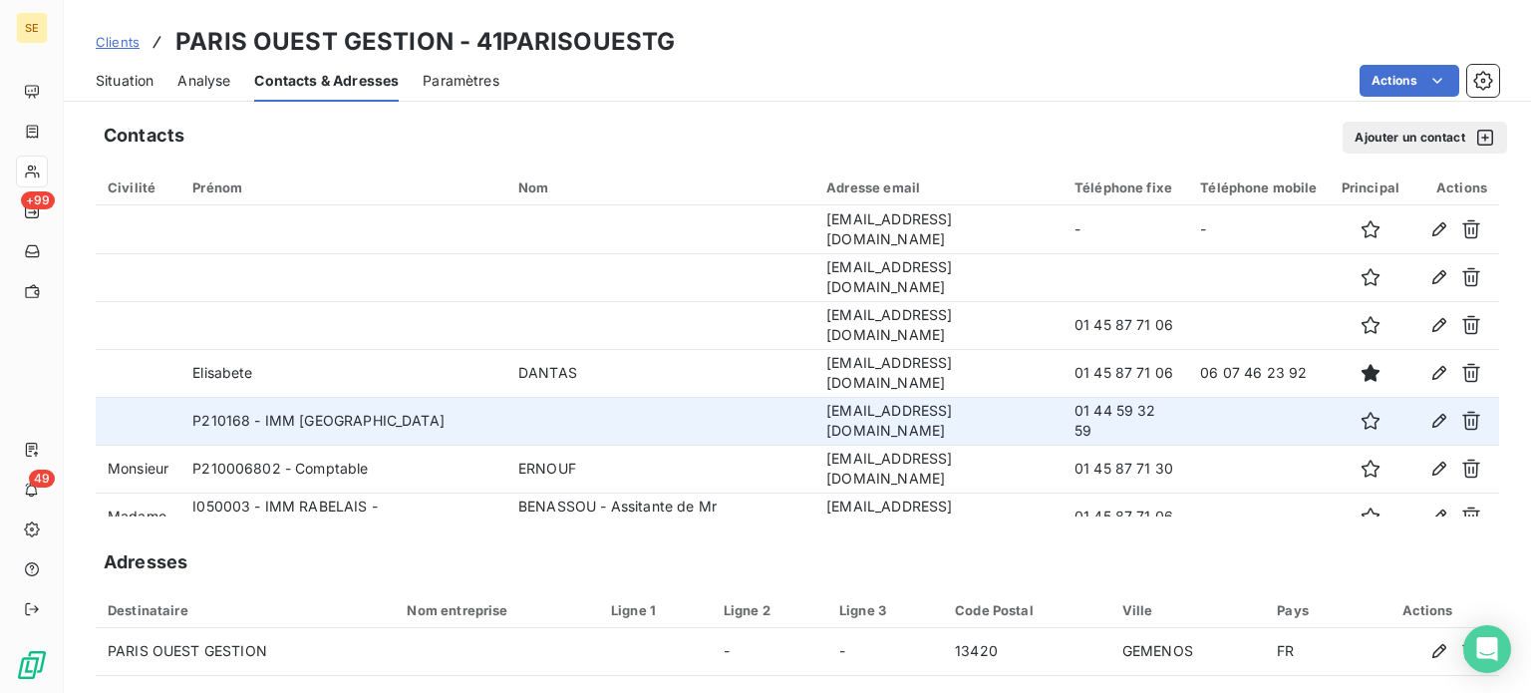
scroll to position [24, 0]
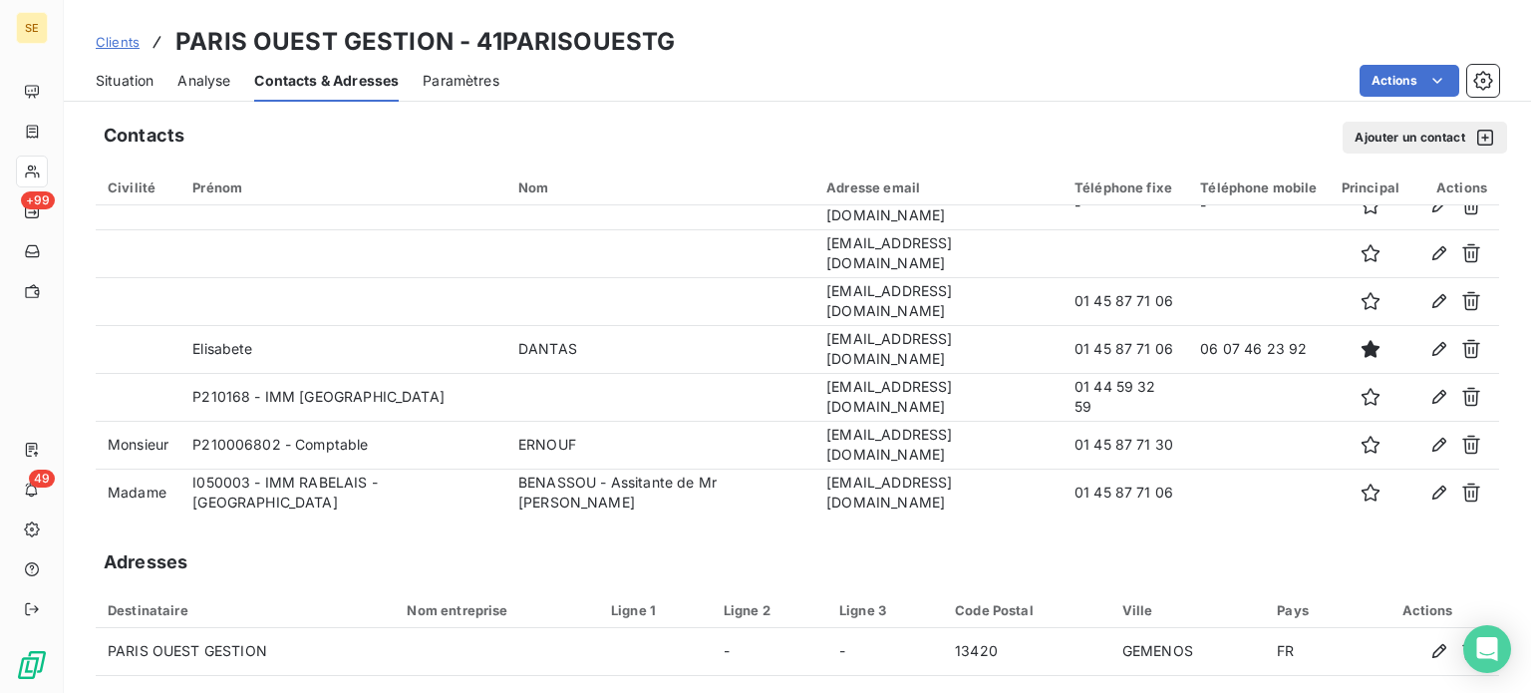
click at [102, 82] on span "Situation" at bounding box center [125, 81] width 58 height 20
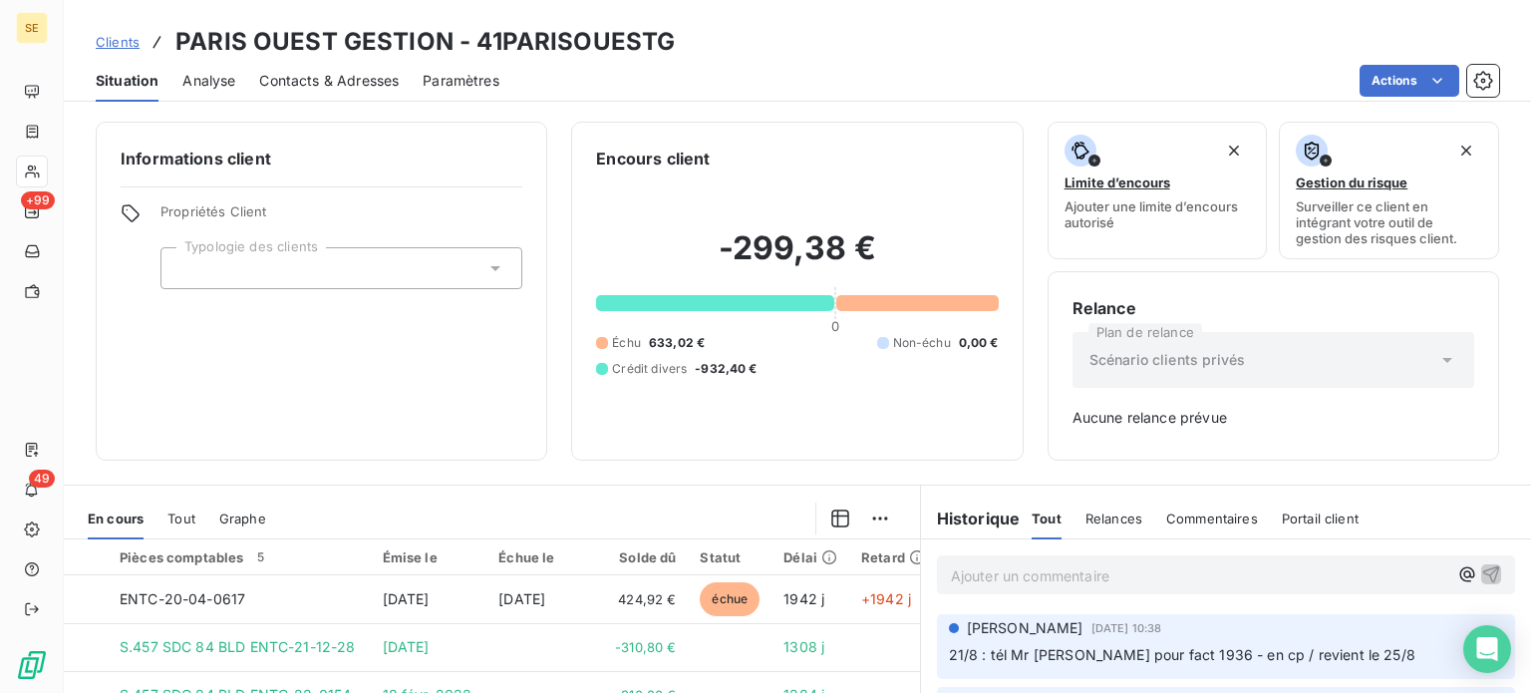
click at [120, 39] on span "Clients" at bounding box center [118, 42] width 44 height 16
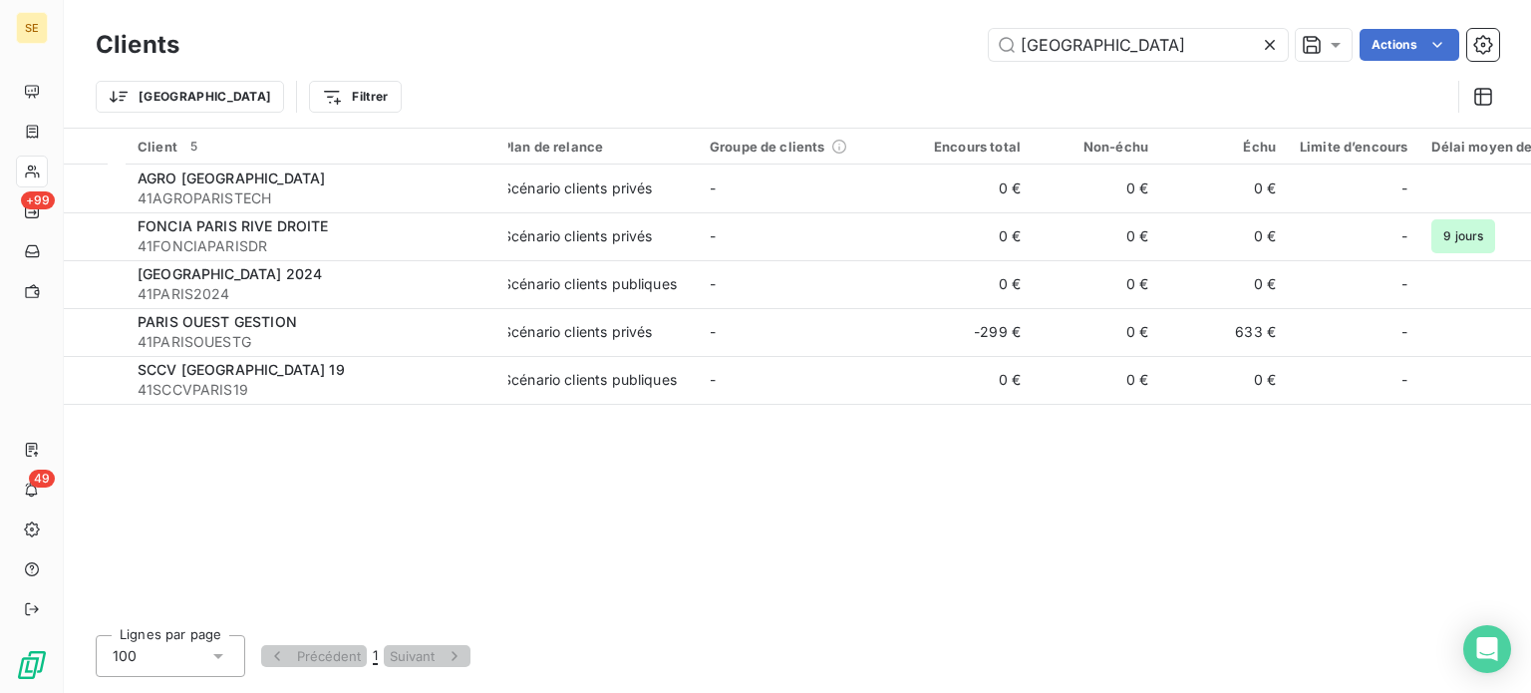
drag, startPoint x: 1114, startPoint y: 38, endPoint x: 790, endPoint y: 46, distance: 324.1
click at [796, 47] on div "paris Actions" at bounding box center [851, 45] width 1296 height 32
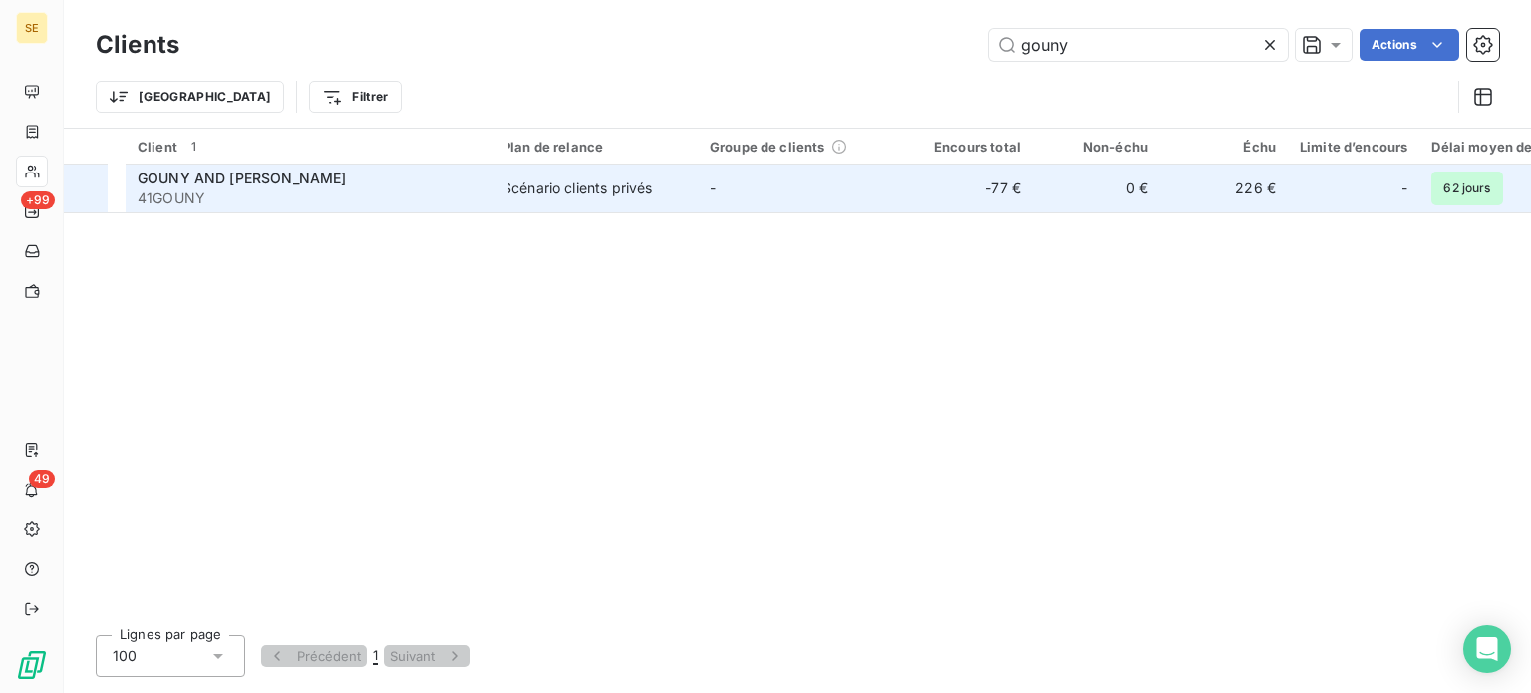
type input "gouny"
click at [512, 178] on td "Scénario clients privés" at bounding box center [593, 188] width 207 height 48
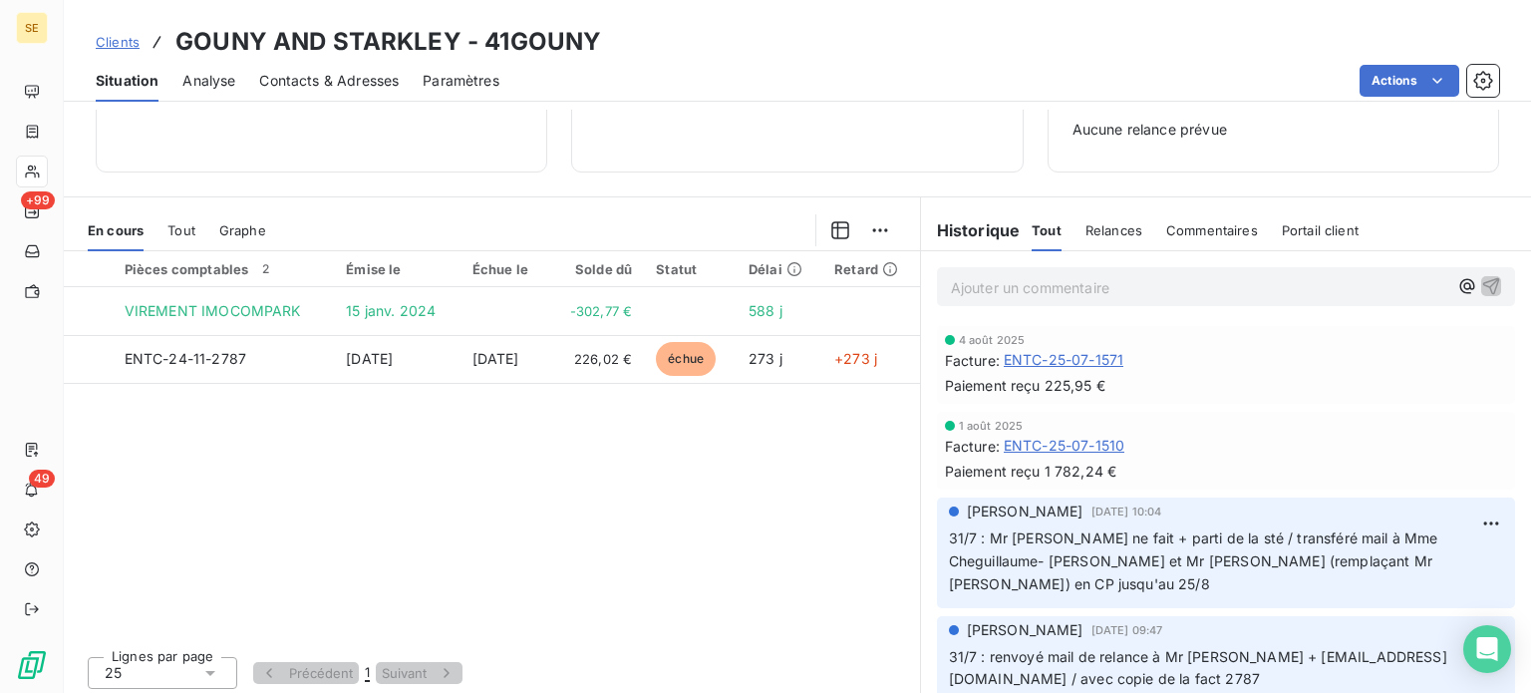
scroll to position [100, 0]
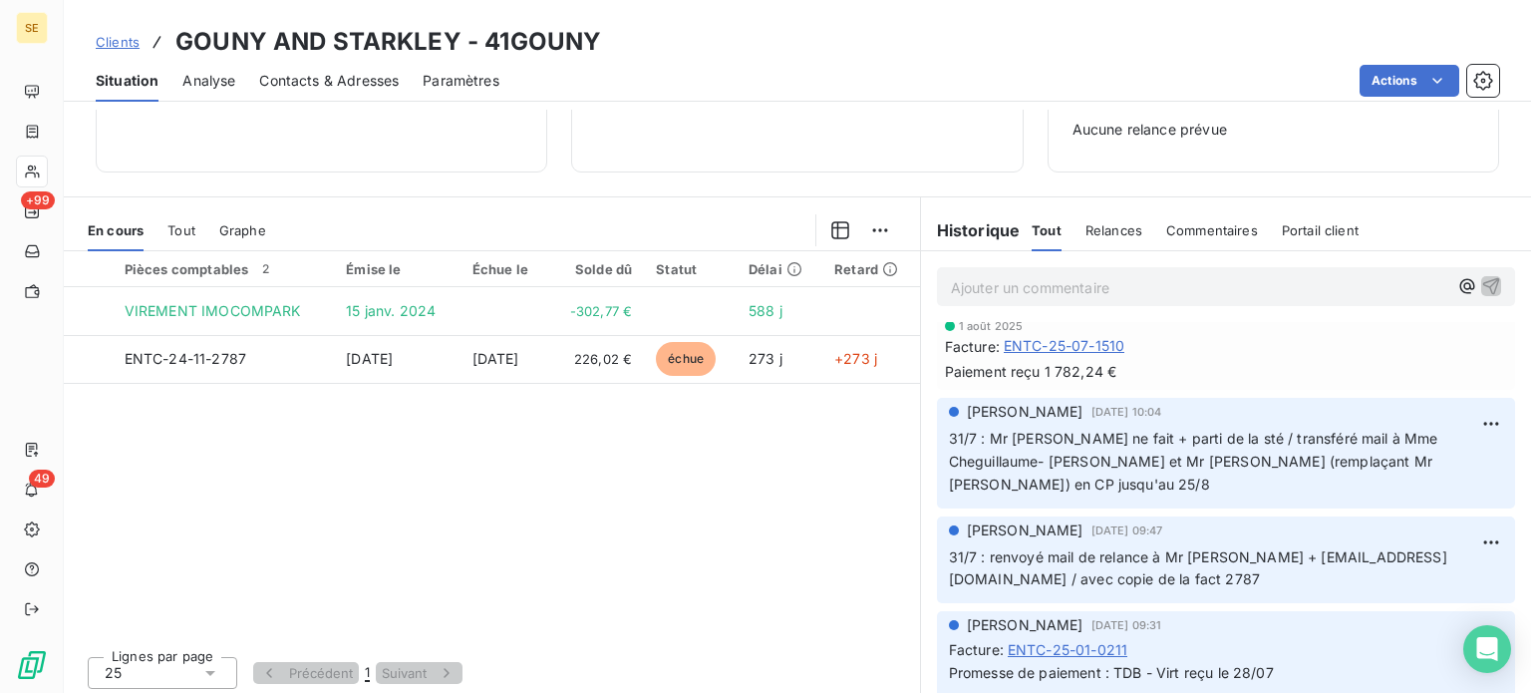
click at [299, 79] on span "Contacts & Adresses" at bounding box center [329, 81] width 140 height 20
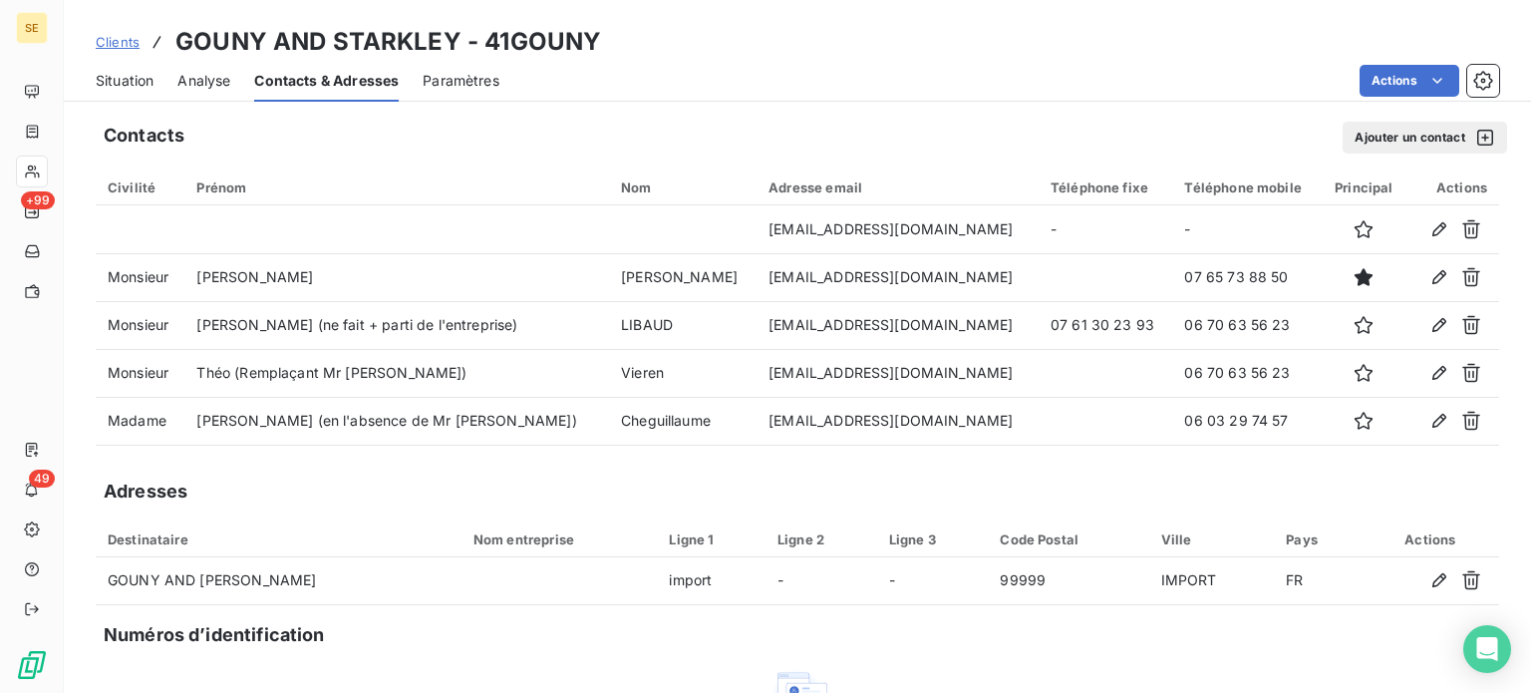
drag, startPoint x: 128, startPoint y: 80, endPoint x: 132, endPoint y: 103, distance: 23.3
click at [128, 80] on span "Situation" at bounding box center [125, 81] width 58 height 20
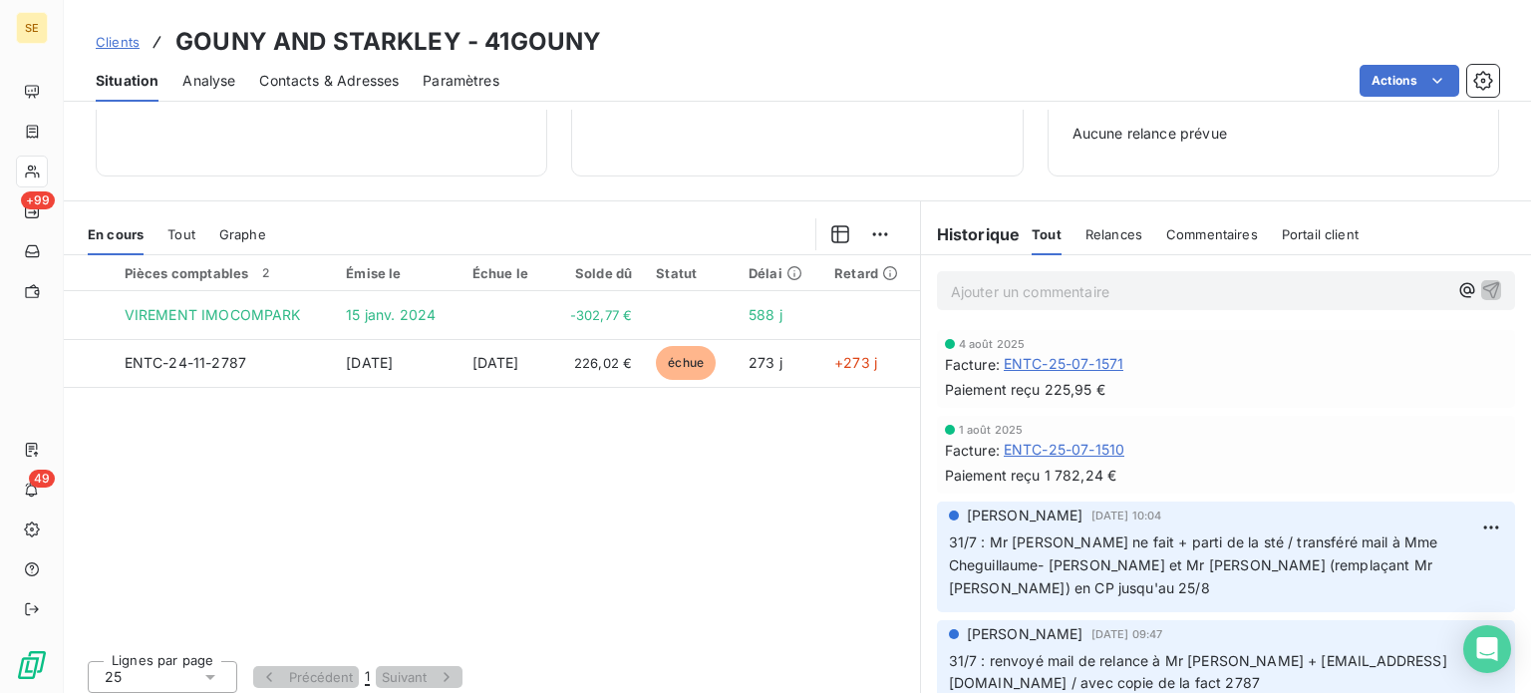
scroll to position [288, 0]
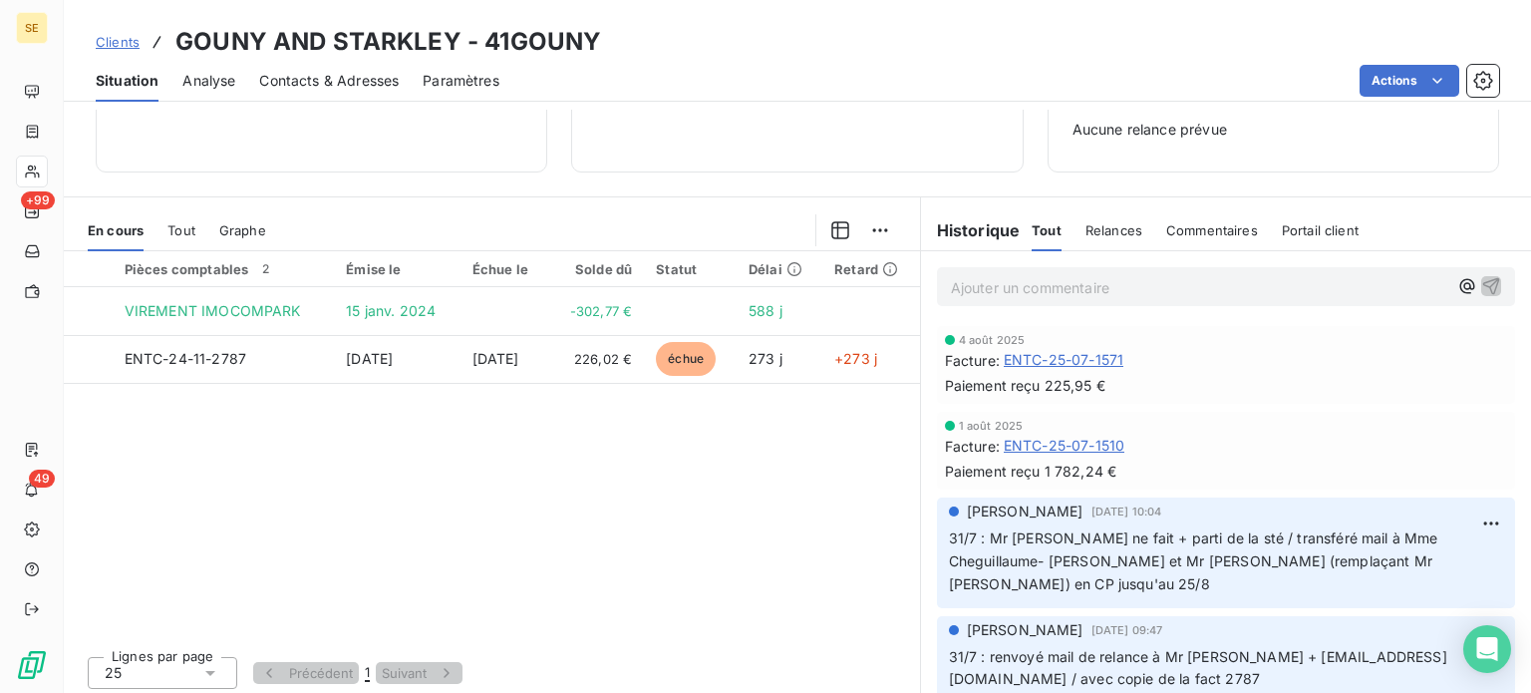
click at [1177, 283] on p "Ajouter un commentaire ﻿" at bounding box center [1200, 287] width 498 height 25
click at [1481, 282] on icon "button" at bounding box center [1491, 285] width 20 height 20
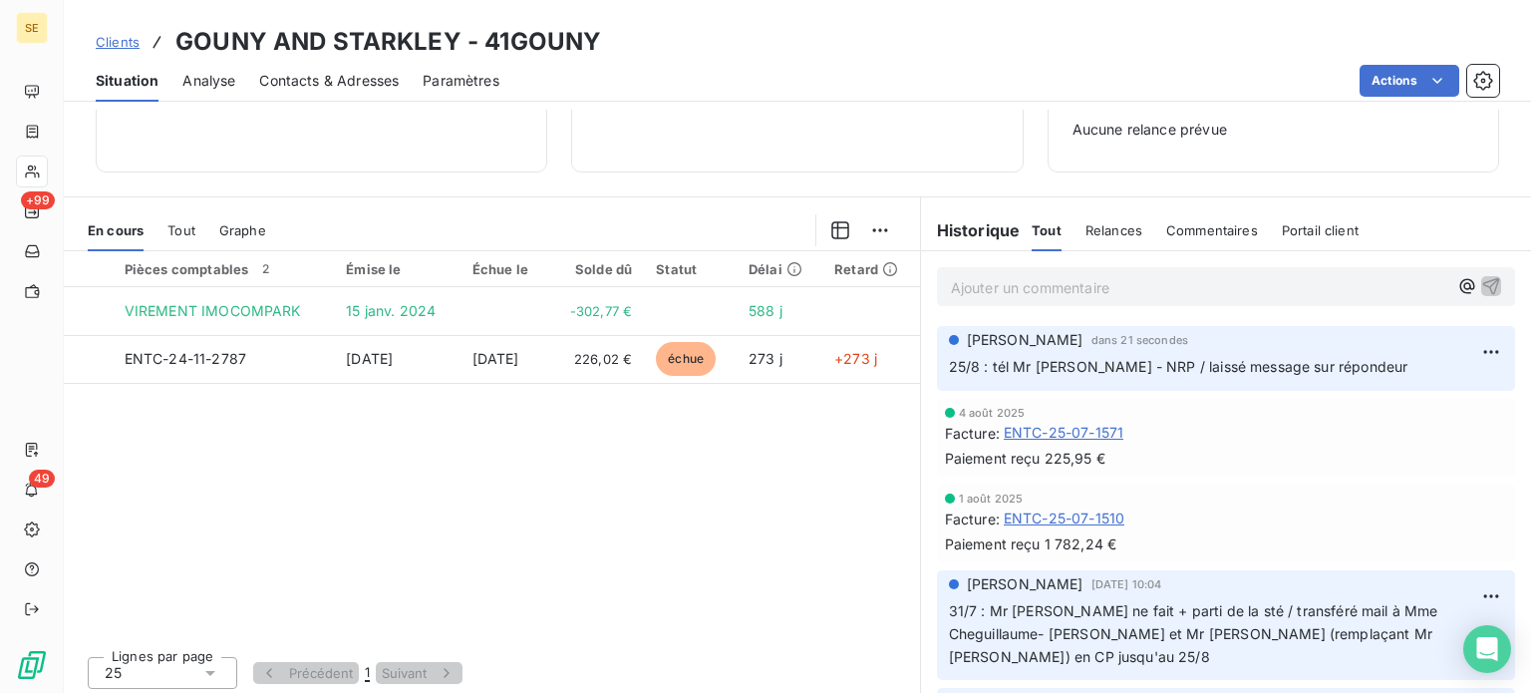
click at [118, 35] on span "Clients" at bounding box center [118, 42] width 44 height 16
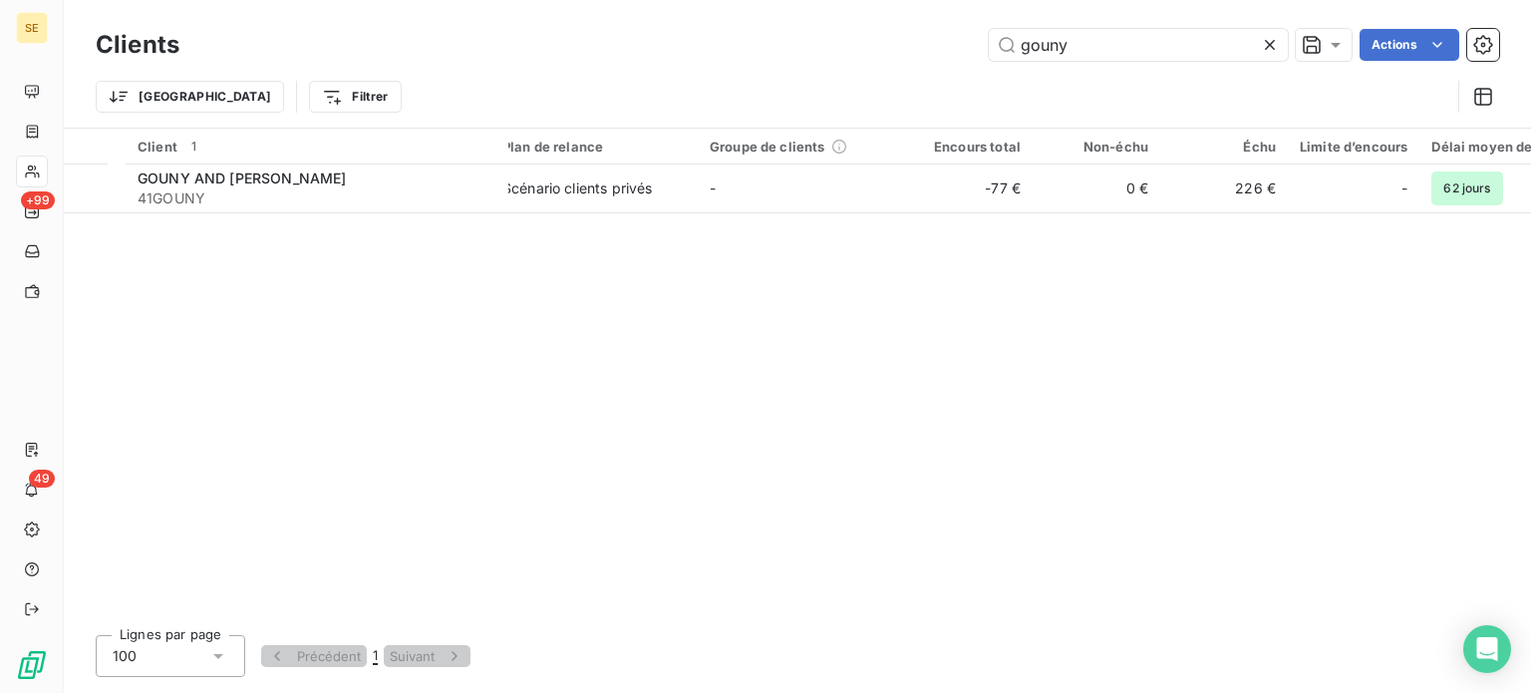
drag, startPoint x: 1114, startPoint y: 42, endPoint x: 767, endPoint y: 48, distance: 347.0
click at [767, 48] on div "gouny Actions" at bounding box center [851, 45] width 1296 height 32
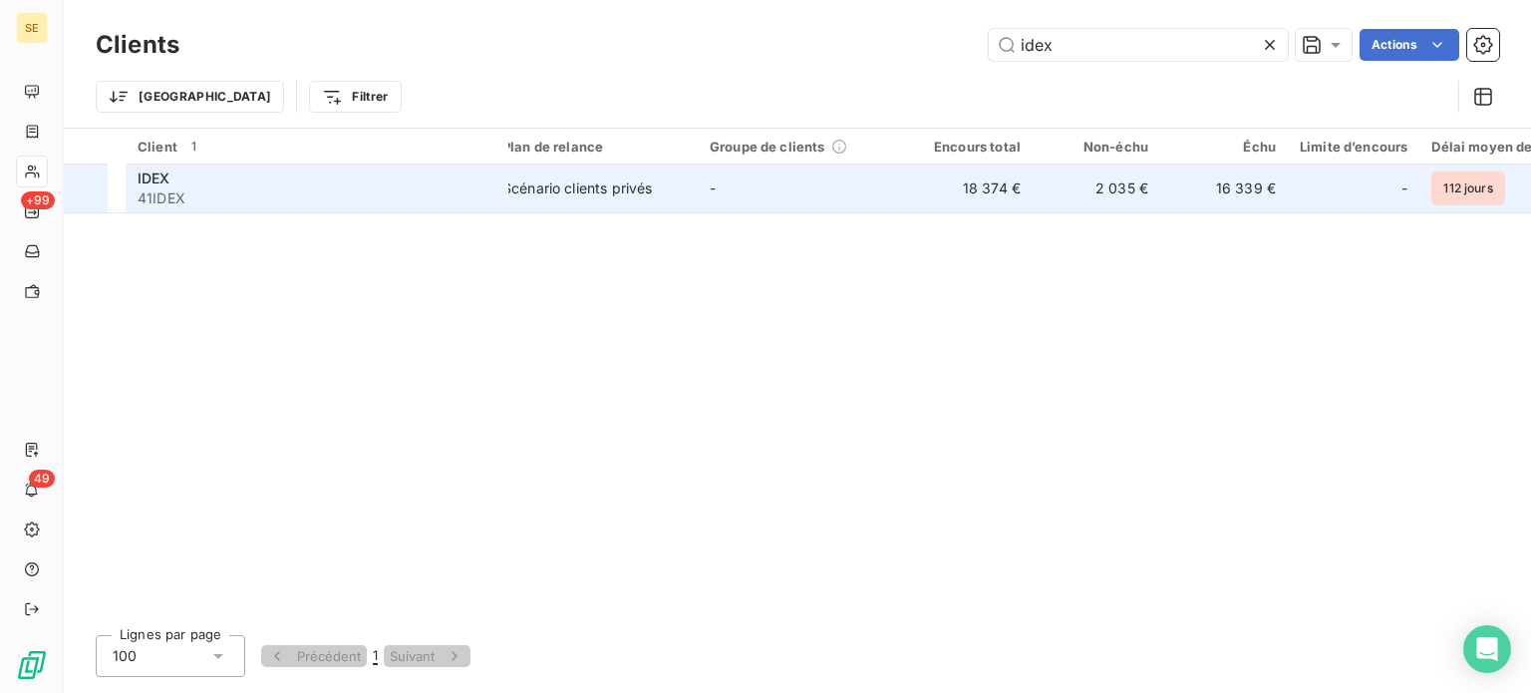
type input "idex"
click at [645, 178] on div "Scénario clients privés" at bounding box center [577, 188] width 150 height 20
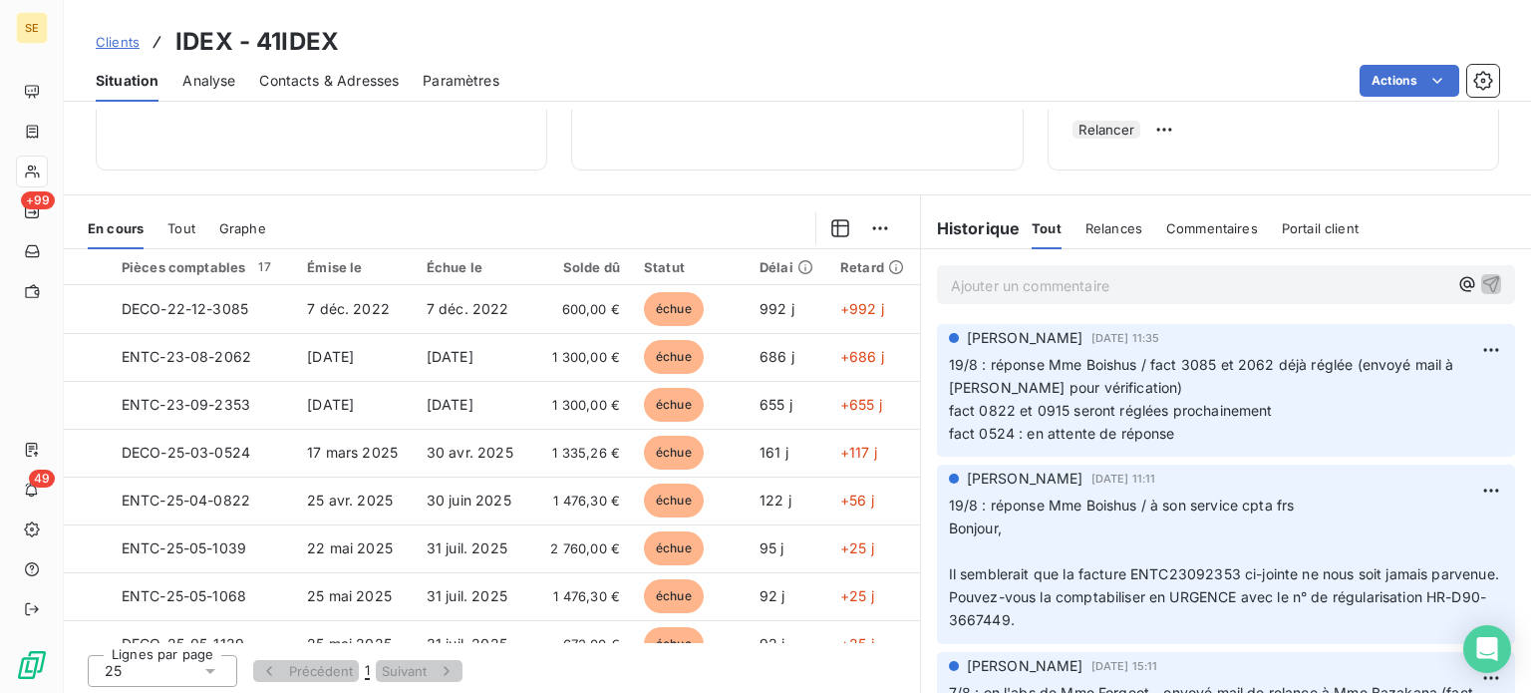
scroll to position [100, 0]
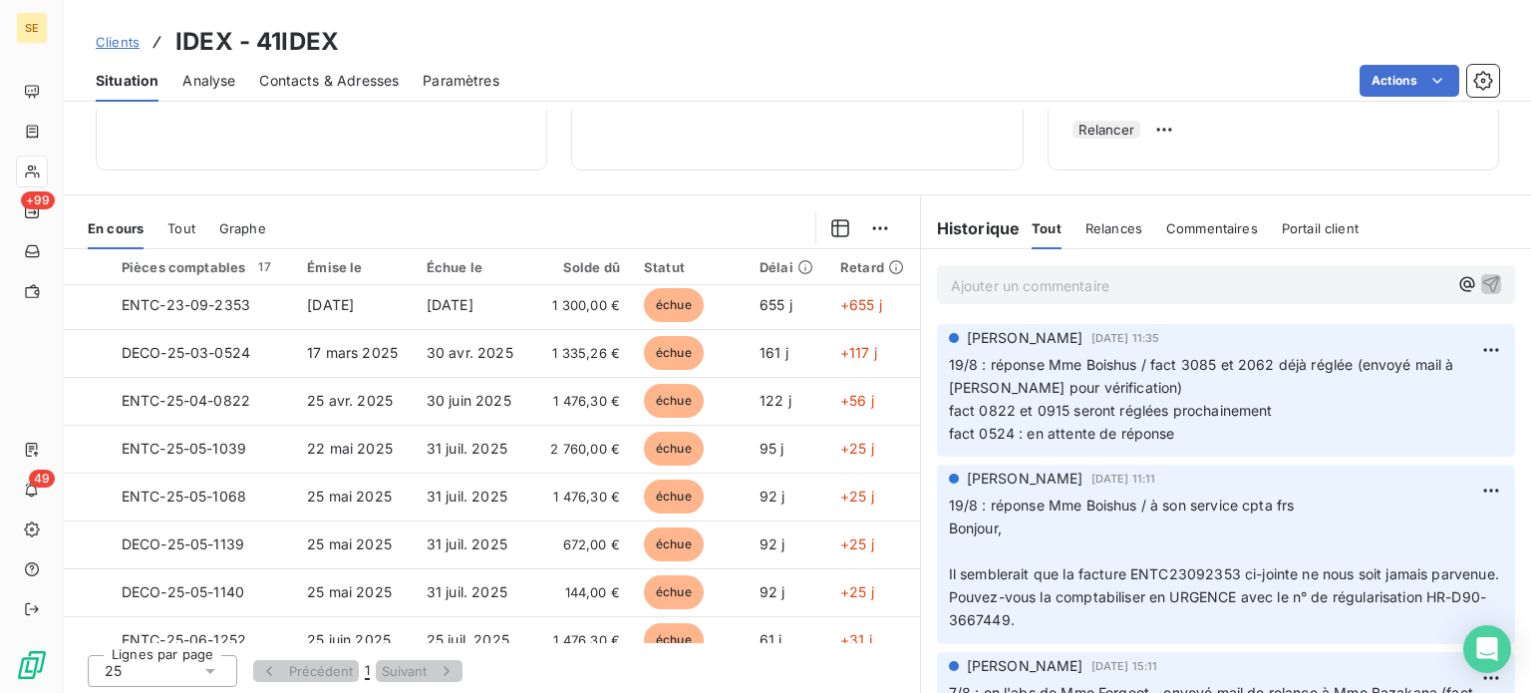
click at [126, 39] on span "Clients" at bounding box center [118, 42] width 44 height 16
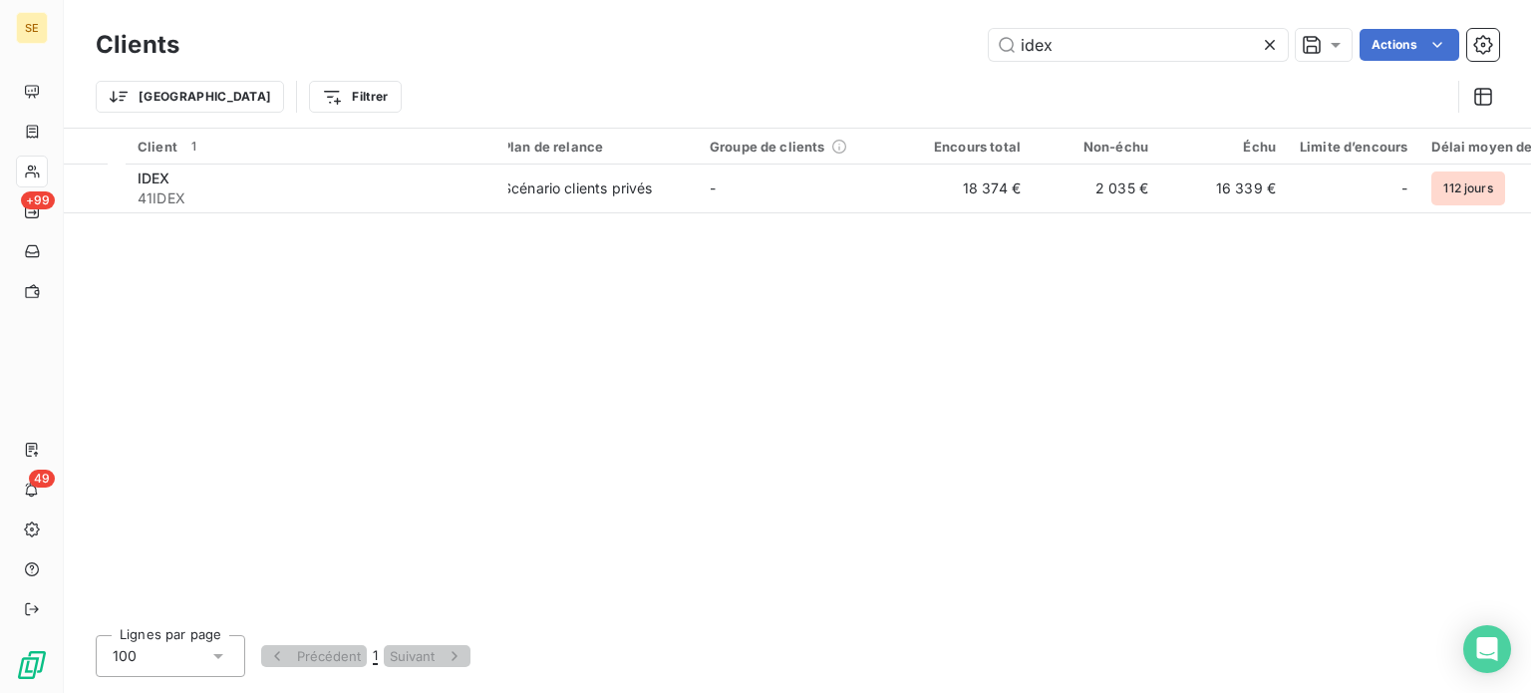
drag, startPoint x: 1085, startPoint y: 44, endPoint x: 926, endPoint y: 49, distance: 158.6
click at [930, 50] on div "idex Actions" at bounding box center [851, 45] width 1296 height 32
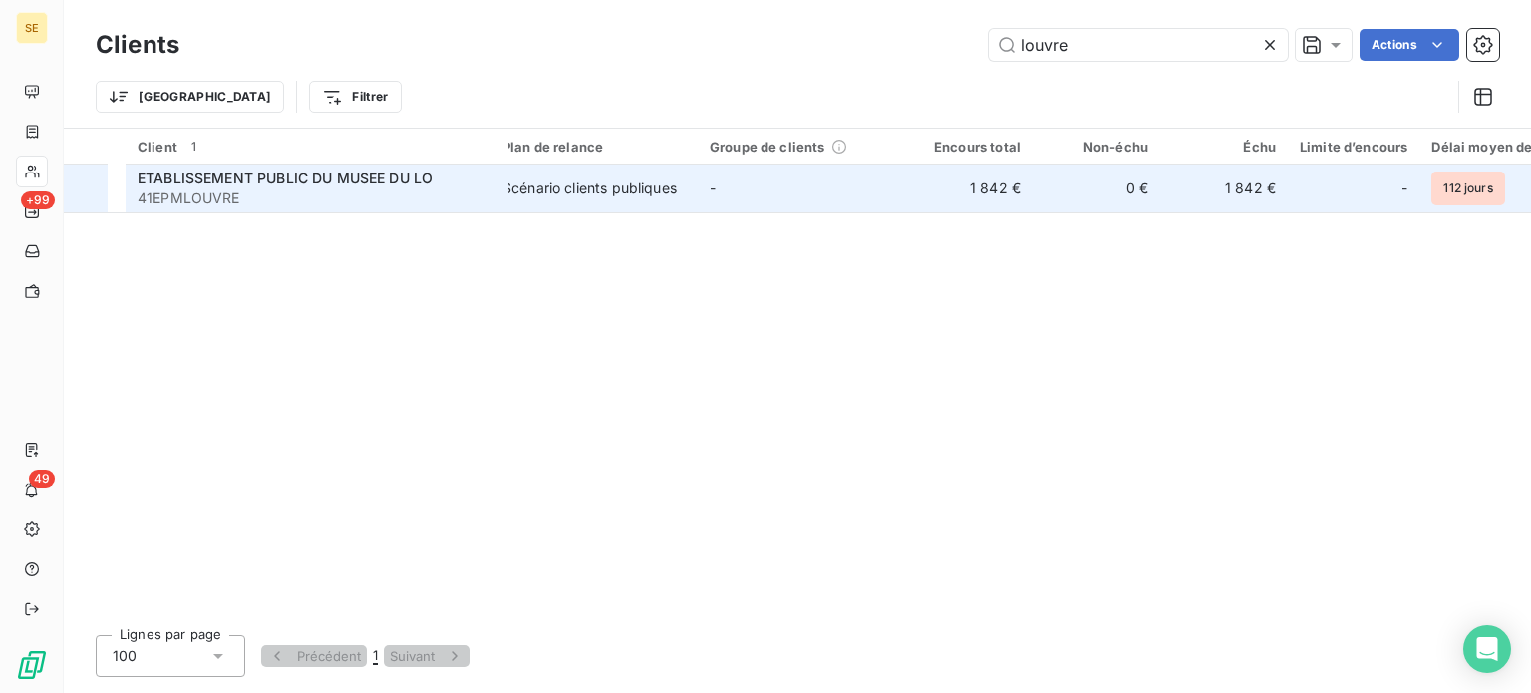
type input "louvre"
click at [677, 195] on div "Scénario clients publiques" at bounding box center [589, 188] width 174 height 20
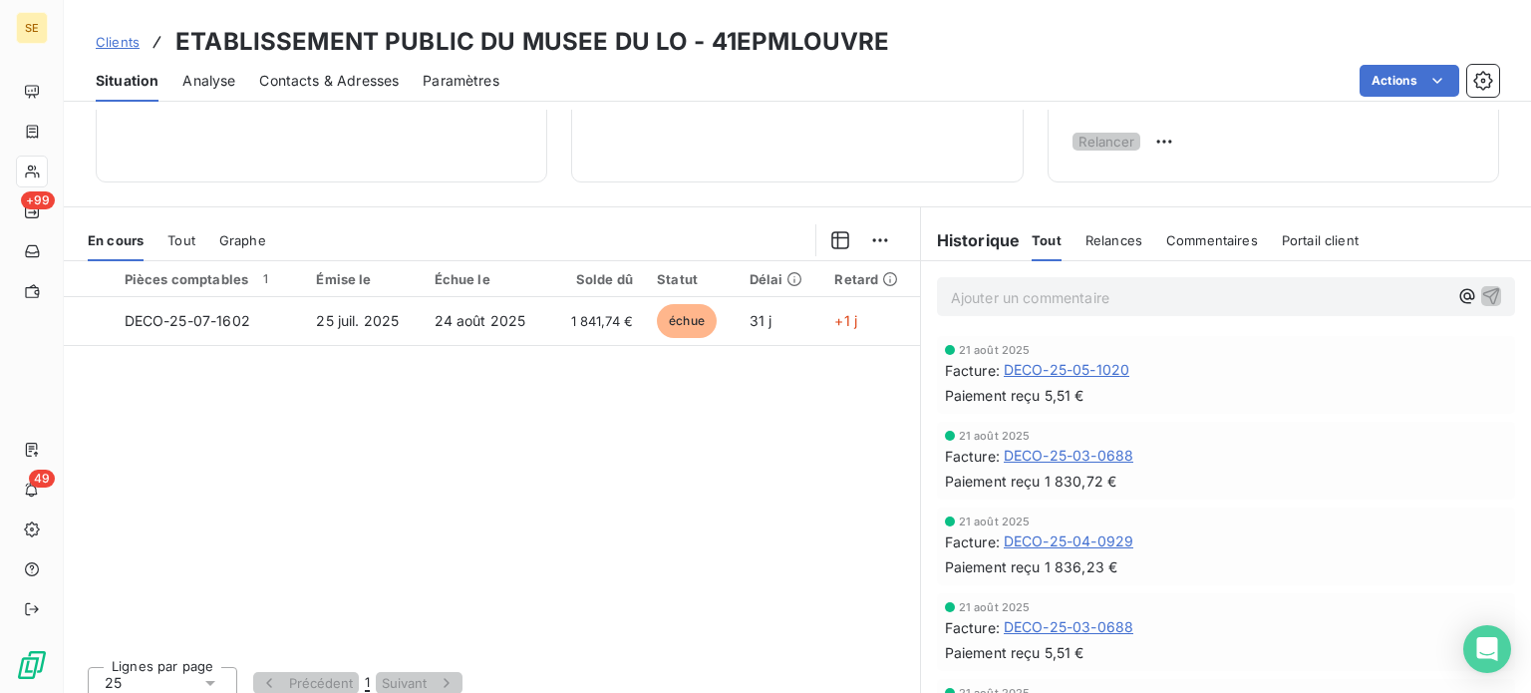
scroll to position [359, 0]
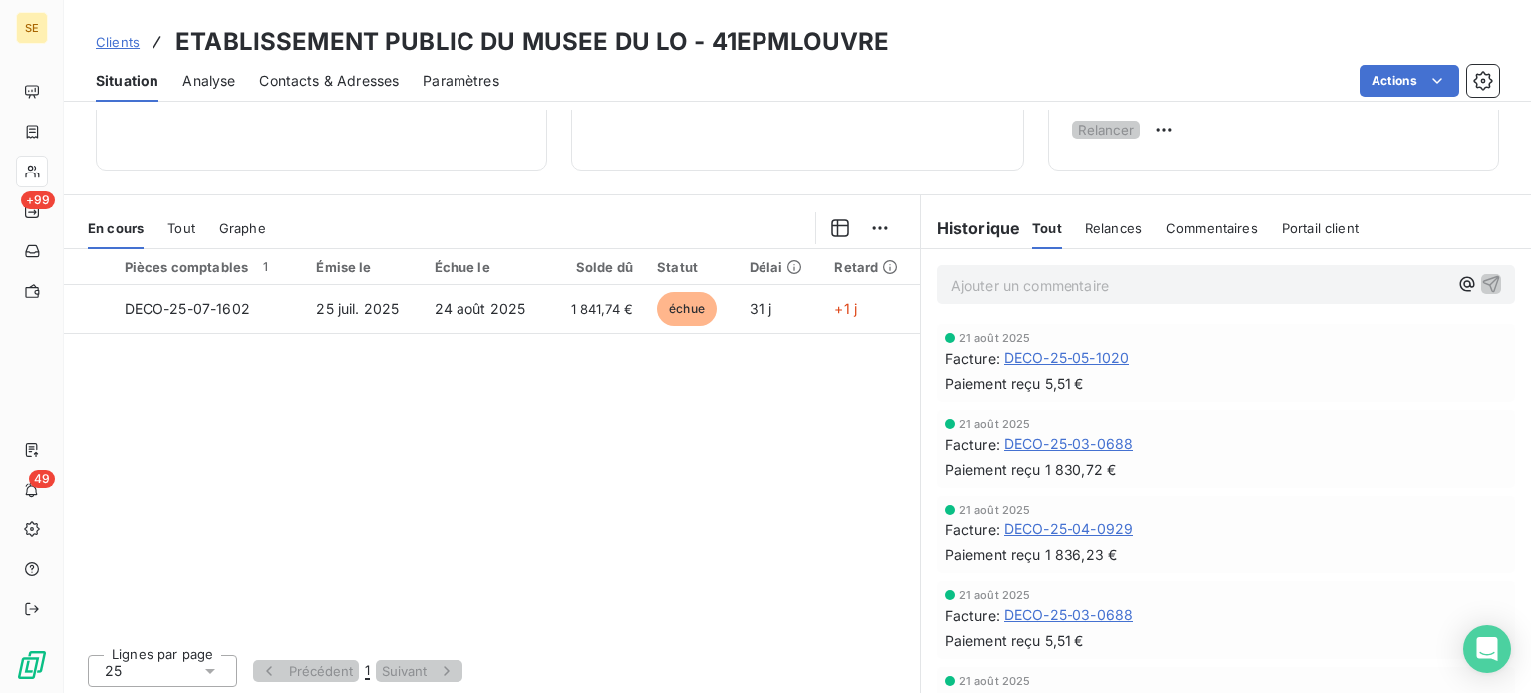
click at [117, 41] on span "Clients" at bounding box center [118, 42] width 44 height 16
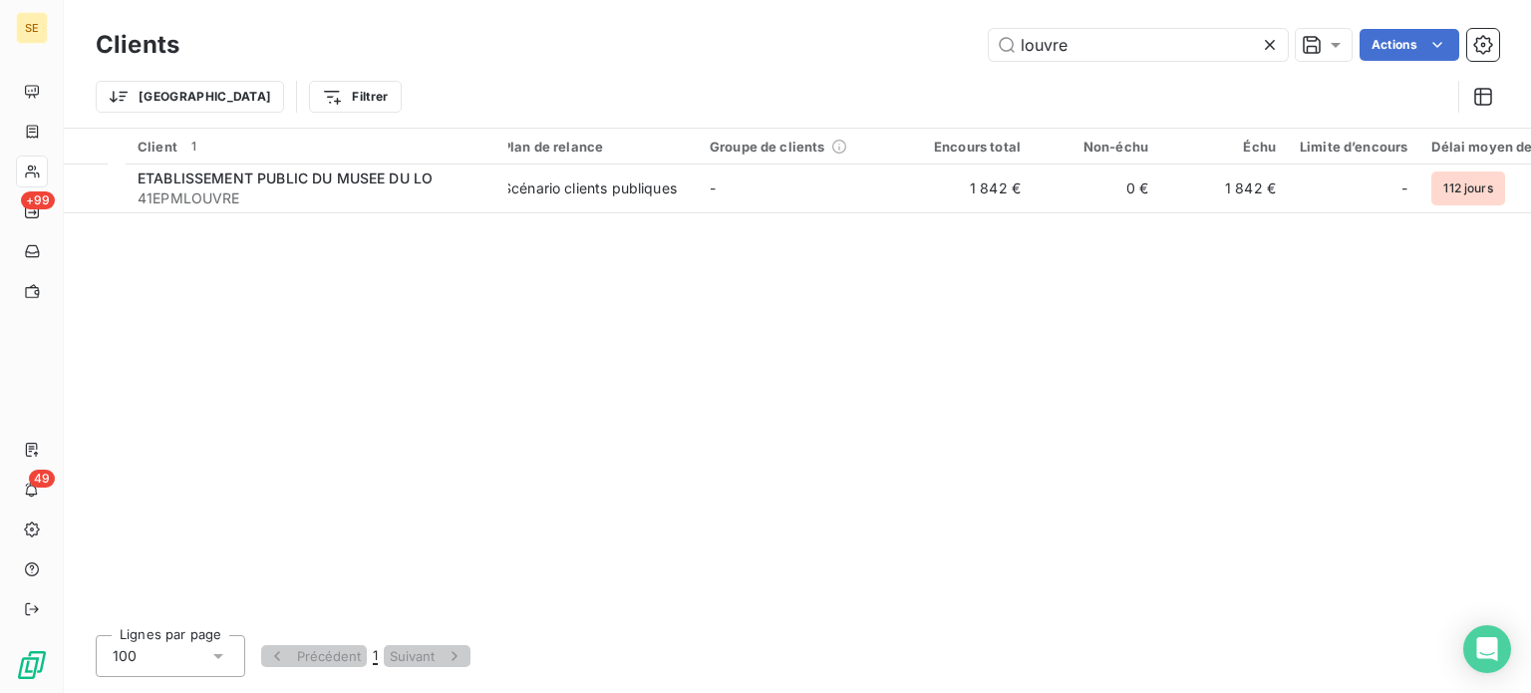
drag, startPoint x: 1082, startPoint y: 43, endPoint x: 835, endPoint y: 40, distance: 246.3
click at [838, 42] on div "louvre Actions" at bounding box center [851, 45] width 1296 height 32
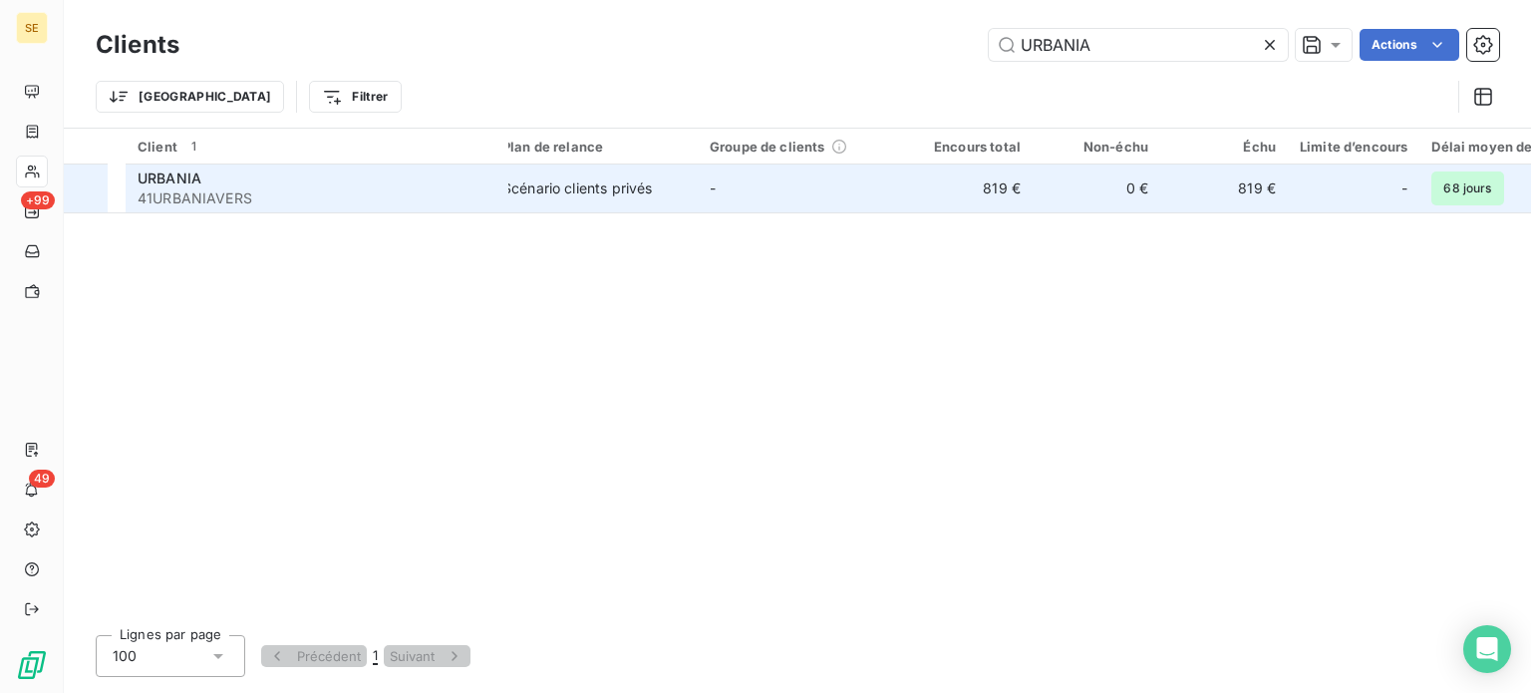
type input "URBANIA"
click at [574, 186] on div "Scénario clients privés" at bounding box center [577, 188] width 150 height 20
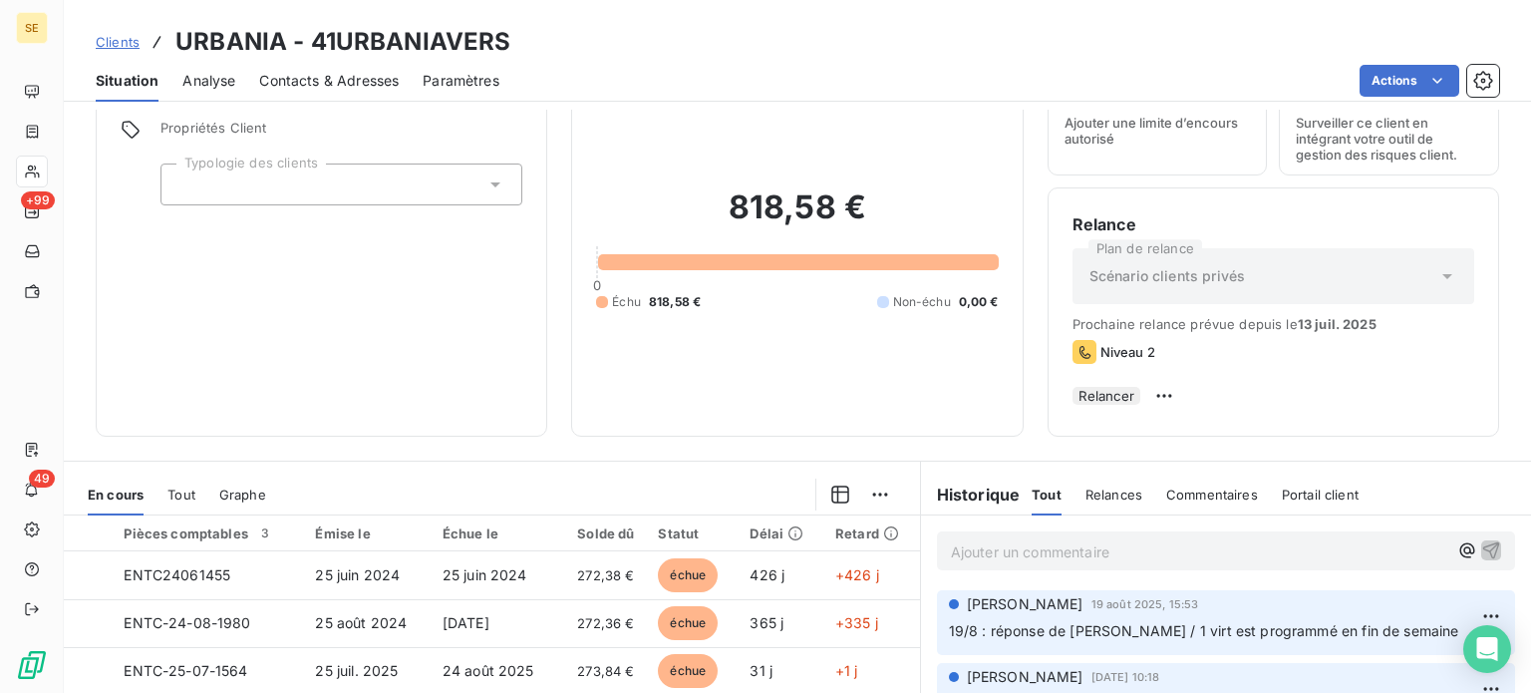
scroll to position [299, 0]
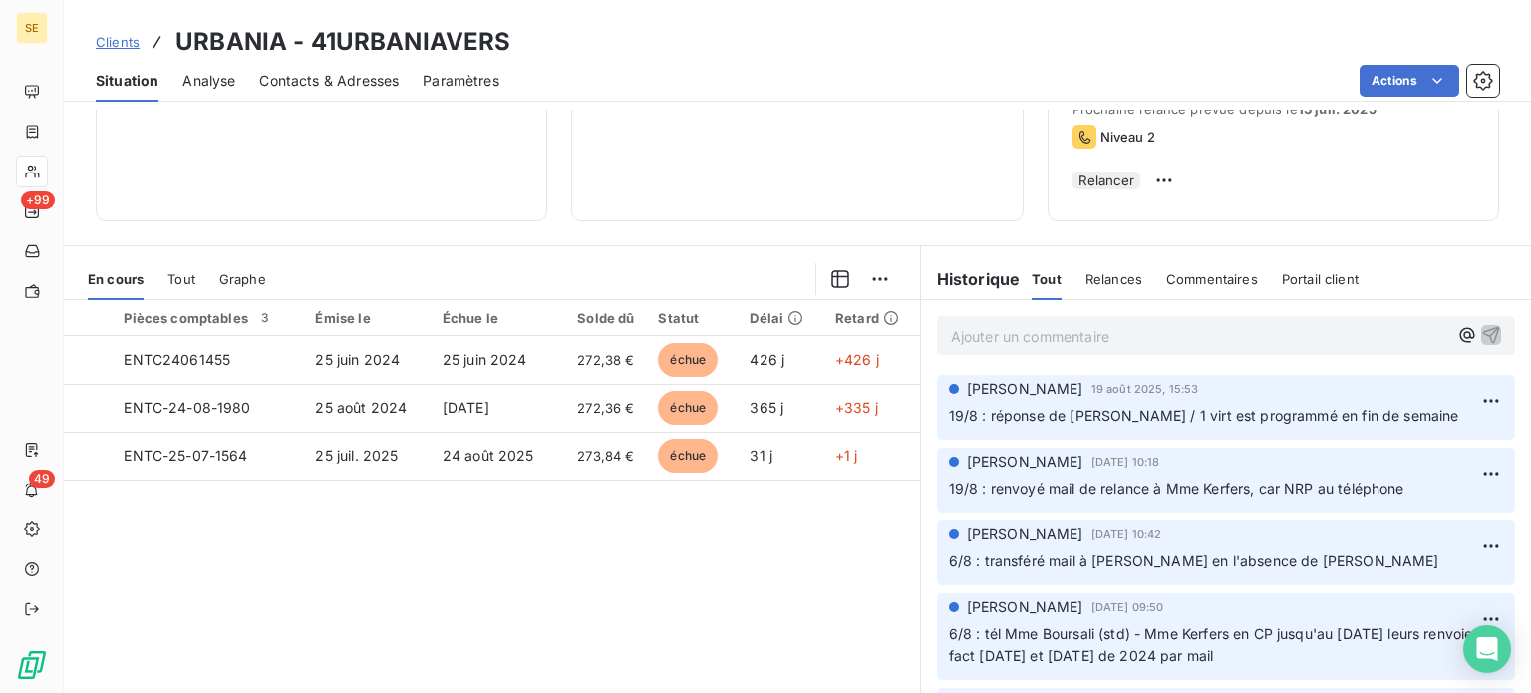
click at [112, 38] on span "Clients" at bounding box center [118, 42] width 44 height 16
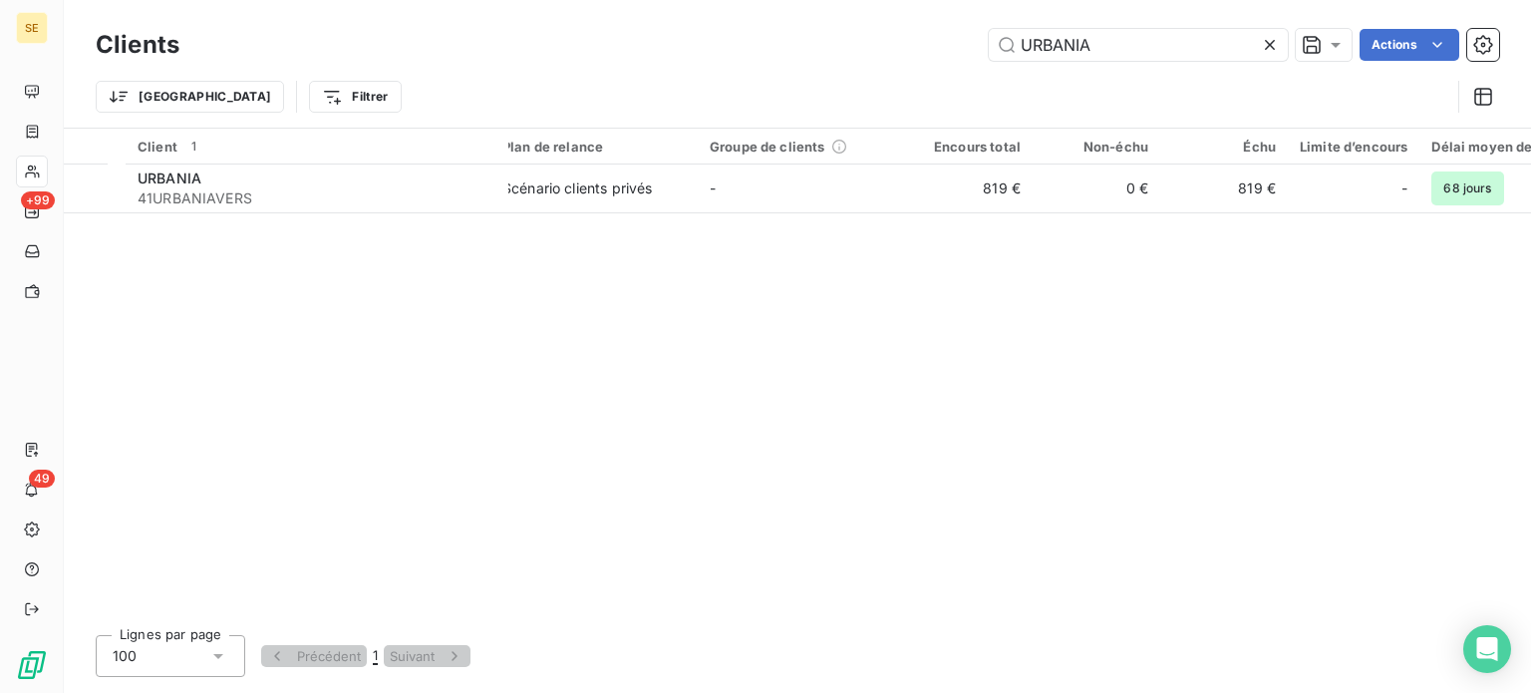
drag, startPoint x: 1098, startPoint y: 50, endPoint x: 838, endPoint y: 50, distance: 259.2
click at [838, 50] on div "URBANIA Actions" at bounding box center [851, 45] width 1296 height 32
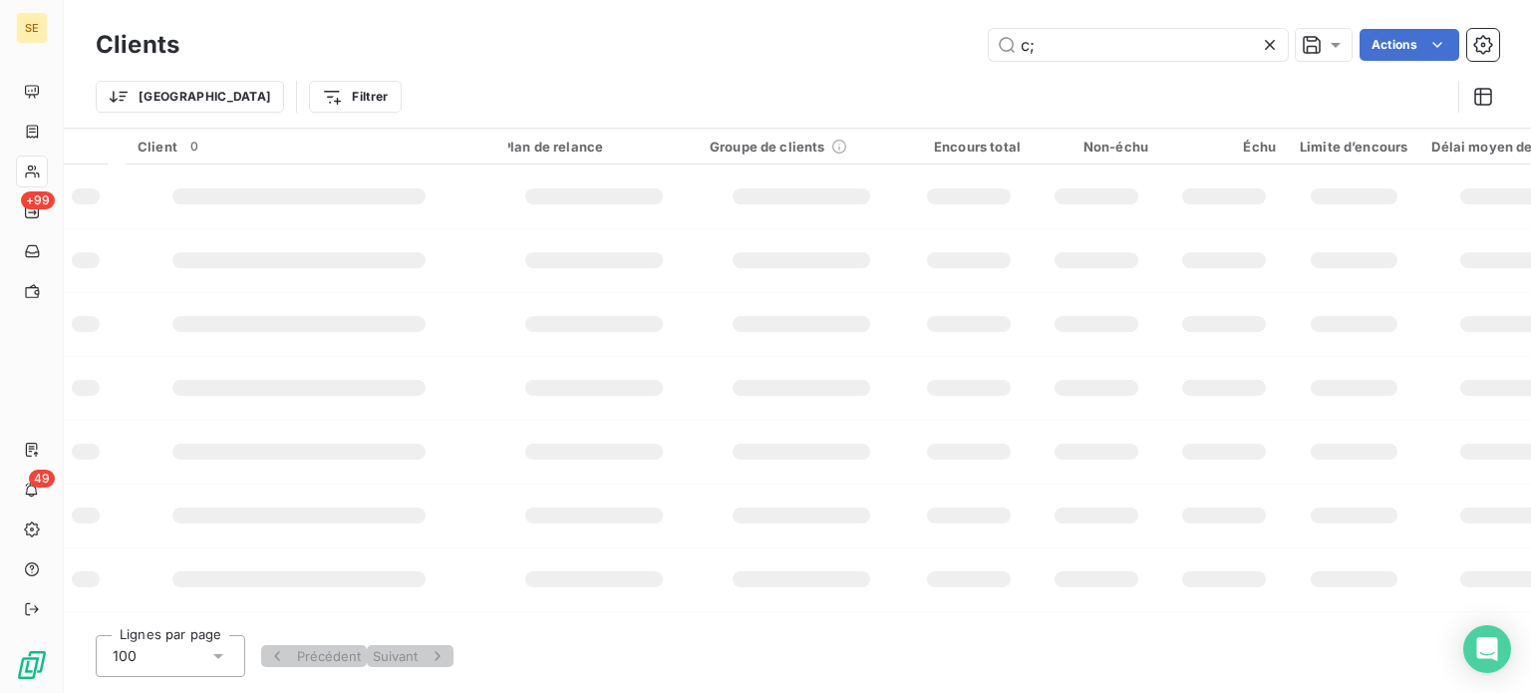
type input "c"
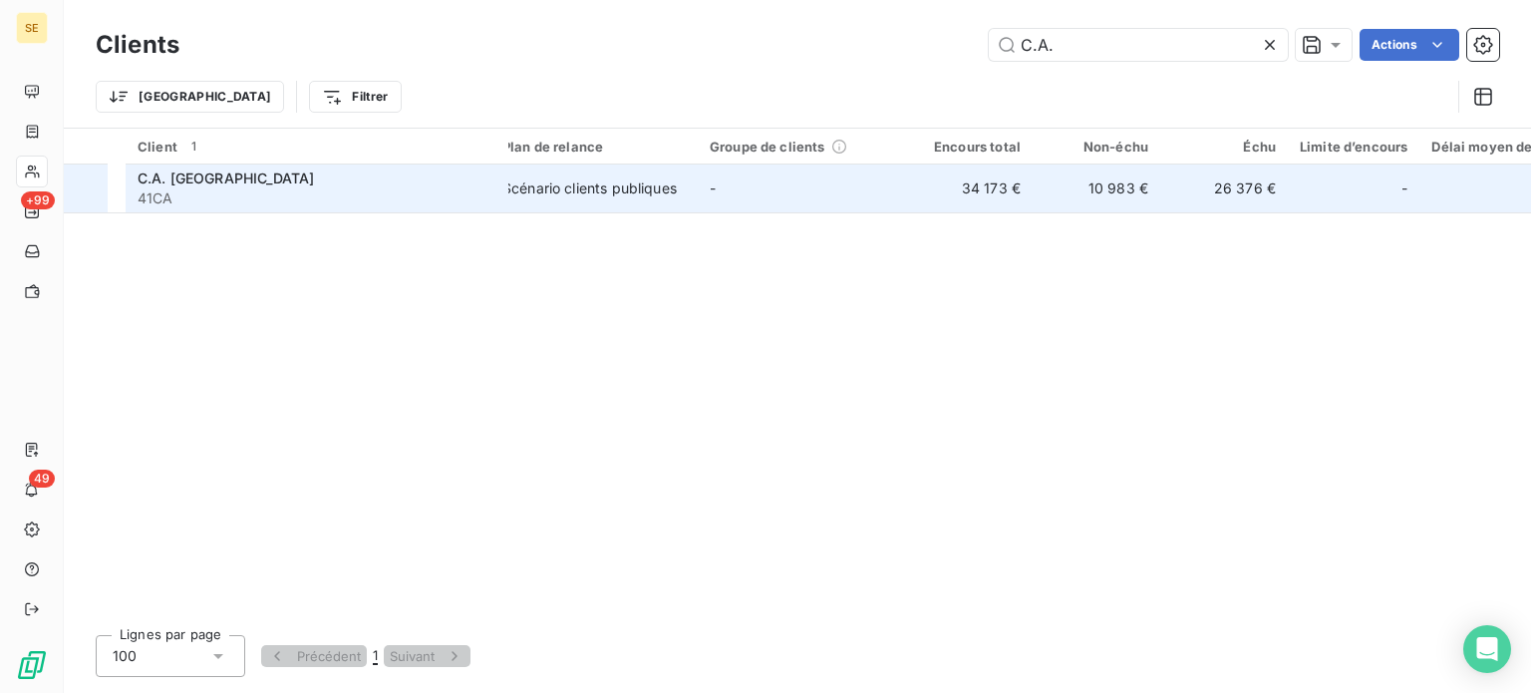
type input "C.A."
click at [258, 178] on div "C.A. [GEOGRAPHIC_DATA]" at bounding box center [317, 178] width 359 height 20
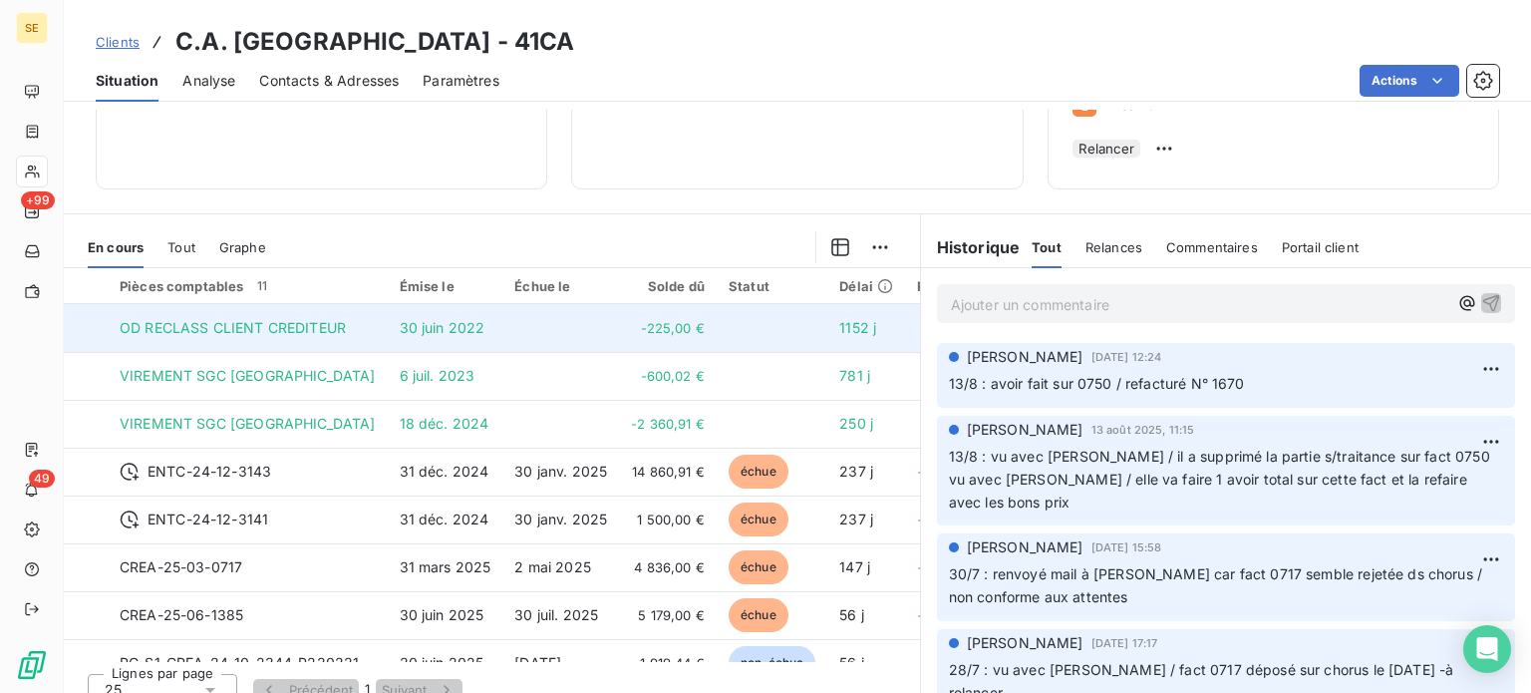
scroll to position [359, 0]
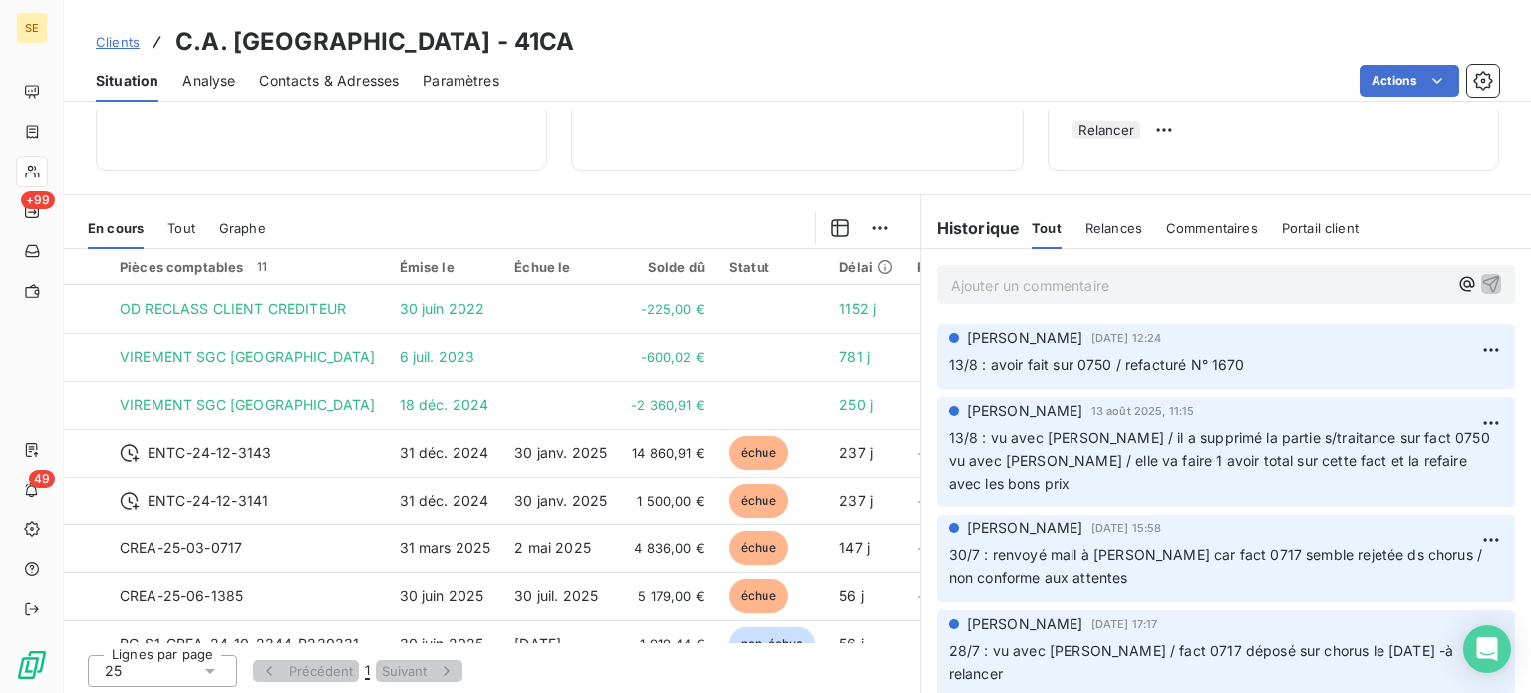
click at [111, 32] on link "Clients" at bounding box center [118, 42] width 44 height 20
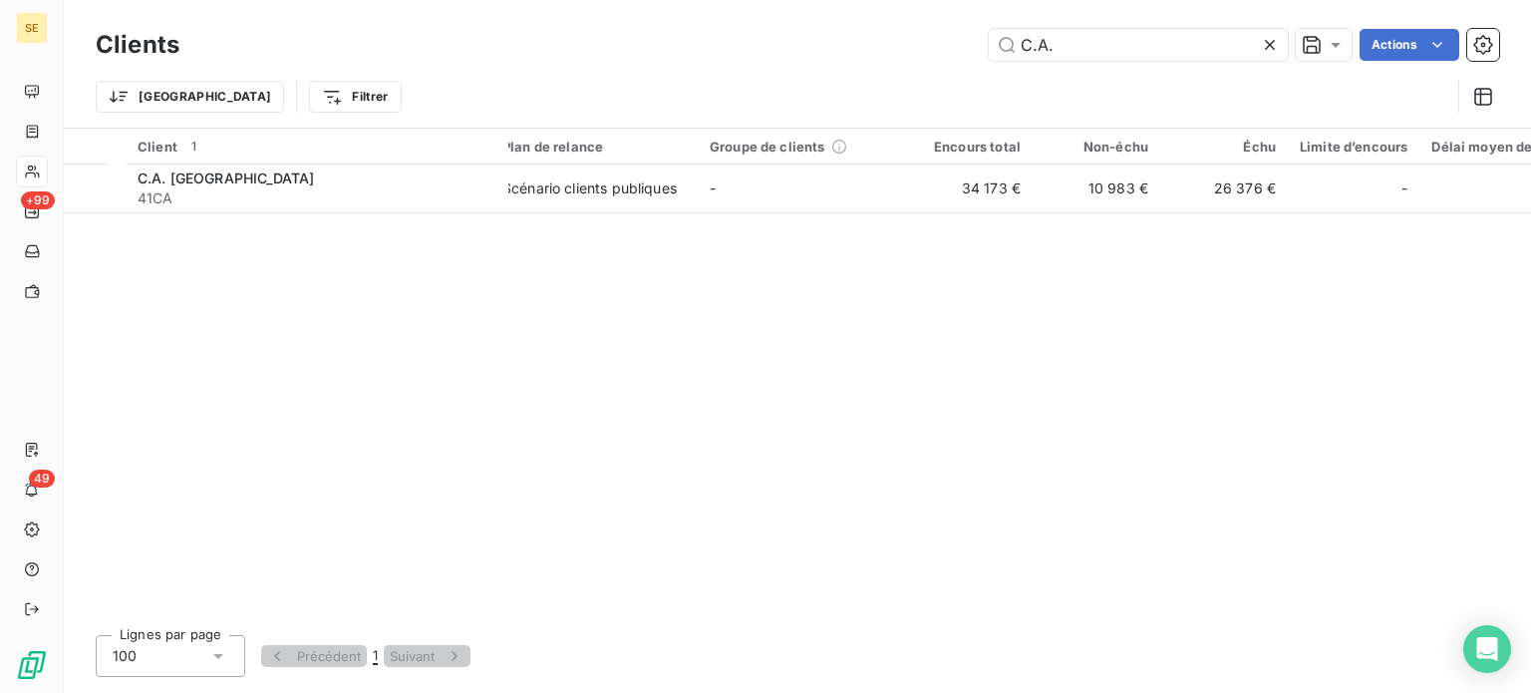
drag, startPoint x: 1121, startPoint y: 44, endPoint x: 747, endPoint y: 59, distance: 374.2
click at [752, 59] on div "C.A. Actions" at bounding box center [851, 45] width 1296 height 32
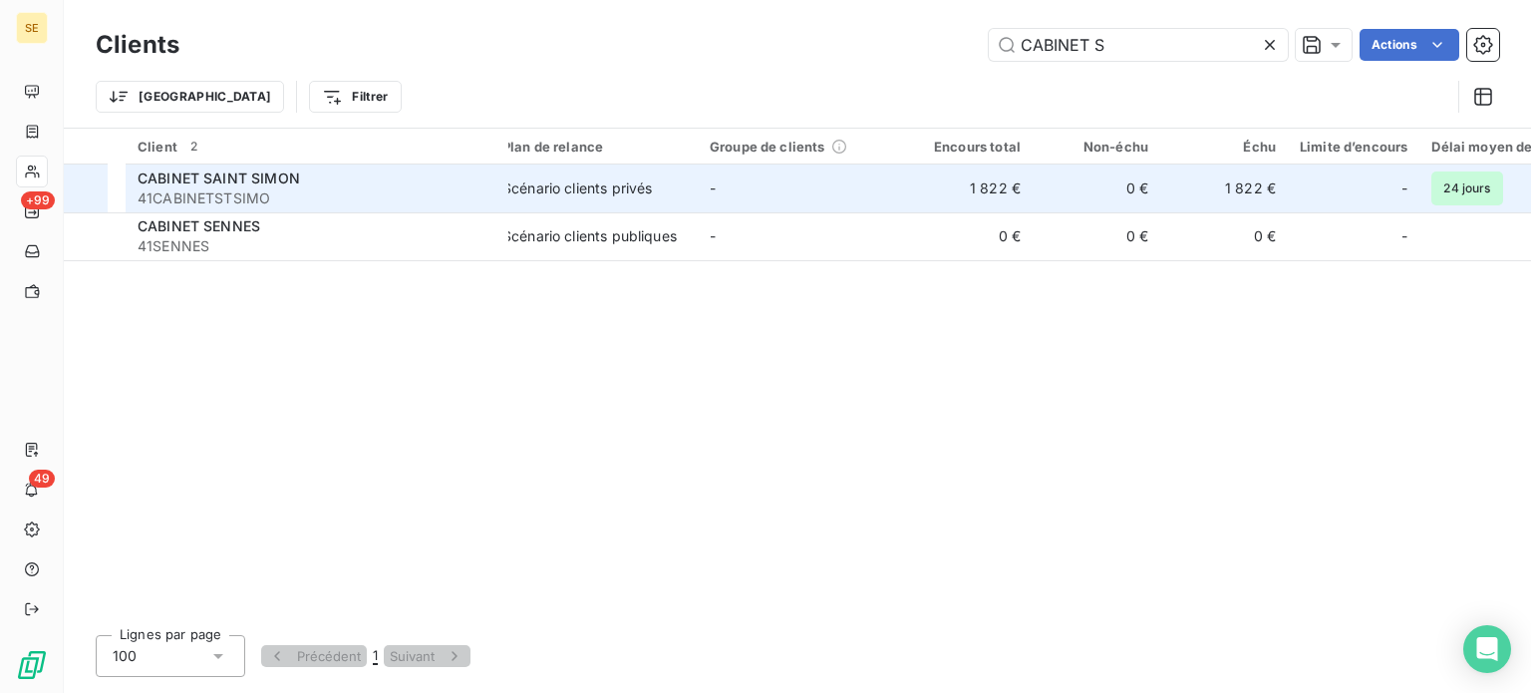
type input "CABINET S"
click at [582, 187] on div "Scénario clients privés" at bounding box center [577, 188] width 150 height 20
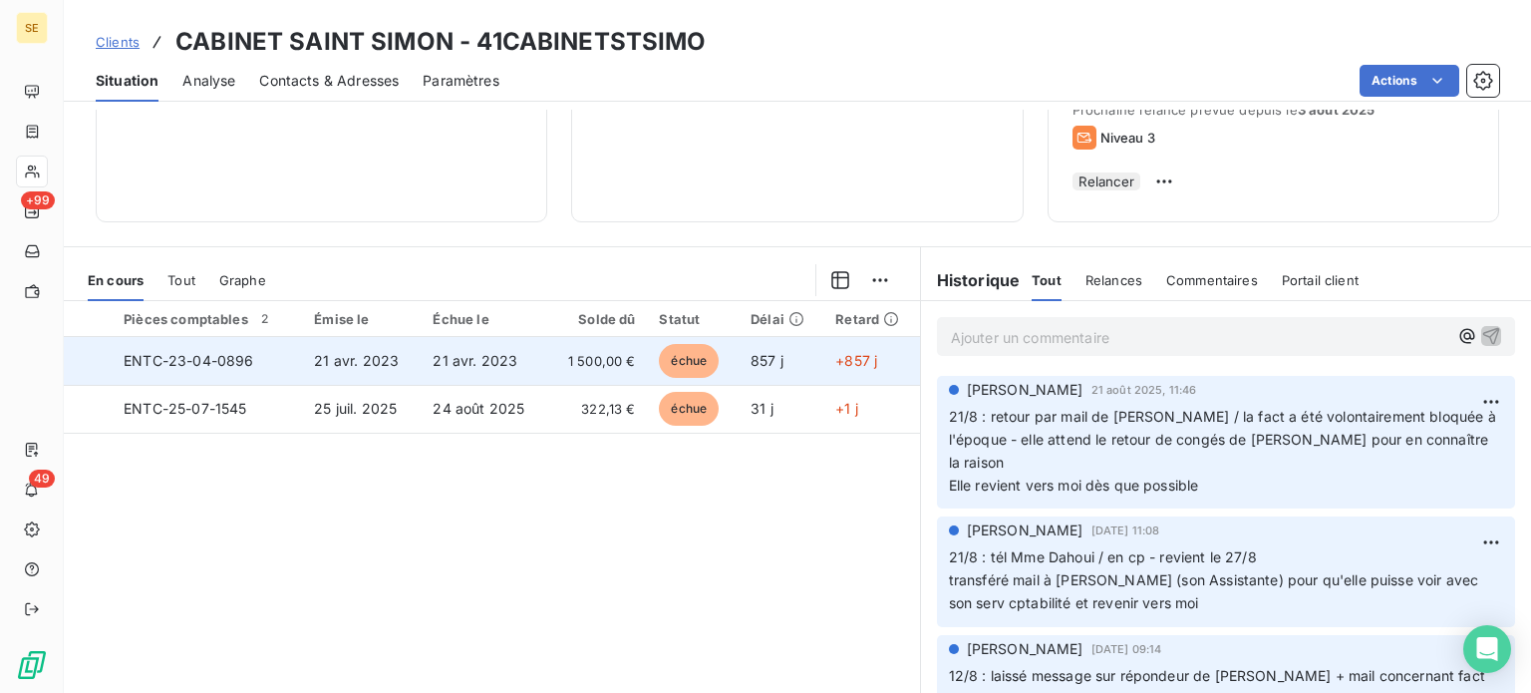
scroll to position [299, 0]
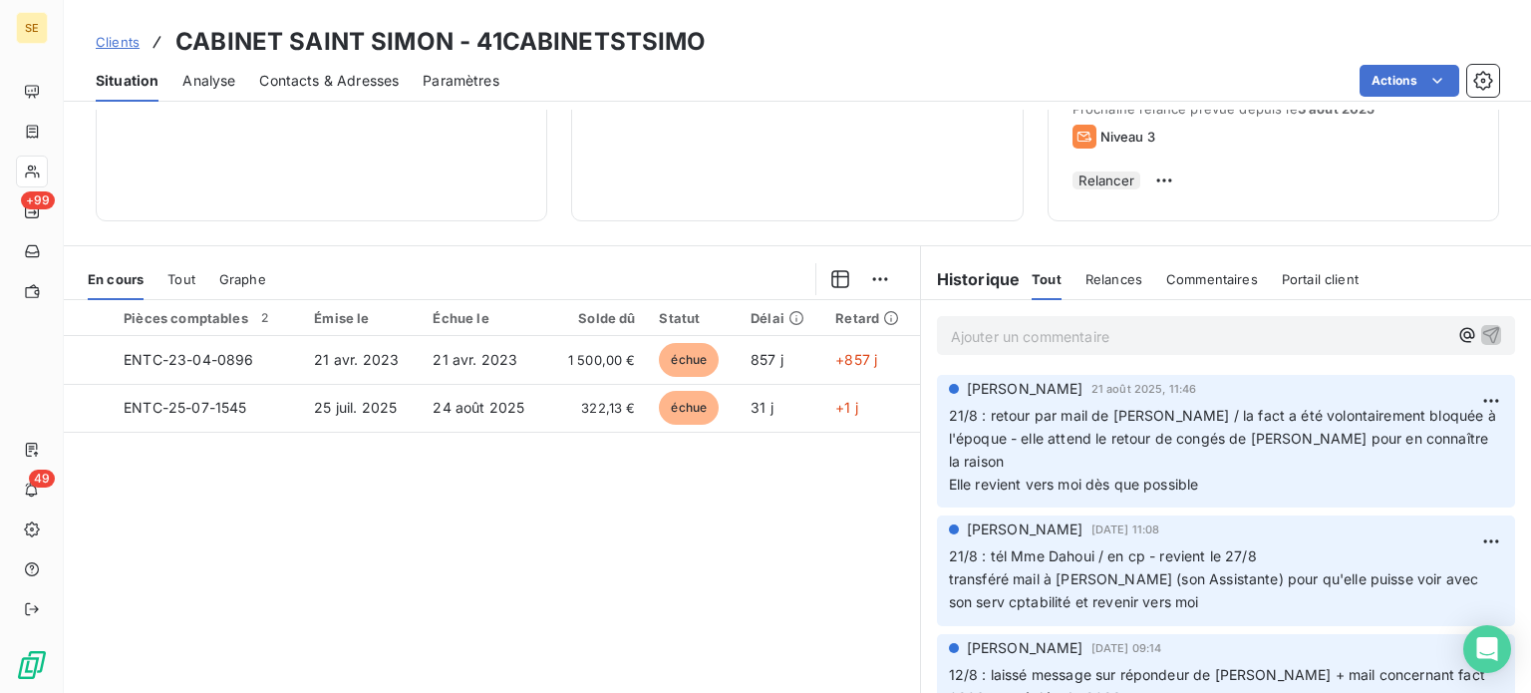
click at [989, 331] on div "Ajouter un commentaire ﻿" at bounding box center [1200, 335] width 498 height 27
click at [994, 346] on p "Ajouter un commentaire ﻿" at bounding box center [1200, 336] width 498 height 25
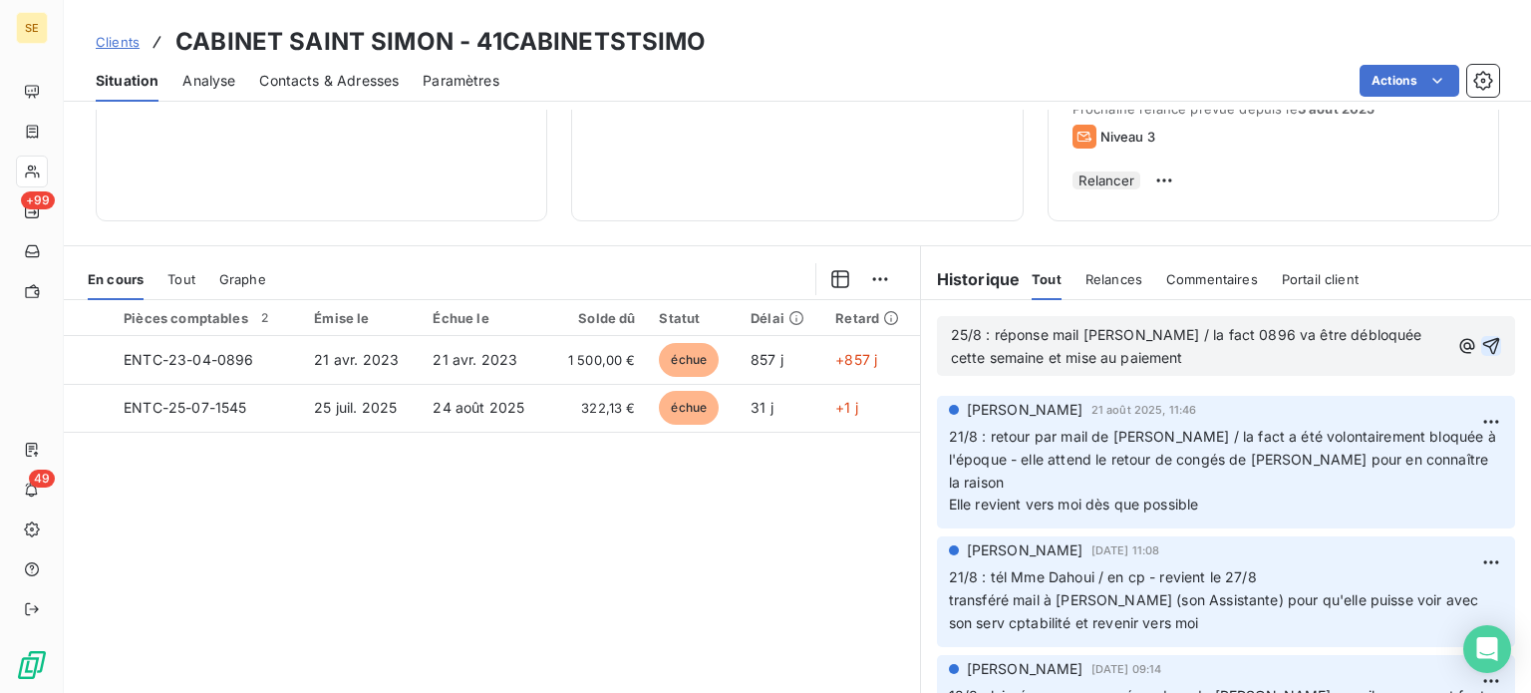
click at [1483, 350] on icon "button" at bounding box center [1491, 346] width 17 height 17
